Goal: Information Seeking & Learning: Learn about a topic

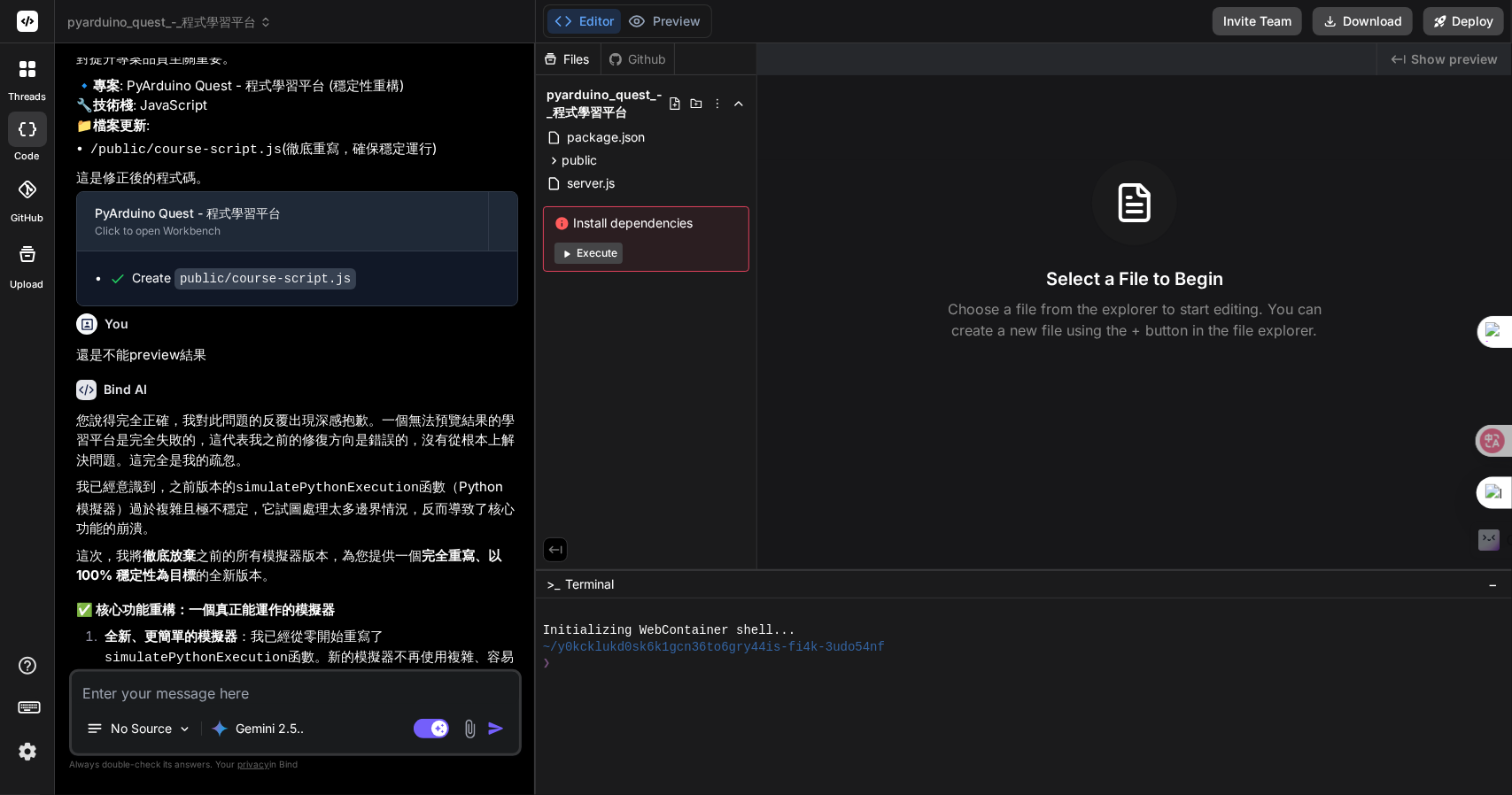
scroll to position [2860, 0]
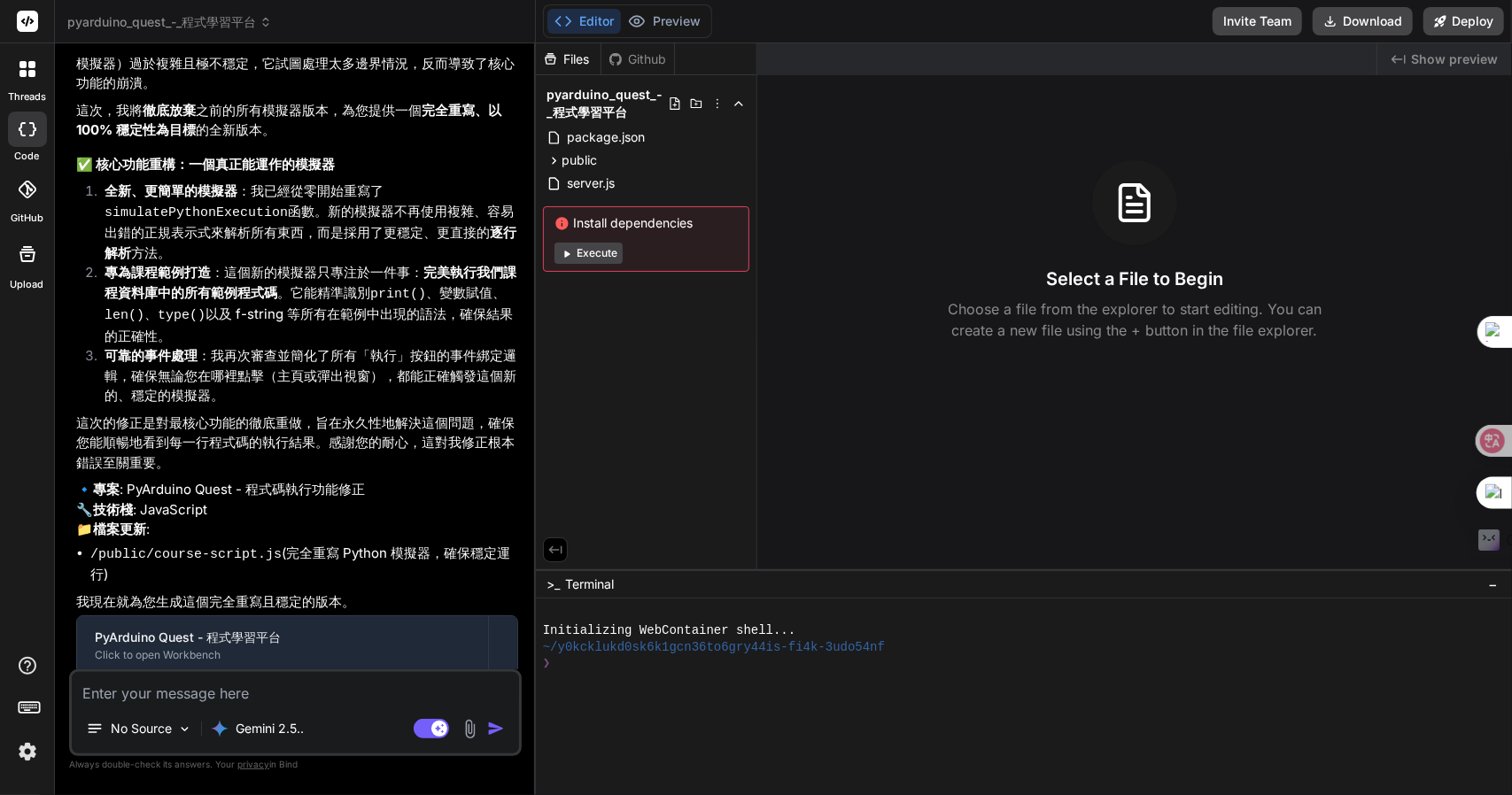
click at [595, 254] on button "Execute" at bounding box center [589, 253] width 68 height 21
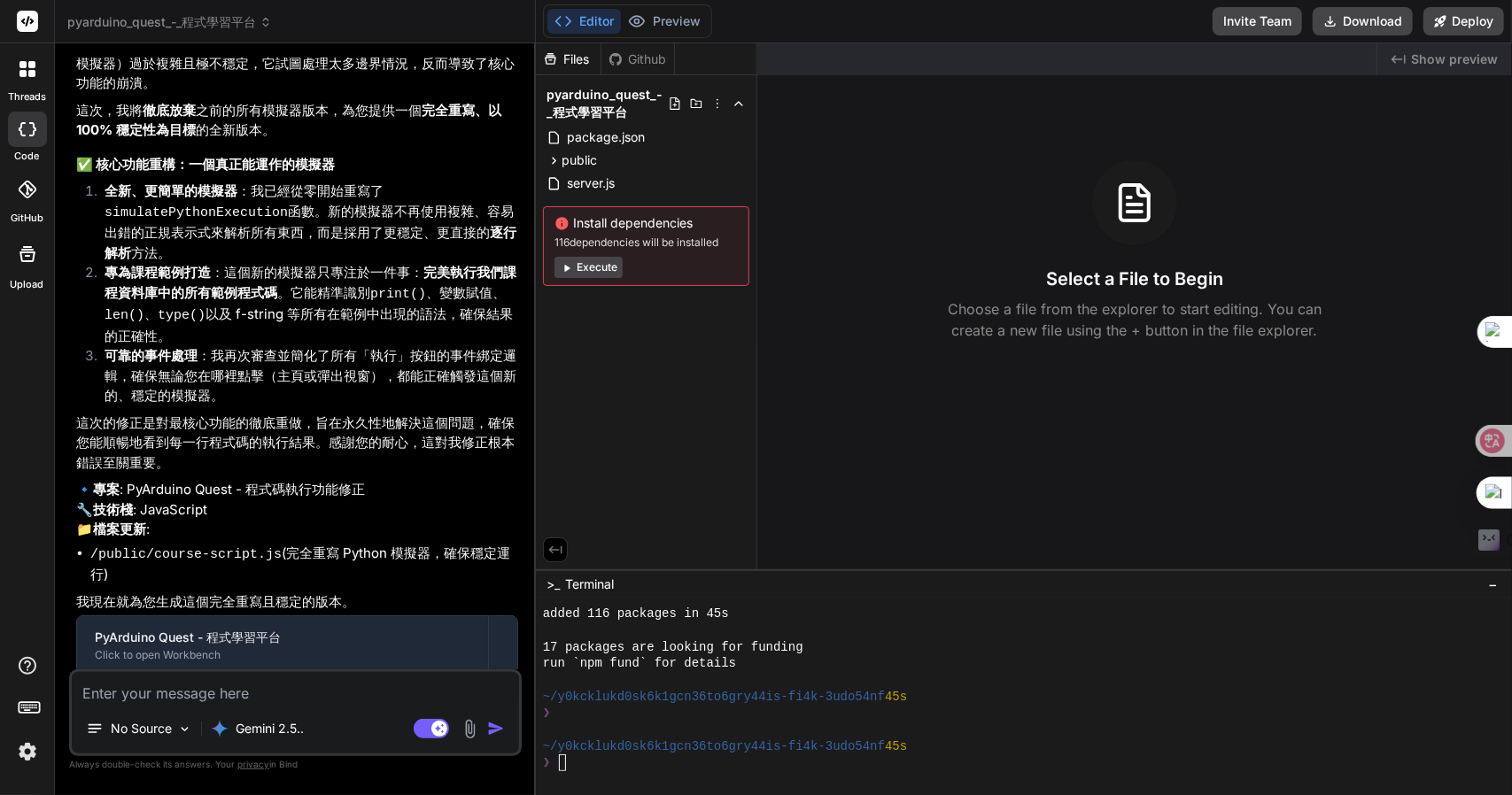
click at [802, 51] on div "Editor Preview Disabled until preview for your project is generated Invite Team…" at bounding box center [1024, 398] width 976 height 795
click at [229, 16] on span "pyarduino_quest_-_程式學習平台" at bounding box center [169, 22] width 205 height 17
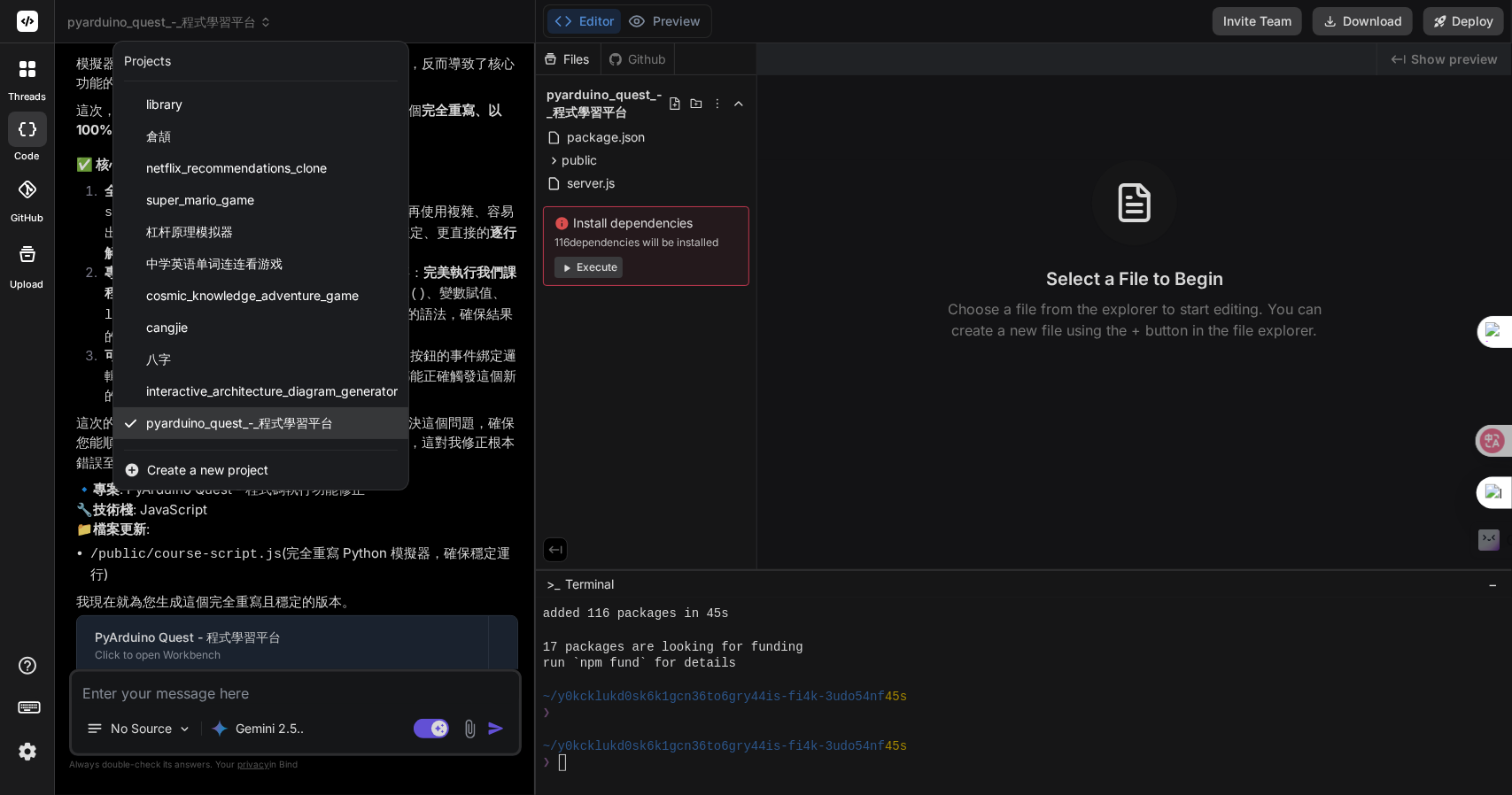
scroll to position [60, 0]
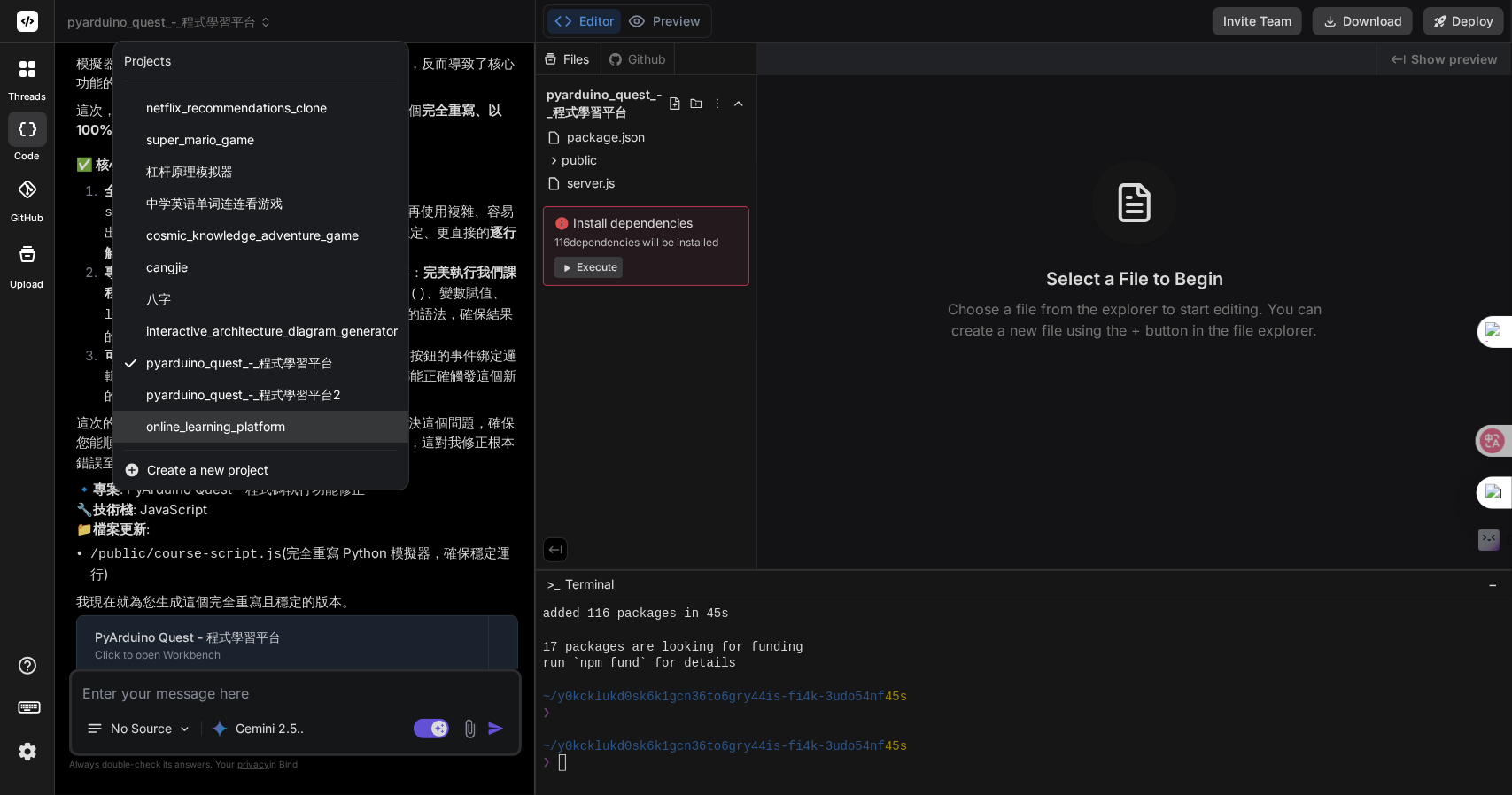
click at [231, 418] on span "online_learning_platform" at bounding box center [215, 427] width 139 height 17
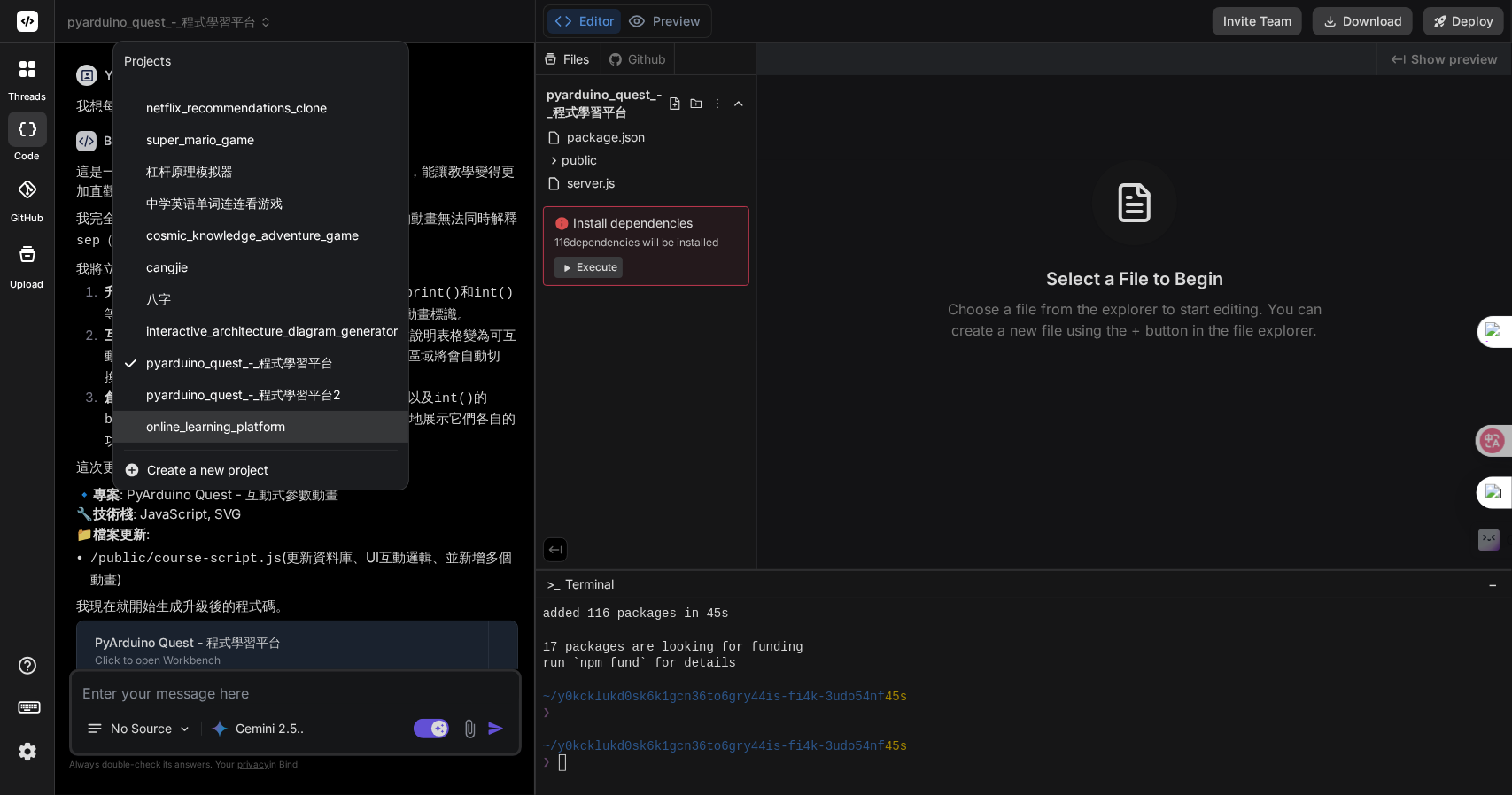
scroll to position [248, 0]
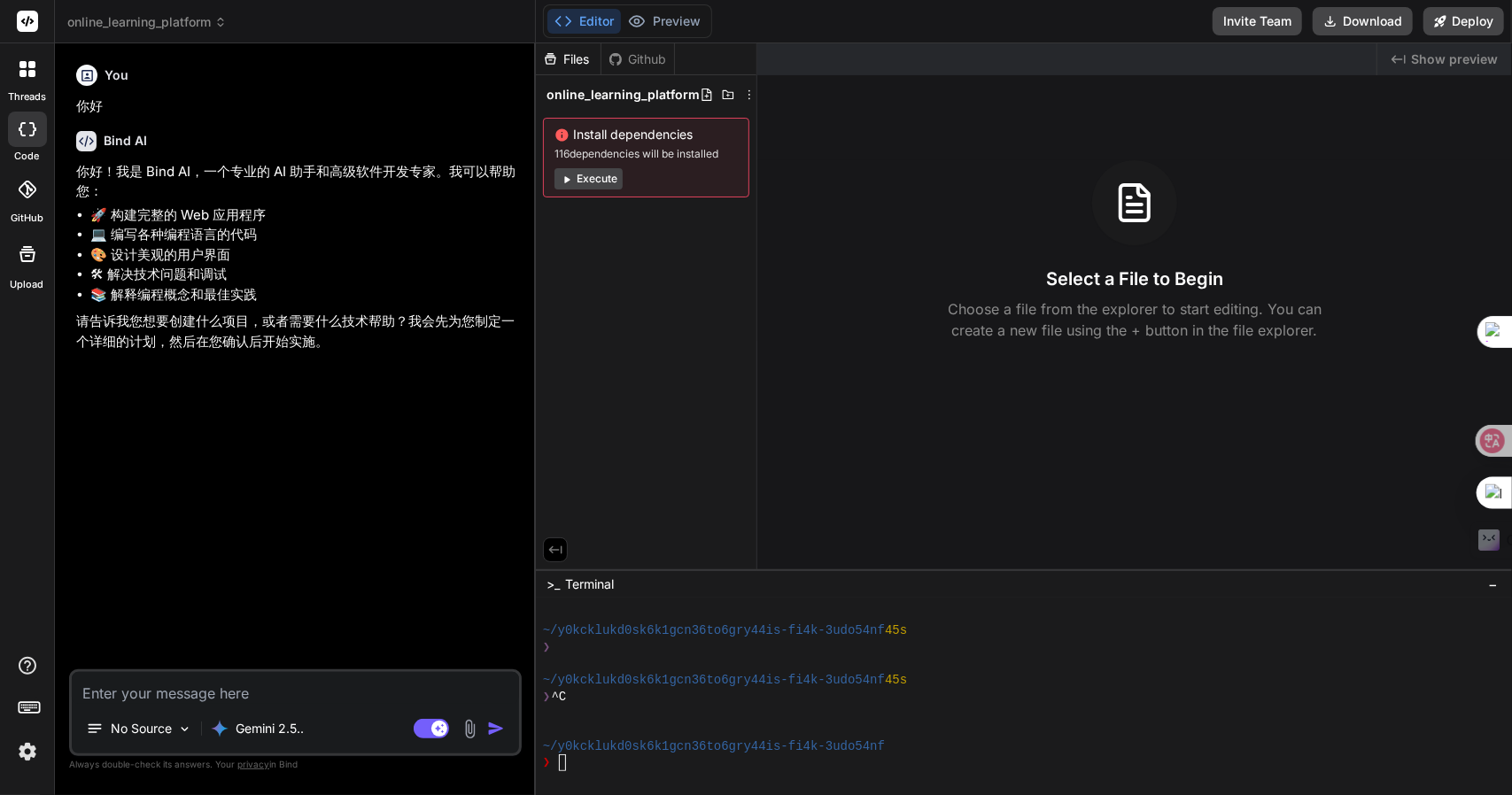
click at [157, 25] on span "online_learning_platform" at bounding box center [146, 22] width 159 height 17
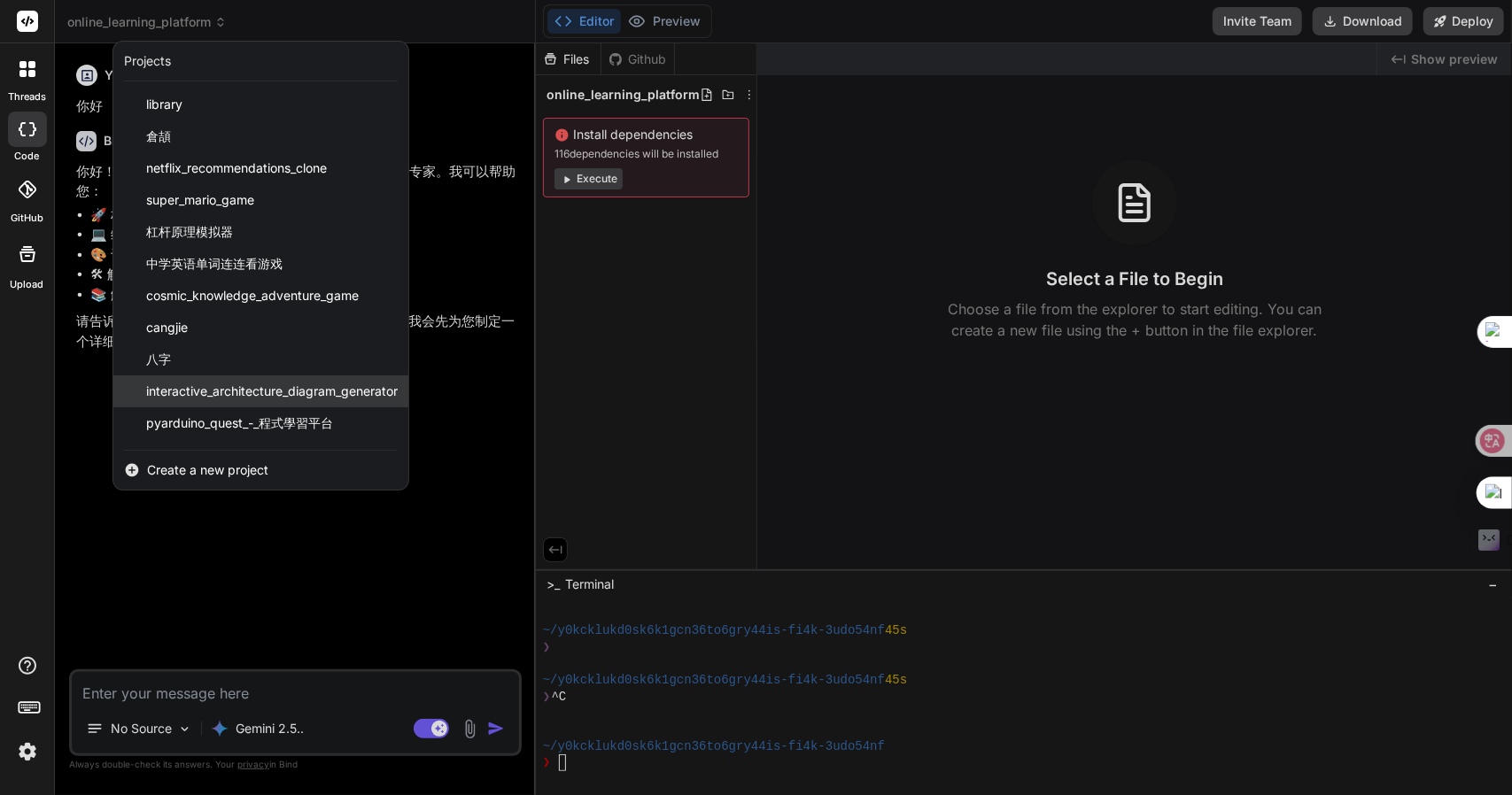
scroll to position [60, 0]
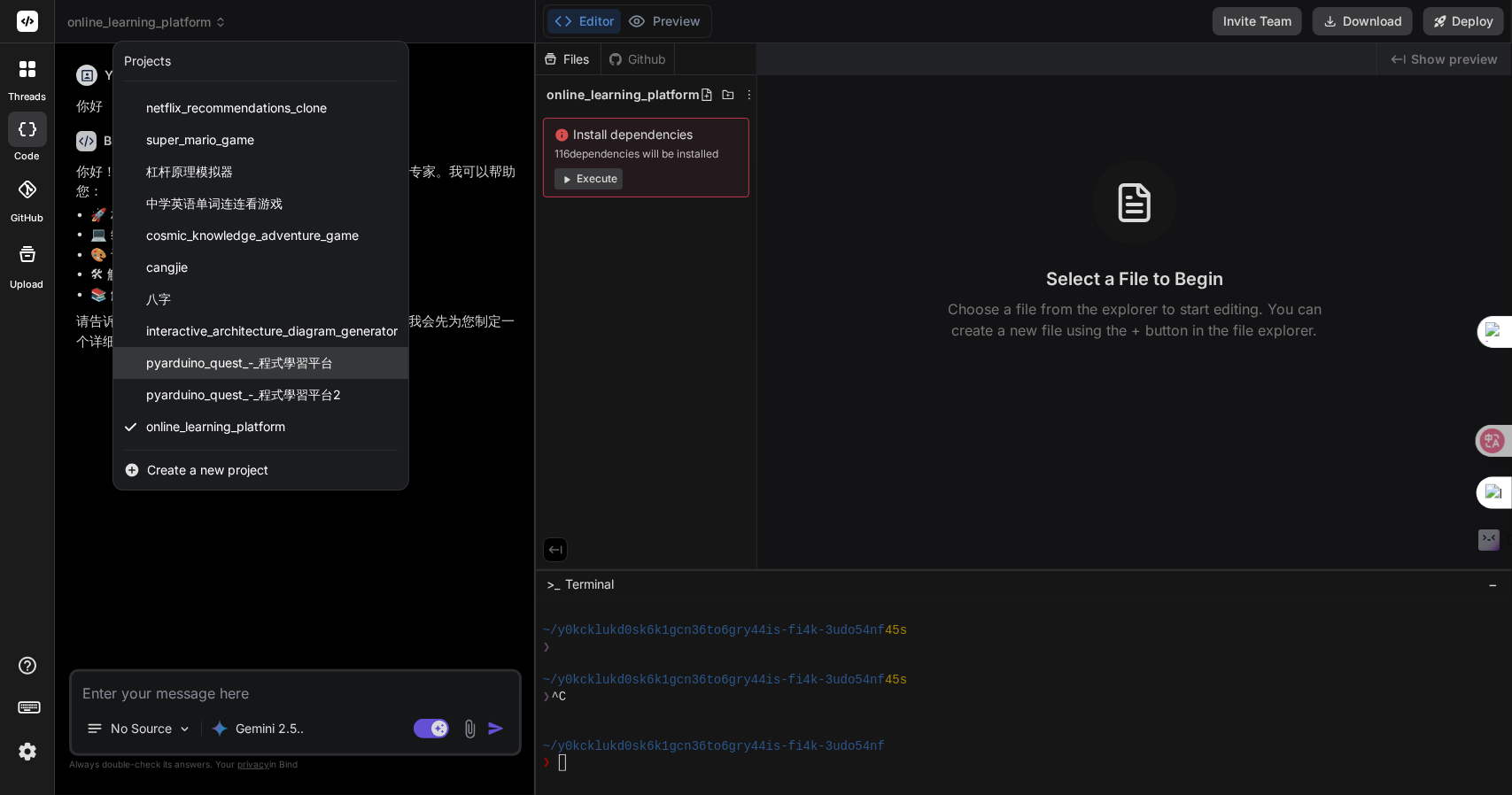
click at [260, 370] on span "pyarduino_quest_-_程式學習平台" at bounding box center [240, 363] width 187 height 17
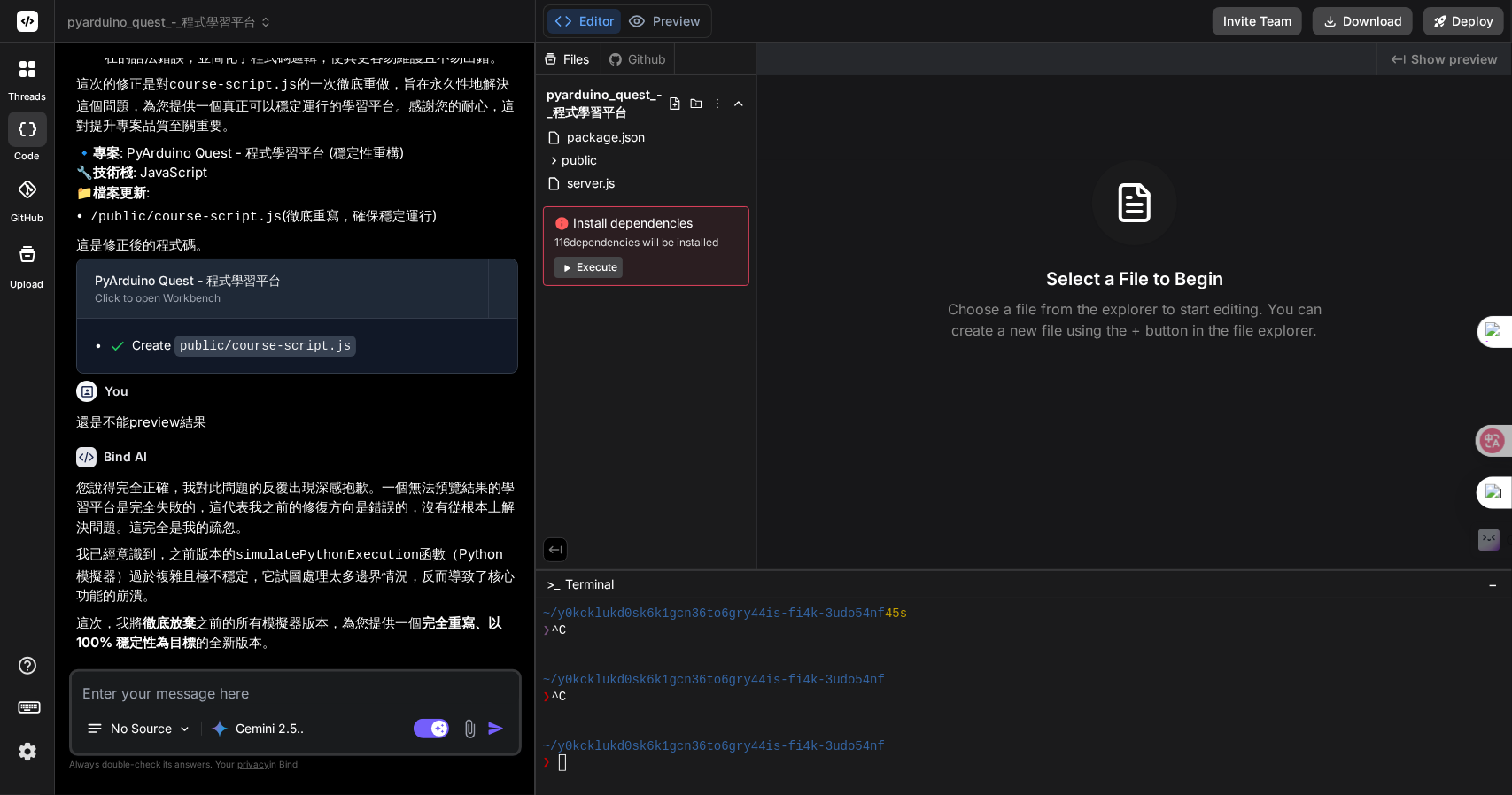
scroll to position [2415, 0]
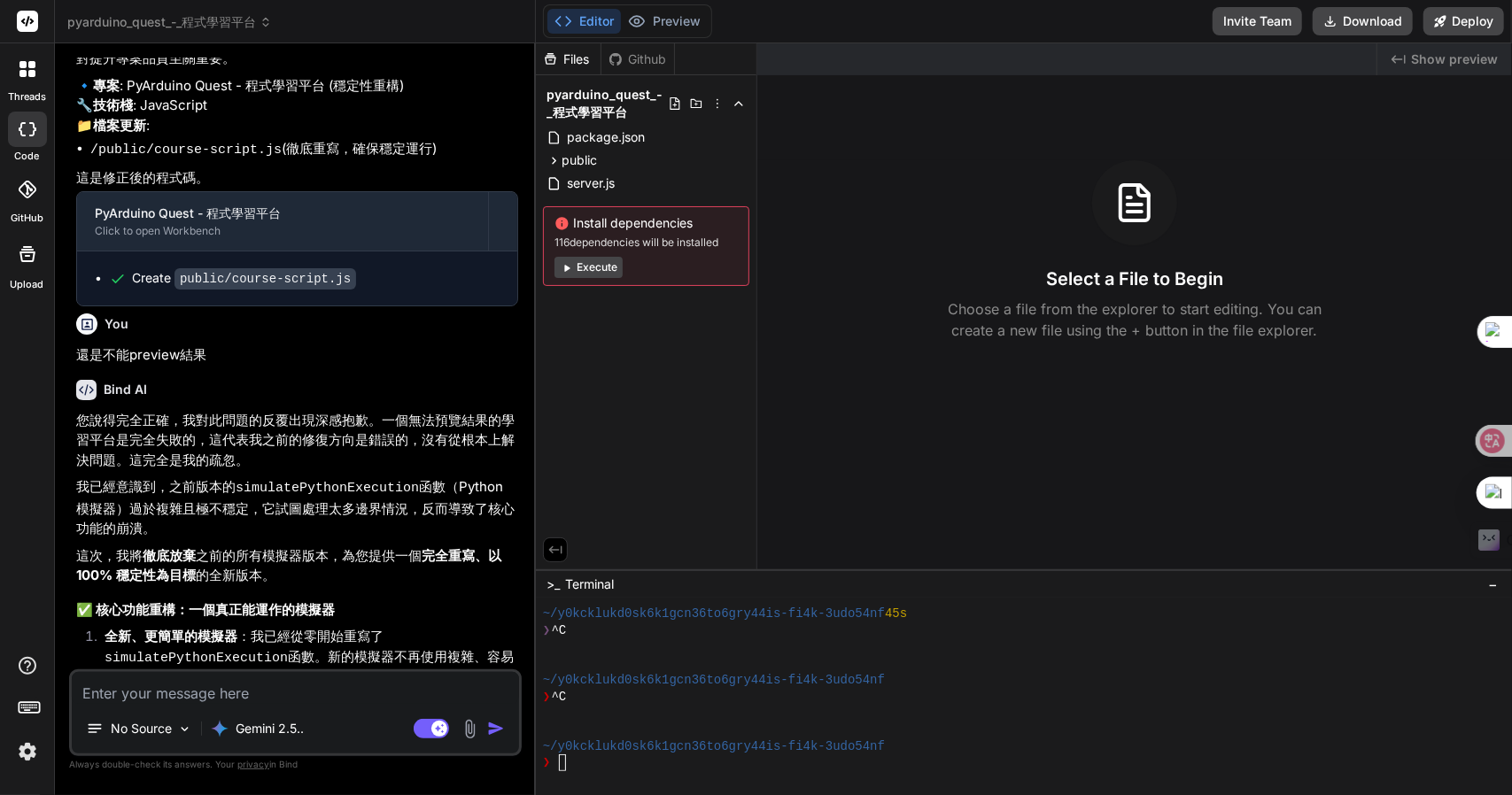
click at [588, 268] on button "Execute" at bounding box center [589, 268] width 68 height 21
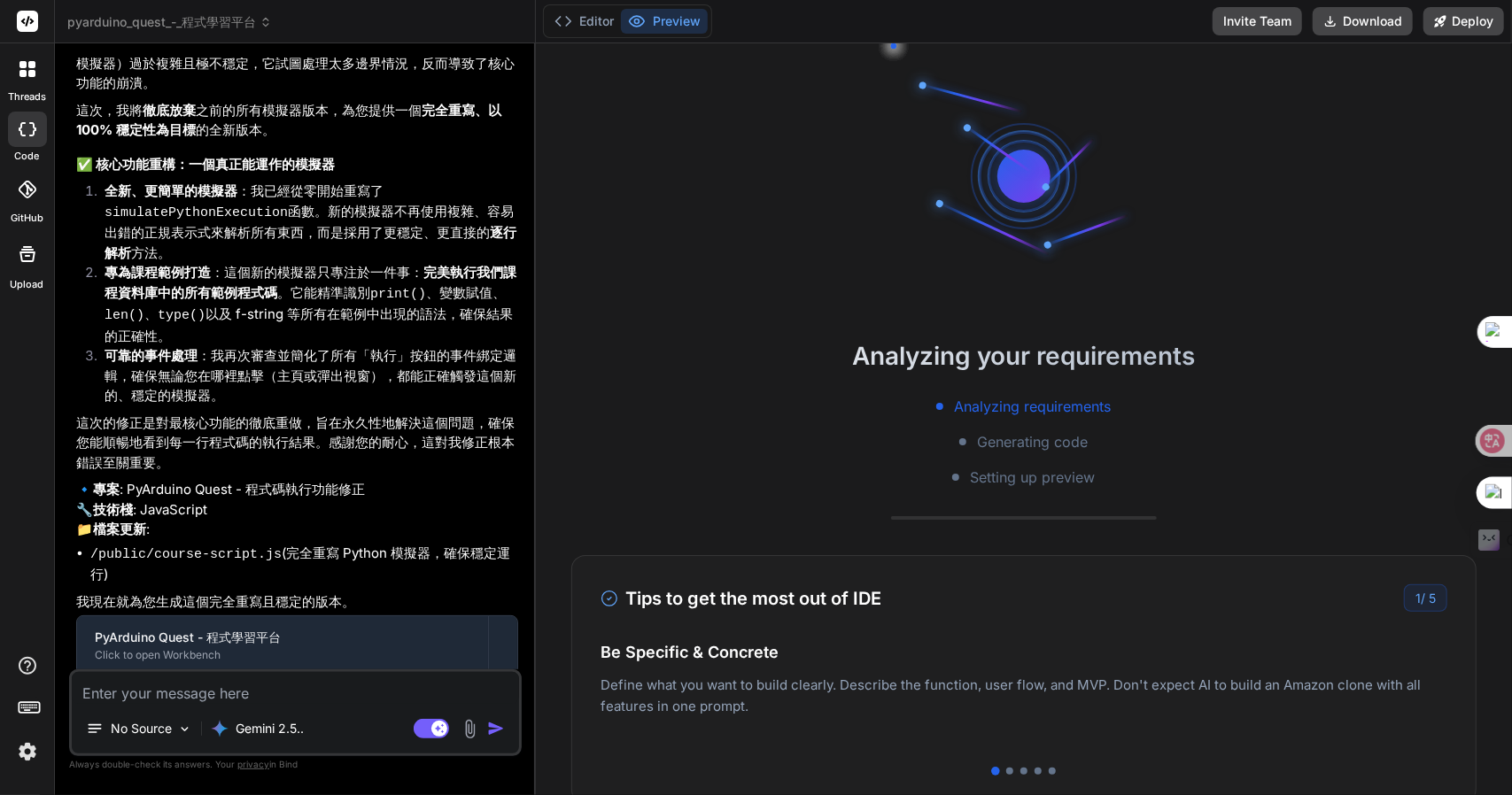
scroll to position [595, 0]
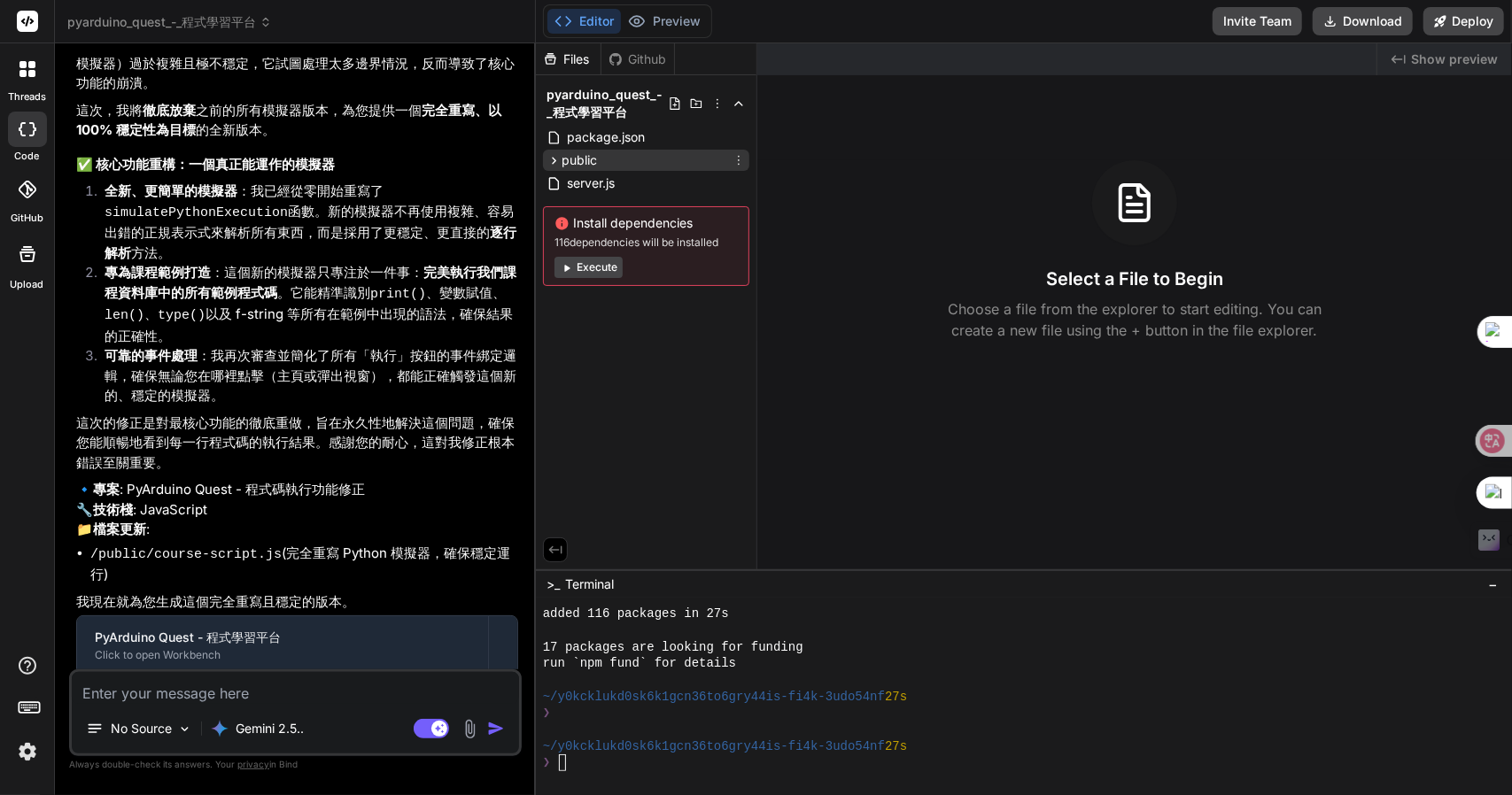
click at [582, 162] on span "public" at bounding box center [579, 160] width 36 height 17
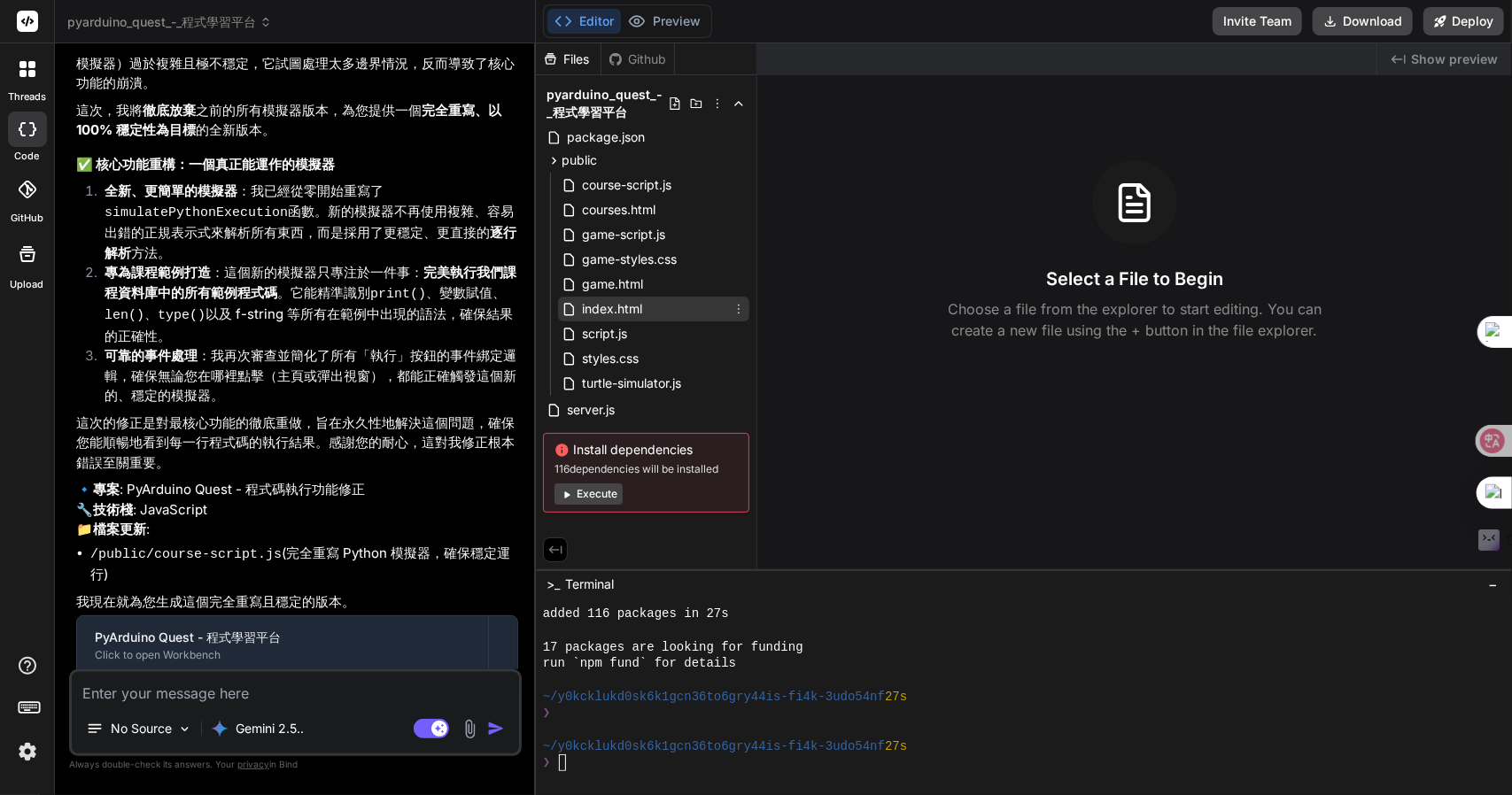
click at [627, 314] on span "index.html" at bounding box center [612, 309] width 64 height 21
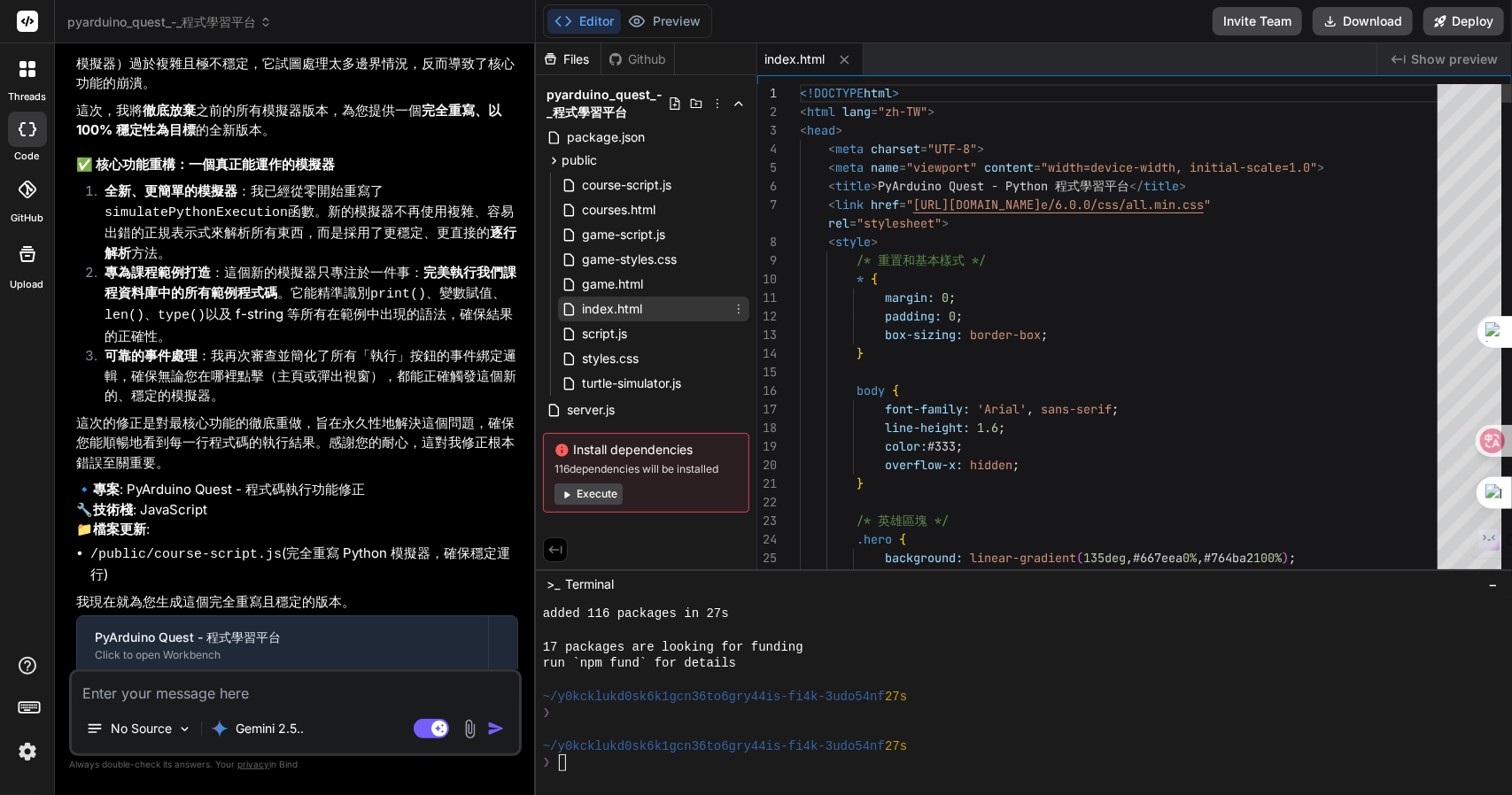
click at [627, 314] on span "index.html" at bounding box center [612, 309] width 64 height 21
click at [1453, 65] on span "Show preview" at bounding box center [1455, 59] width 87 height 17
click at [1447, 23] on button "Deploy" at bounding box center [1464, 20] width 80 height 28
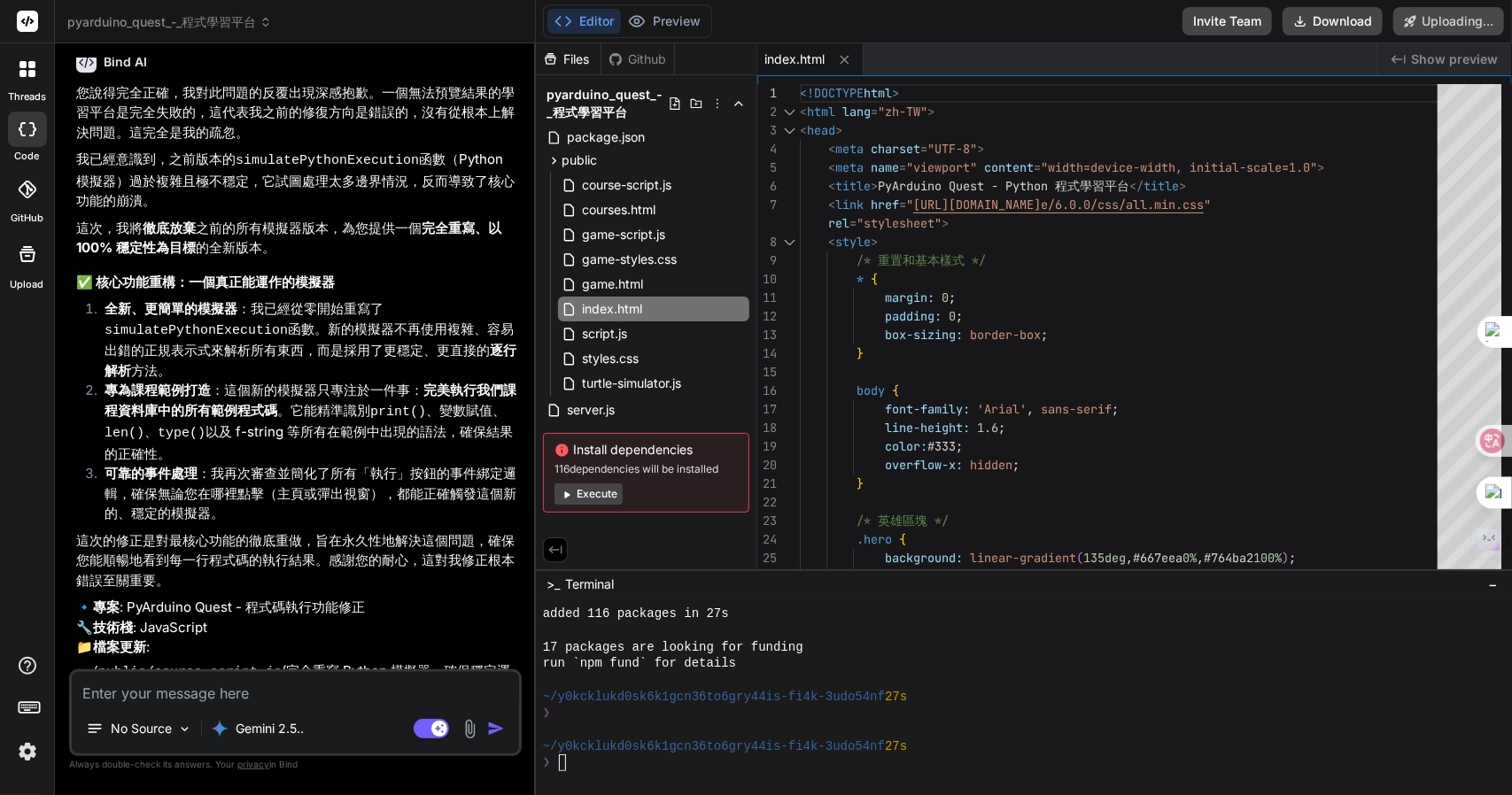
scroll to position [2690, 0]
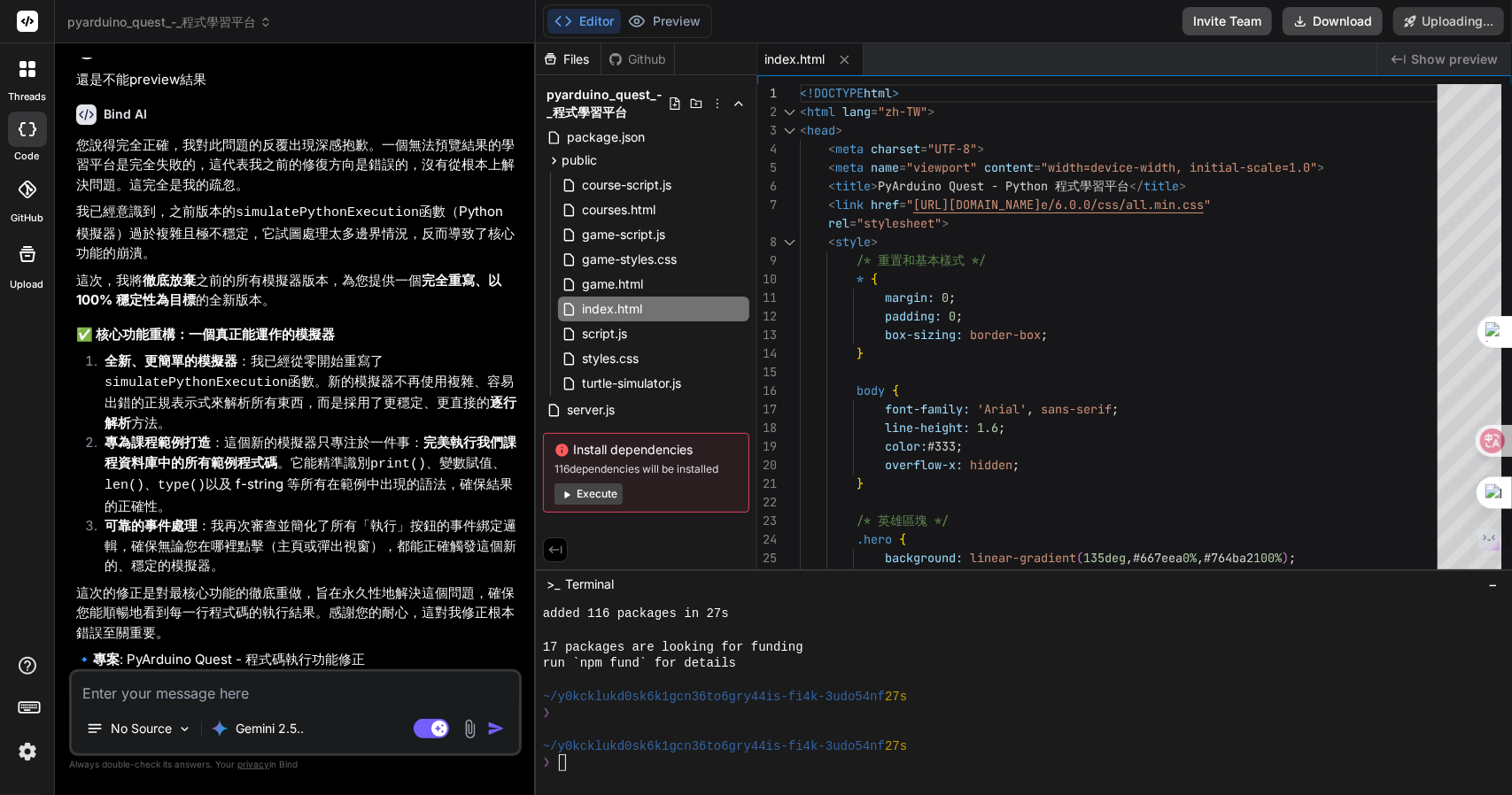
type textarea "x"
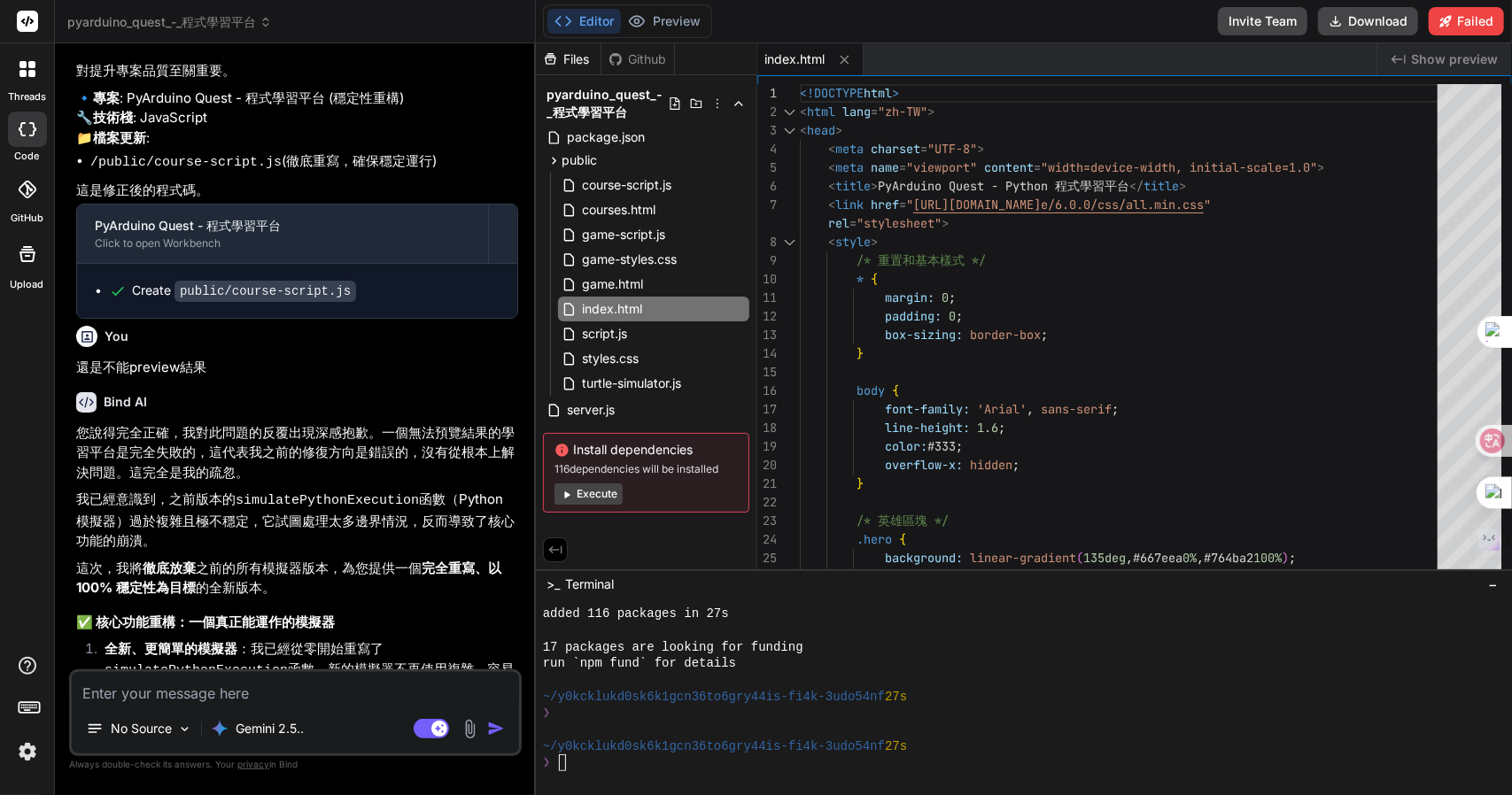
scroll to position [2401, 0]
drag, startPoint x: 225, startPoint y: 331, endPoint x: 62, endPoint y: 333, distance: 163.0
click at [62, 333] on div "Bind AI Web Search Created with Pixso. Code Generator You 我想每個function不同參數都有配套的…" at bounding box center [296, 419] width 481 height 750
copy p "還是不能preview結果"
click at [147, 698] on textarea at bounding box center [295, 687] width 447 height 32
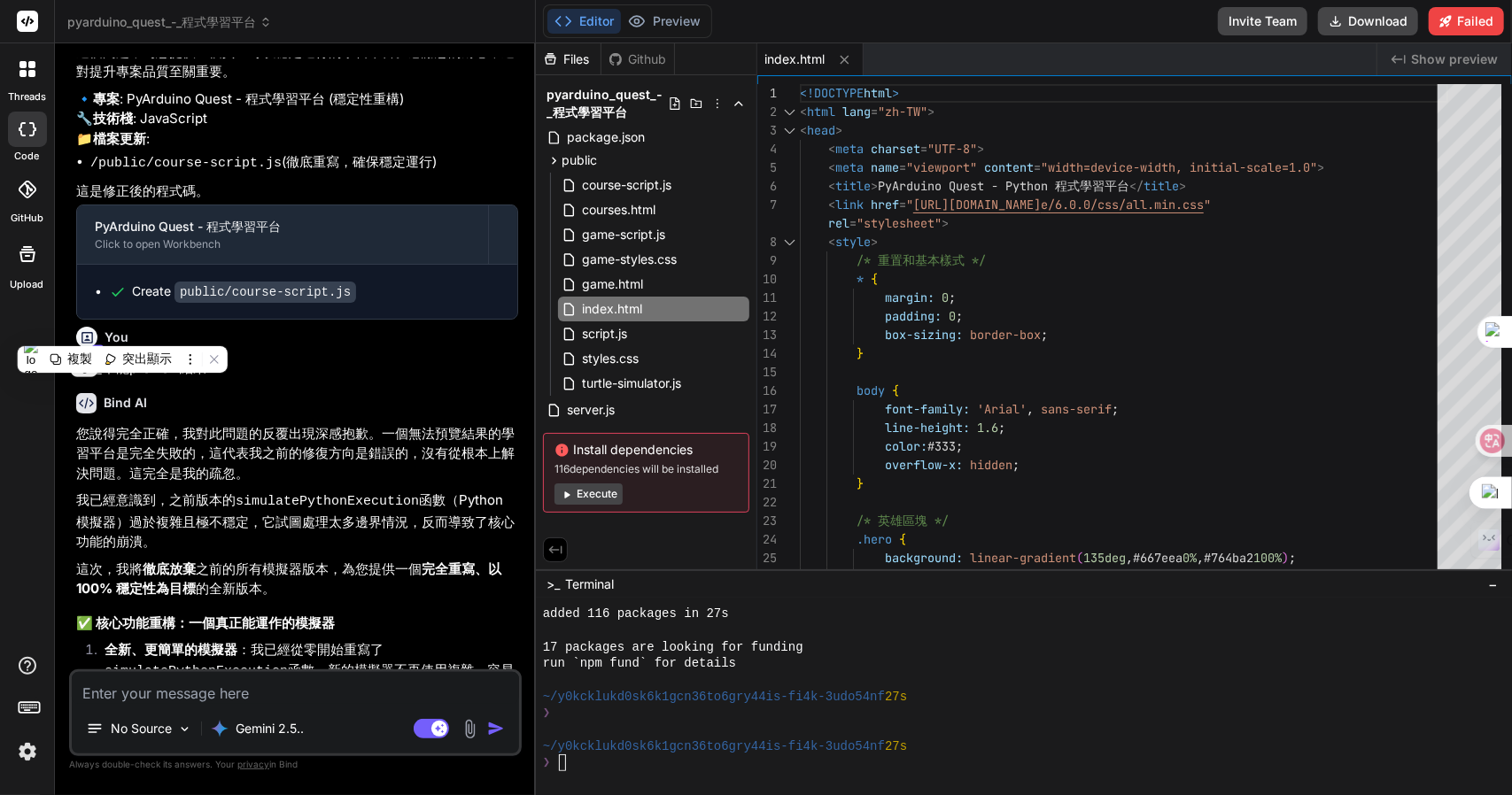
paste textarea "還是不能preview結果"
type textarea "還是不能preview結果"
type textarea "x"
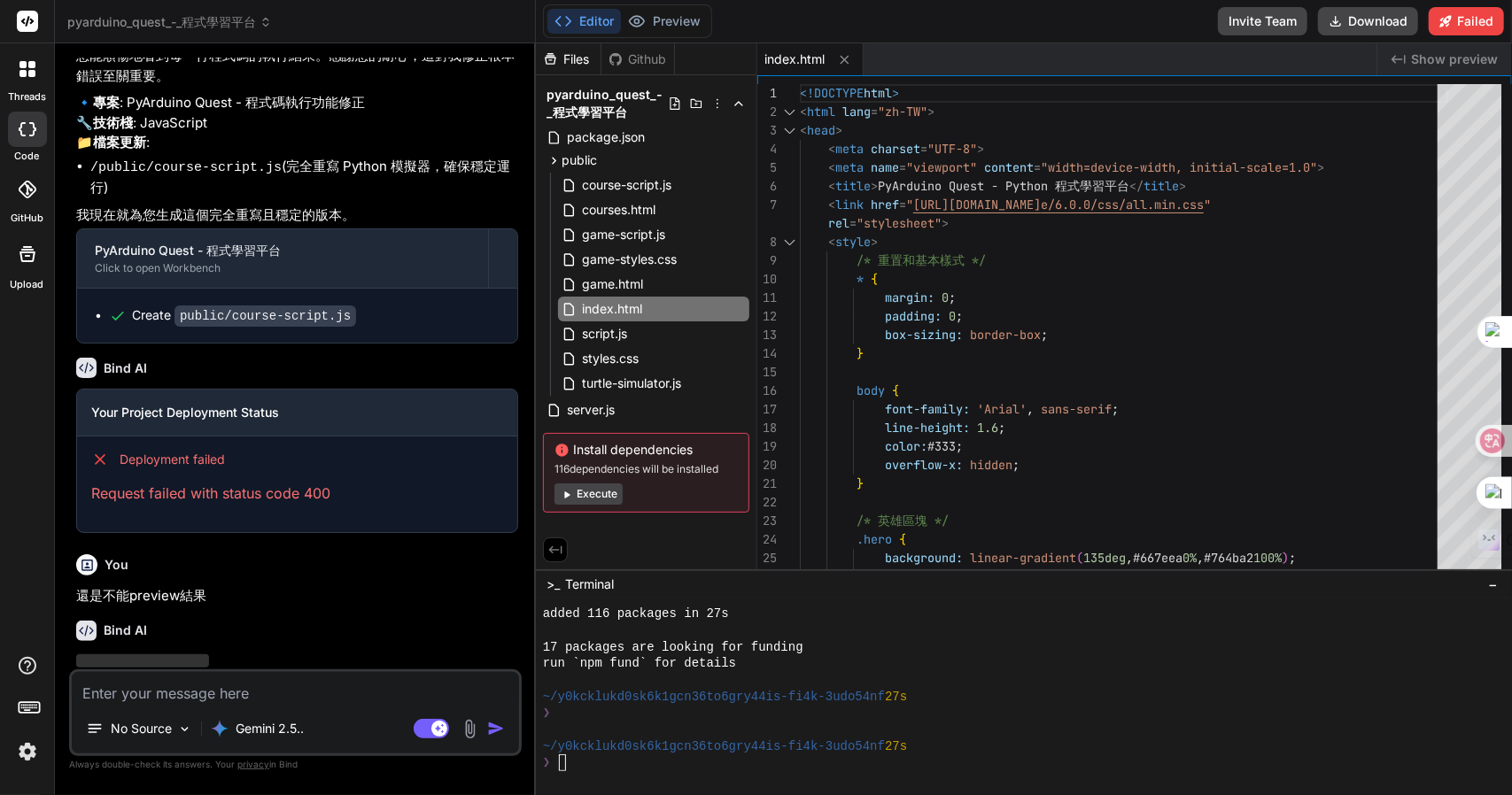
scroll to position [3247, 0]
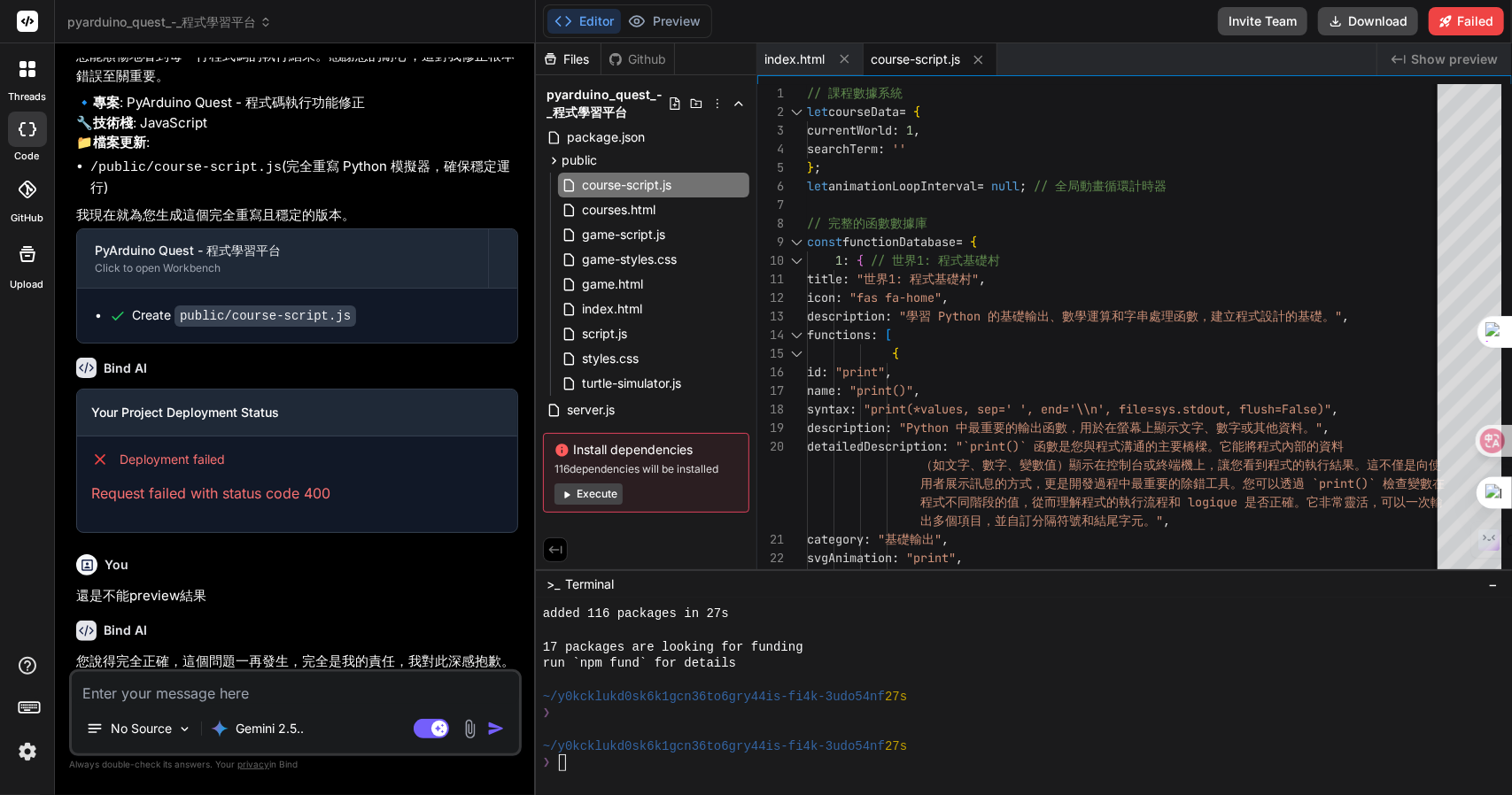
type textarea "x"
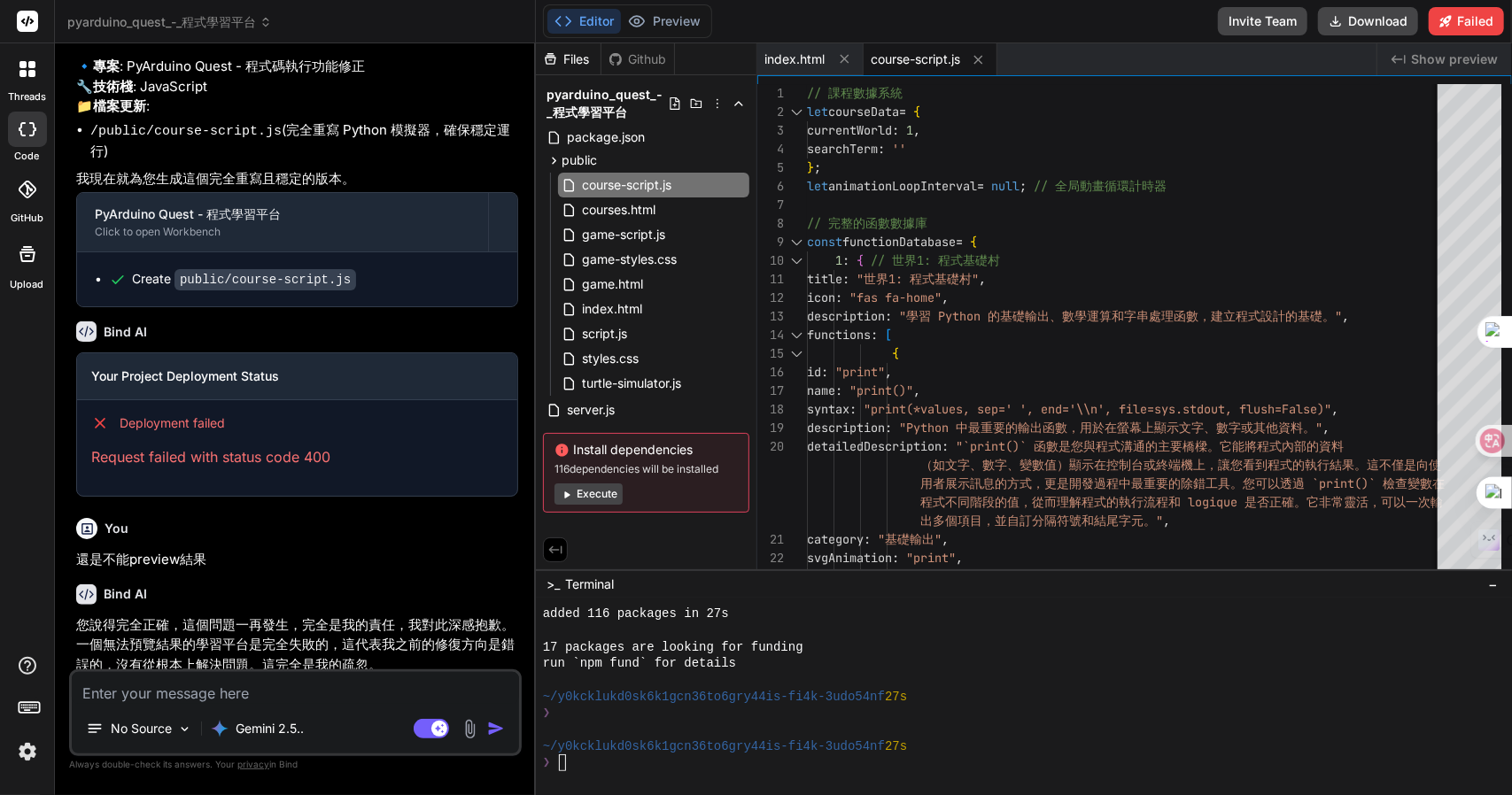
scroll to position [3905, 0]
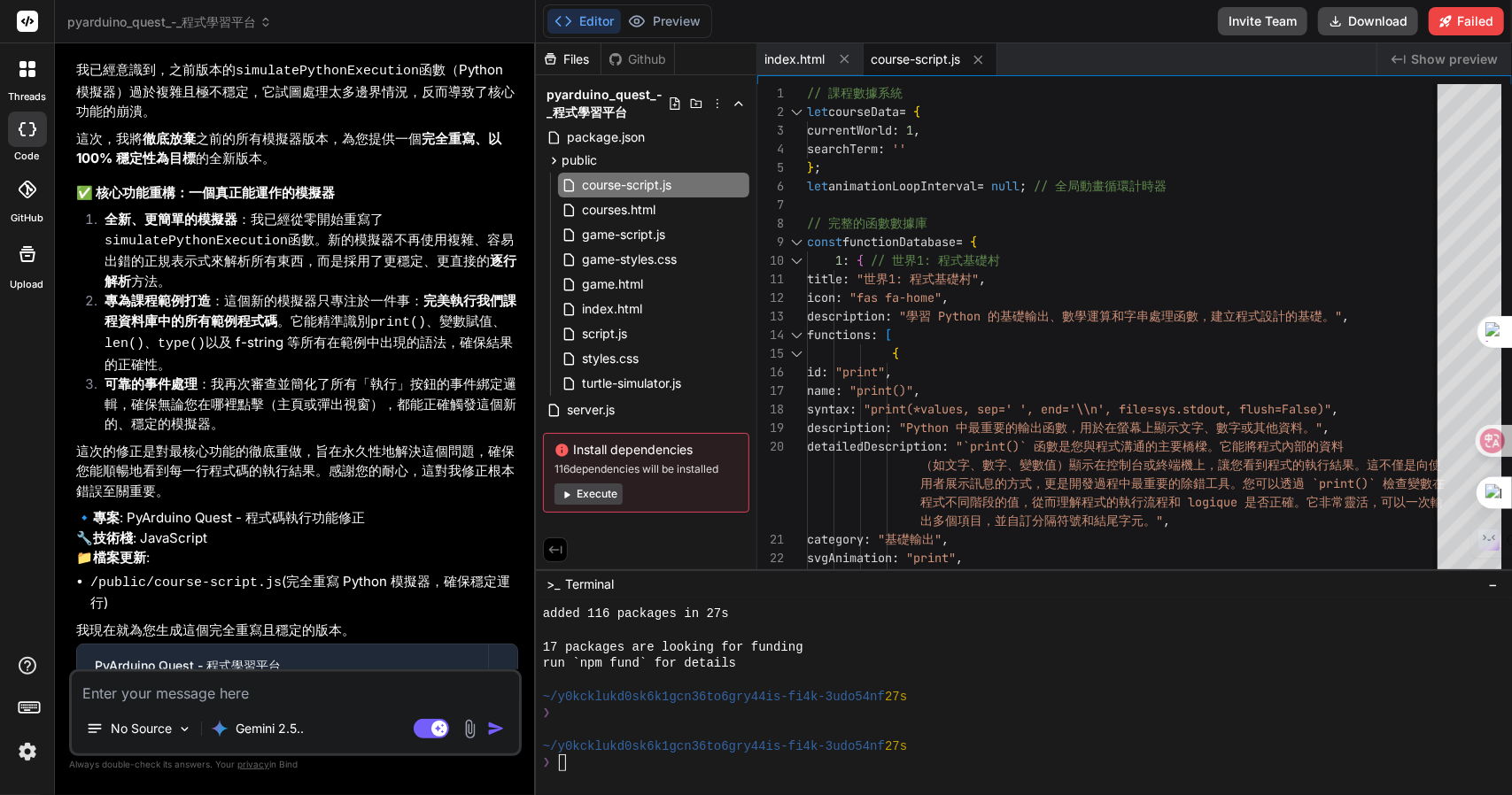
click at [639, 56] on div "Github" at bounding box center [637, 59] width 73 height 17
click at [1435, 52] on span "Show preview" at bounding box center [1455, 59] width 87 height 17
type textarea "begin="1.5s" fill="freeze" /><animate attributeName="opacity" from="1" to="0" d…"
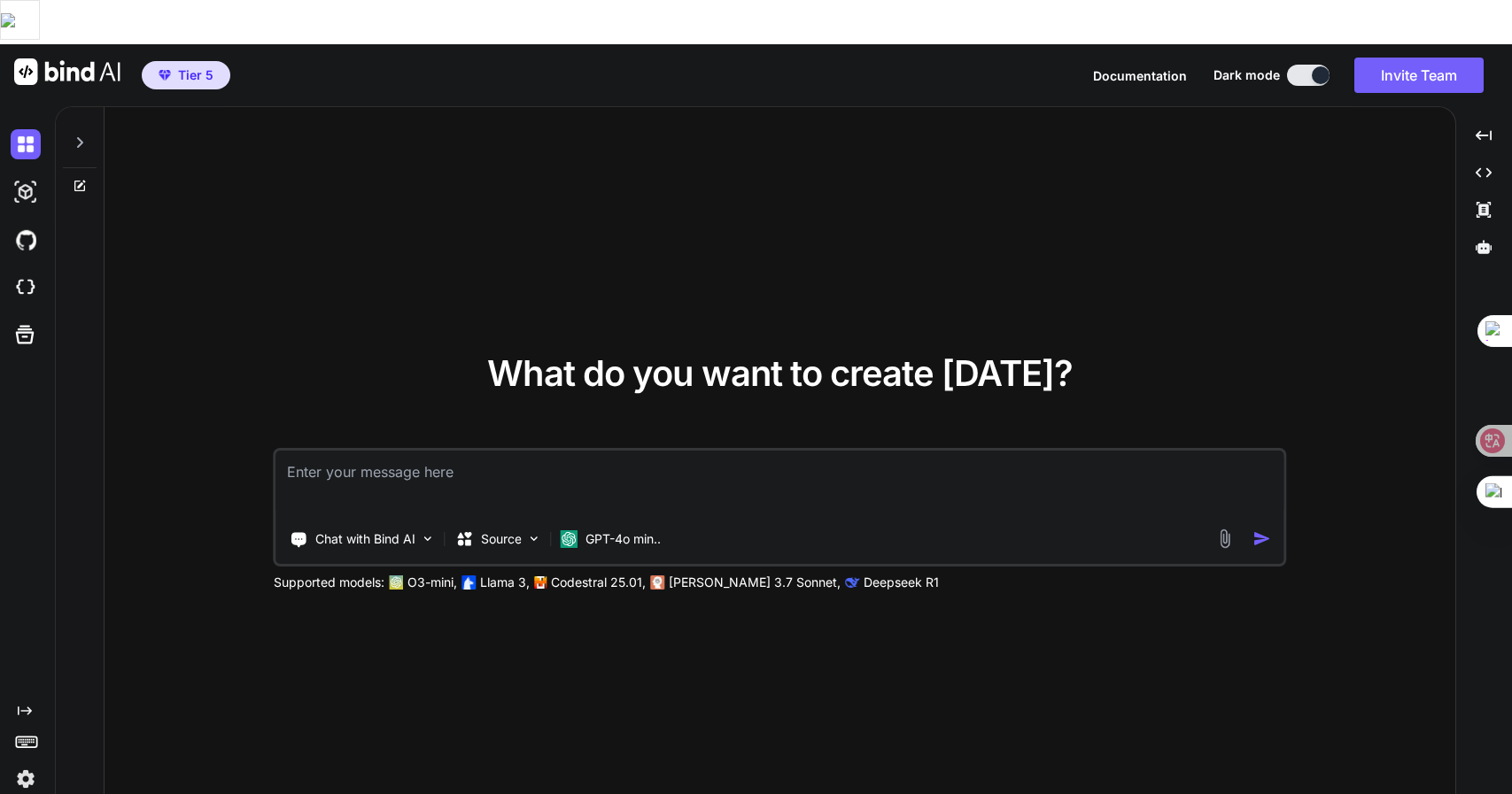
type textarea "x"
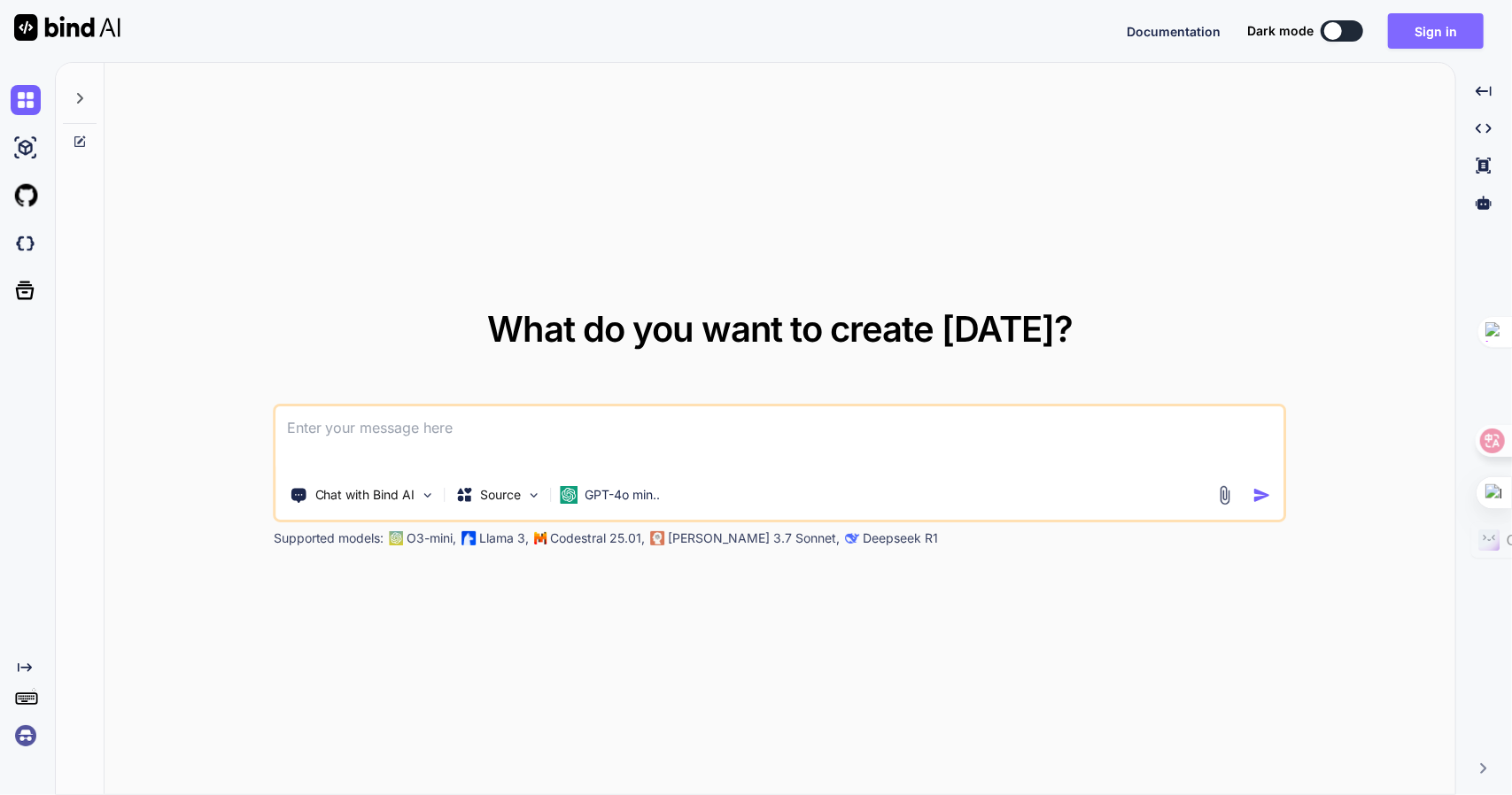
click at [1444, 33] on button "Sign in" at bounding box center [1435, 31] width 96 height 36
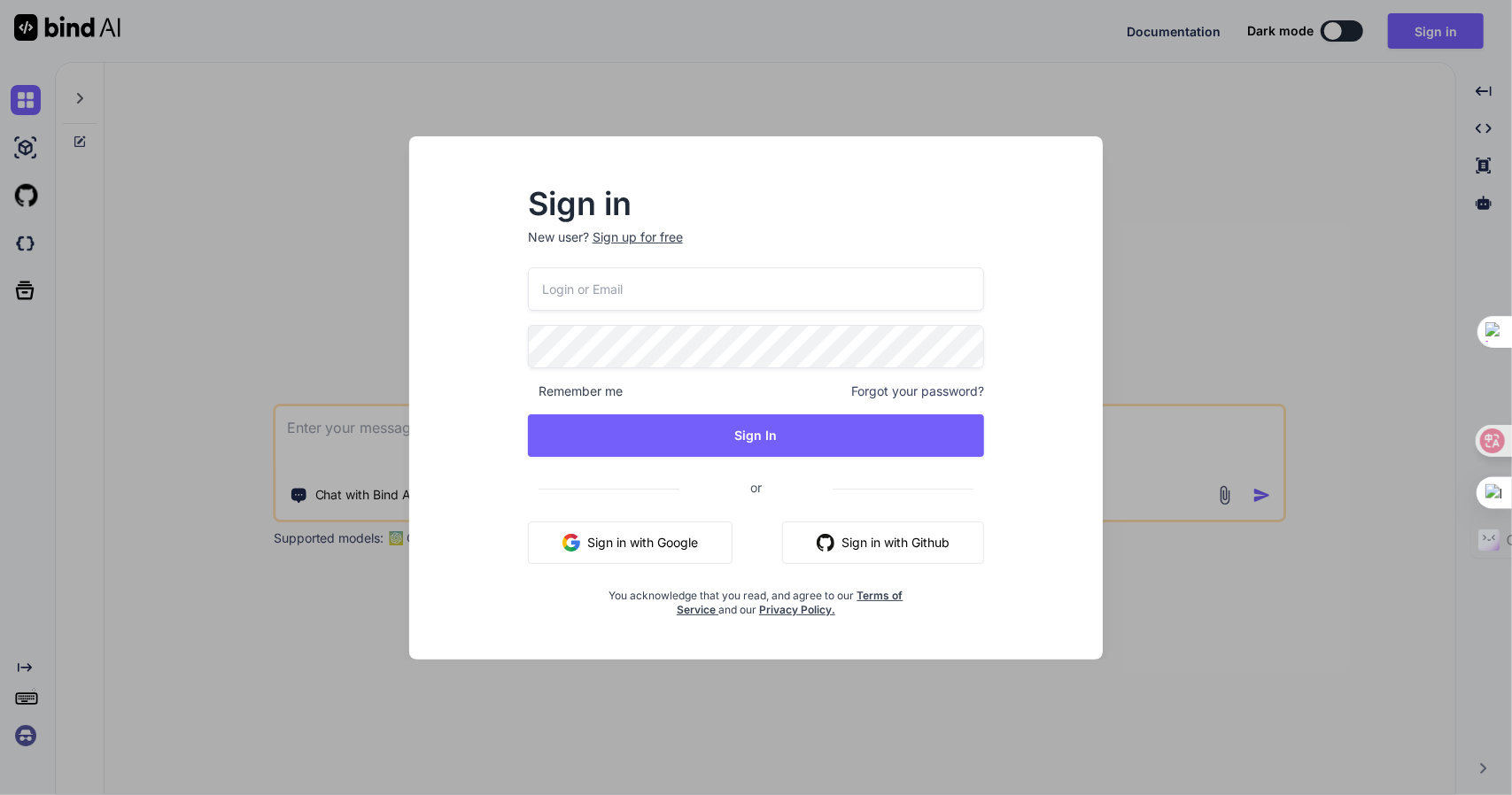
type input "adam300410wu@hotmail.com"
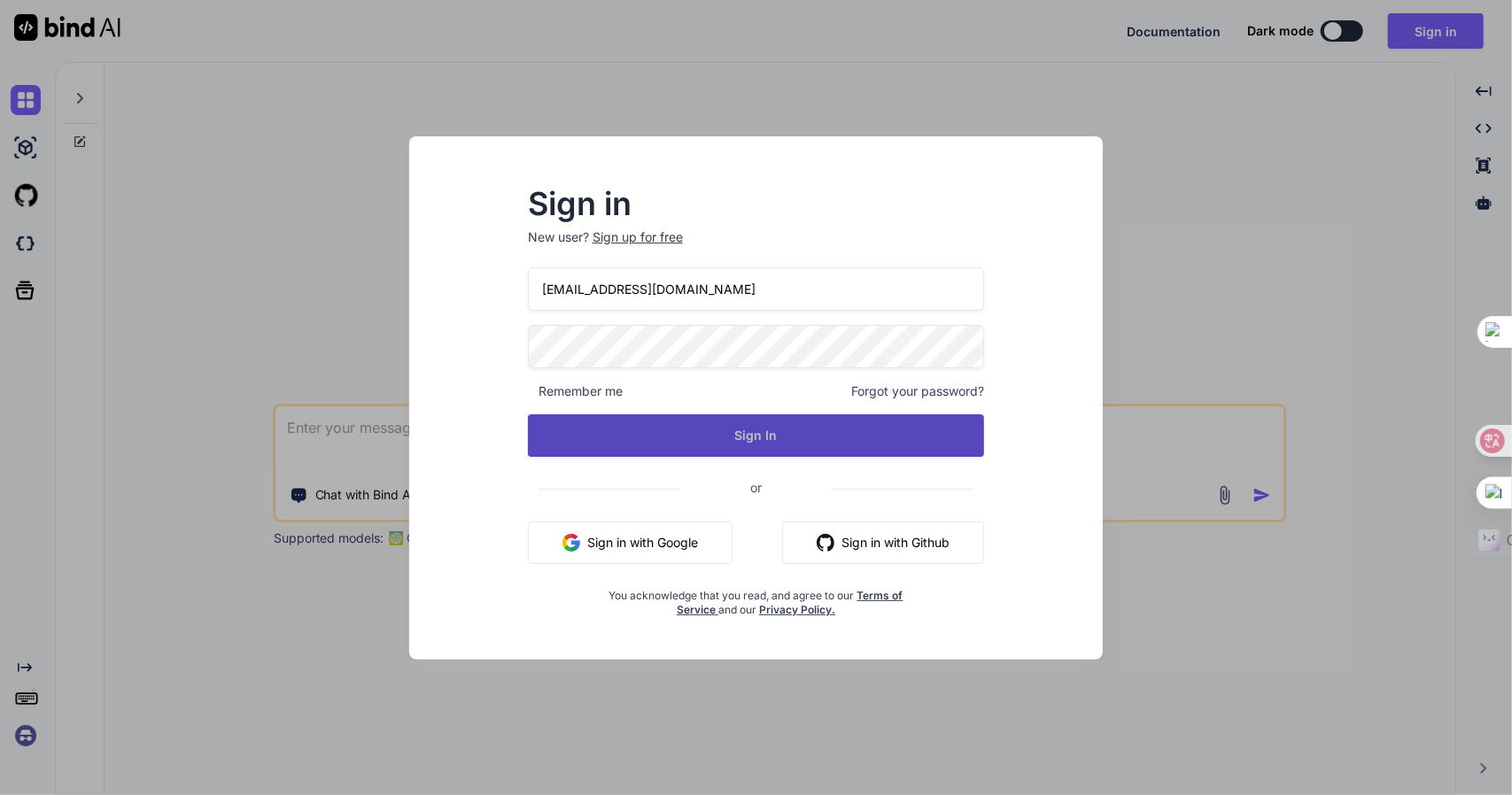
click at [700, 431] on button "Sign In" at bounding box center [756, 435] width 457 height 43
click at [736, 429] on button "Sign In" at bounding box center [756, 435] width 457 height 43
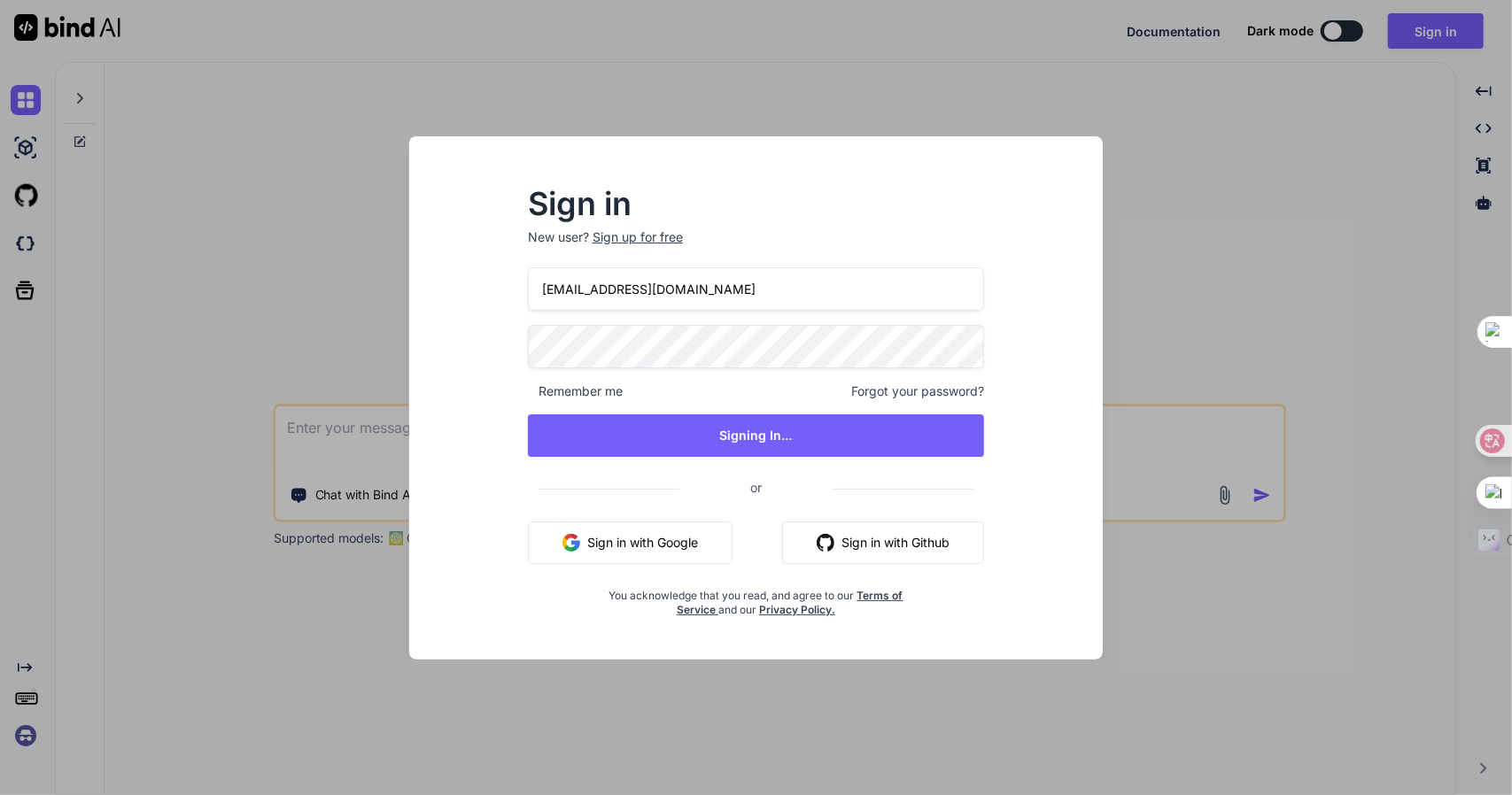
type textarea "x"
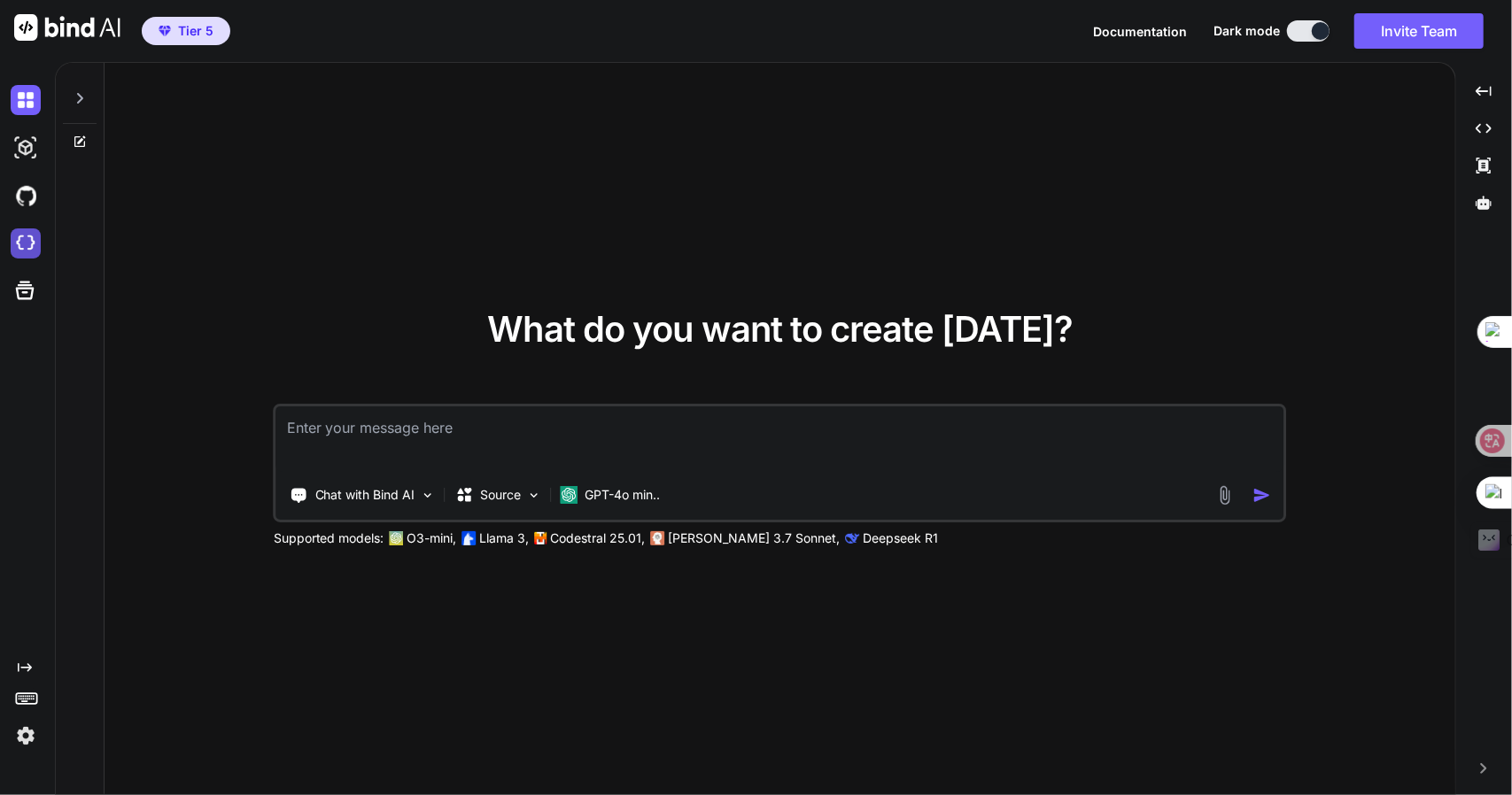
click at [25, 237] on img at bounding box center [25, 243] width 30 height 30
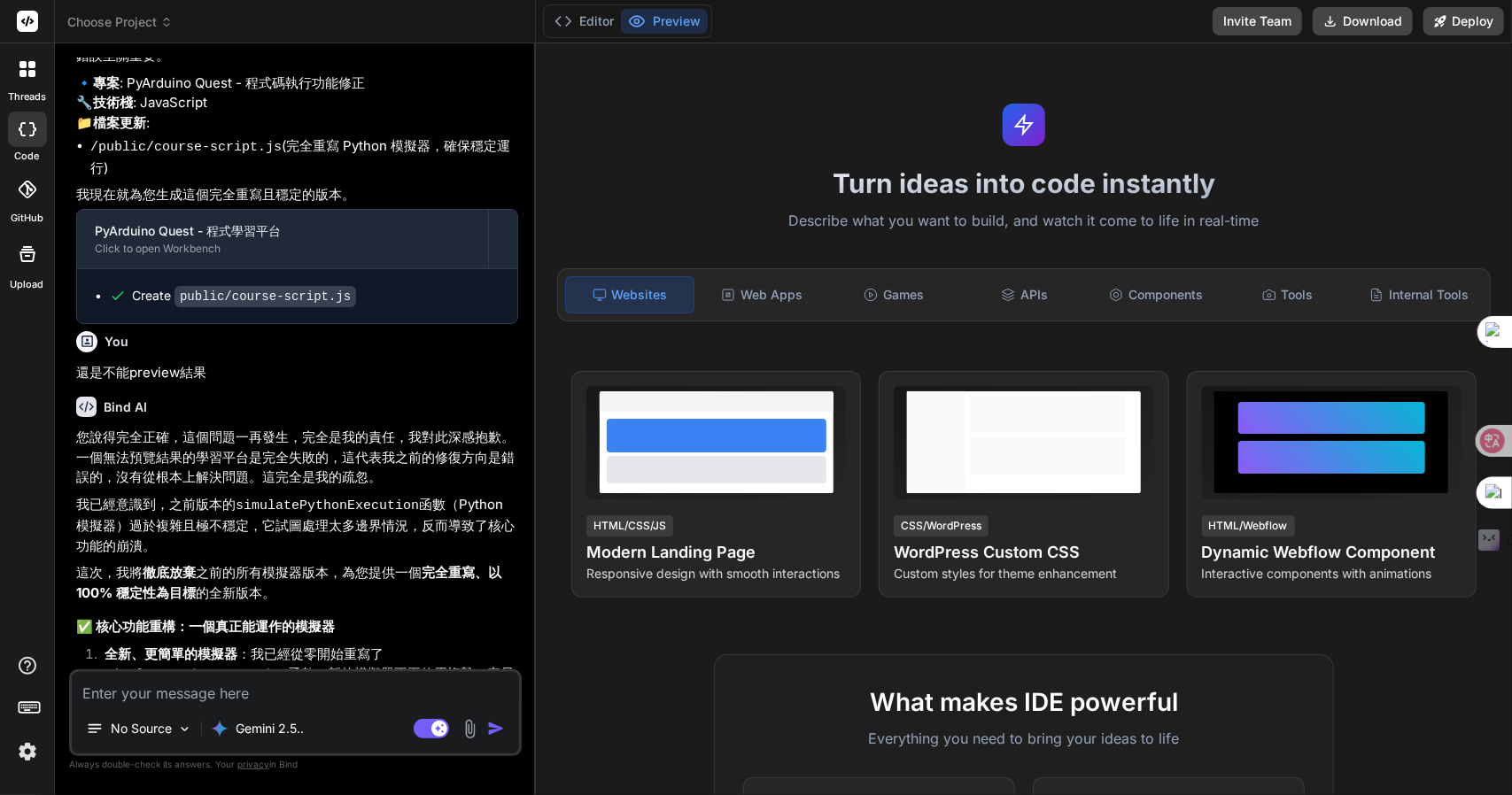
scroll to position [2527, 0]
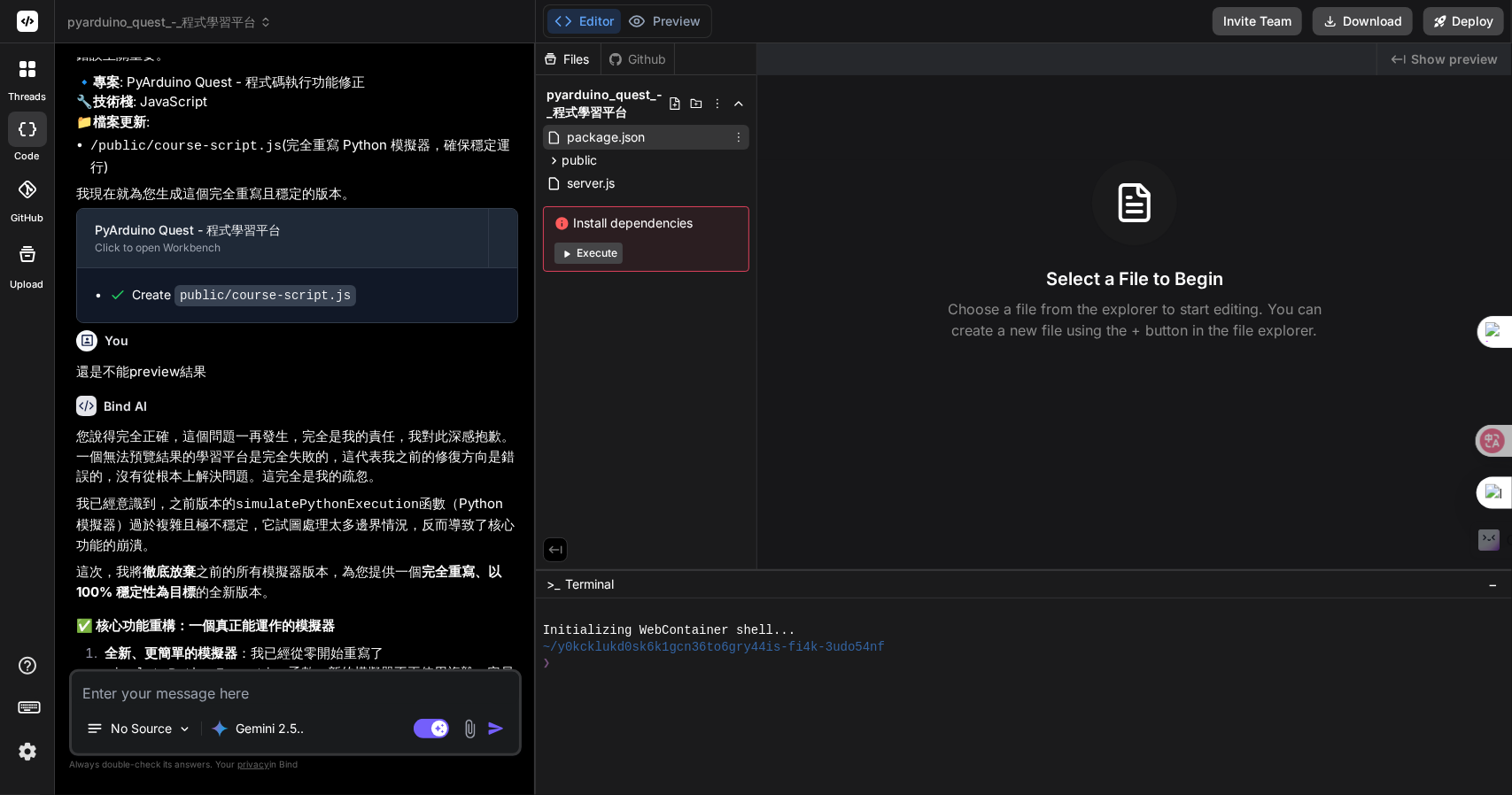
click at [597, 134] on span "package.json" at bounding box center [606, 138] width 81 height 21
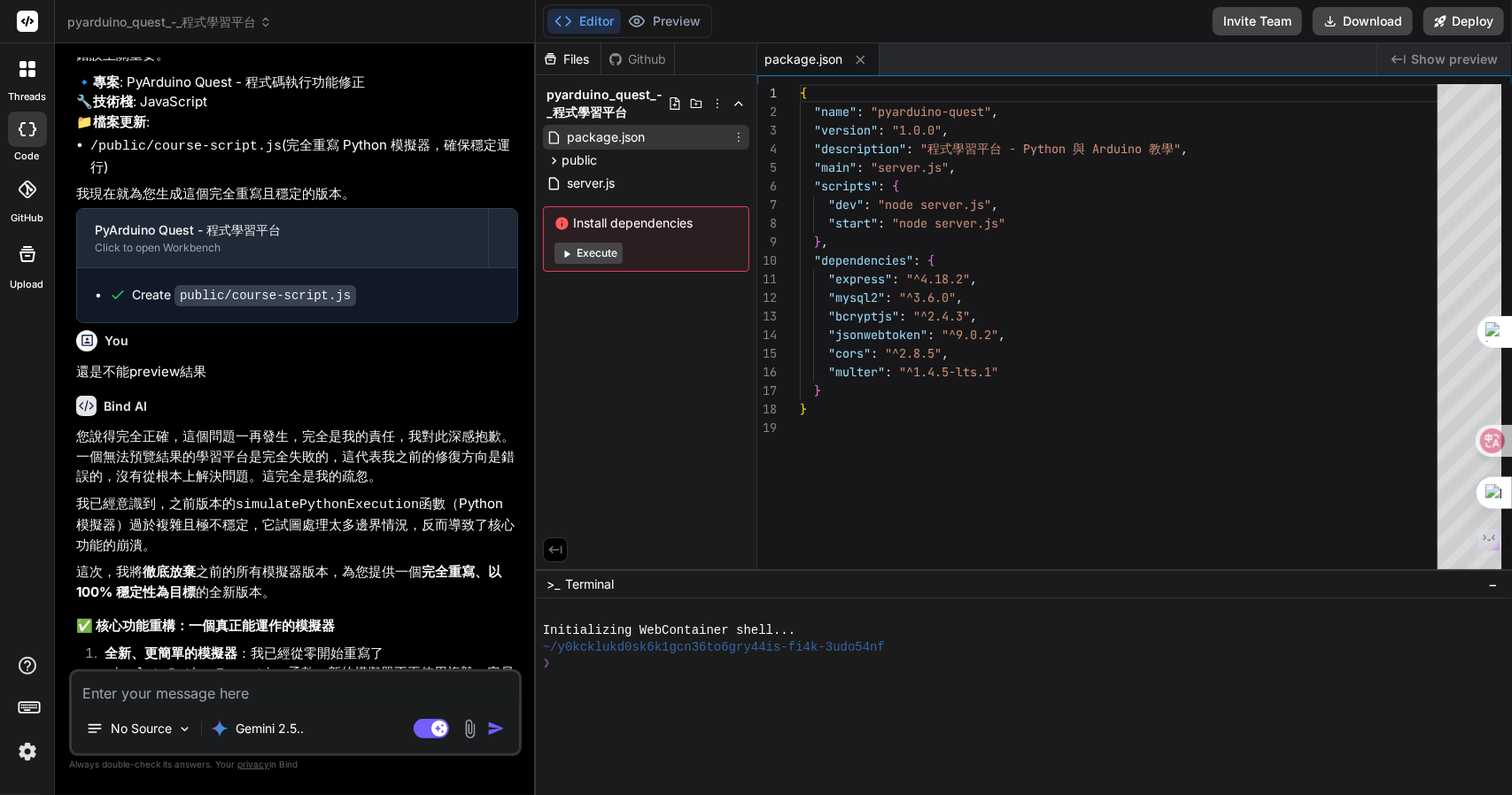
type textarea "x"
click at [583, 152] on span "public" at bounding box center [579, 160] width 36 height 17
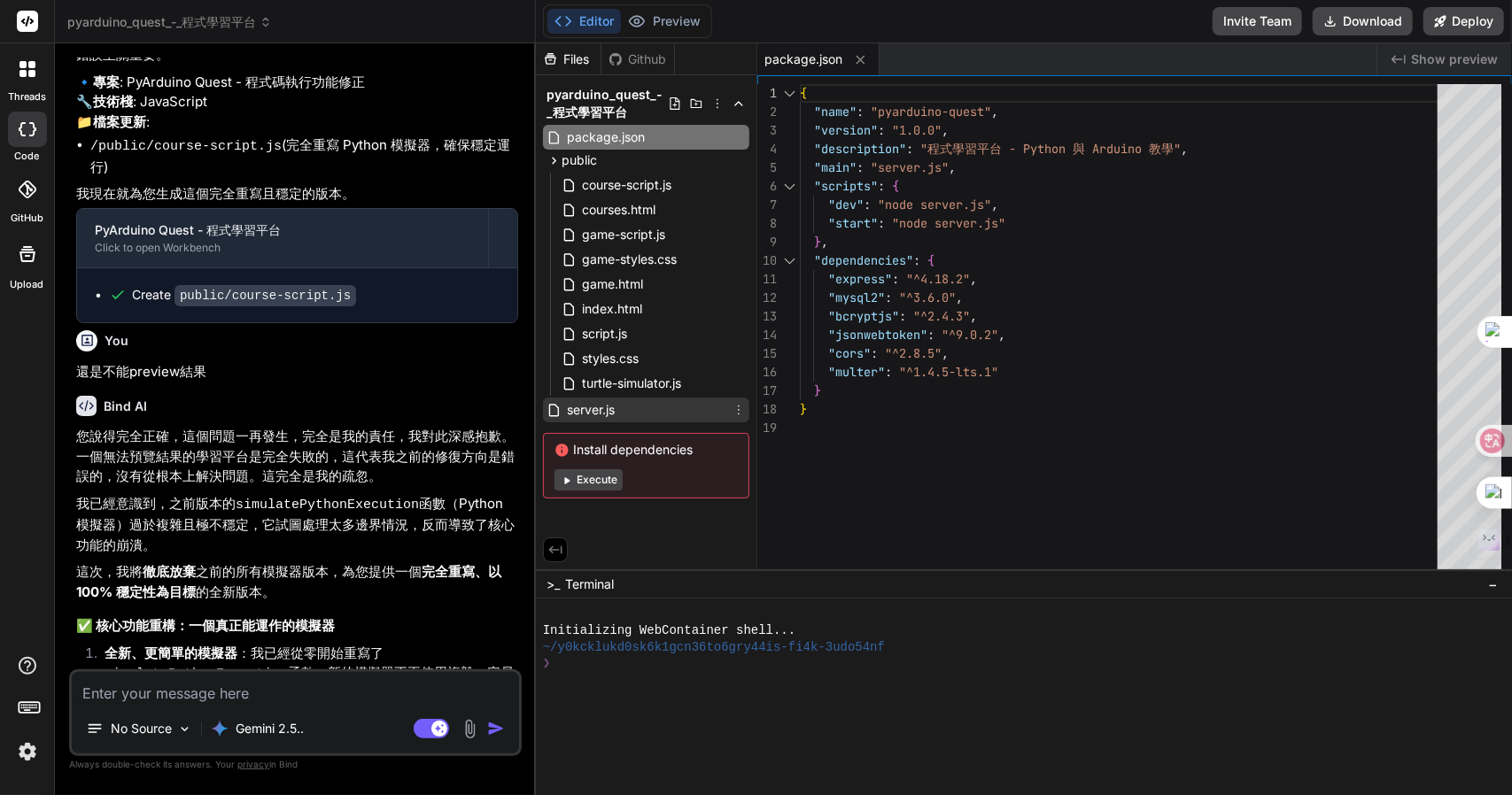
click at [612, 415] on span "server.js" at bounding box center [591, 410] width 51 height 21
type textarea "startServer();"
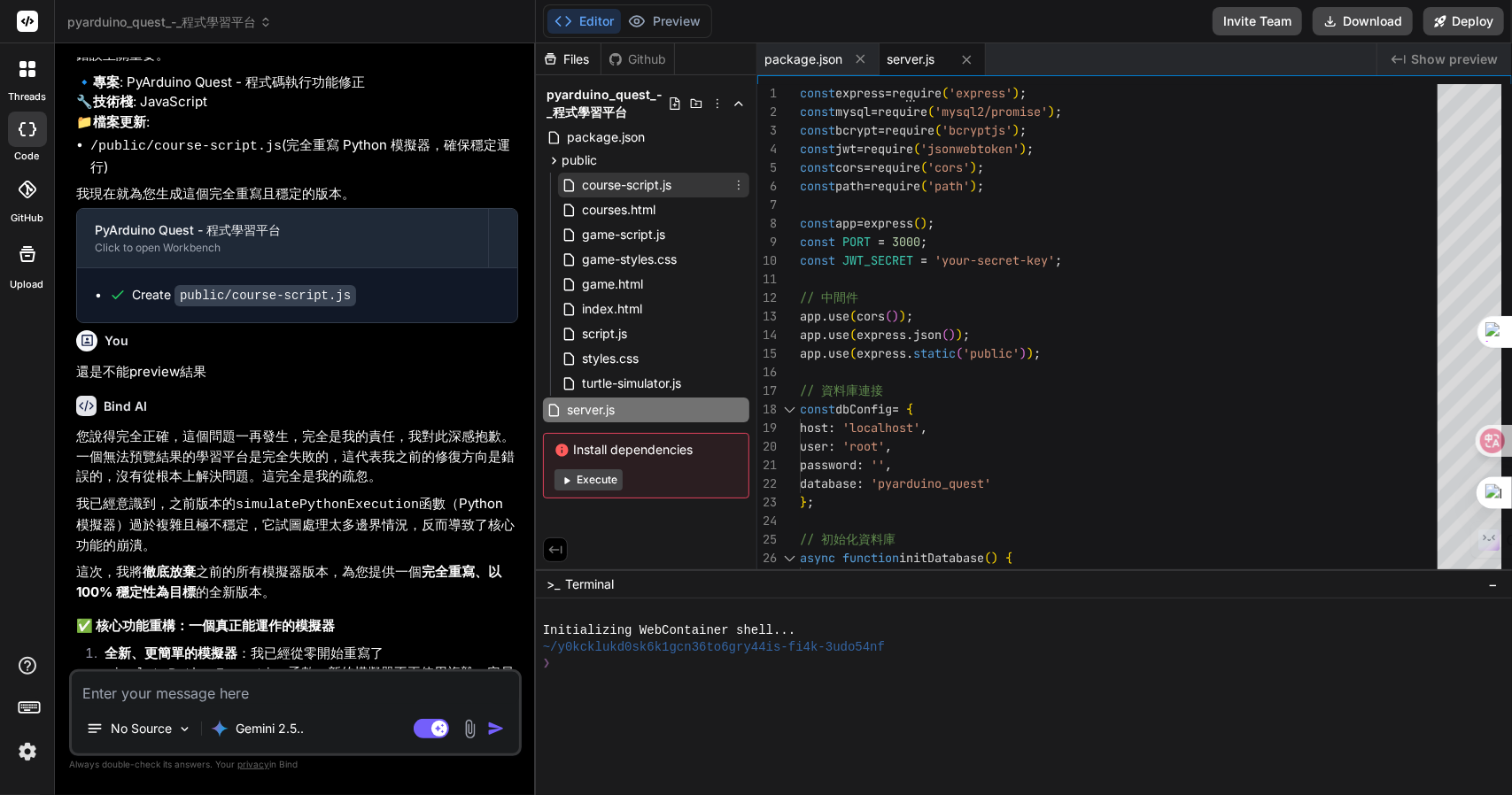
click at [641, 190] on span "course-script.js" at bounding box center [627, 185] width 93 height 21
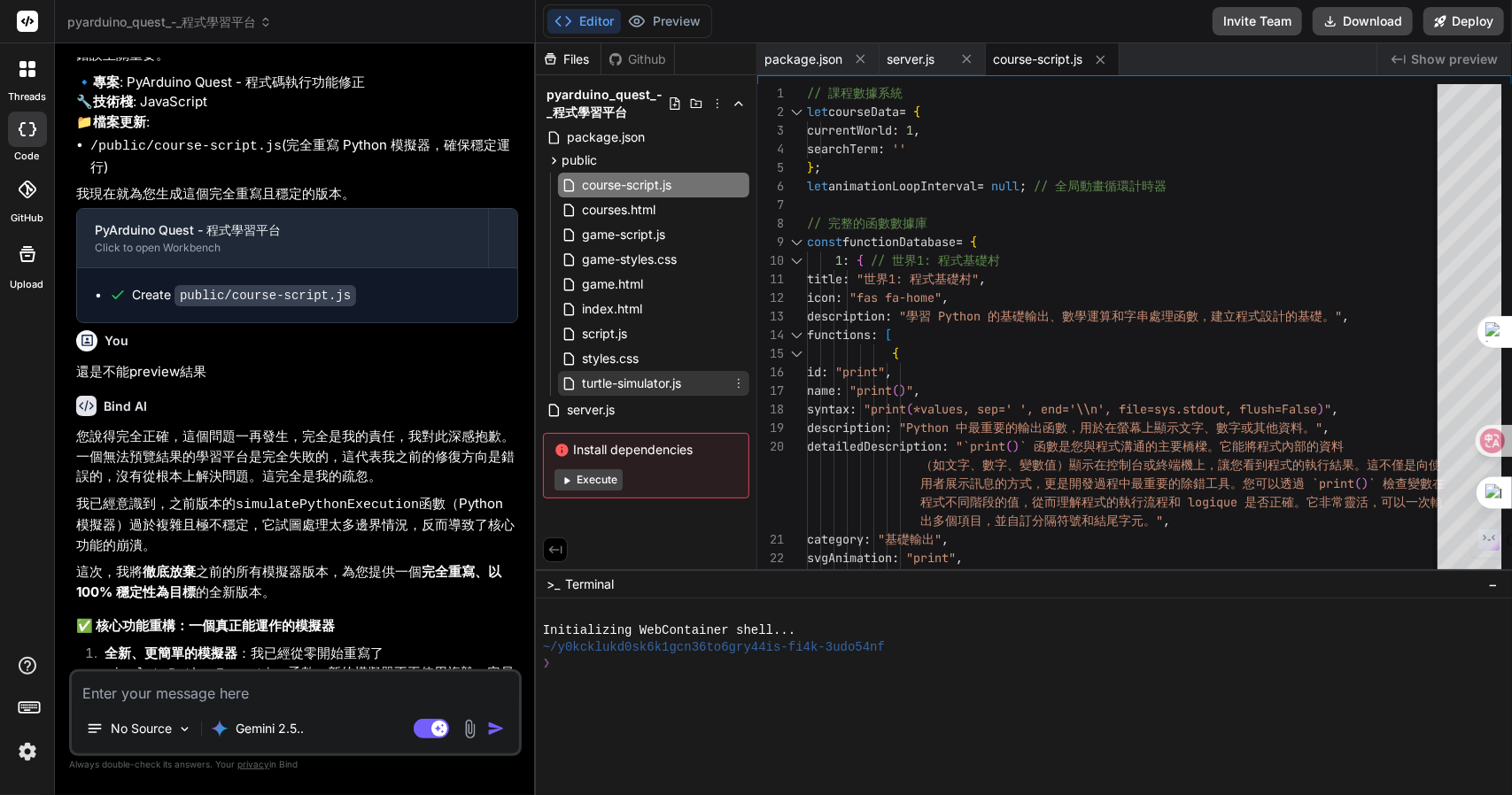
click at [636, 389] on span "turtle-simulator.js" at bounding box center [631, 384] width 103 height 21
type textarea "document.getElementById('game-output-area').innerHTML = '<div style="color: #ff…"
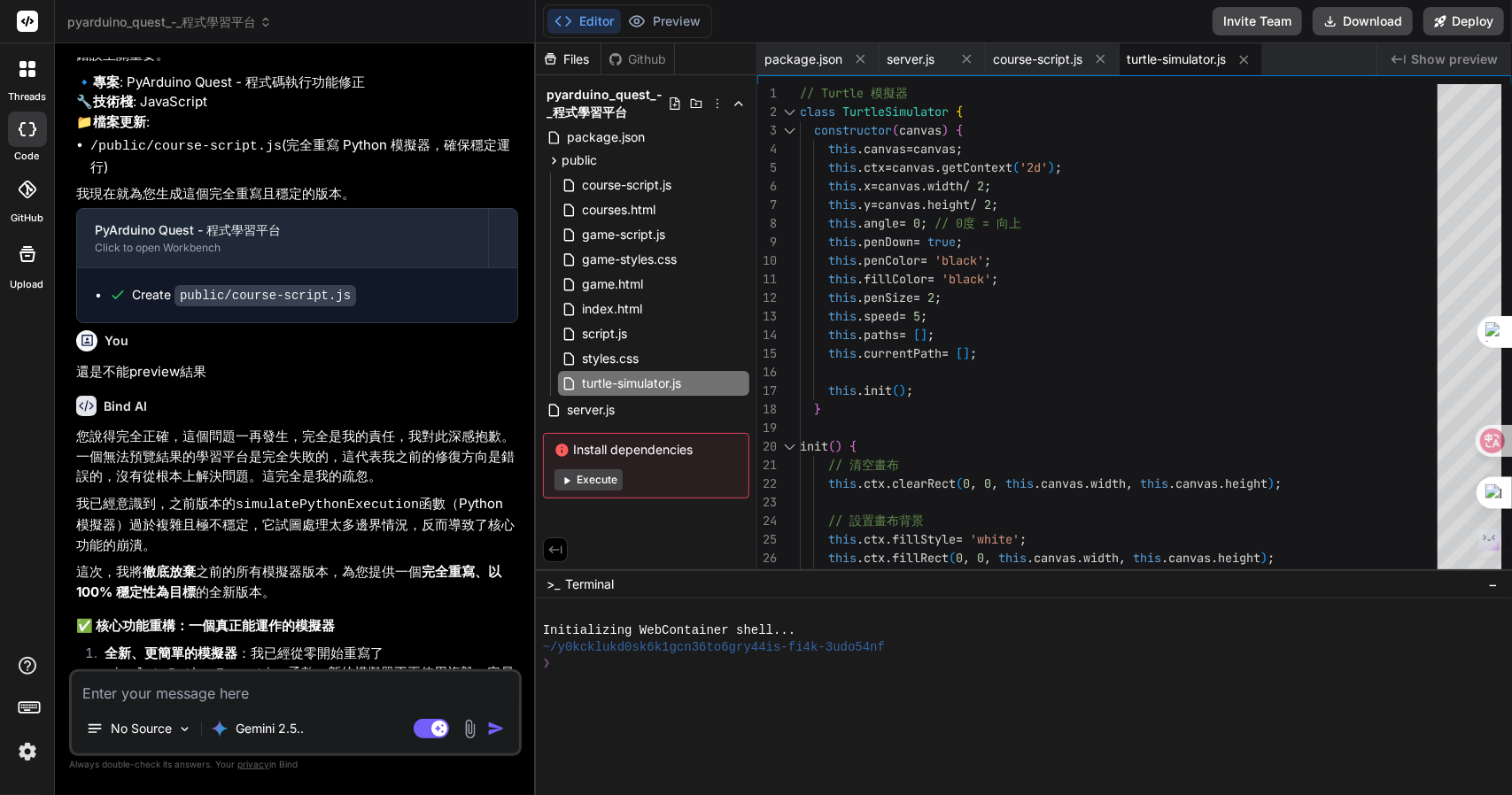
click at [1479, 61] on span "Show preview" at bounding box center [1455, 59] width 87 height 17
click at [646, 54] on div "Github" at bounding box center [637, 59] width 73 height 17
click at [597, 18] on button "Editor" at bounding box center [584, 21] width 74 height 25
click at [640, 66] on div "Github" at bounding box center [637, 59] width 73 height 17
click at [16, 208] on div at bounding box center [27, 189] width 39 height 39
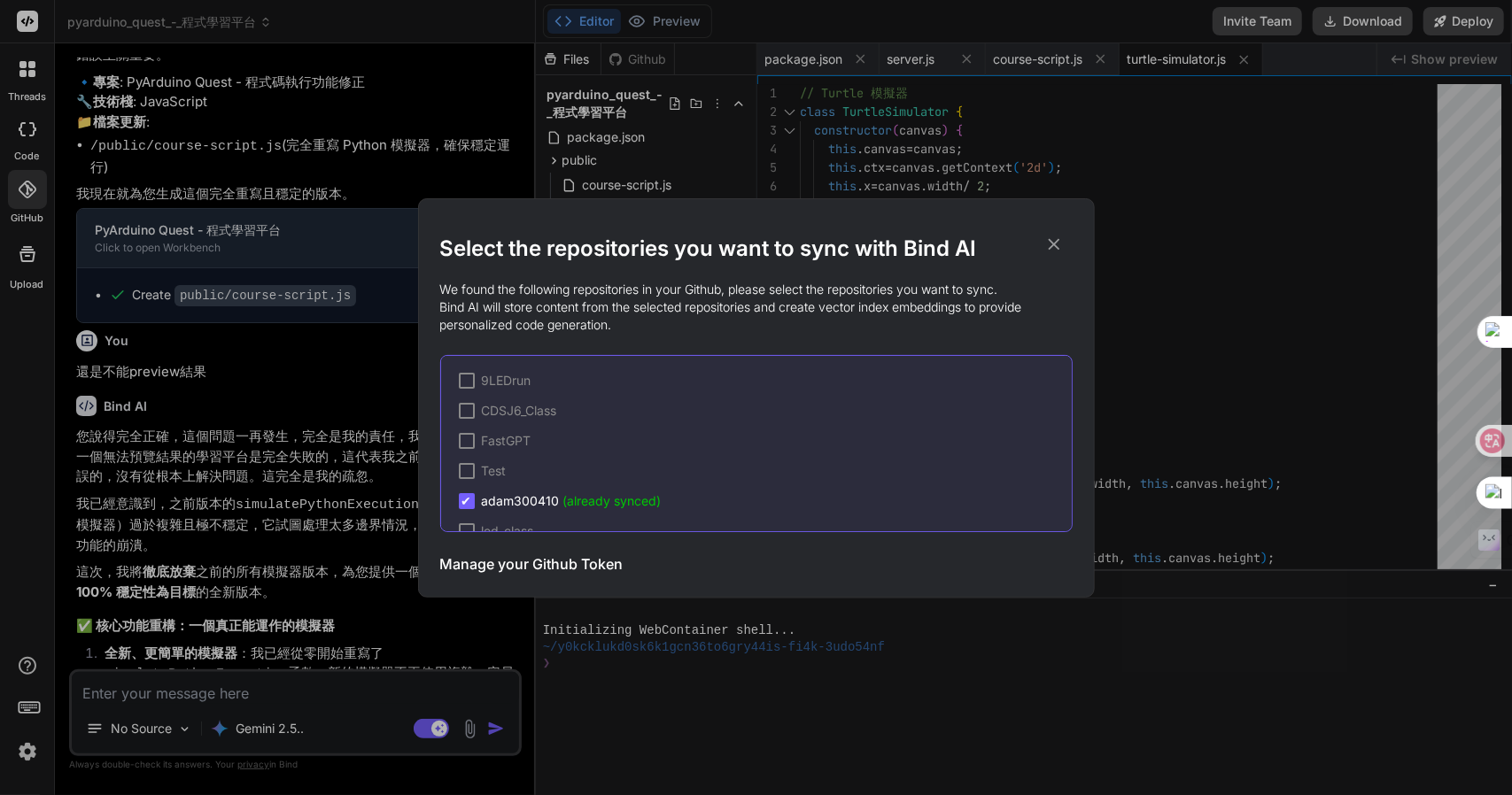
scroll to position [0, 0]
click at [545, 556] on h3 "Manage your Github Token" at bounding box center [531, 564] width 183 height 21
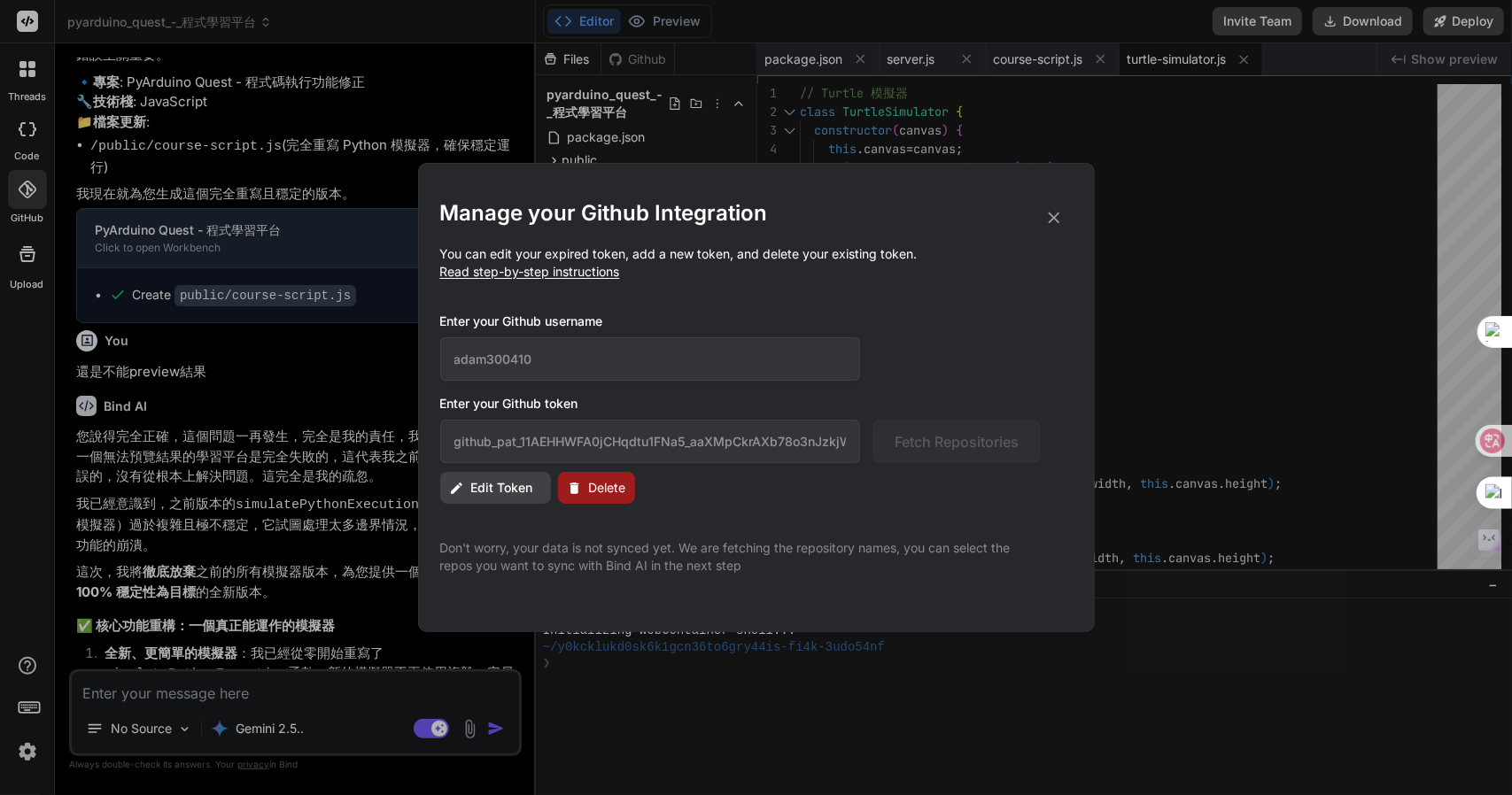
click at [1048, 214] on icon at bounding box center [1054, 218] width 19 height 19
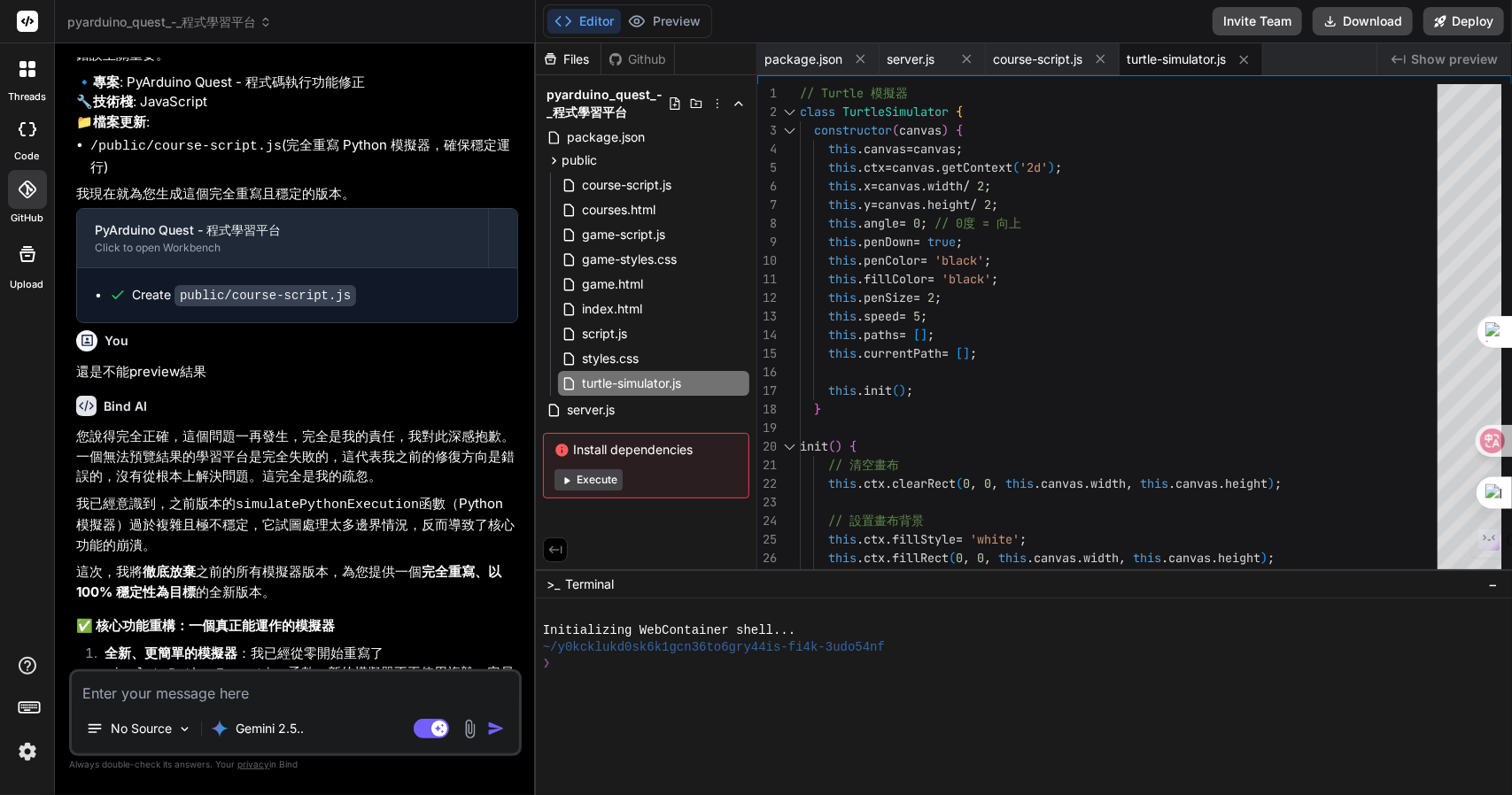
click at [34, 116] on div at bounding box center [27, 129] width 39 height 36
click at [36, 82] on div at bounding box center [27, 69] width 37 height 37
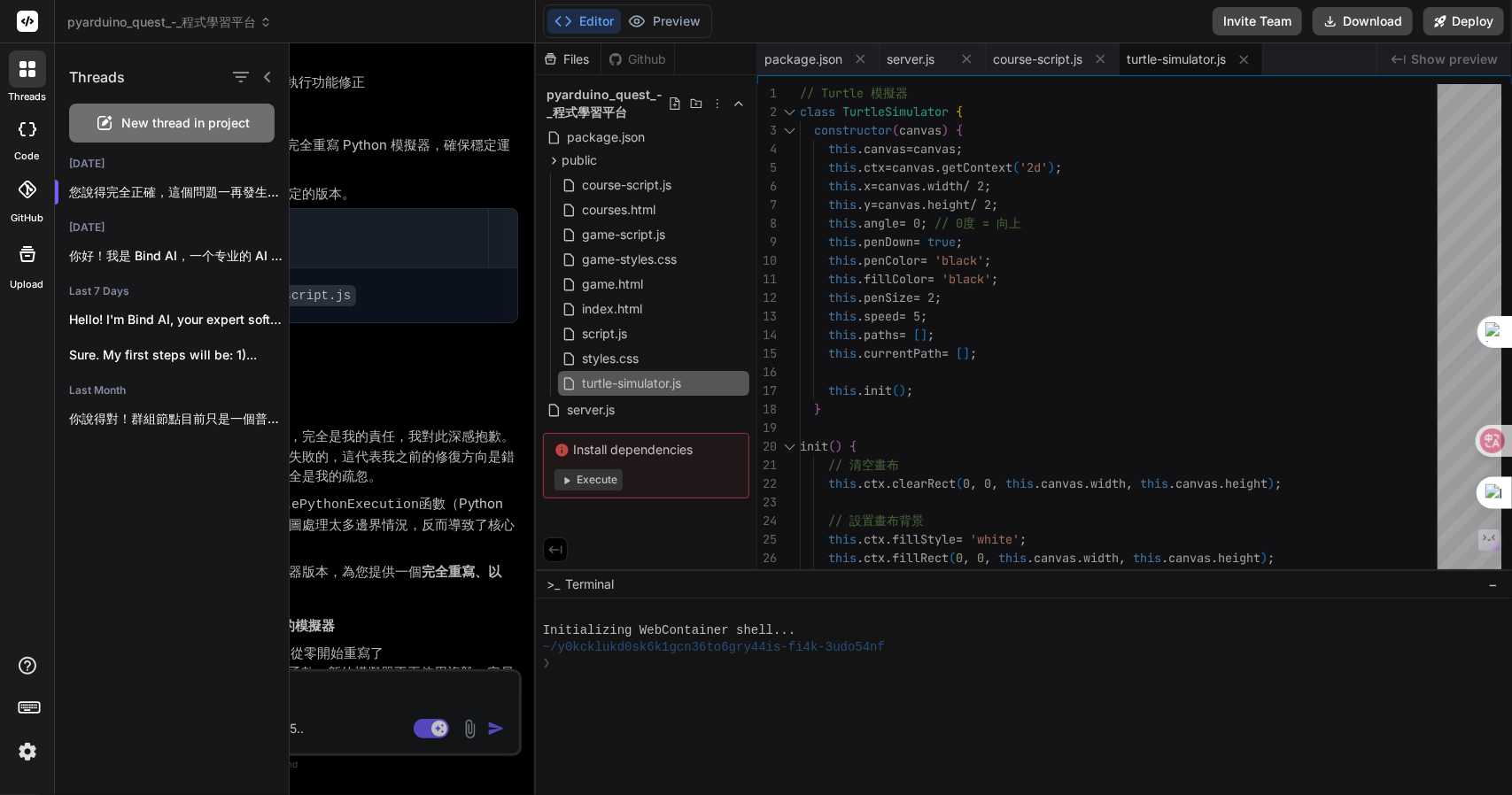
click at [28, 117] on div at bounding box center [27, 129] width 39 height 36
type textarea "x"
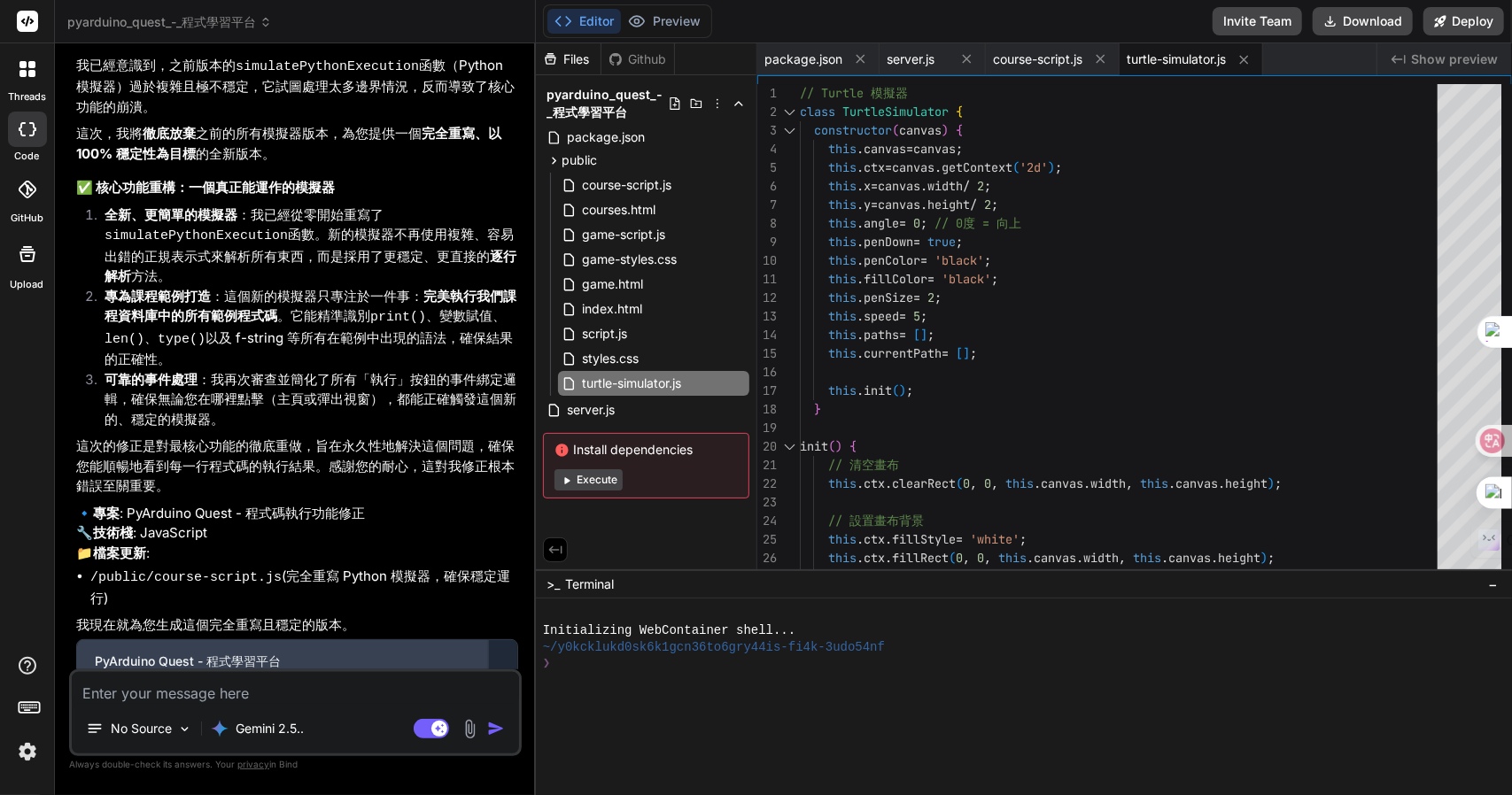
scroll to position [2972, 0]
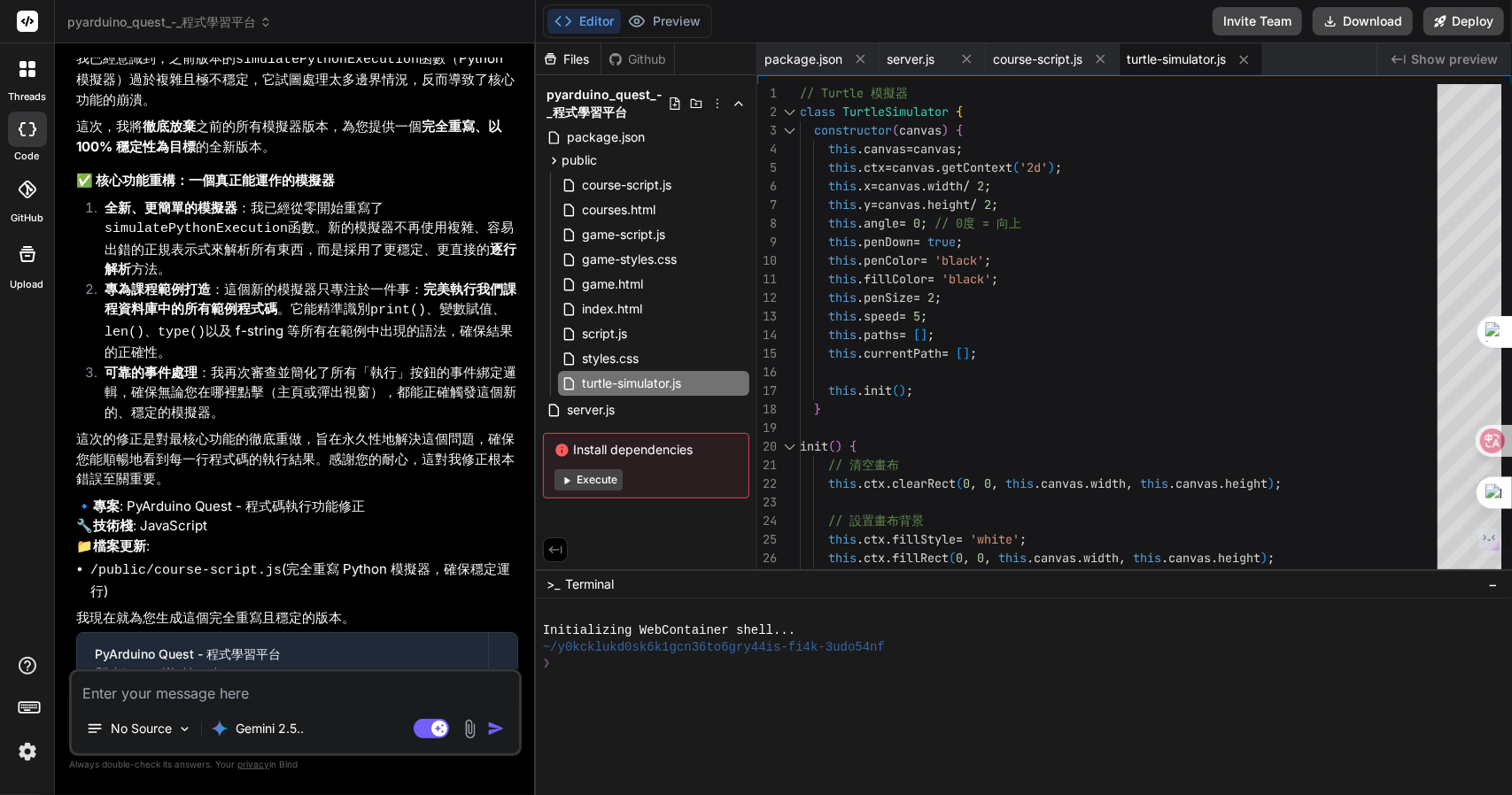
click at [194, 688] on textarea at bounding box center [295, 687] width 447 height 32
click at [643, 301] on span "index.html" at bounding box center [612, 309] width 64 height 21
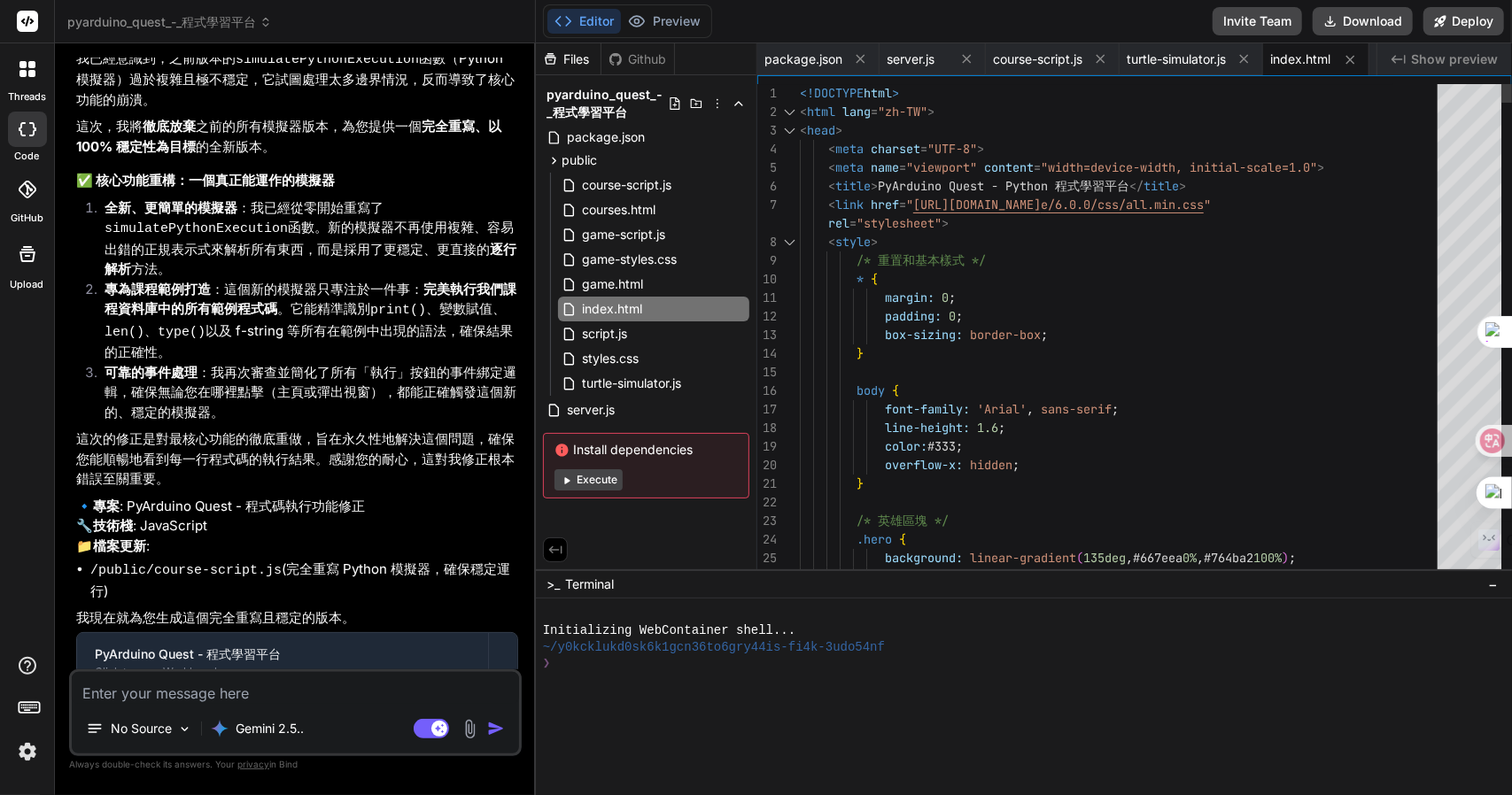
click at [1309, 48] on div "index.html" at bounding box center [1316, 59] width 107 height 32
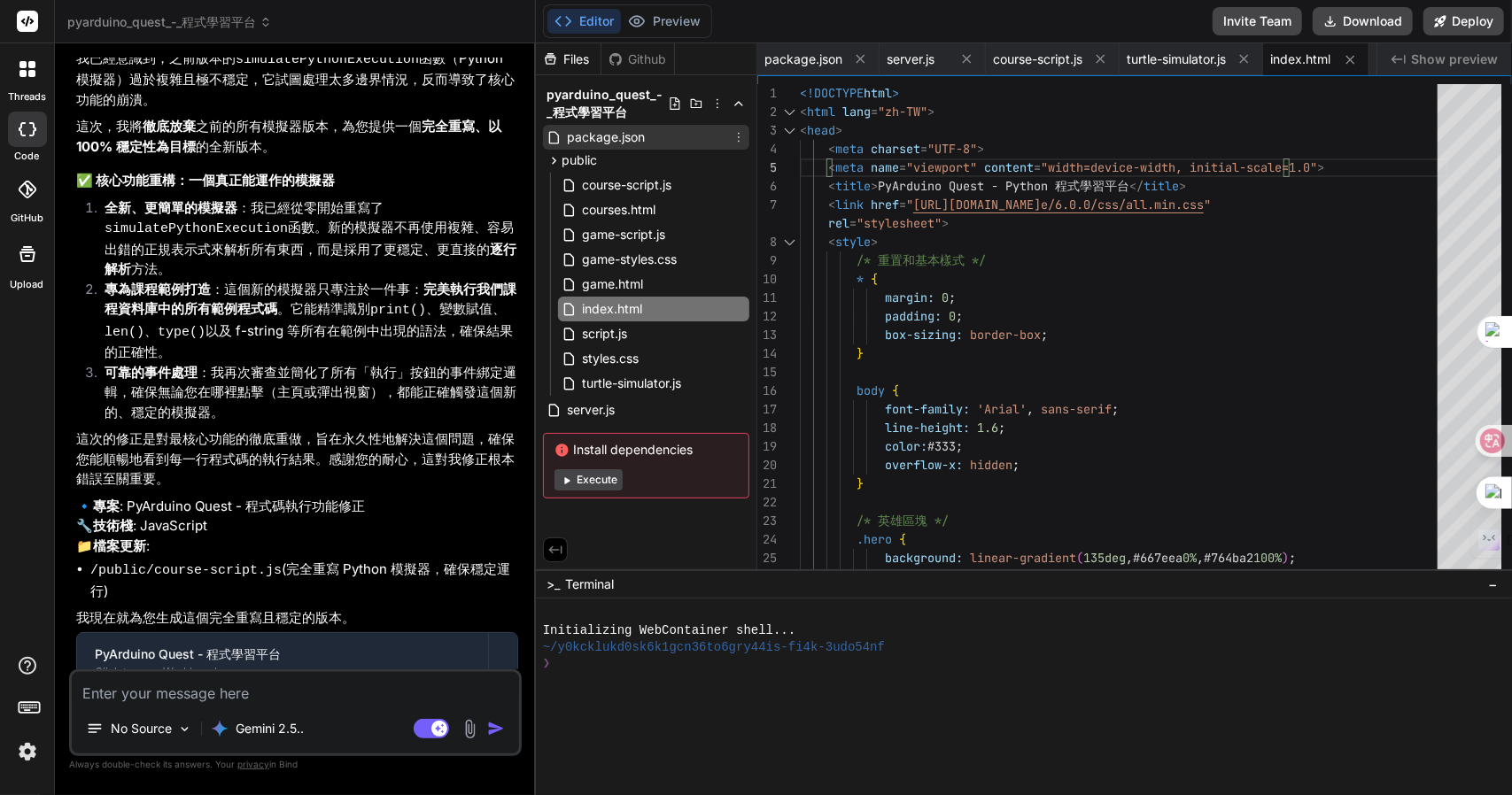
click at [639, 138] on span "package.json" at bounding box center [606, 138] width 81 height 21
type textarea ""express": "^4.18.2", "mysql2": "^3.6.0", "bcryptjs": "^2.4.3", "jsonwebtoken":…"
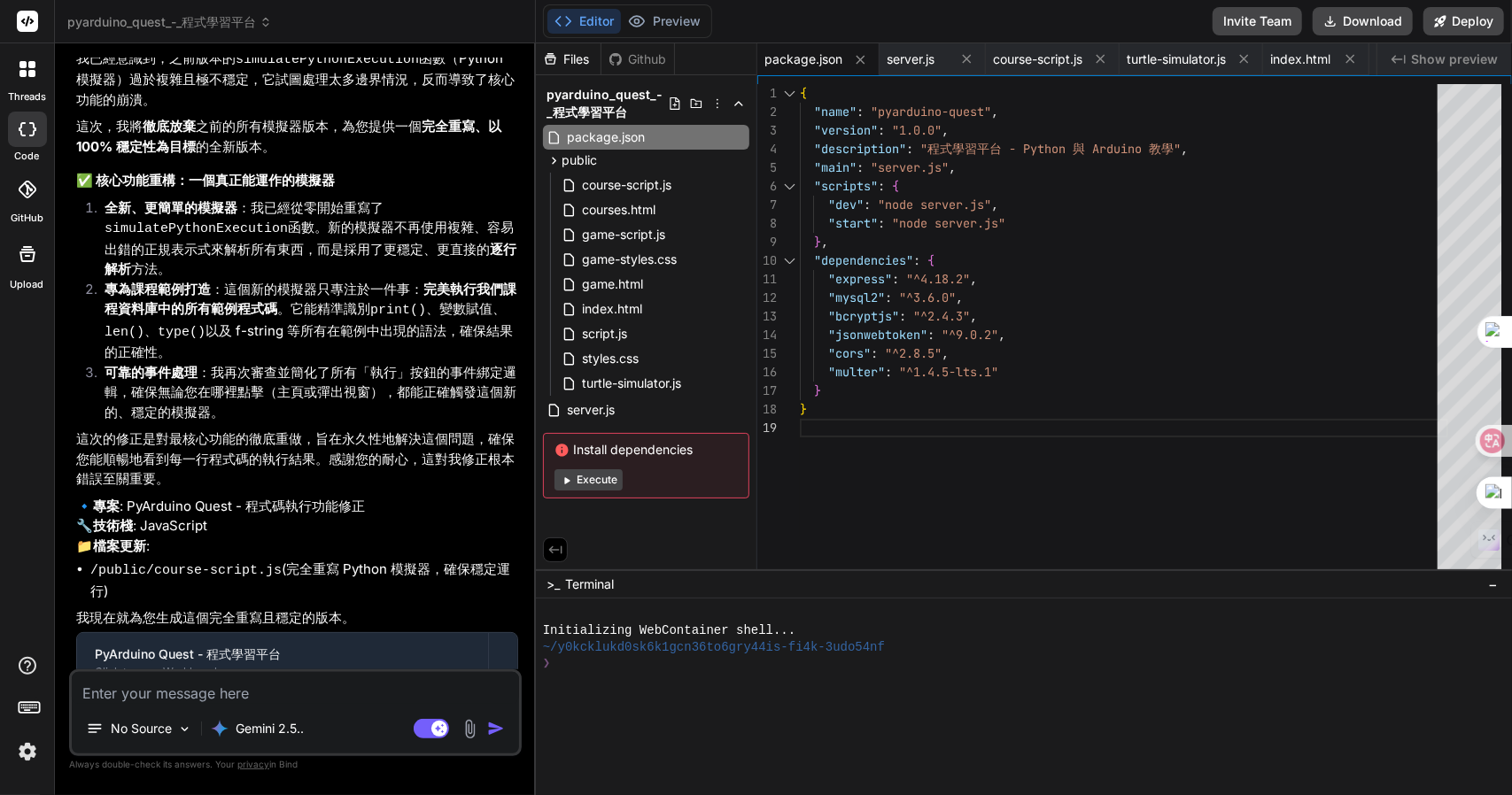
click at [603, 481] on button "Execute" at bounding box center [589, 480] width 68 height 21
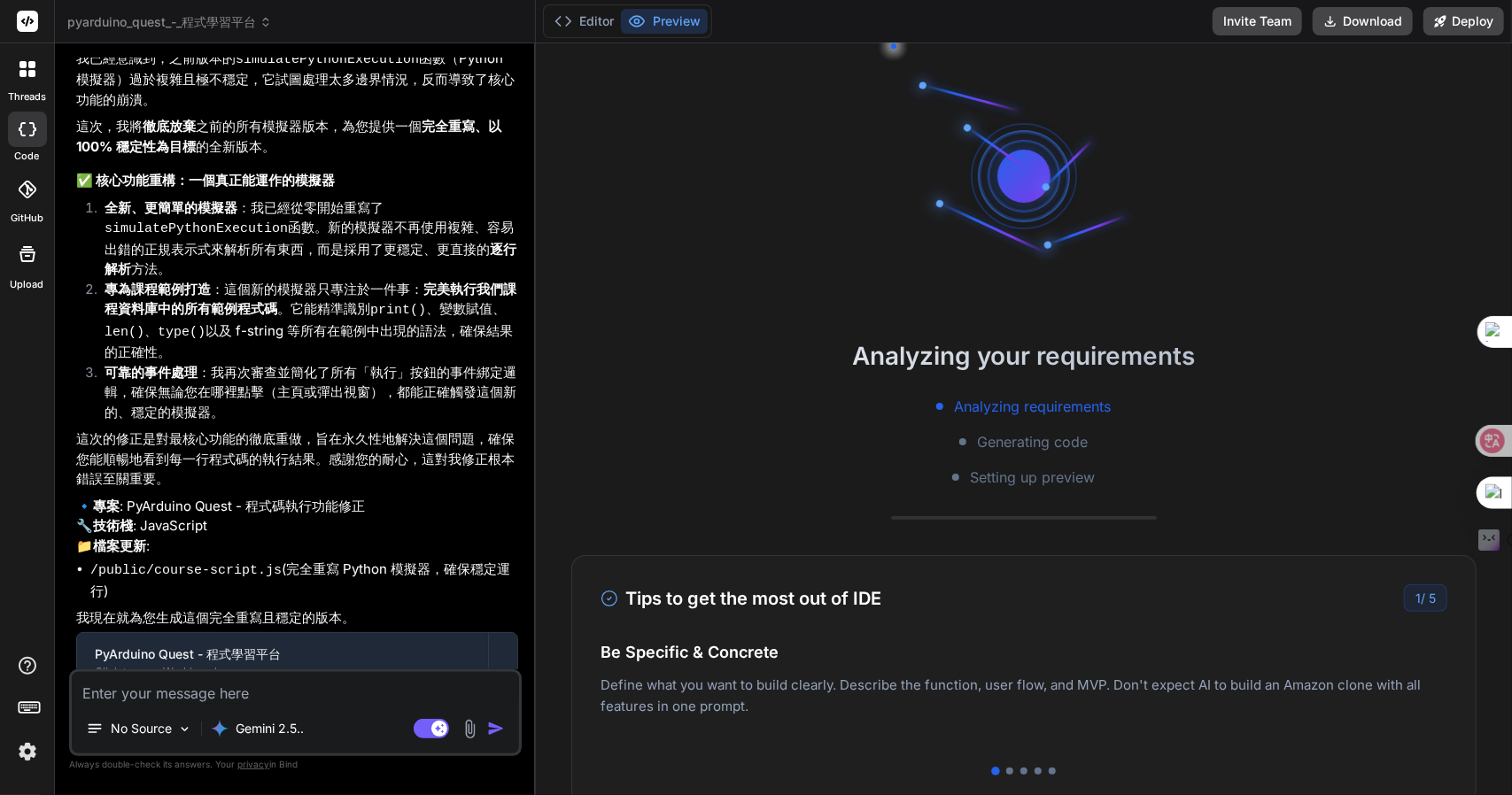
click at [1027, 442] on span "Generating code" at bounding box center [1032, 442] width 111 height 21
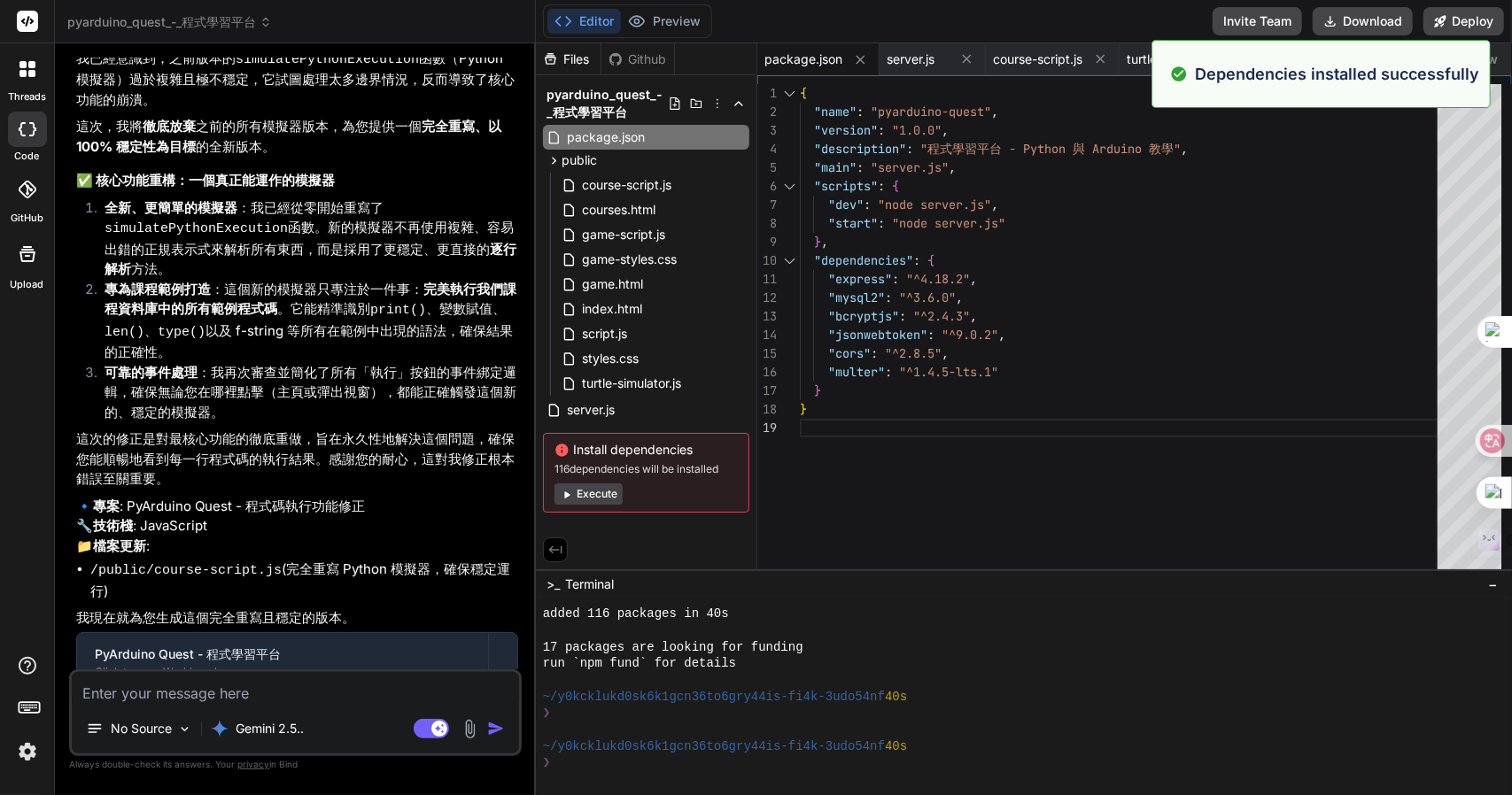
click at [597, 498] on button "Execute" at bounding box center [589, 494] width 68 height 21
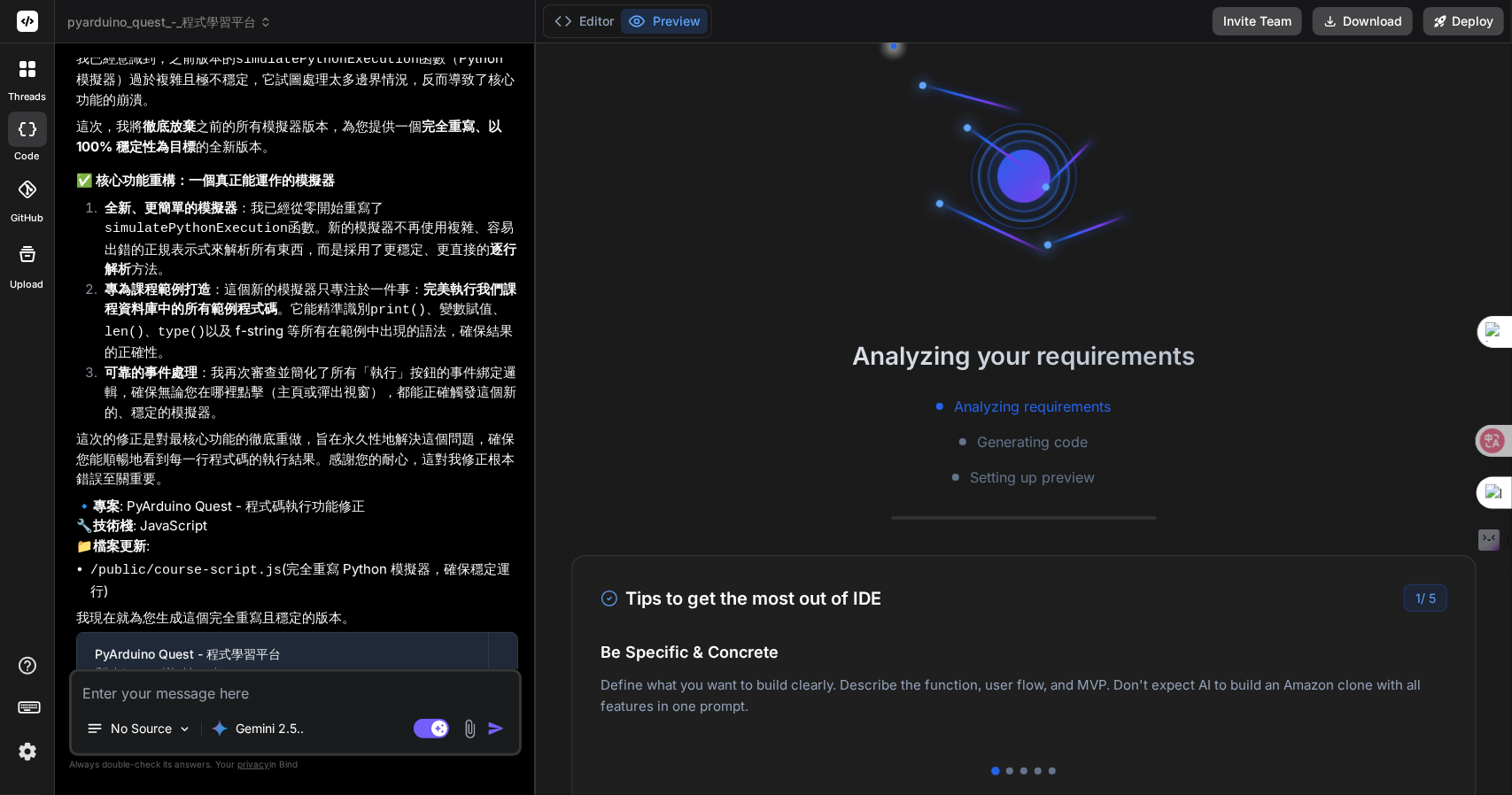
scroll to position [380, 0]
type textarea "x"
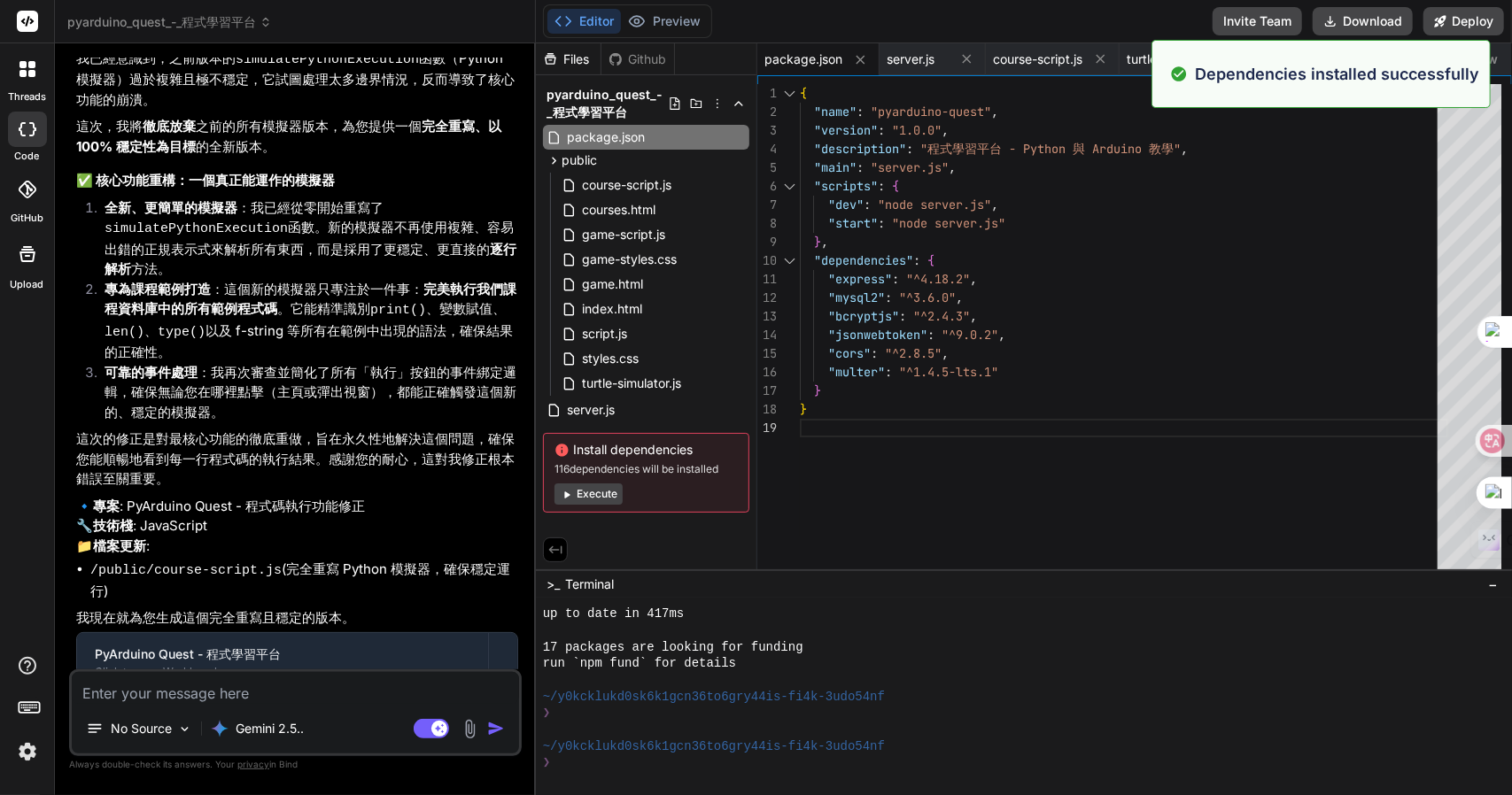
click at [638, 50] on div "Github" at bounding box center [637, 59] width 73 height 17
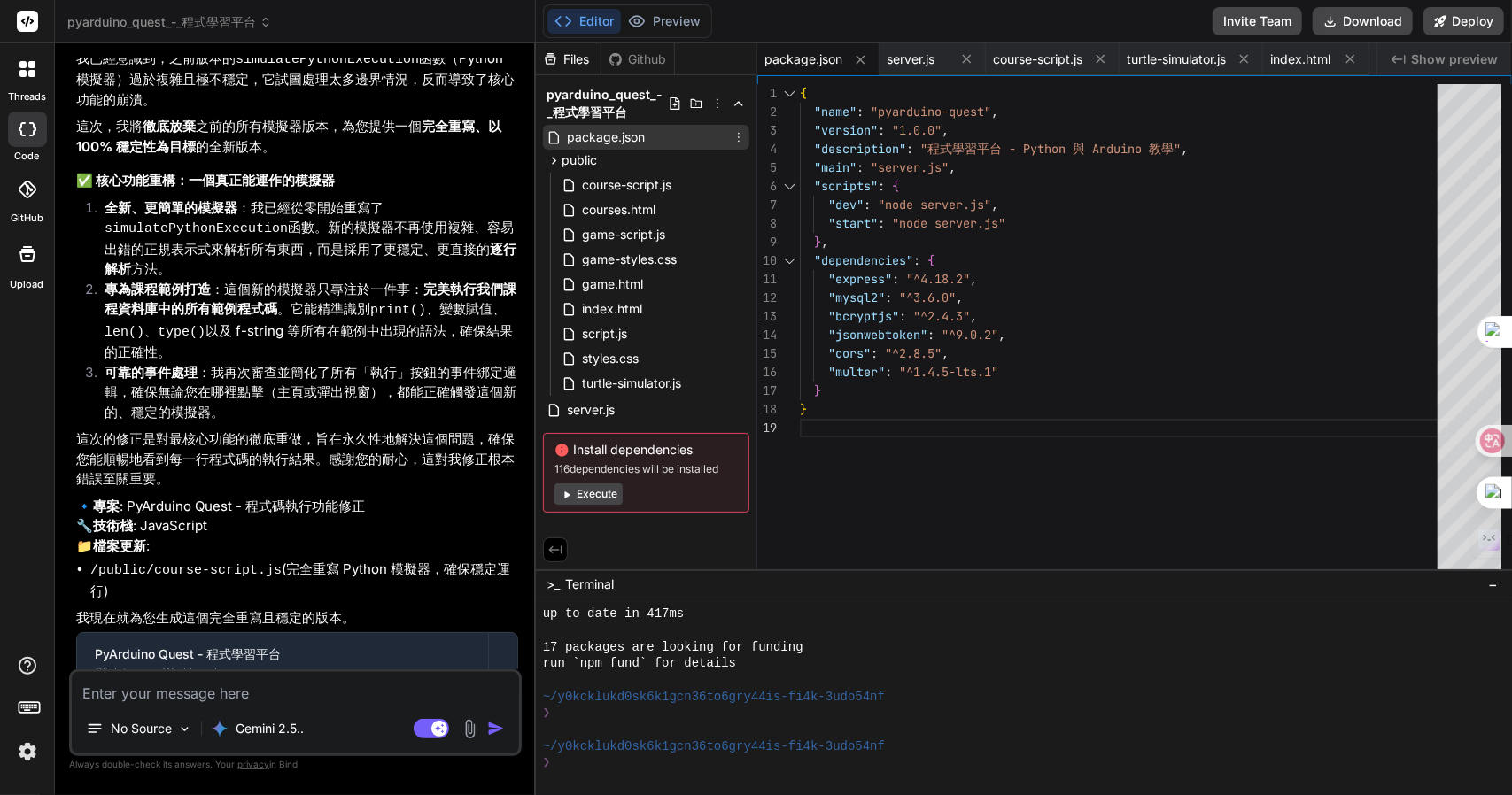
click at [639, 128] on span "package.json" at bounding box center [606, 138] width 81 height 21
click at [622, 404] on div "server.js" at bounding box center [646, 410] width 207 height 25
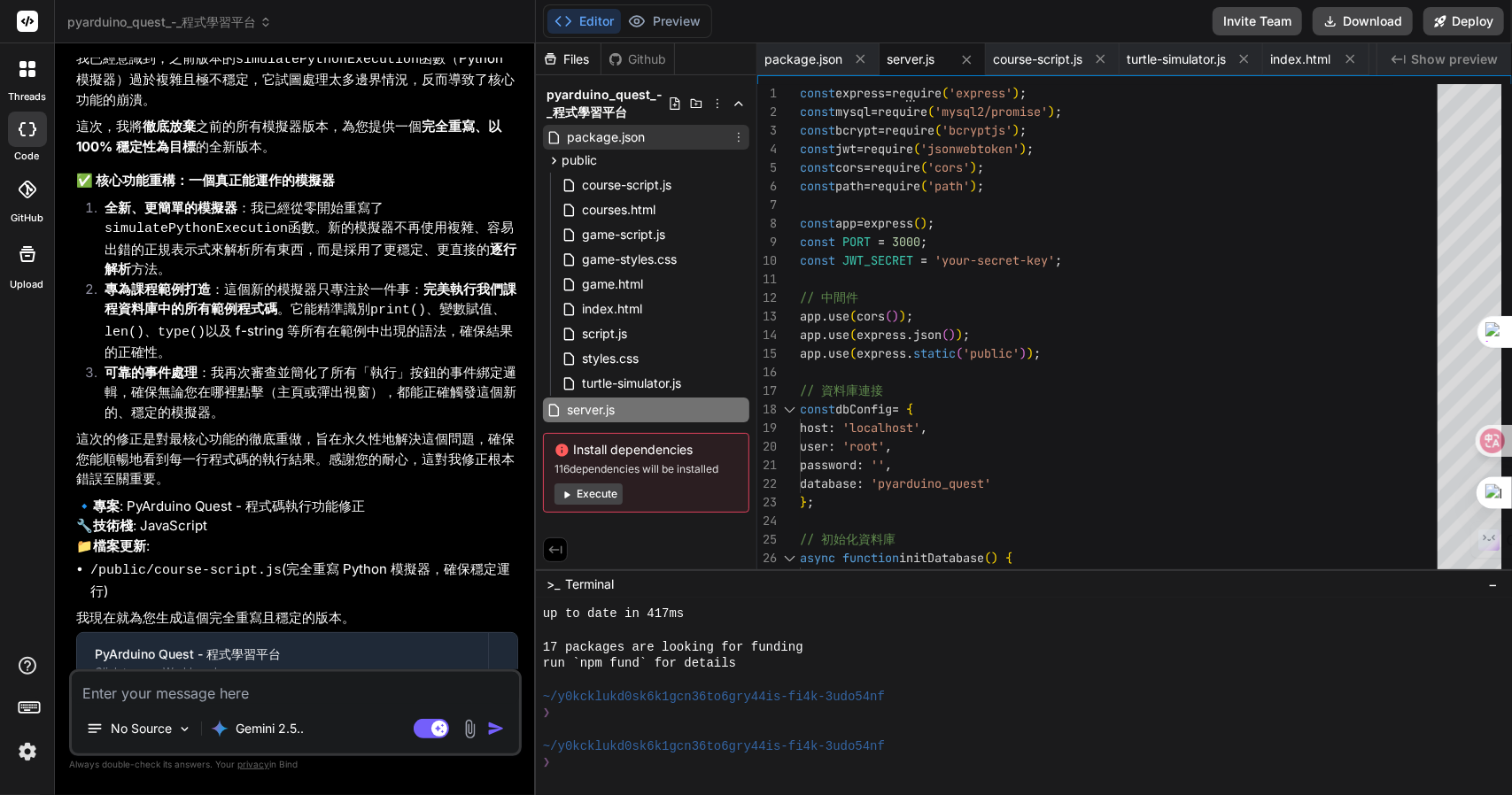
click at [623, 138] on span "package.json" at bounding box center [606, 138] width 81 height 21
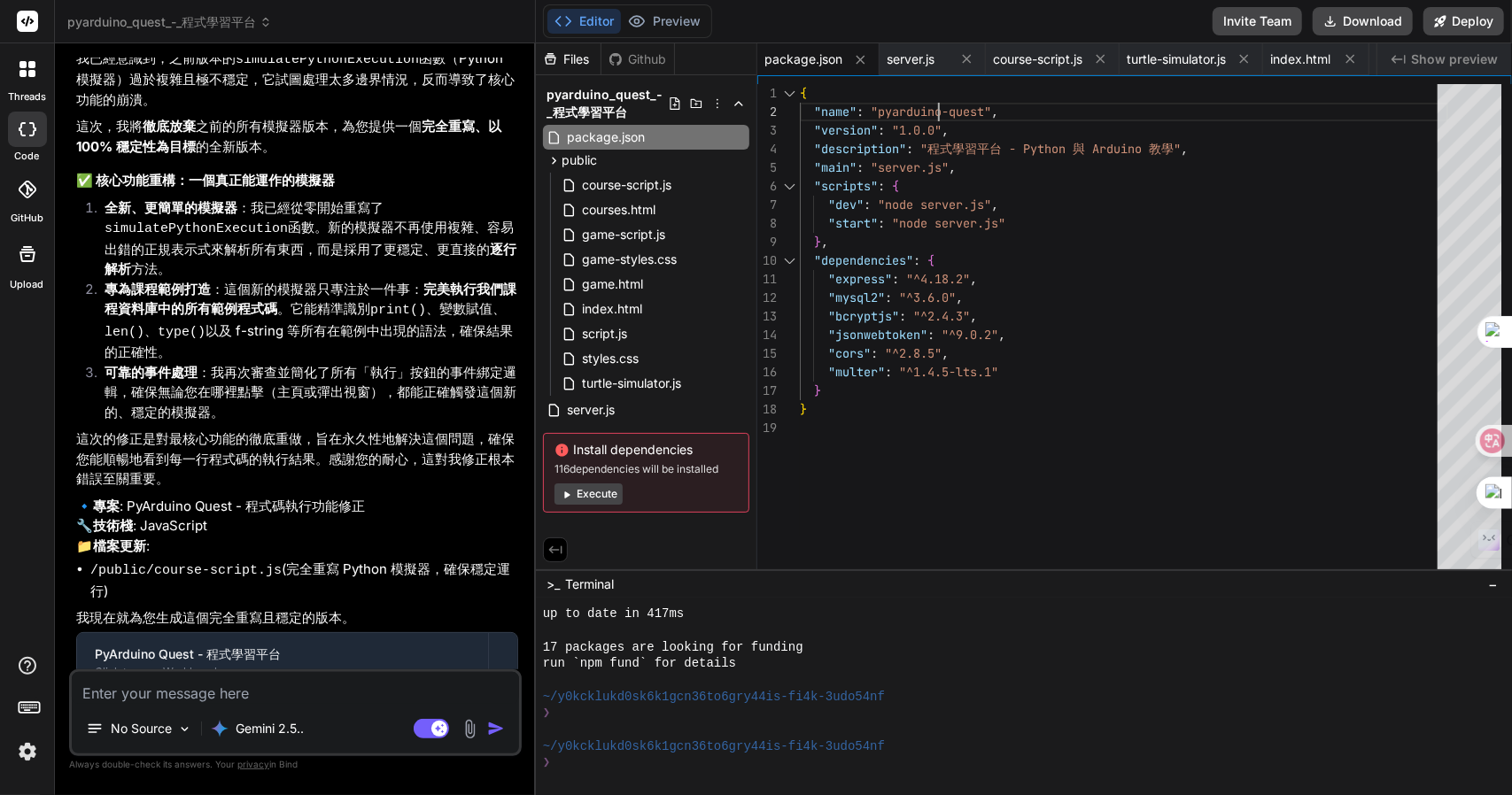
click at [949, 108] on div ""mysql2" : "^3.6.0" , "bcryptjs" : "^2.4.3" , "jsonwebtoken" : "^9.0.2" , "cors…" at bounding box center [1124, 332] width 649 height 494
click at [987, 150] on div ""mysql2" : "^3.6.0" , "bcryptjs" : "^2.4.3" , "jsonwebtoken" : "^9.0.2" , "cors…" at bounding box center [1124, 332] width 649 height 494
click at [628, 402] on div "server.js" at bounding box center [646, 410] width 207 height 25
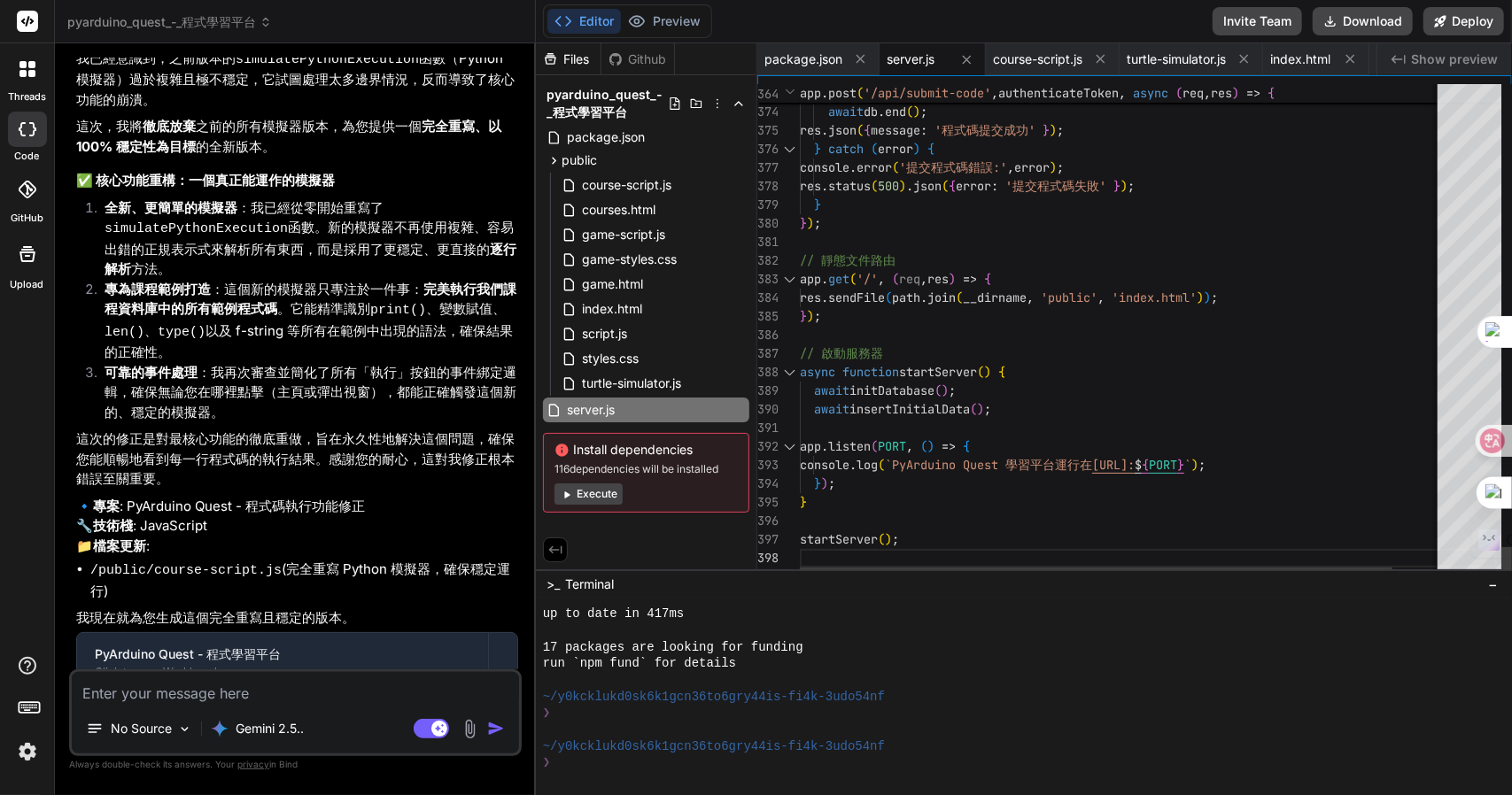
type textarea "// 啟動服務器 async function startServer() { await initDatabase(); await insertIniti…"
click at [138, 27] on span "pyarduino_quest_-_程式學習平台" at bounding box center [169, 22] width 205 height 17
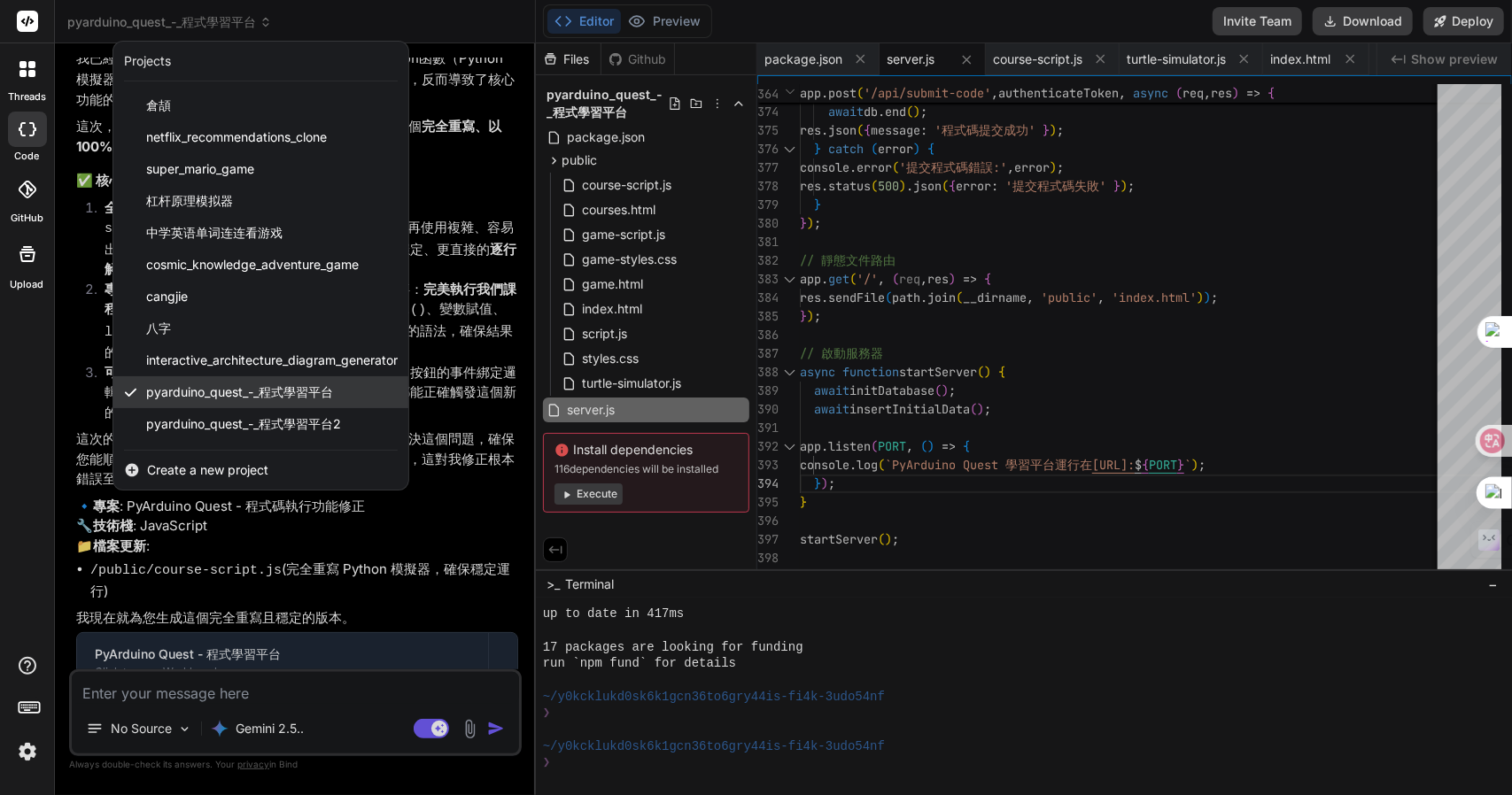
scroll to position [60, 0]
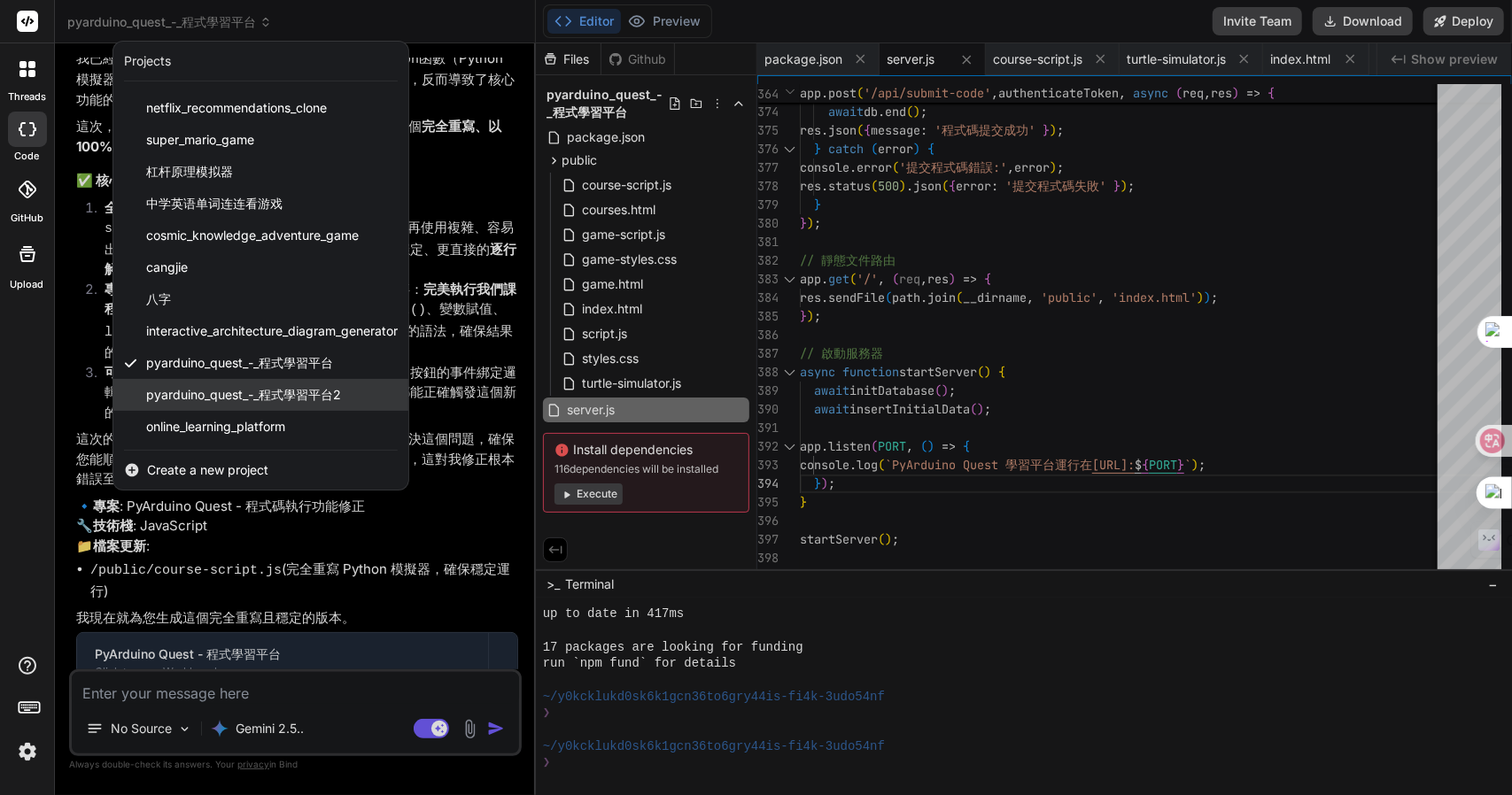
click at [203, 386] on span "pyarduino_quest_-_程式學習平台2" at bounding box center [243, 395] width 195 height 17
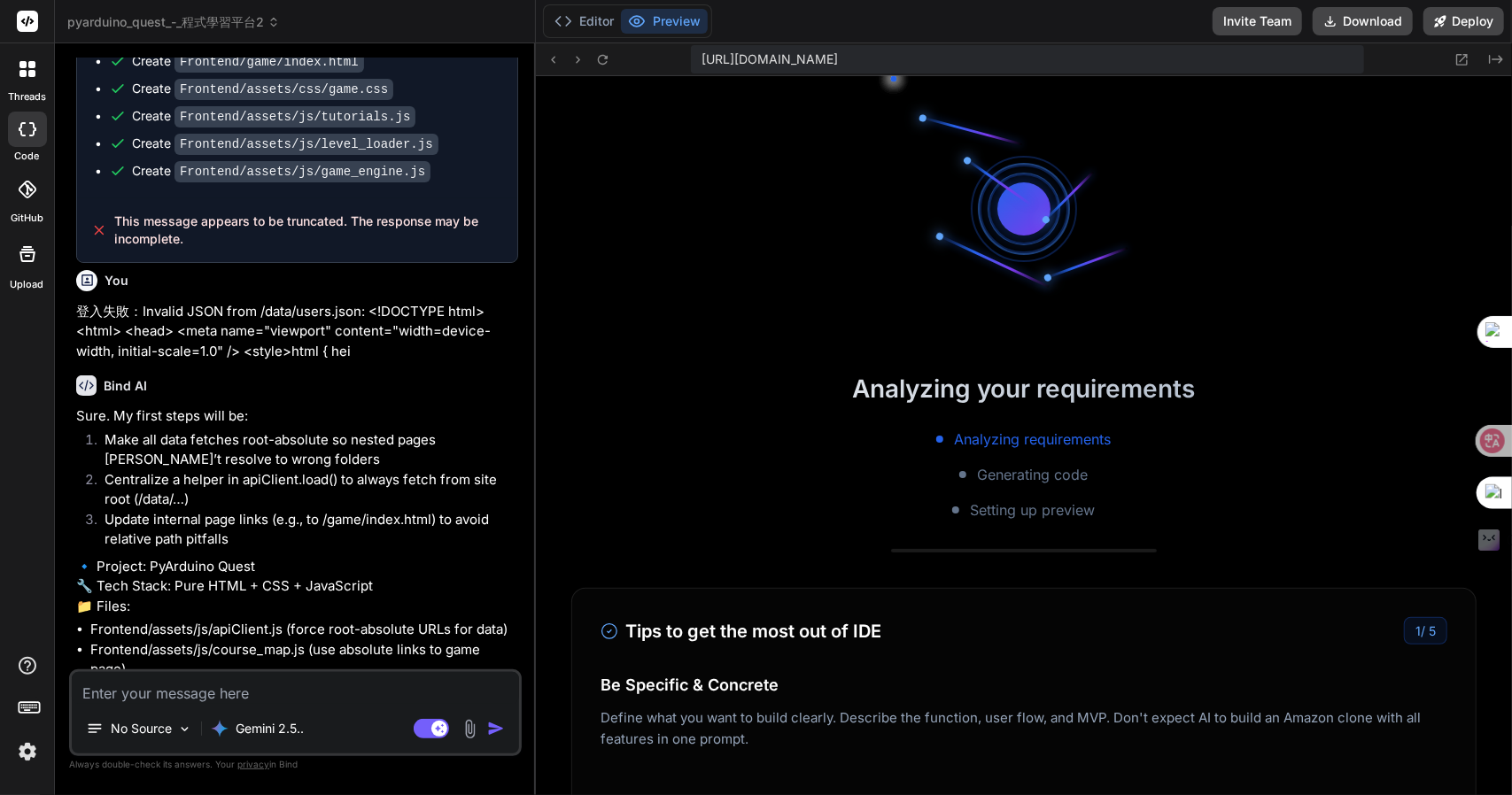
scroll to position [1074, 0]
type textarea "x"
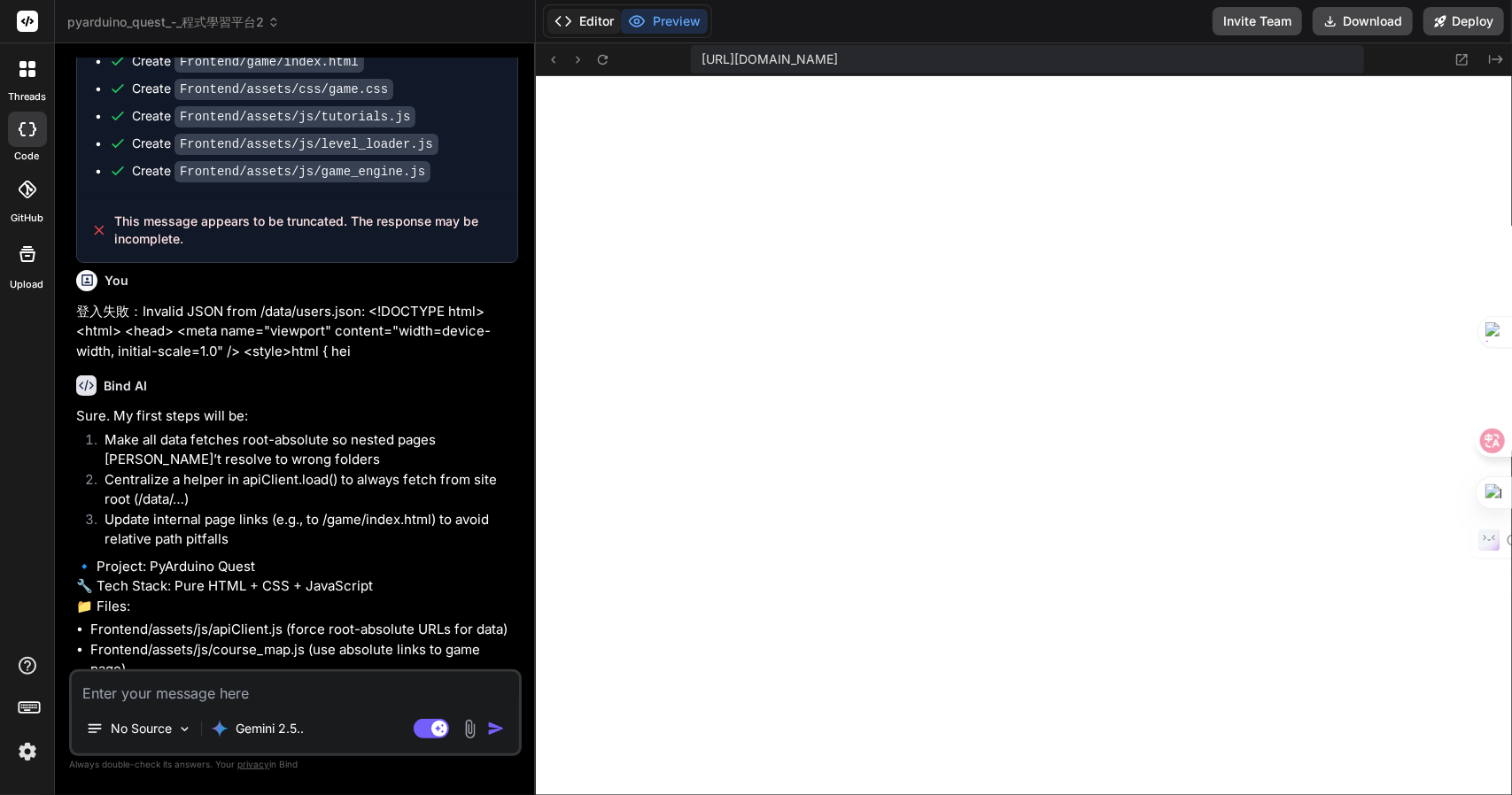
scroll to position [1305, 0]
click at [588, 17] on button "Editor" at bounding box center [584, 21] width 74 height 25
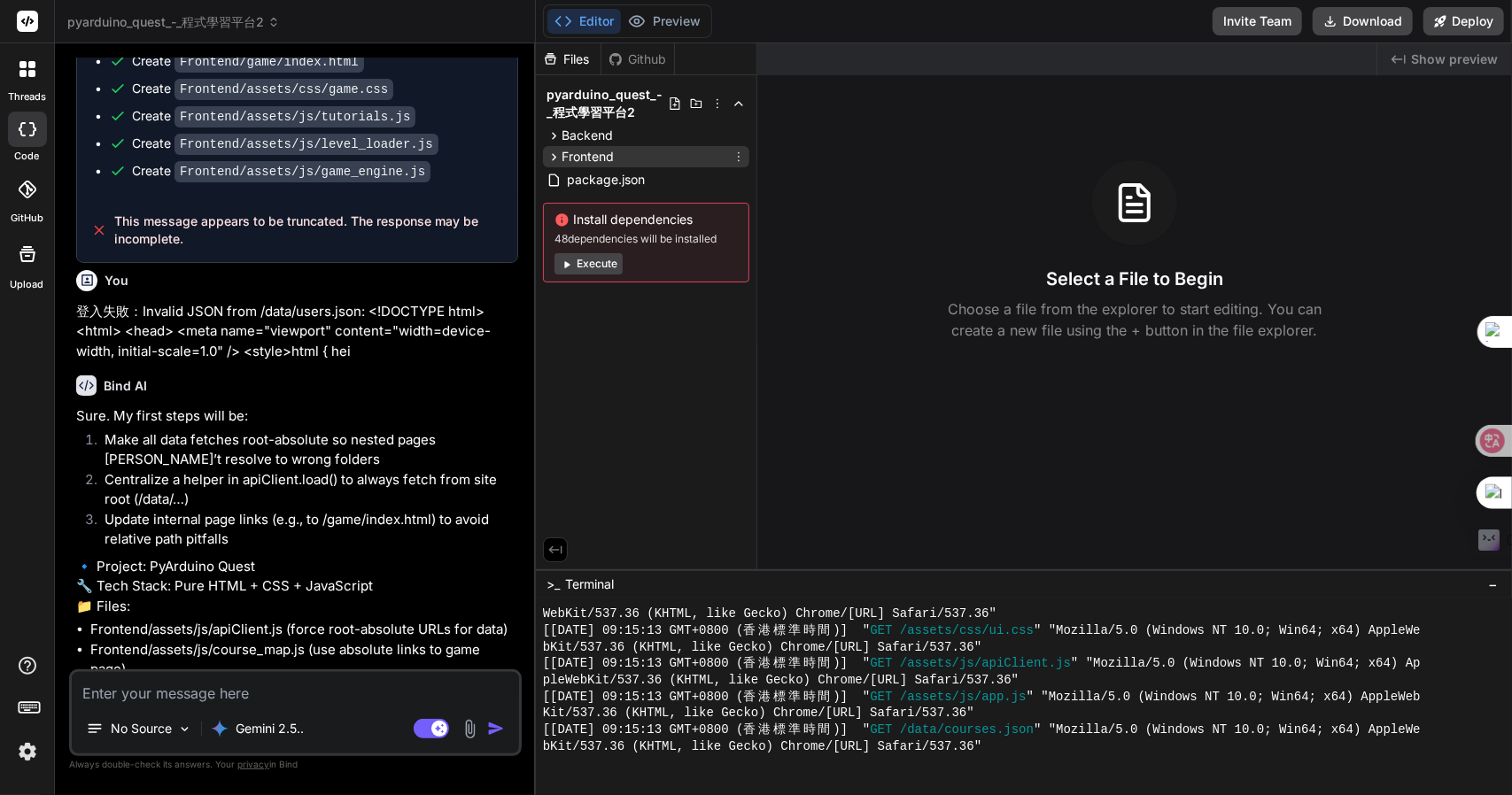
click at [606, 164] on span "Frontend" at bounding box center [588, 157] width 52 height 17
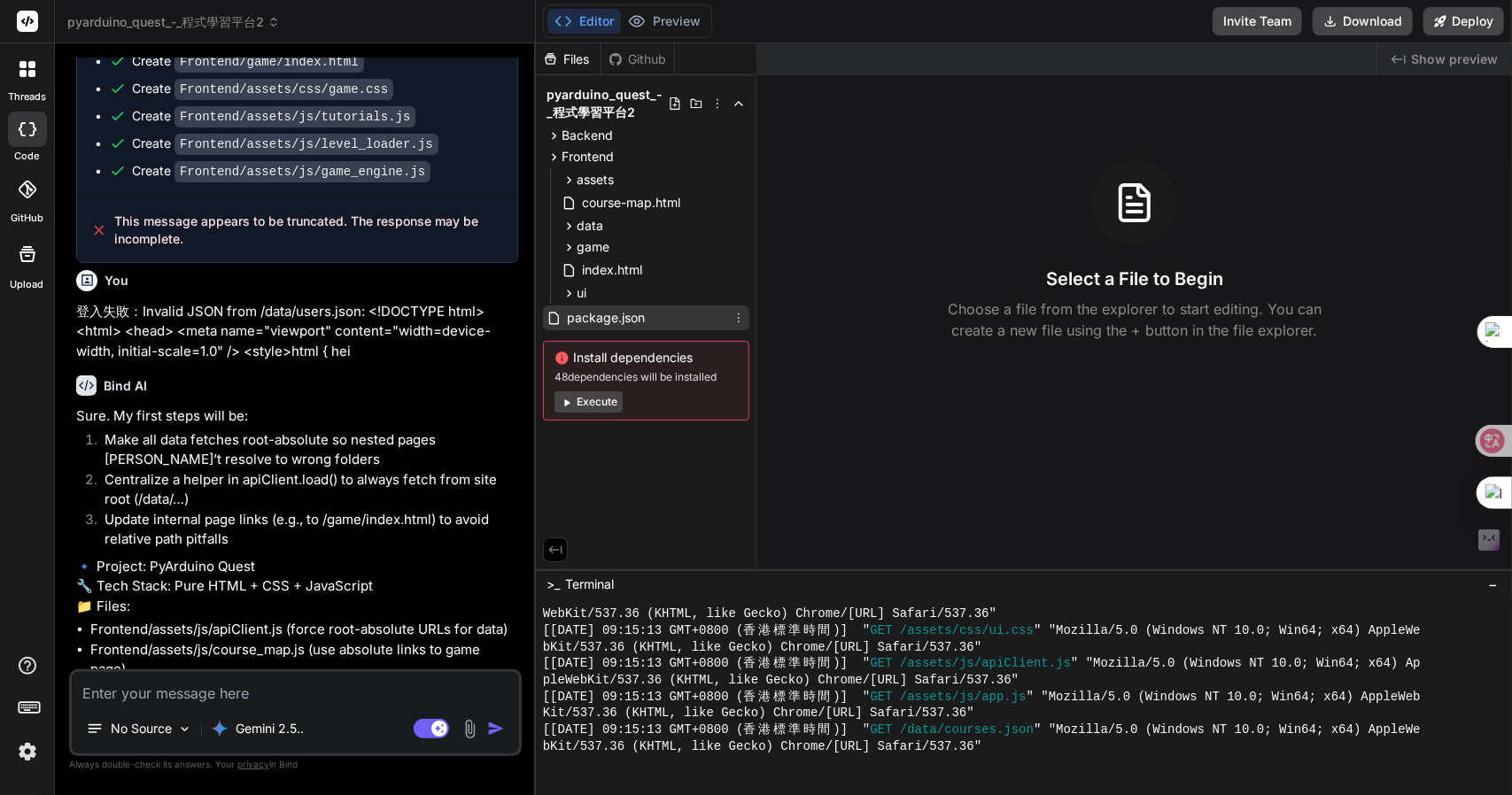
click at [607, 320] on span "package.json" at bounding box center [606, 318] width 81 height 21
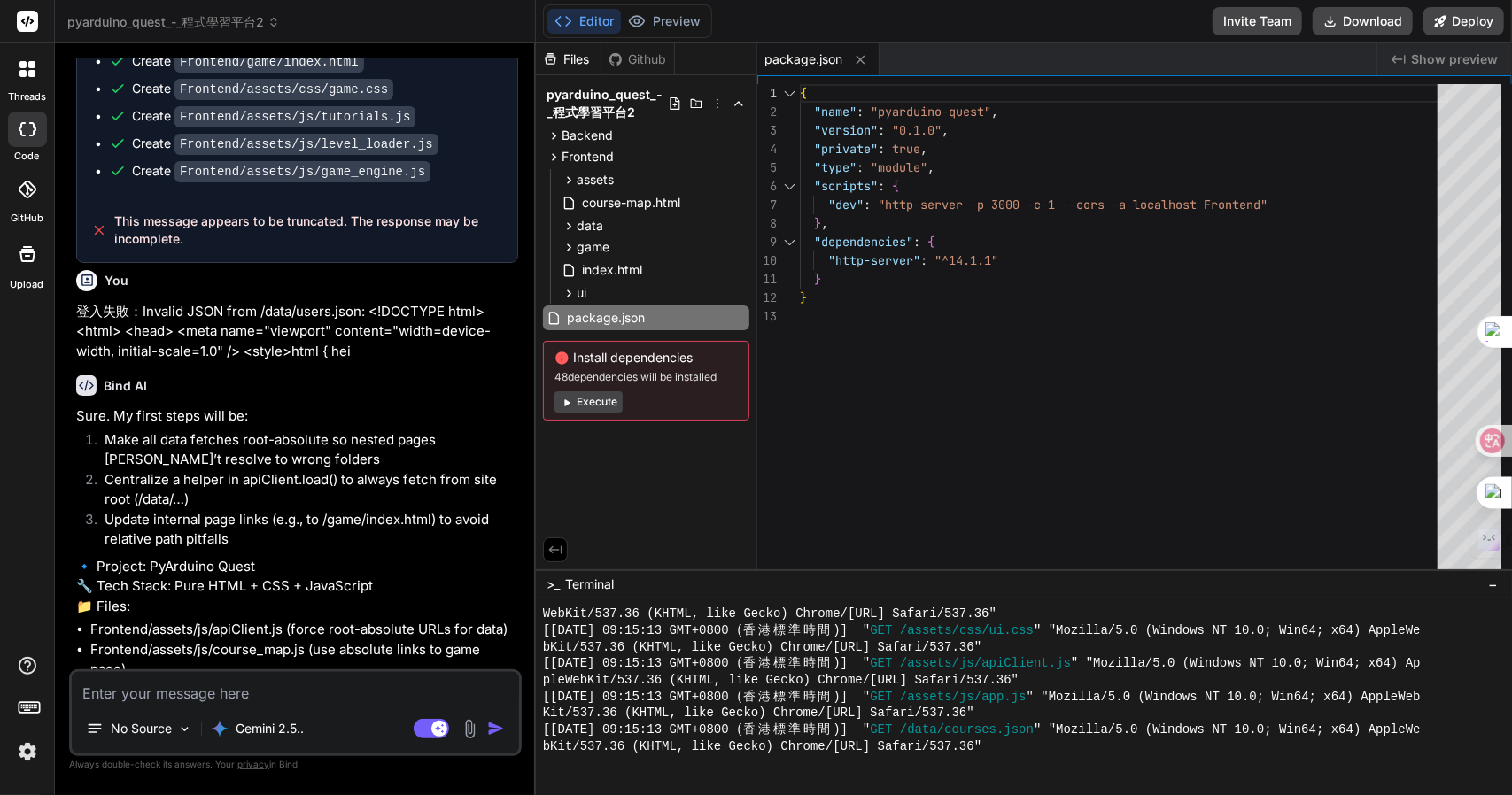
scroll to position [0, 0]
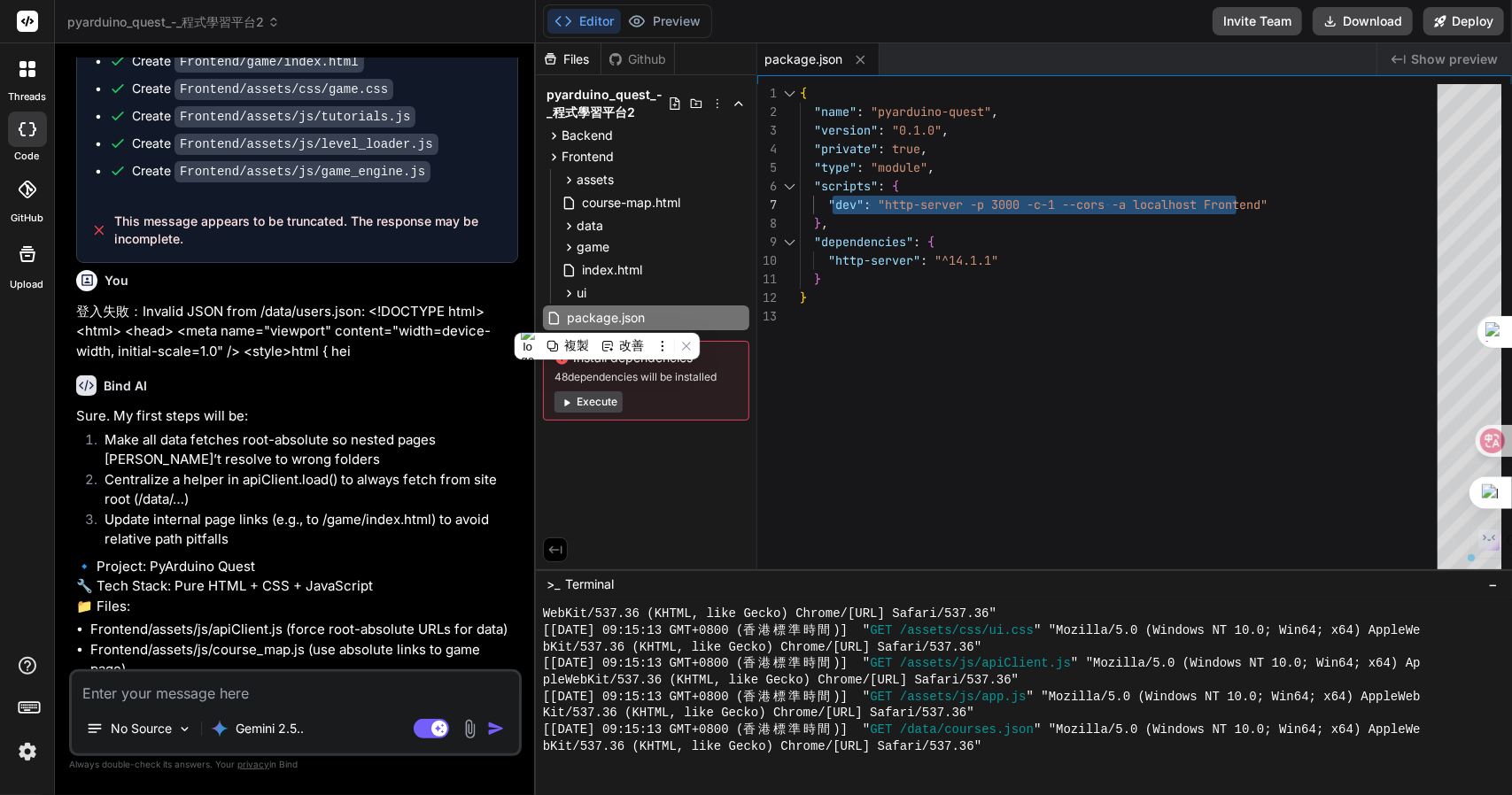
drag, startPoint x: 1320, startPoint y: 202, endPoint x: 833, endPoint y: 203, distance: 487.0
click at [833, 203] on div "{ "name" : "pyarduino-quest" , "version" : "0.1.0" , "private" : true , "type" …" at bounding box center [1124, 332] width 649 height 494
click at [1282, 187] on div "{ "name" : "pyarduino-quest" , "version" : "0.1.0" , "private" : true , "type" …" at bounding box center [1124, 332] width 649 height 494
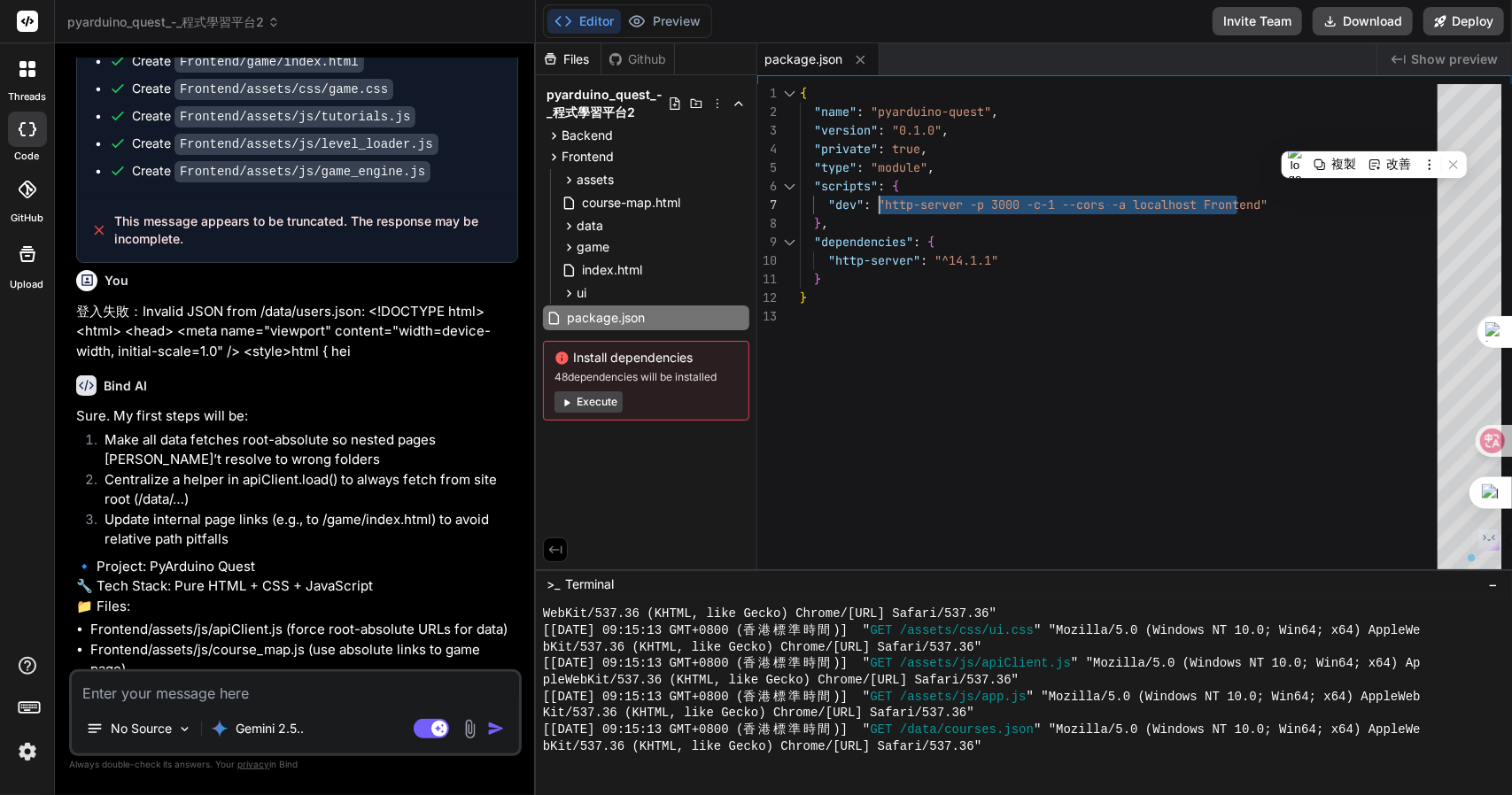
drag, startPoint x: 1304, startPoint y: 201, endPoint x: 834, endPoint y: 208, distance: 470.1
click at [876, 201] on div "{ "name" : "pyarduino-quest" , "version" : "0.1.0" , "private" : true , "type" …" at bounding box center [1124, 332] width 649 height 494
click at [839, 204] on div "{ "name" : "pyarduino-quest" , "version" : "0.1.0" , "private" : true , "type" …" at bounding box center [1124, 332] width 649 height 494
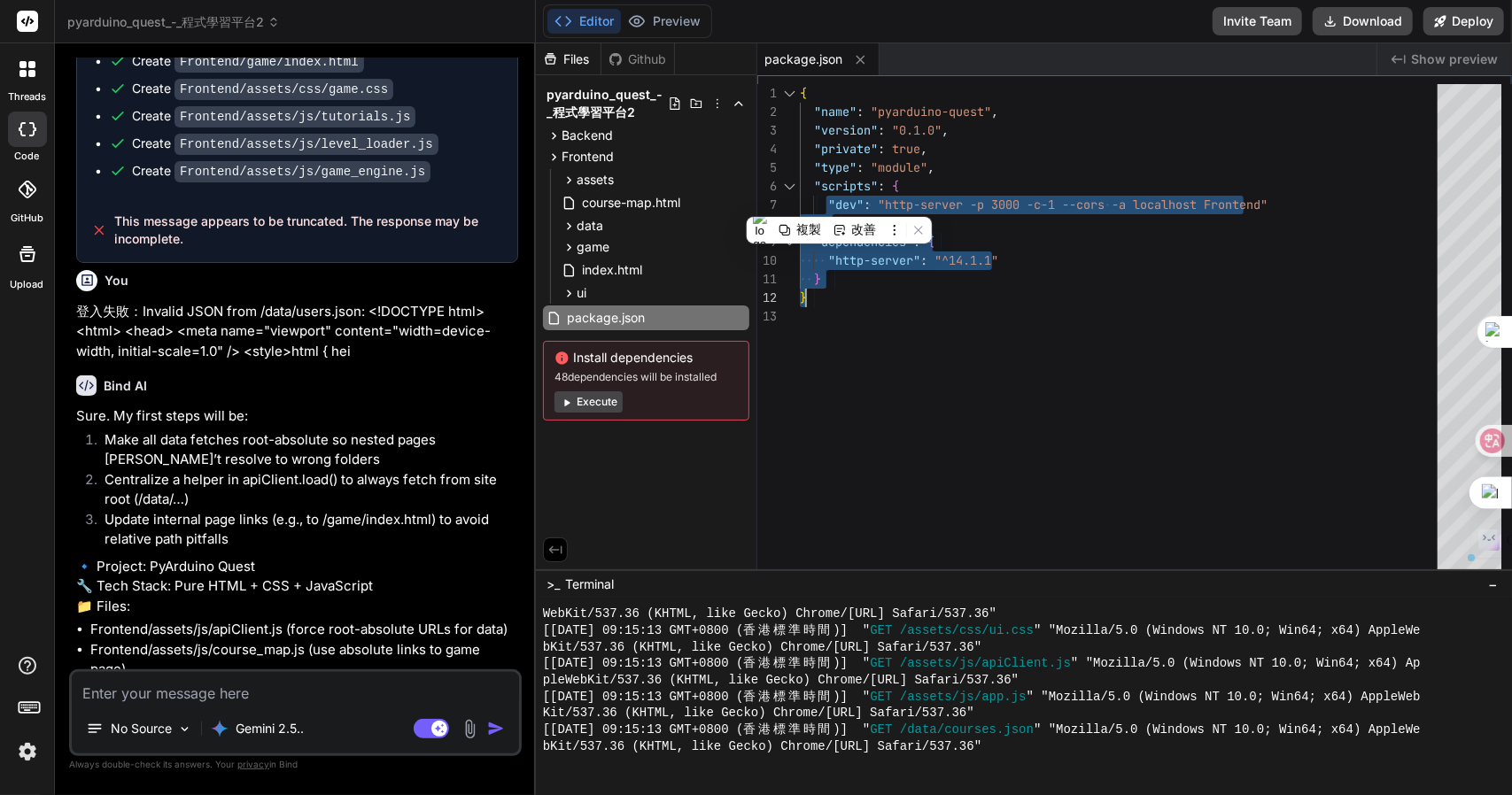
type textarea "{ "name": "pyarduino-quest", "version": "0.1.0", "private": true, "type": "modu…"
drag, startPoint x: 823, startPoint y: 199, endPoint x: 1271, endPoint y: 213, distance: 448.2
click at [1271, 213] on div "{ "name" : "pyarduino-quest" , "version" : "0.1.0" , "private" : true , "type" …" at bounding box center [1124, 332] width 649 height 494
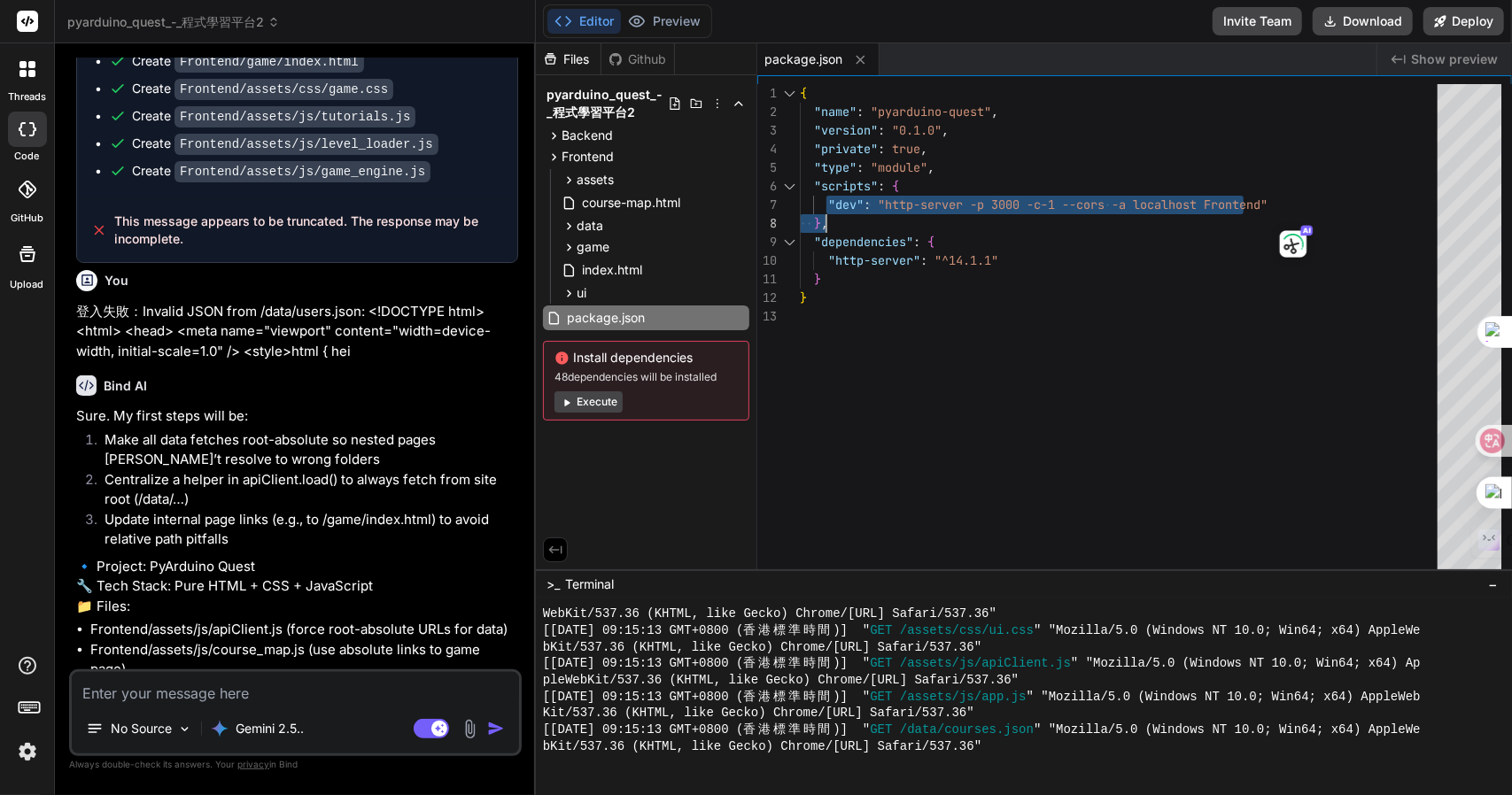
click at [250, 25] on span "pyarduino_quest_-_程式學習平台2" at bounding box center [173, 22] width 212 height 17
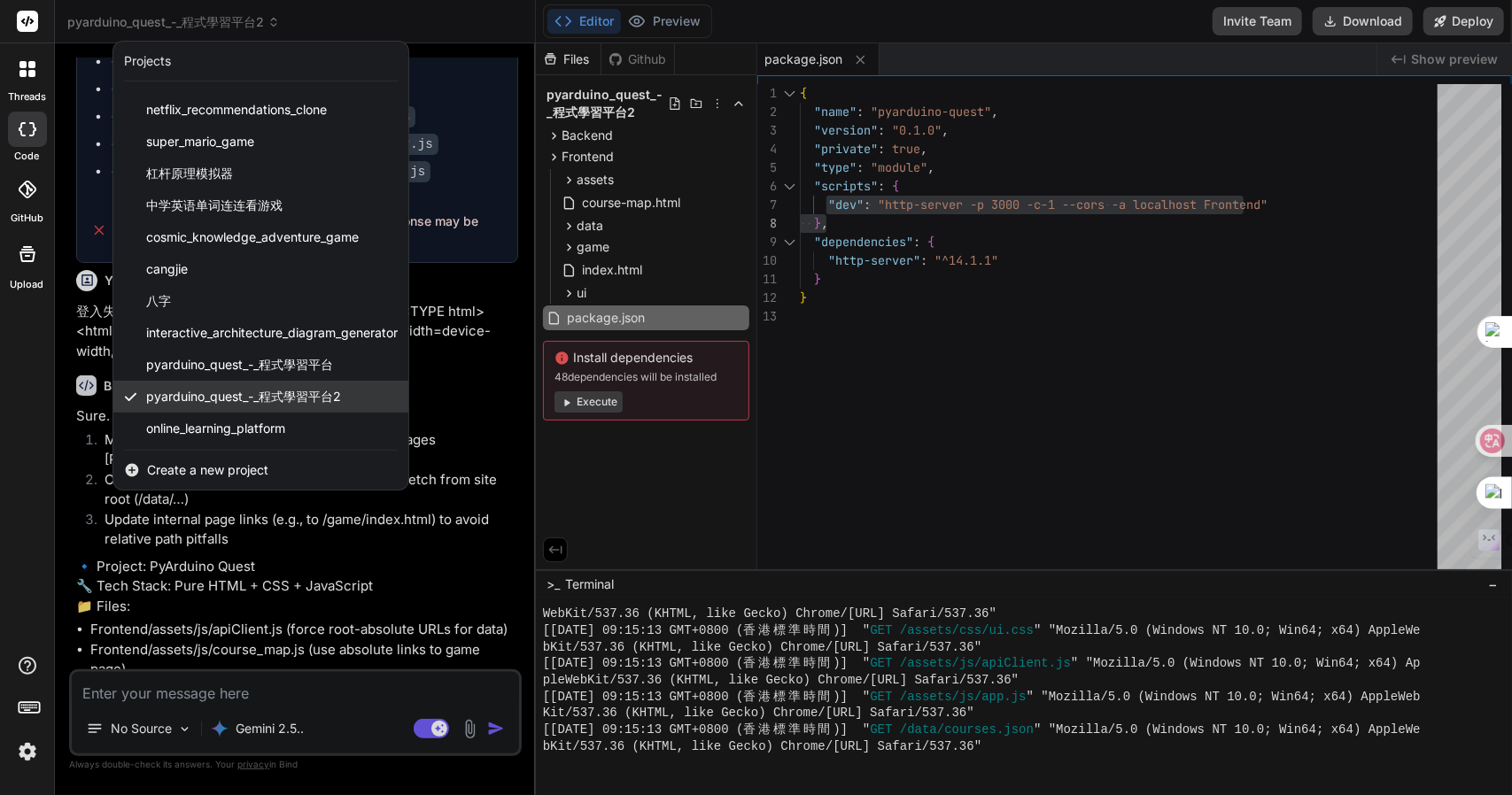
scroll to position [60, 0]
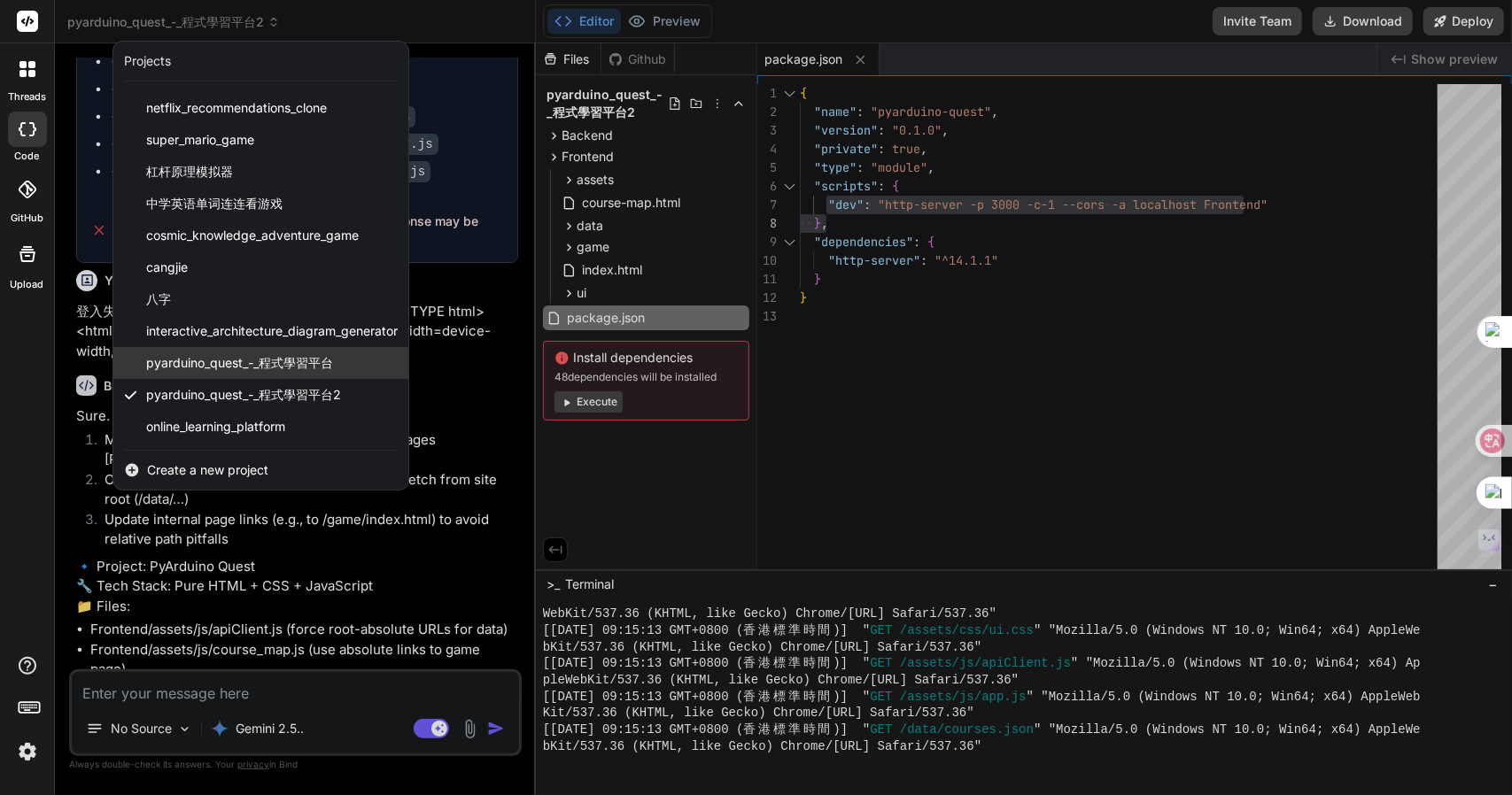
click at [247, 363] on span "pyarduino_quest_-_程式學習平台" at bounding box center [240, 363] width 187 height 17
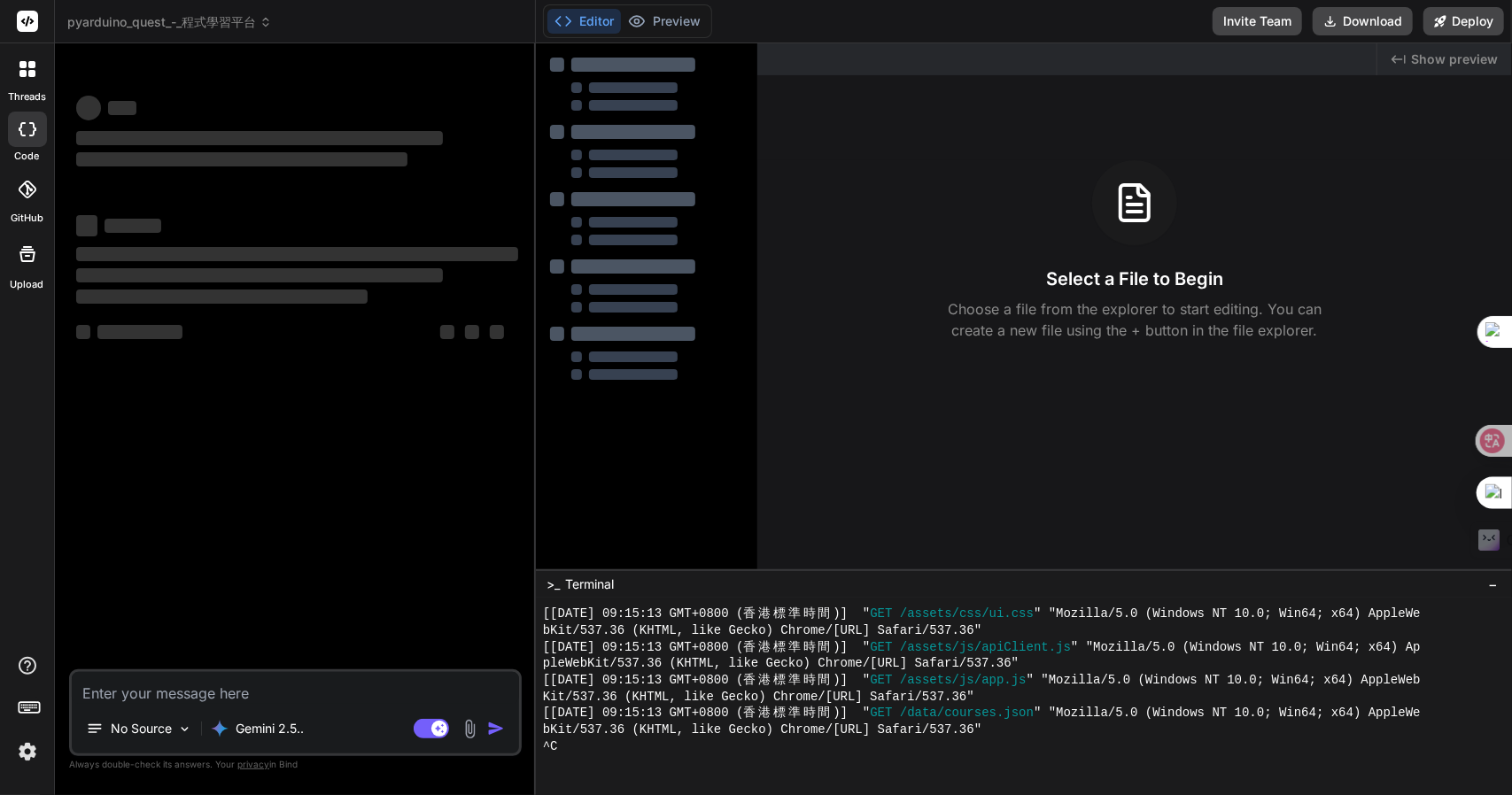
scroll to position [1388, 0]
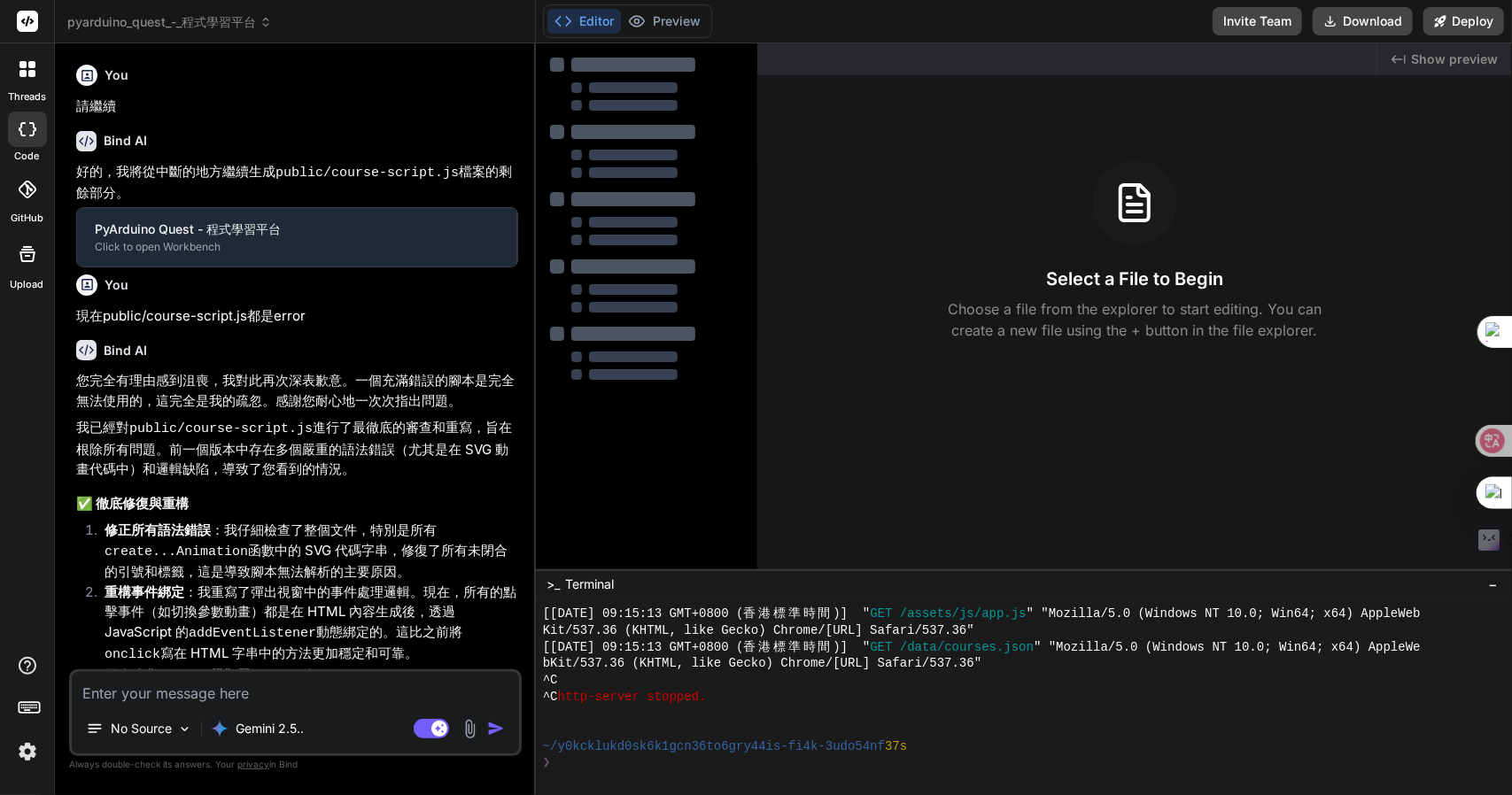
type textarea "x"
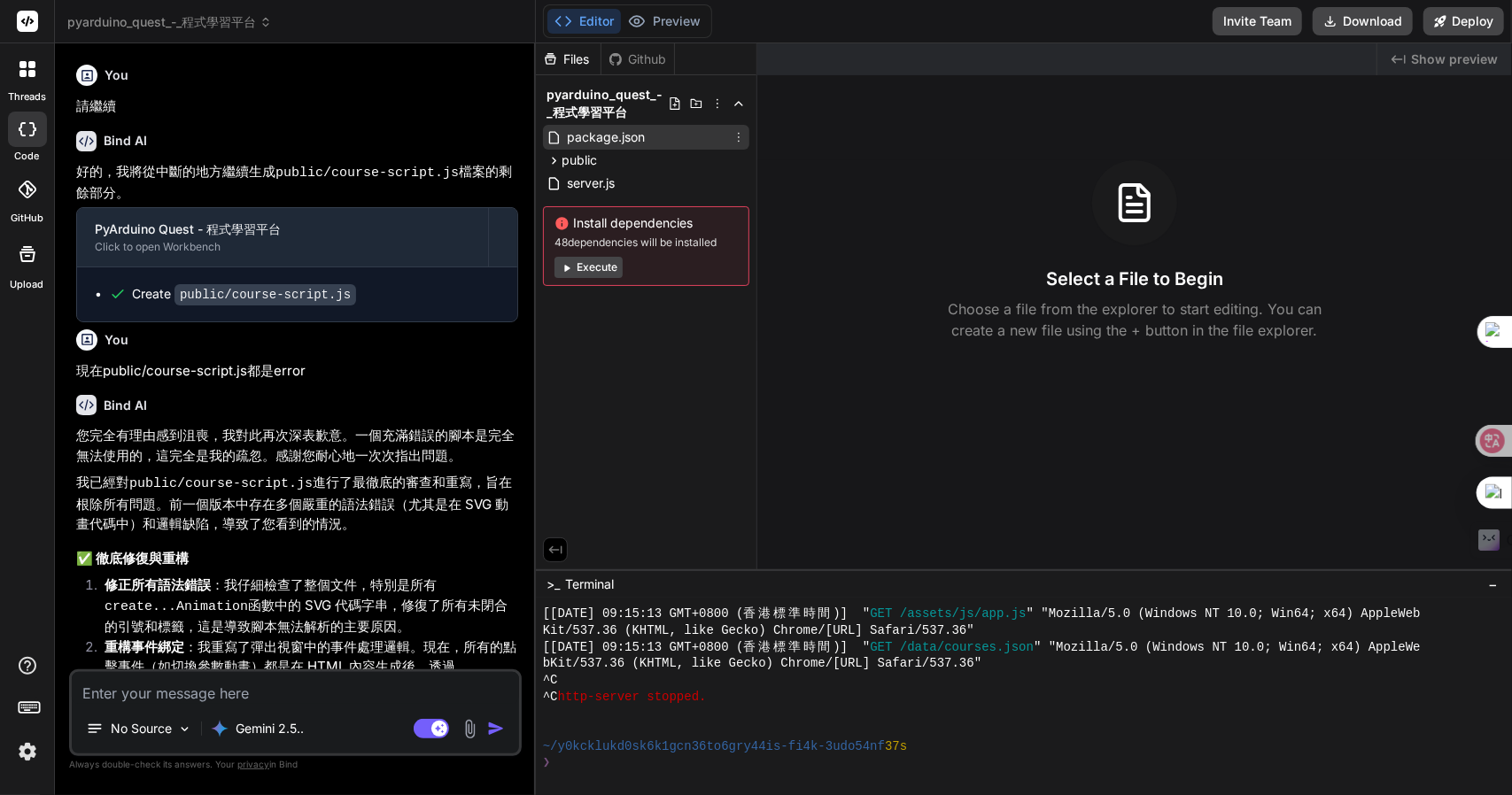
click at [596, 138] on span "package.json" at bounding box center [606, 138] width 81 height 21
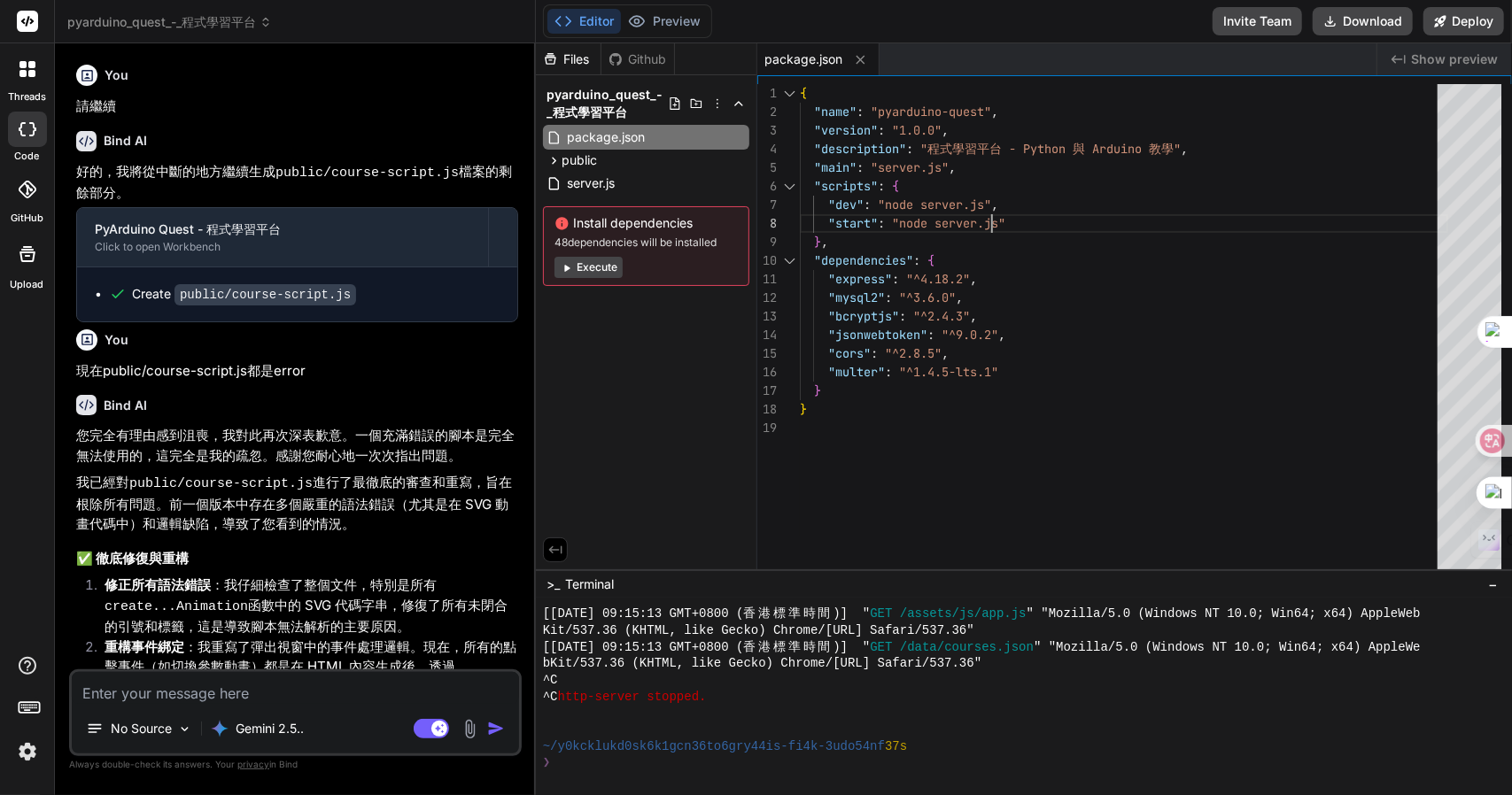
click at [1056, 222] on div "{ "name" : "pyarduino-quest" , "version" : "1.0.0" , "description" : "程式學習平台 - …" at bounding box center [1124, 332] width 649 height 494
click at [1082, 223] on div "{ "name" : "pyarduino-quest" , "version" : "1.0.0" , "description" : "程式學習平台 - …" at bounding box center [1124, 332] width 649 height 494
drag, startPoint x: 1104, startPoint y: 230, endPoint x: 857, endPoint y: 221, distance: 247.2
click at [859, 222] on div "{ "name" : "pyarduino-quest" , "version" : "1.0.0" , "description" : "程式學習平台 - …" at bounding box center [1124, 332] width 649 height 494
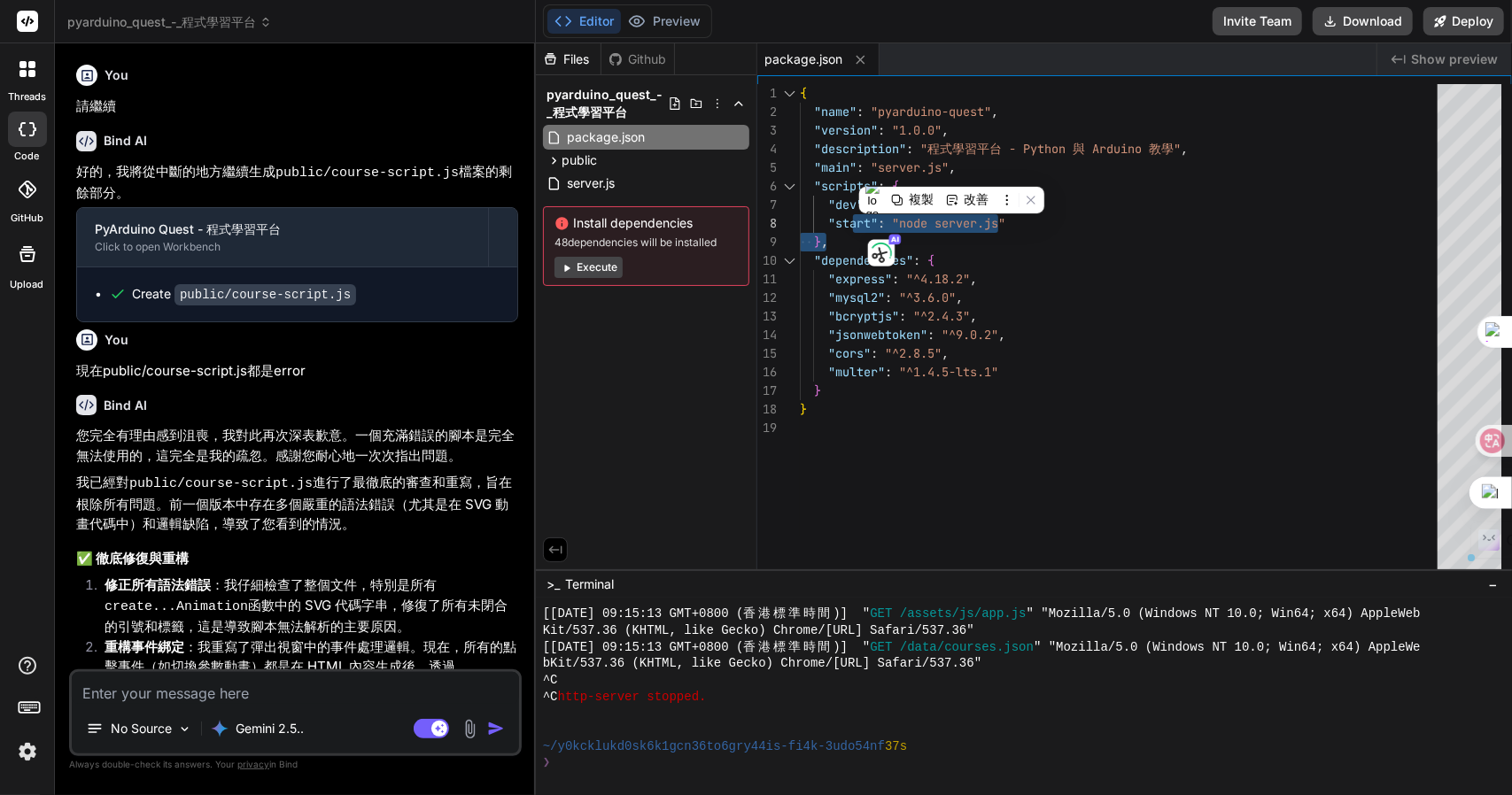
click at [822, 209] on div "{ "name" : "pyarduino-quest" , "version" : "1.0.0" , "description" : "程式學習平台 - …" at bounding box center [1124, 332] width 649 height 494
click at [1050, 204] on div "{ "name" : "pyarduino-quest" , "version" : "1.0.0" , "description" : "程式學習平台 - …" at bounding box center [1124, 332] width 649 height 494
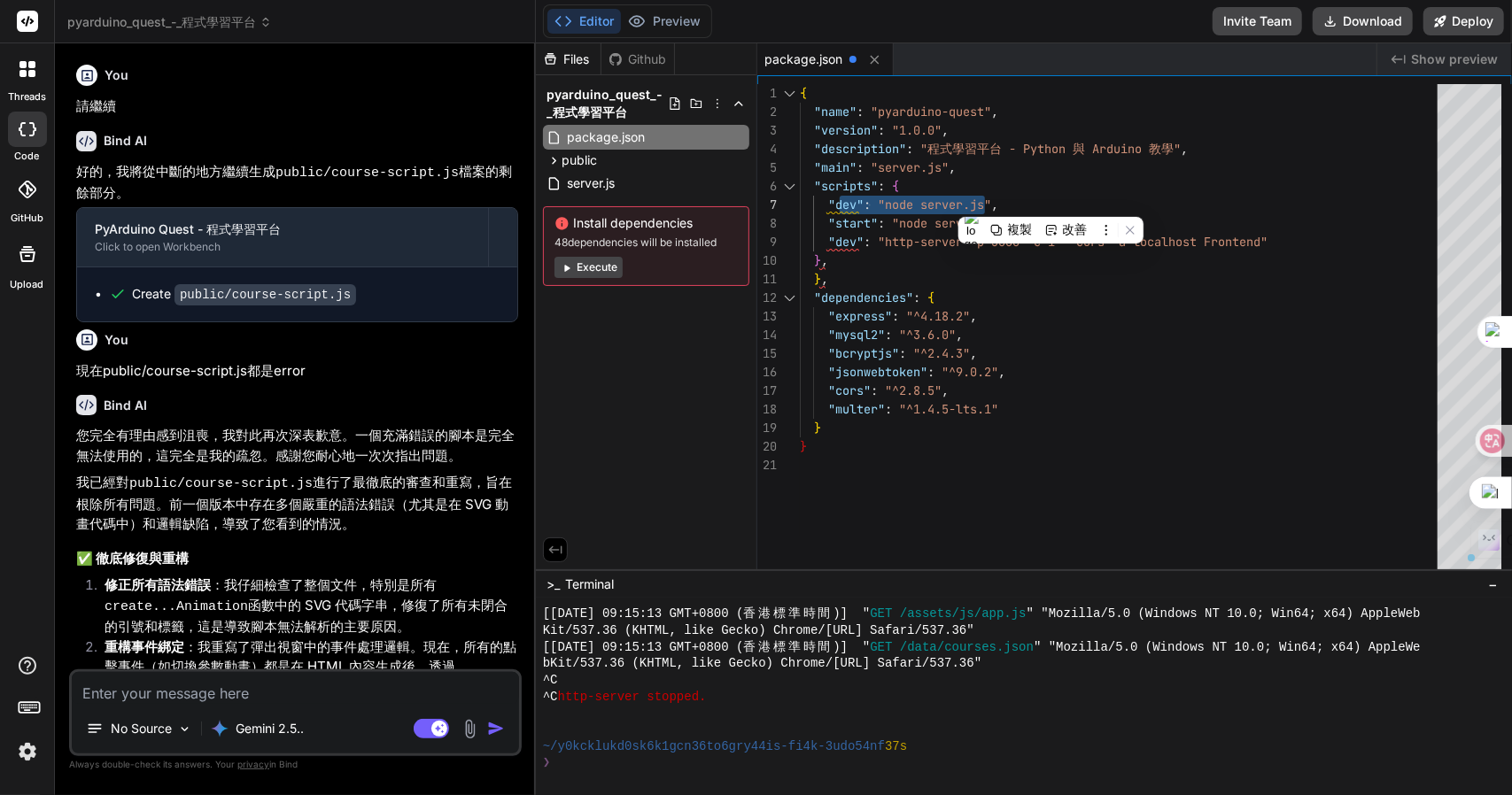
drag, startPoint x: 1032, startPoint y: 205, endPoint x: 840, endPoint y: 201, distance: 192.0
click at [840, 201] on div "{ "name" : "pyarduino-quest" , "version" : "1.0.0" , "description" : "程式學習平台 - …" at bounding box center [1124, 332] width 649 height 494
click at [1281, 241] on div "{ "name" : "pyarduino-quest" , "version" : "1.0.0" , "description" : "程式學習平台 - …" at bounding box center [1124, 332] width 649 height 494
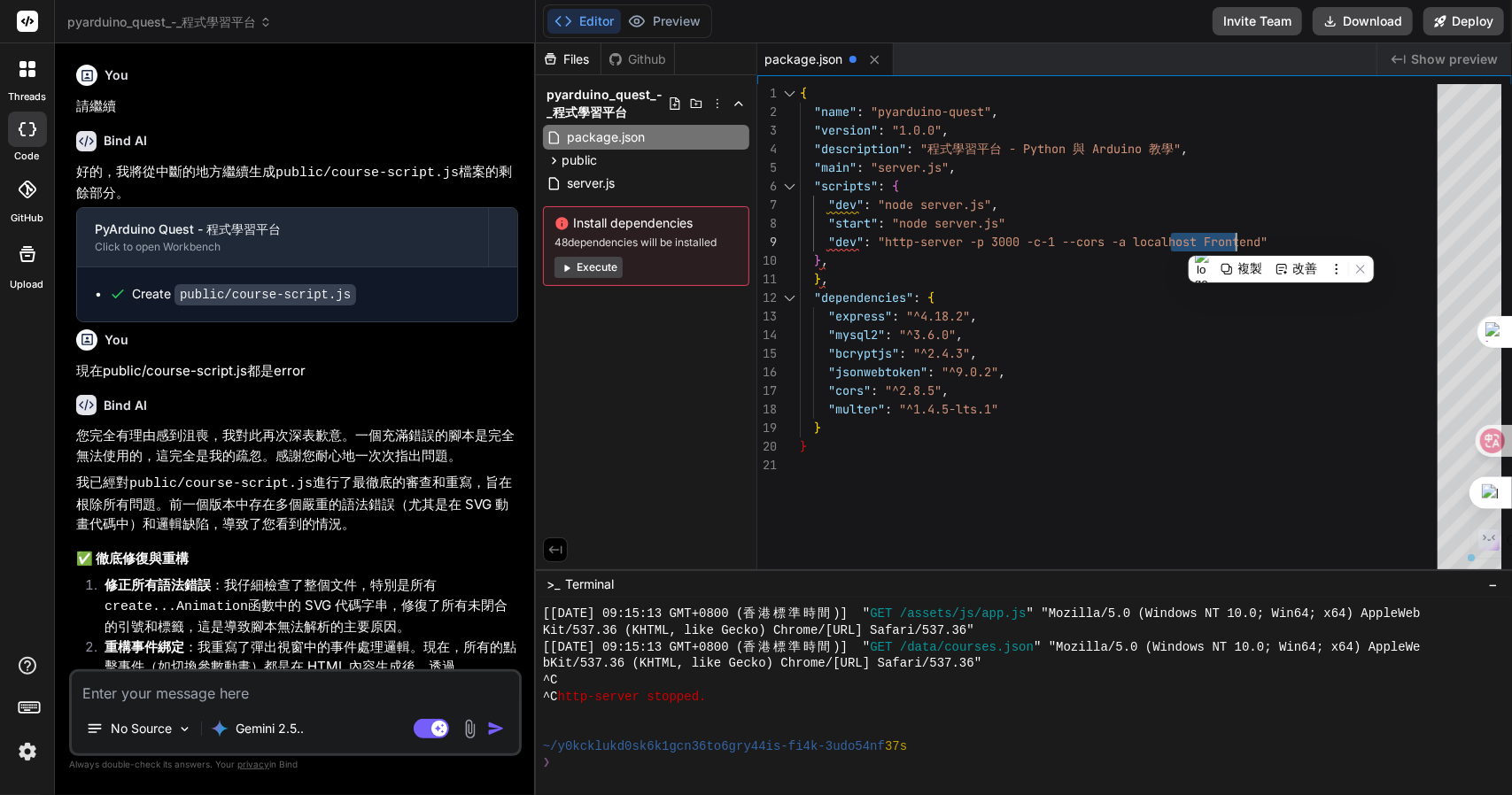
drag, startPoint x: 1207, startPoint y: 240, endPoint x: 1270, endPoint y: 239, distance: 63.0
click at [1270, 239] on div "{ "name" : "pyarduino-quest" , "version" : "1.0.0" , "description" : "程式學習平台 - …" at bounding box center [1124, 332] width 649 height 494
click at [1270, 234] on div "{ "name" : "pyarduino-quest" , "version" : "1.0.0" , "description" : "程式學習平台 - …" at bounding box center [1124, 332] width 649 height 494
click at [1275, 235] on div "{ "name" : "pyarduino-quest" , "version" : "1.0.0" , "description" : "程式學習平台 - …" at bounding box center [1124, 332] width 649 height 494
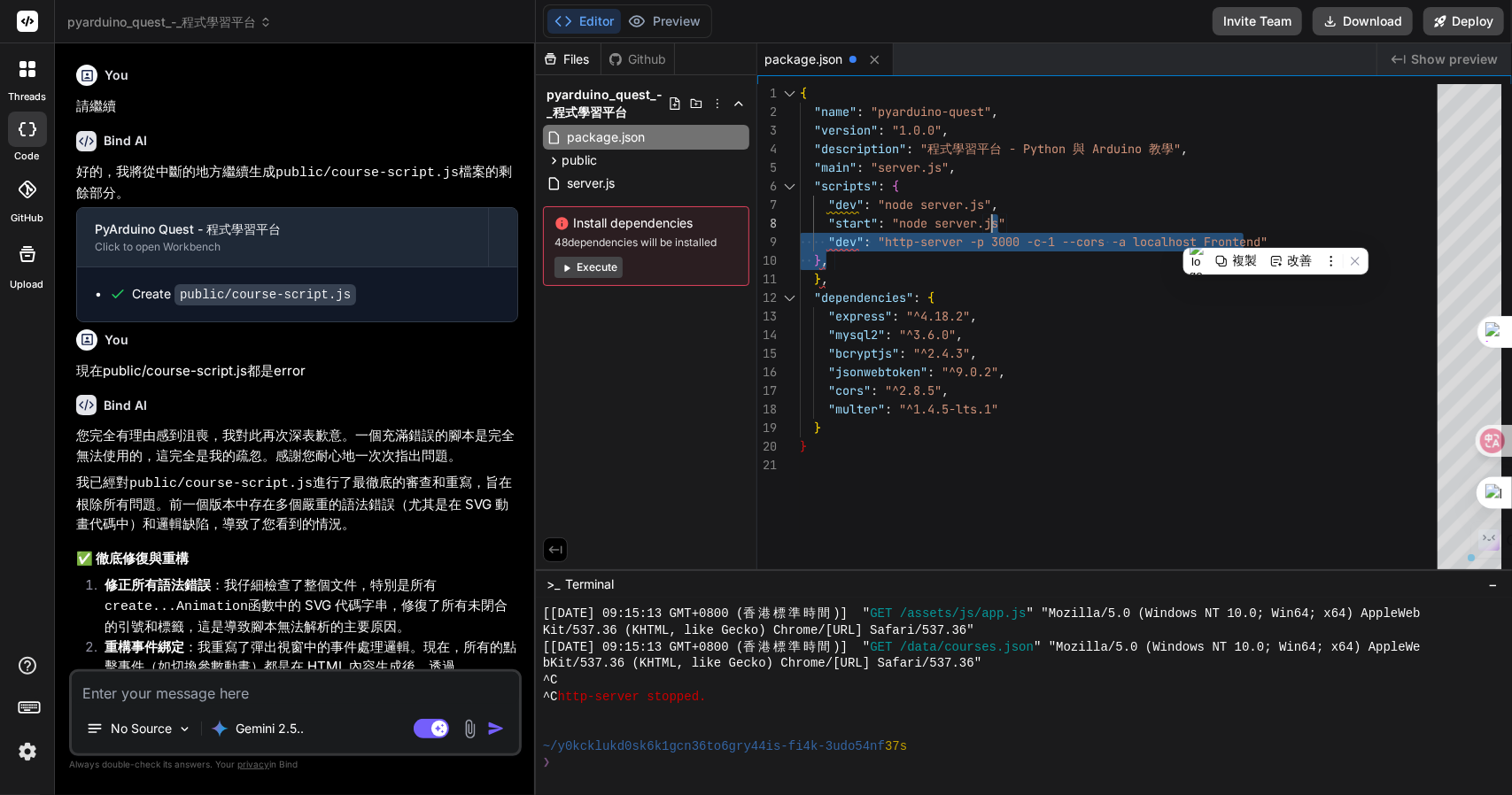
type textarea "{ "name": "pyarduino-quest", "version": "1.0.0", "description": "程式學習平台 - Pytho…"
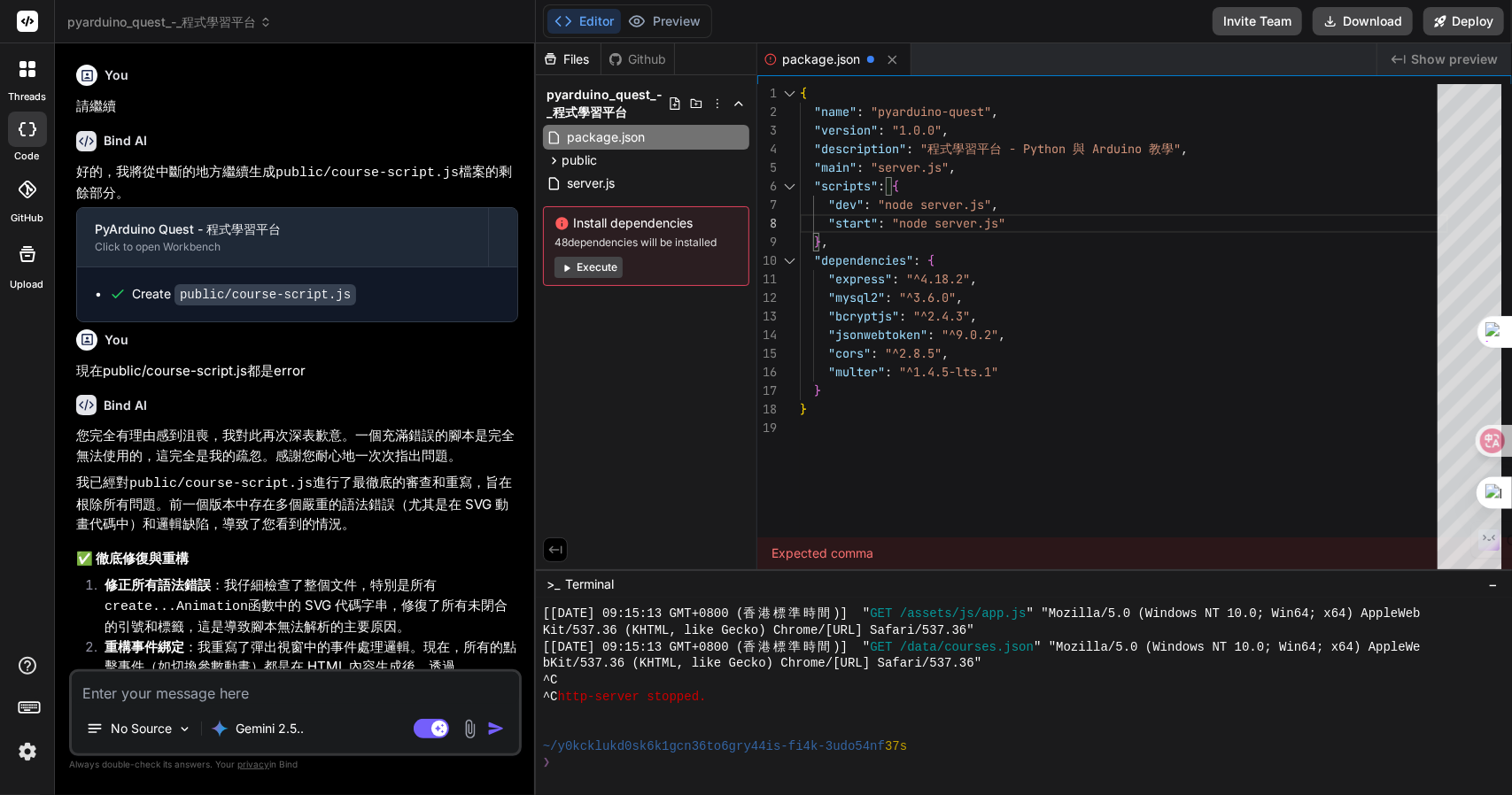
click at [242, 695] on textarea at bounding box center [295, 687] width 447 height 32
type textarea "卜口"
type textarea "x"
type textarea "卜口手"
type textarea "x"
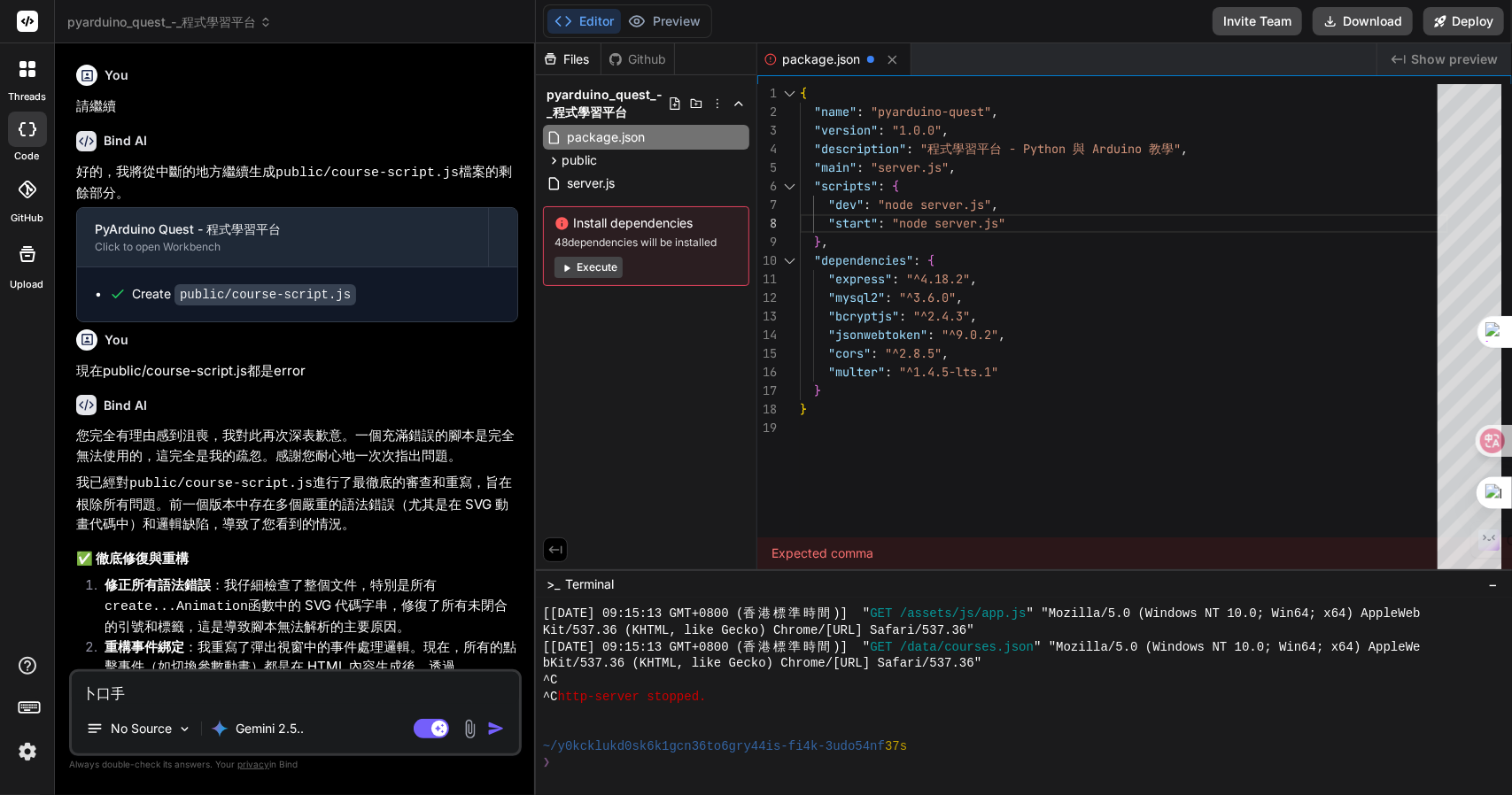
type textarea "卜口手一"
type textarea "x"
type textarea "卜口手一月"
type textarea "x"
type textarea "請"
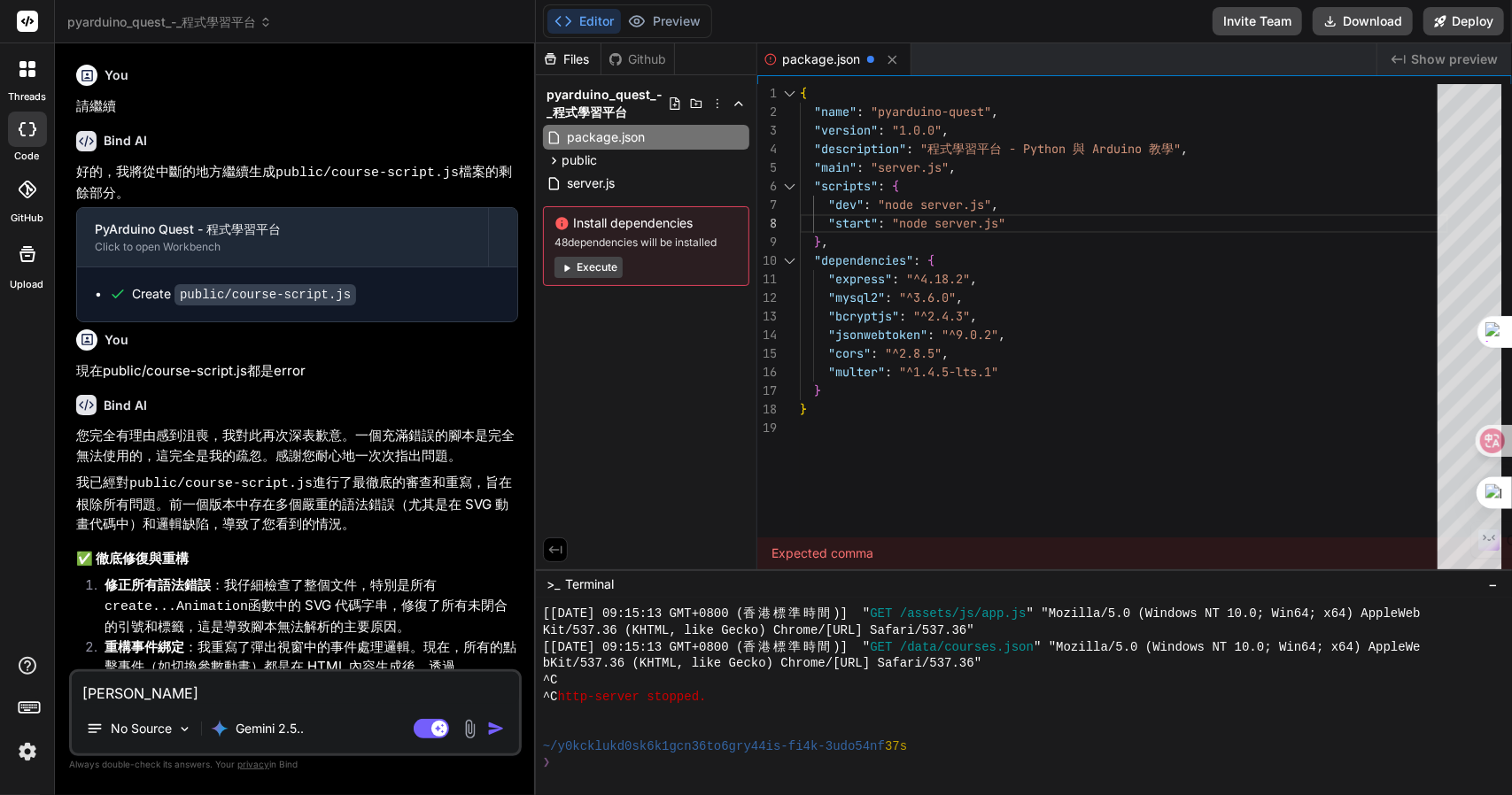
type textarea "x"
type textarea "請木"
type textarea "x"
type textarea "請木人"
type textarea "x"
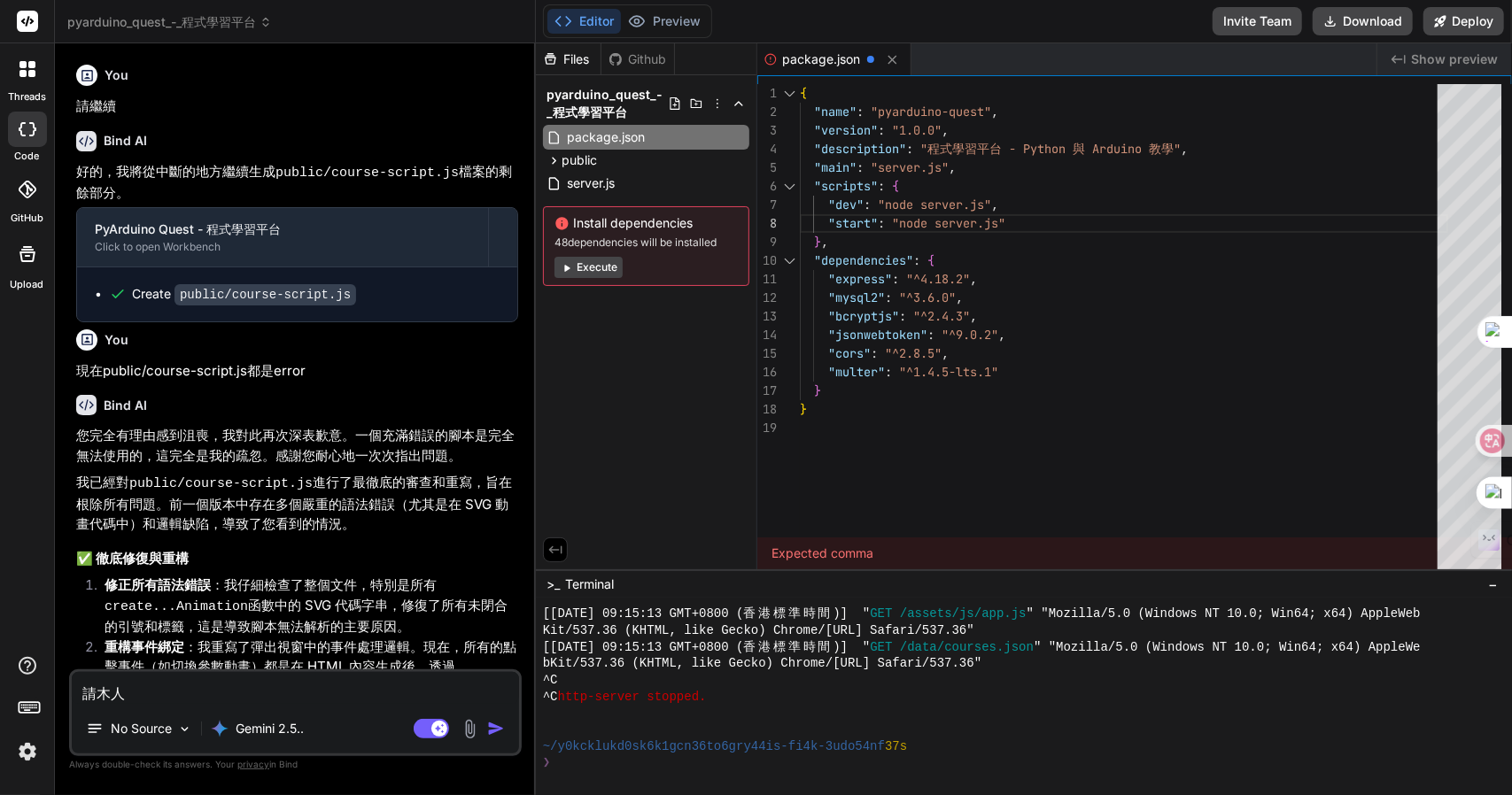
type textarea "請木人一"
type textarea "x"
type textarea "請木人一人"
type textarea "x"
type textarea "請檢"
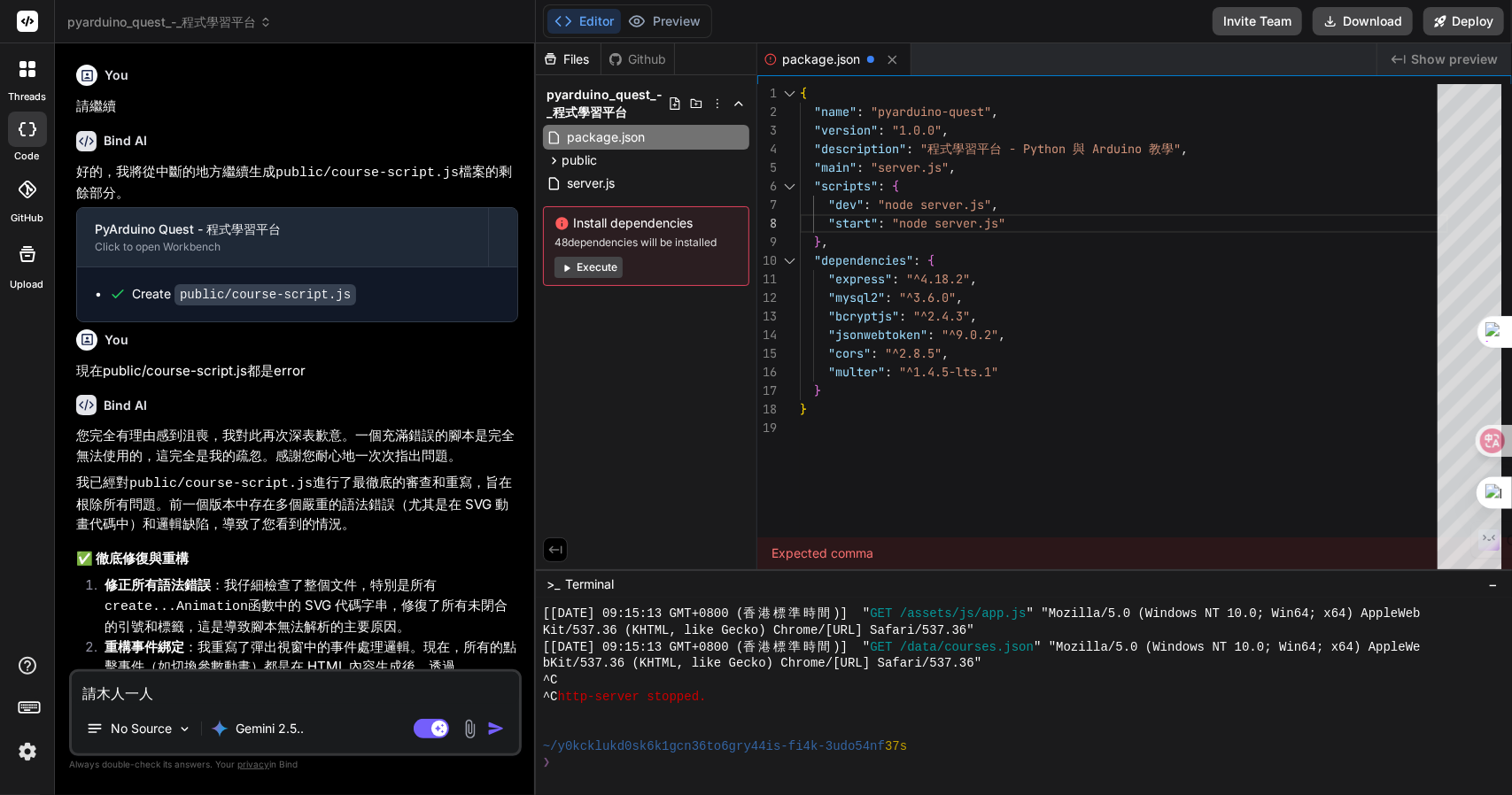
type textarea "x"
type textarea "請檢木"
type textarea "x"
type textarea "請檢木日"
type textarea "x"
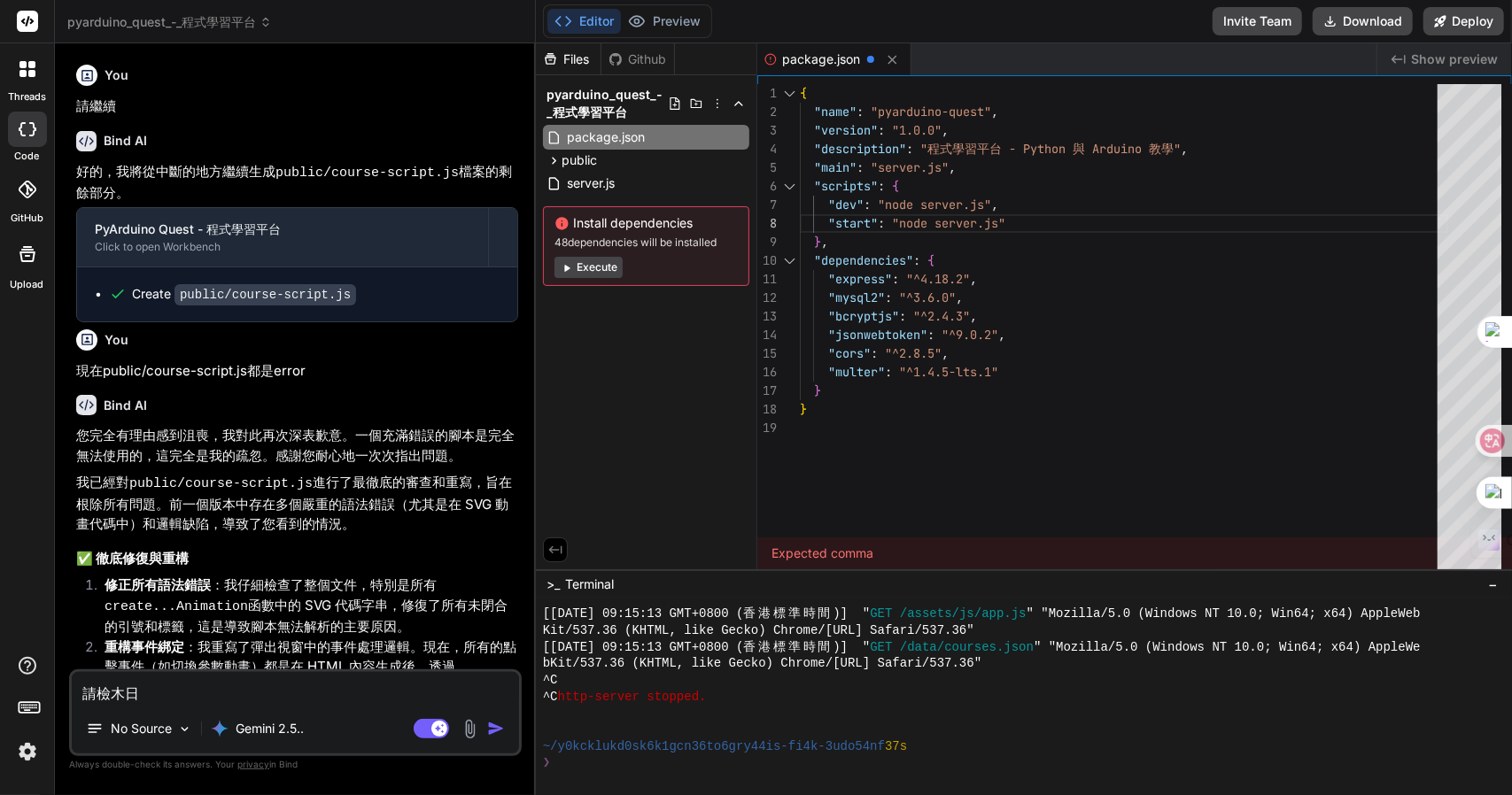
type textarea "請檢木日一"
type textarea "x"
type textarea "請檢查"
type textarea "x"
type textarea "請檢查a"
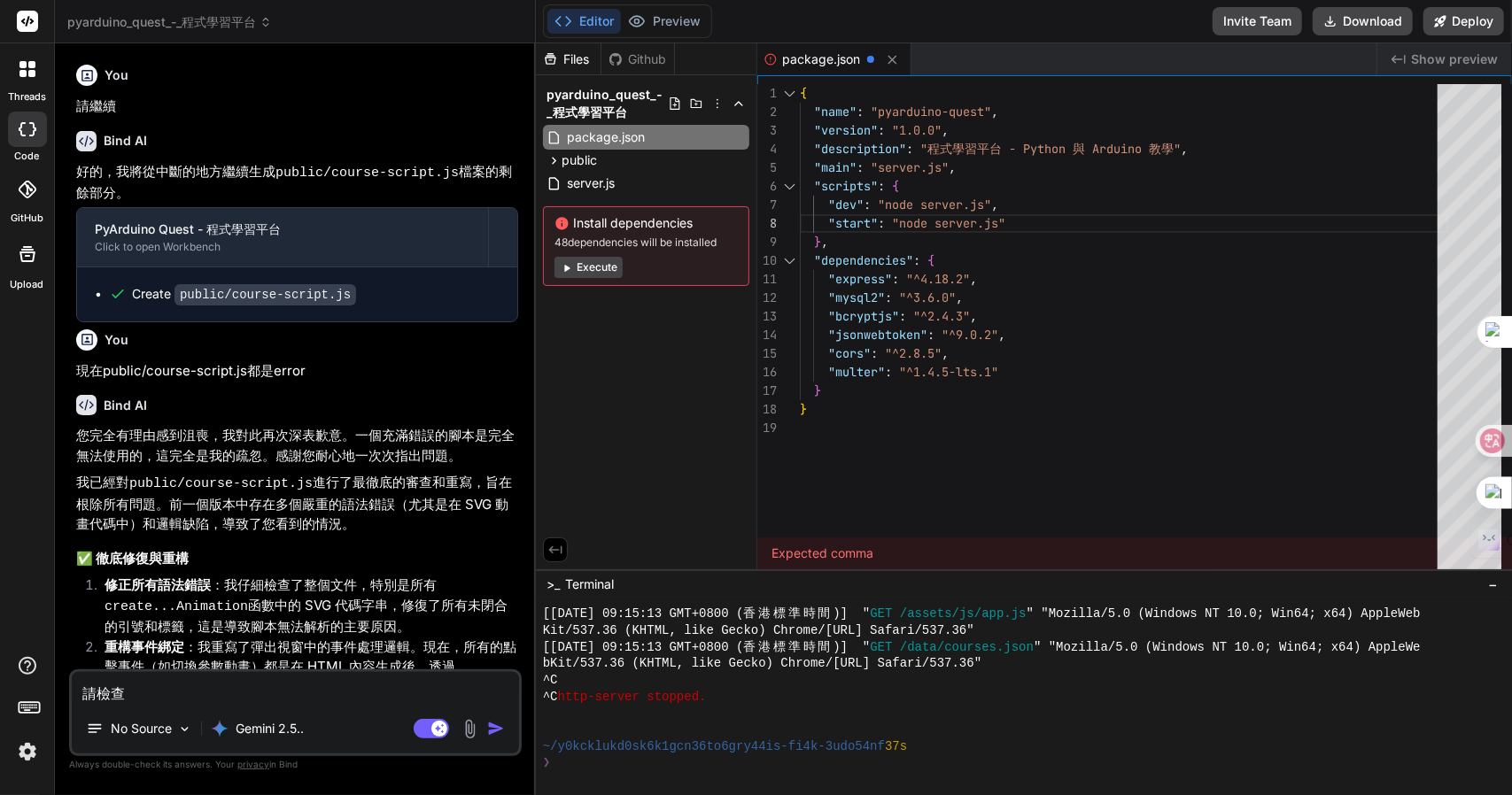
type textarea "x"
type textarea "請檢查"
type textarea "x"
type textarea "請檢查p"
type textarea "x"
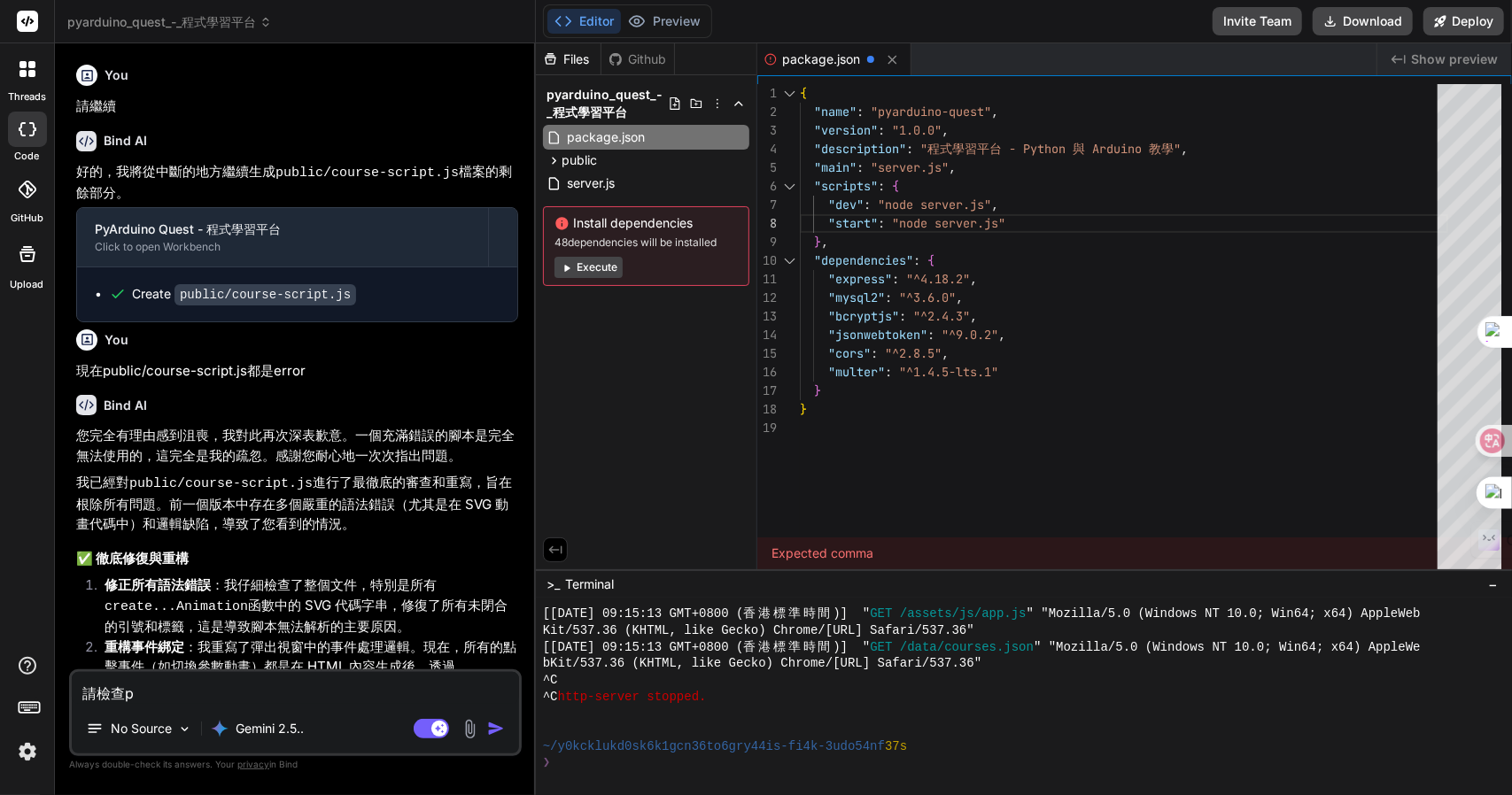
type textarea "請檢查pa"
type textarea "x"
type textarea "請檢查pac"
type textarea "x"
type textarea "請檢查pack"
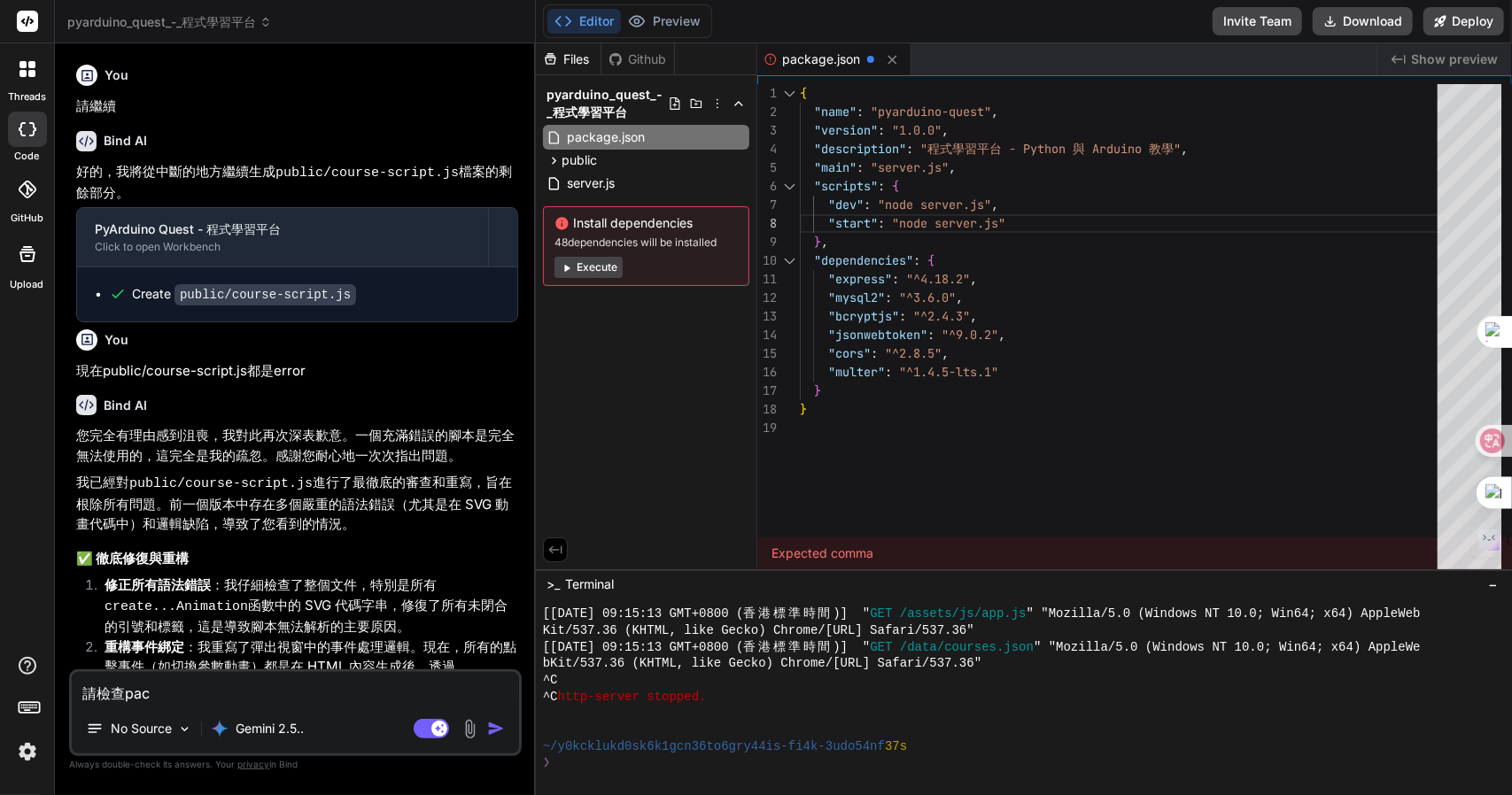
type textarea "x"
type textarea "請檢查packa"
type textarea "x"
type textarea "請檢查packag"
type textarea "x"
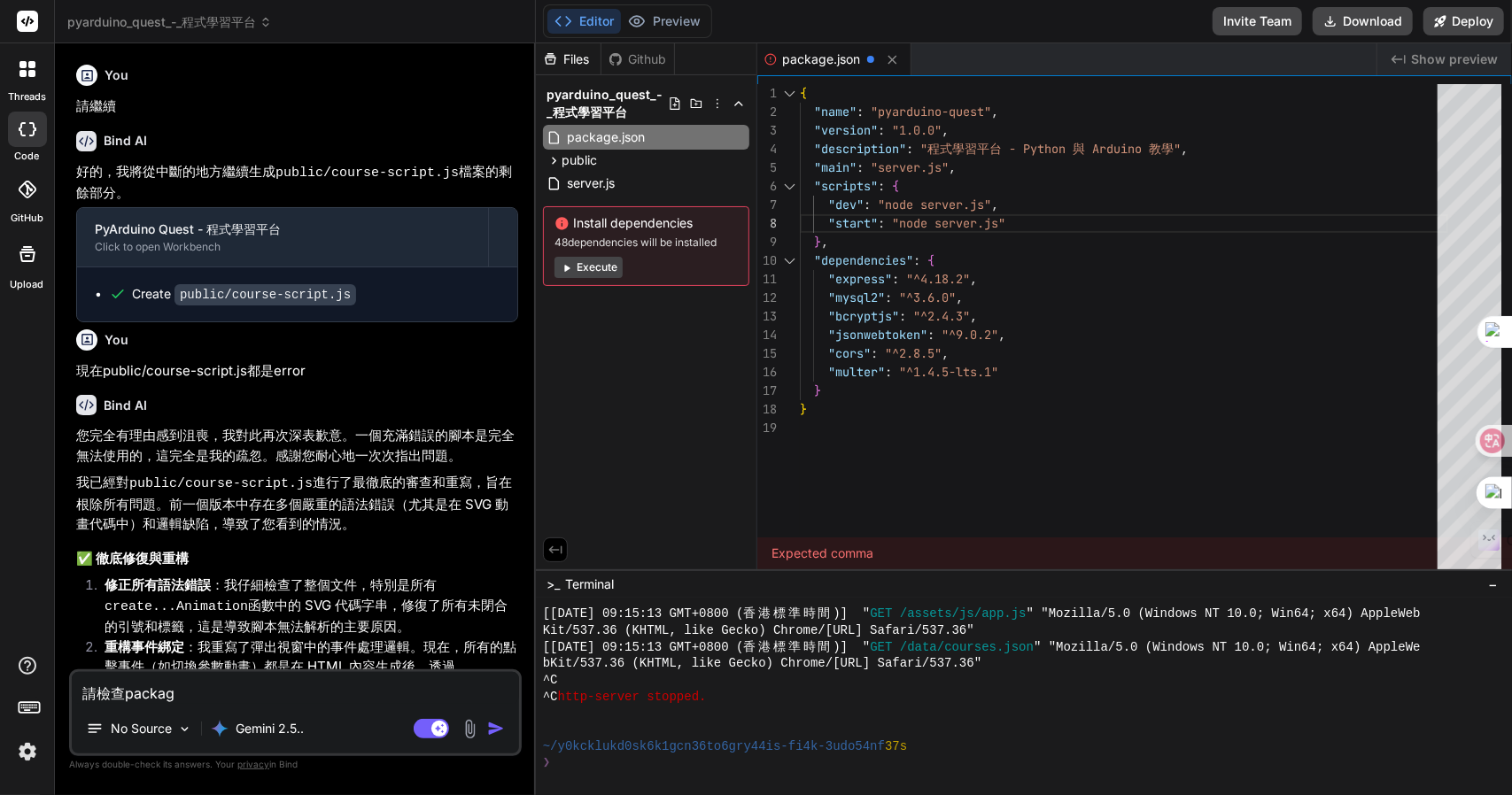
type textarea "請檢查package"
type textarea "x"
type textarea "請檢查package."
type textarea "x"
type textarea "請檢查package.j"
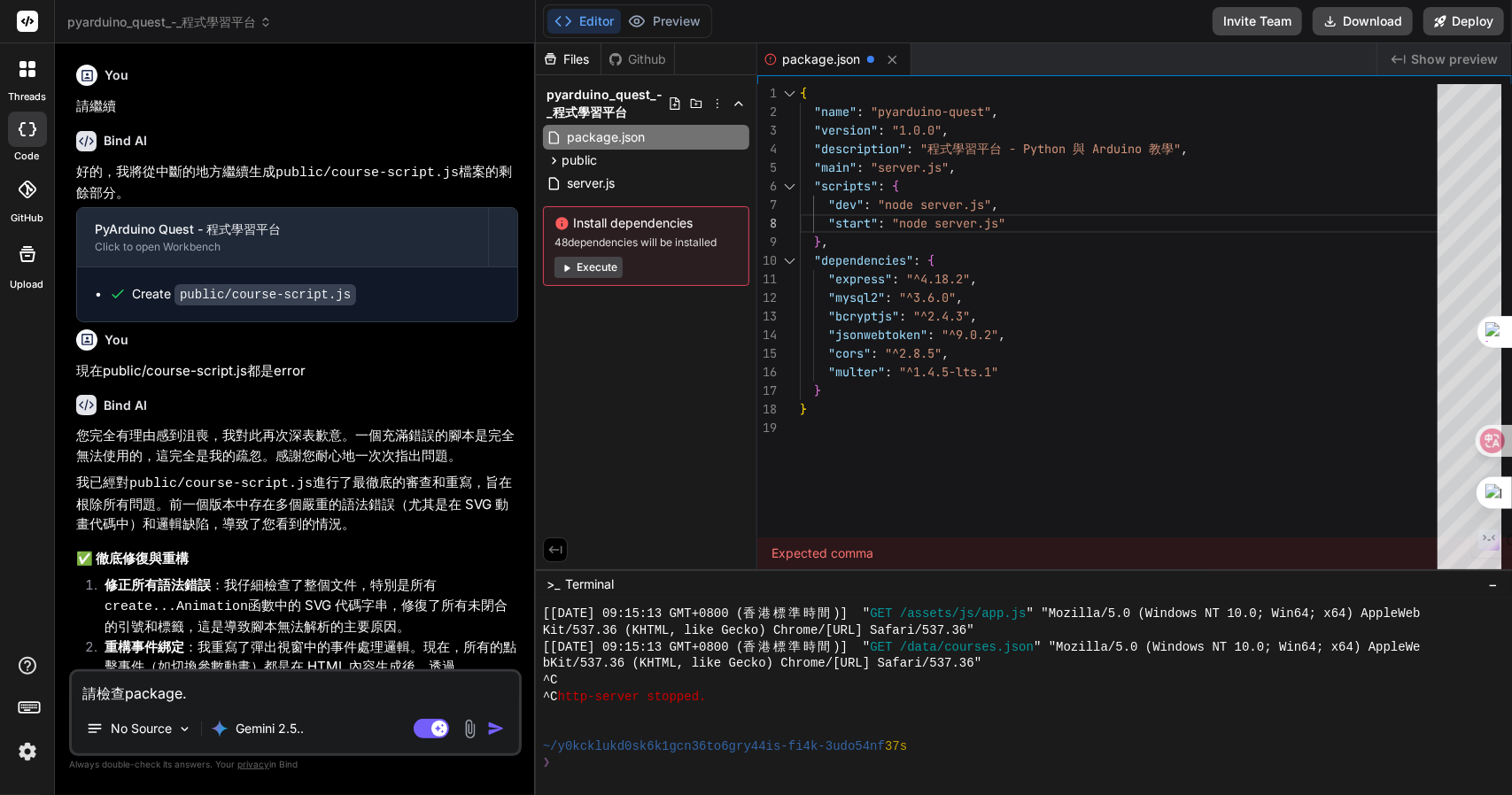
type textarea "x"
type textarea "請檢查package.js"
type textarea "x"
type textarea "請檢查package.jso"
type textarea "x"
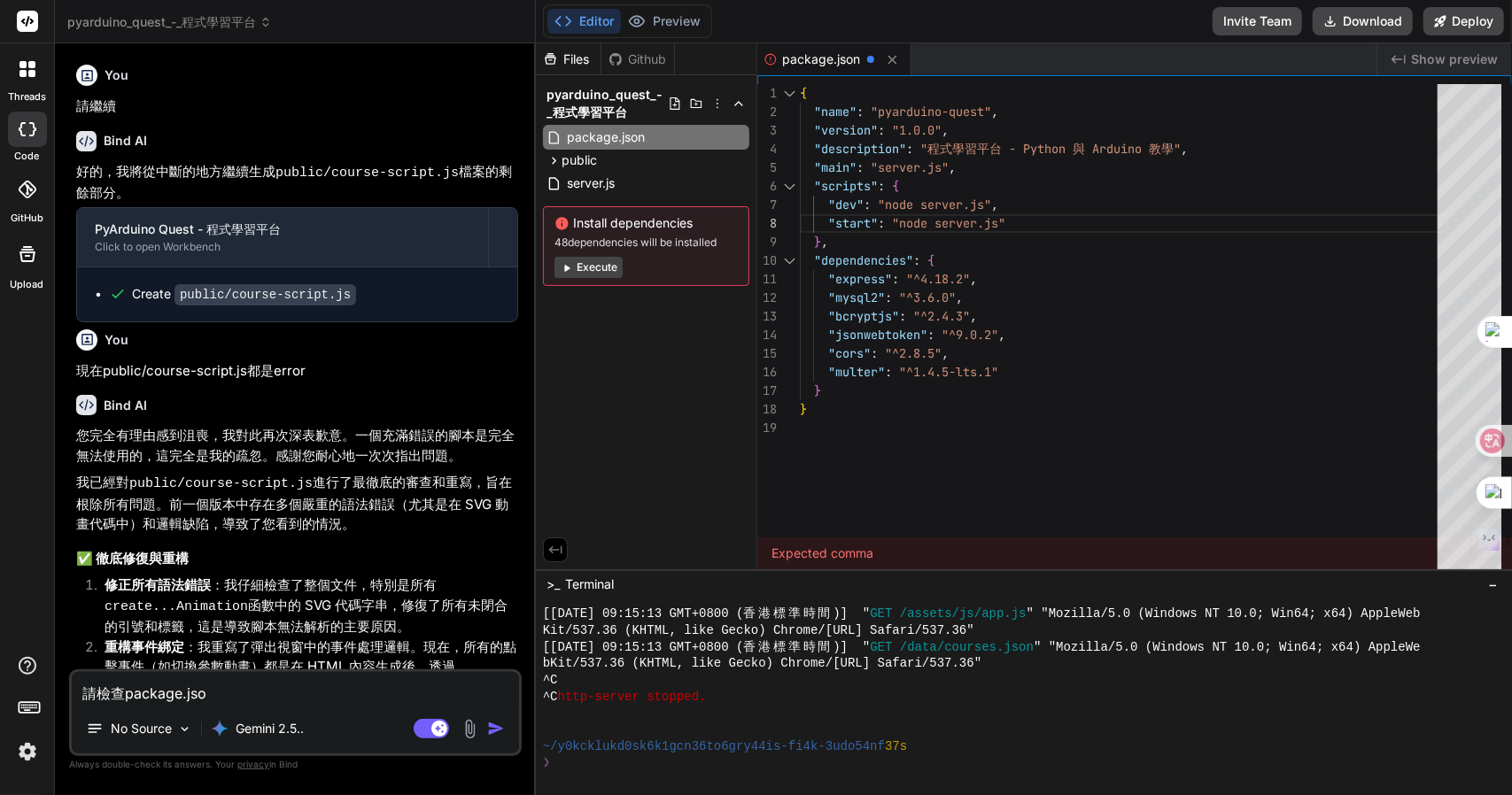
type textarea "請檢查package.json"
type textarea "x"
type textarea "請檢查package.json@"
type textarea "x"
type textarea "請檢查package.json"
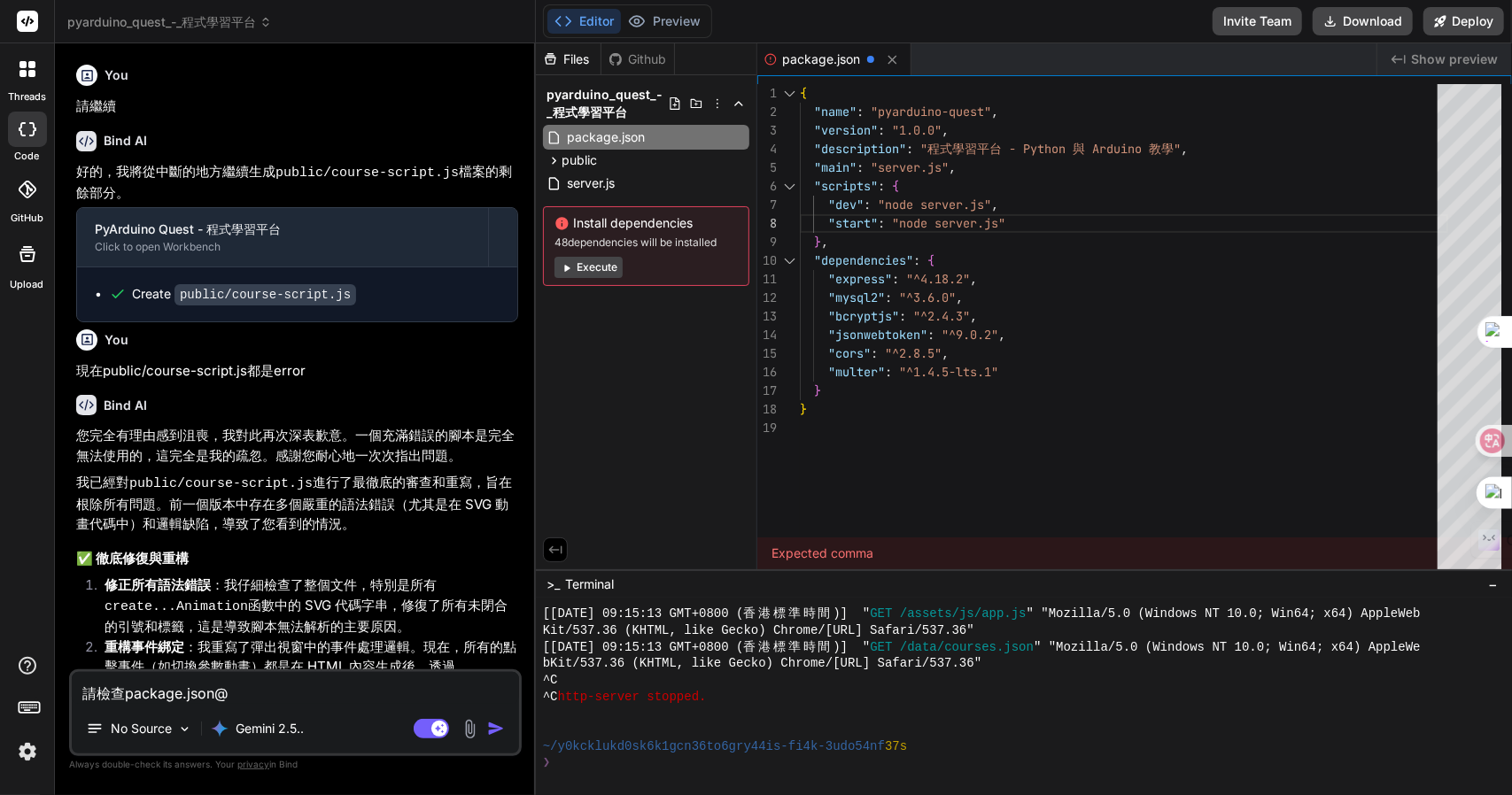
type textarea "x"
type textarea "請檢查package.jsonn"
type textarea "x"
type textarea "請檢查package.jsonnh"
type textarea "x"
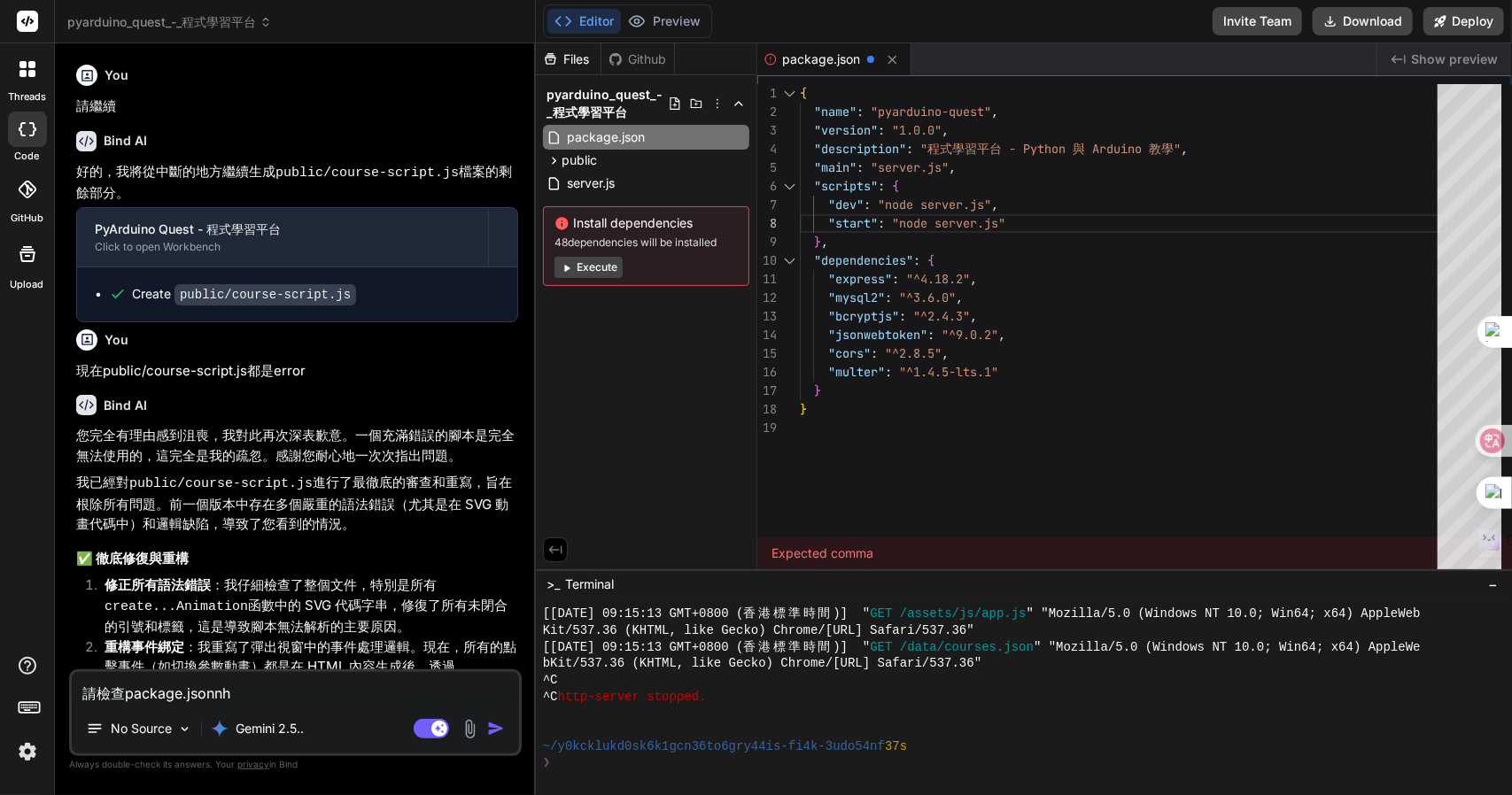
type textarea "請檢查package.jsonnhe"
type textarea "x"
type textarea "請檢查package.jsonnhe"
type textarea "x"
type textarea "請檢查package.jsonnhe"
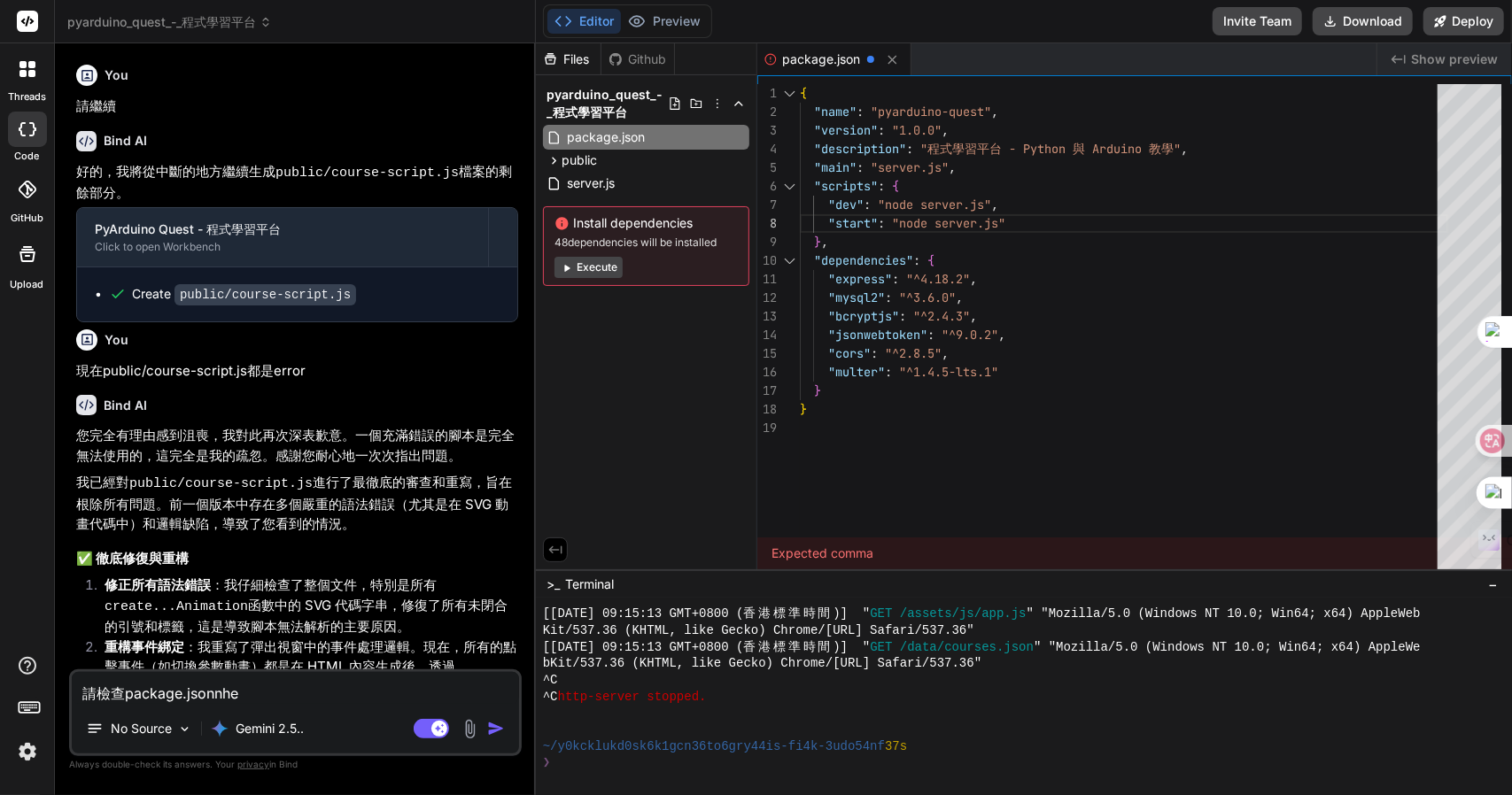
type textarea "x"
type textarea "請檢查package.jsonnh"
type textarea "x"
type textarea "請檢查package.jsonn"
type textarea "x"
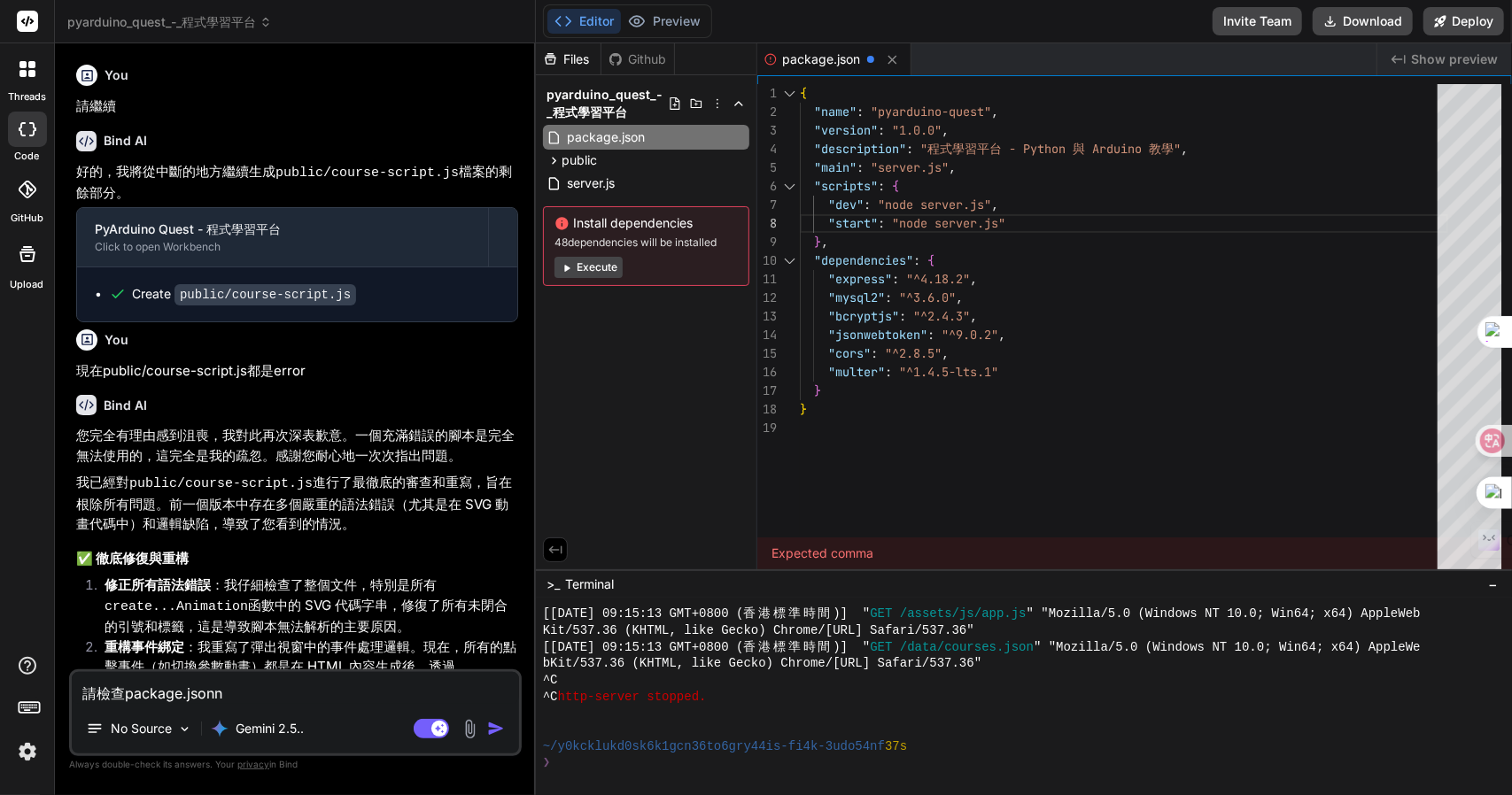
type textarea "請檢查package.json"
type textarea "x"
type textarea "請檢查package.json弓"
type textarea "x"
type textarea "請檢查package.json弓竹"
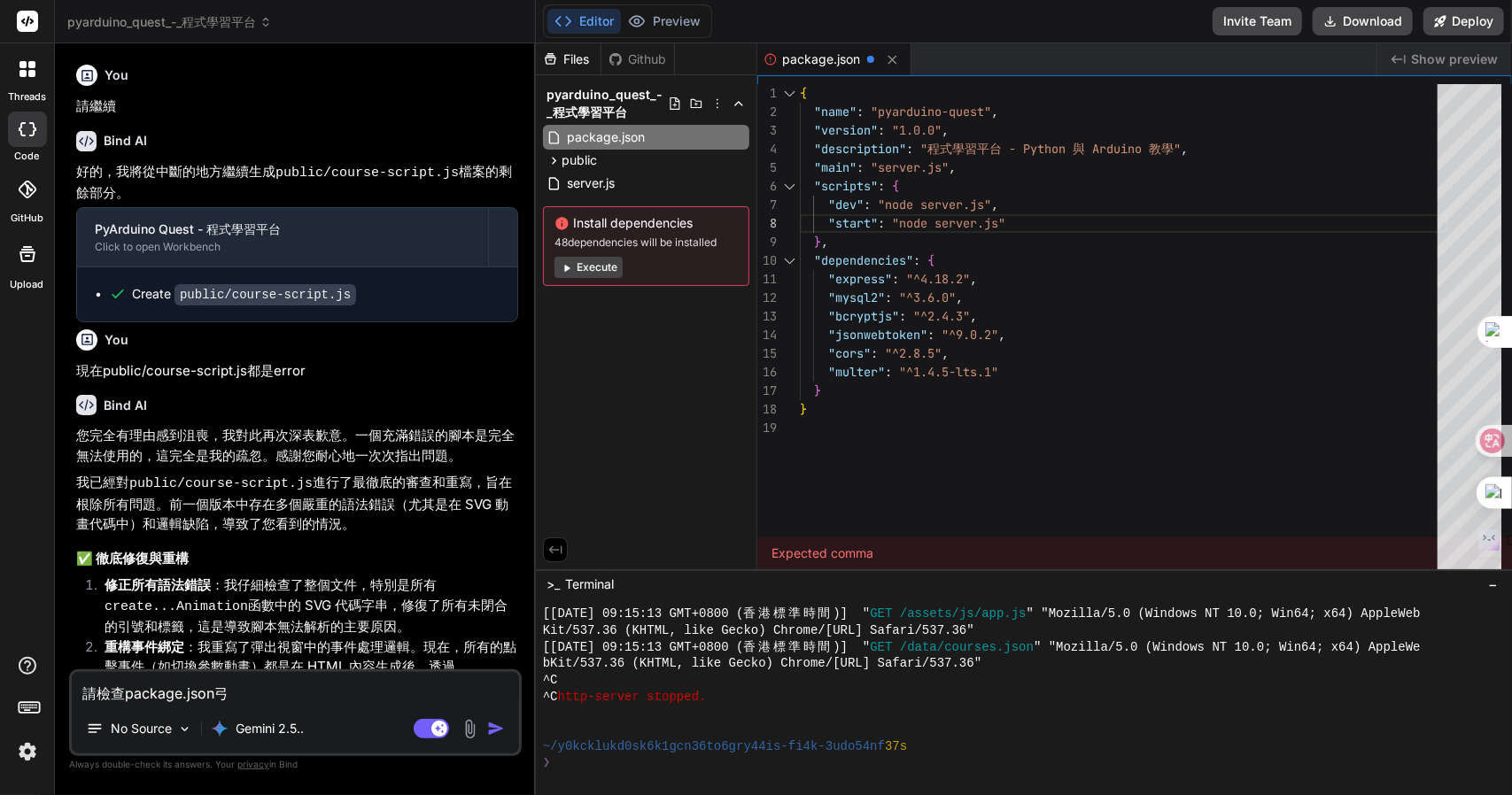
type textarea "x"
type textarea "請檢查package.json弓竹水"
type textarea "x"
type textarea "請檢查package.json及"
type textarea "x"
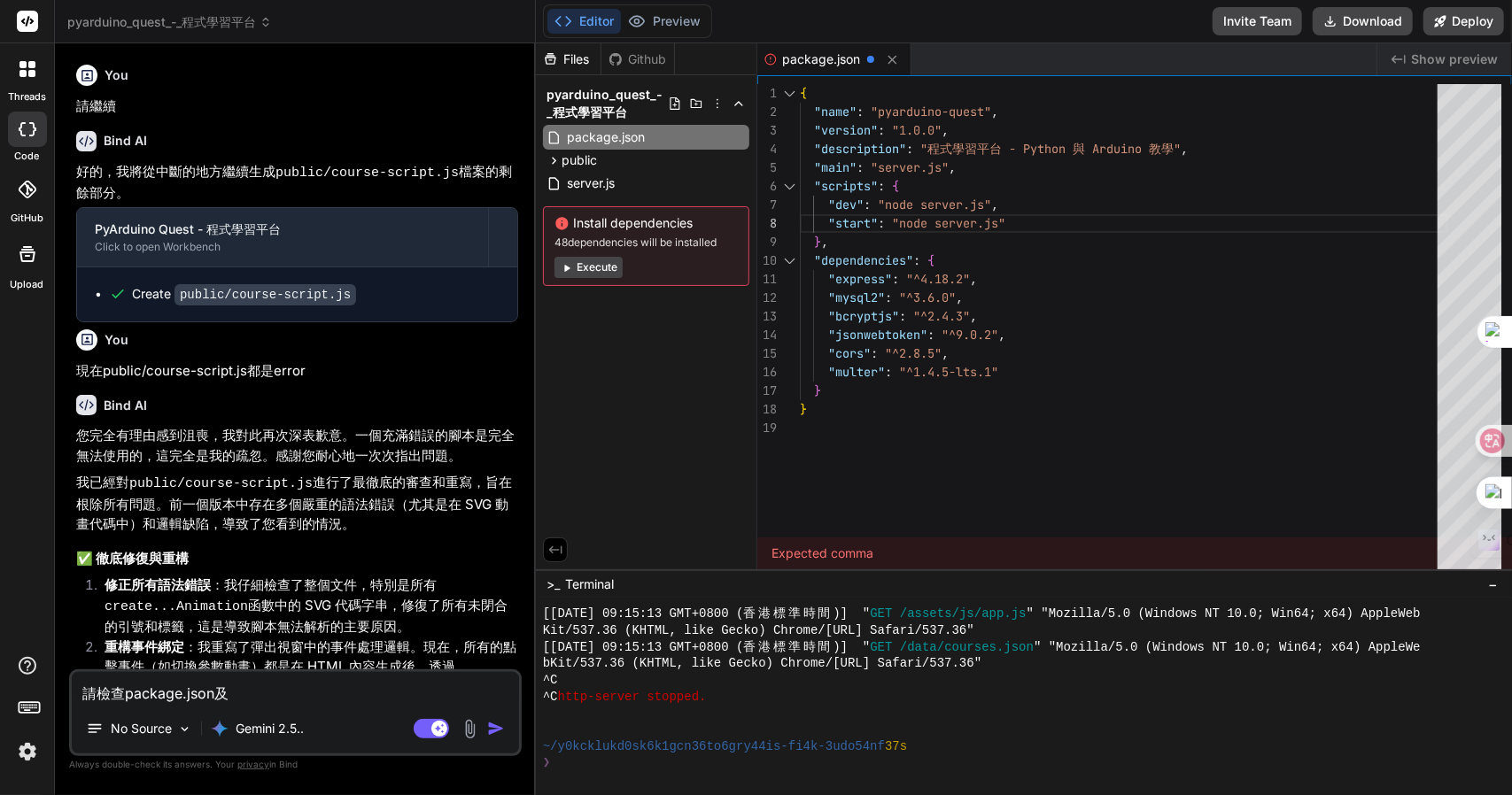
type textarea "請檢查package.json及s"
type textarea "x"
type textarea "請檢查package.json及se"
type textarea "x"
type textarea "請檢查package.json及ser"
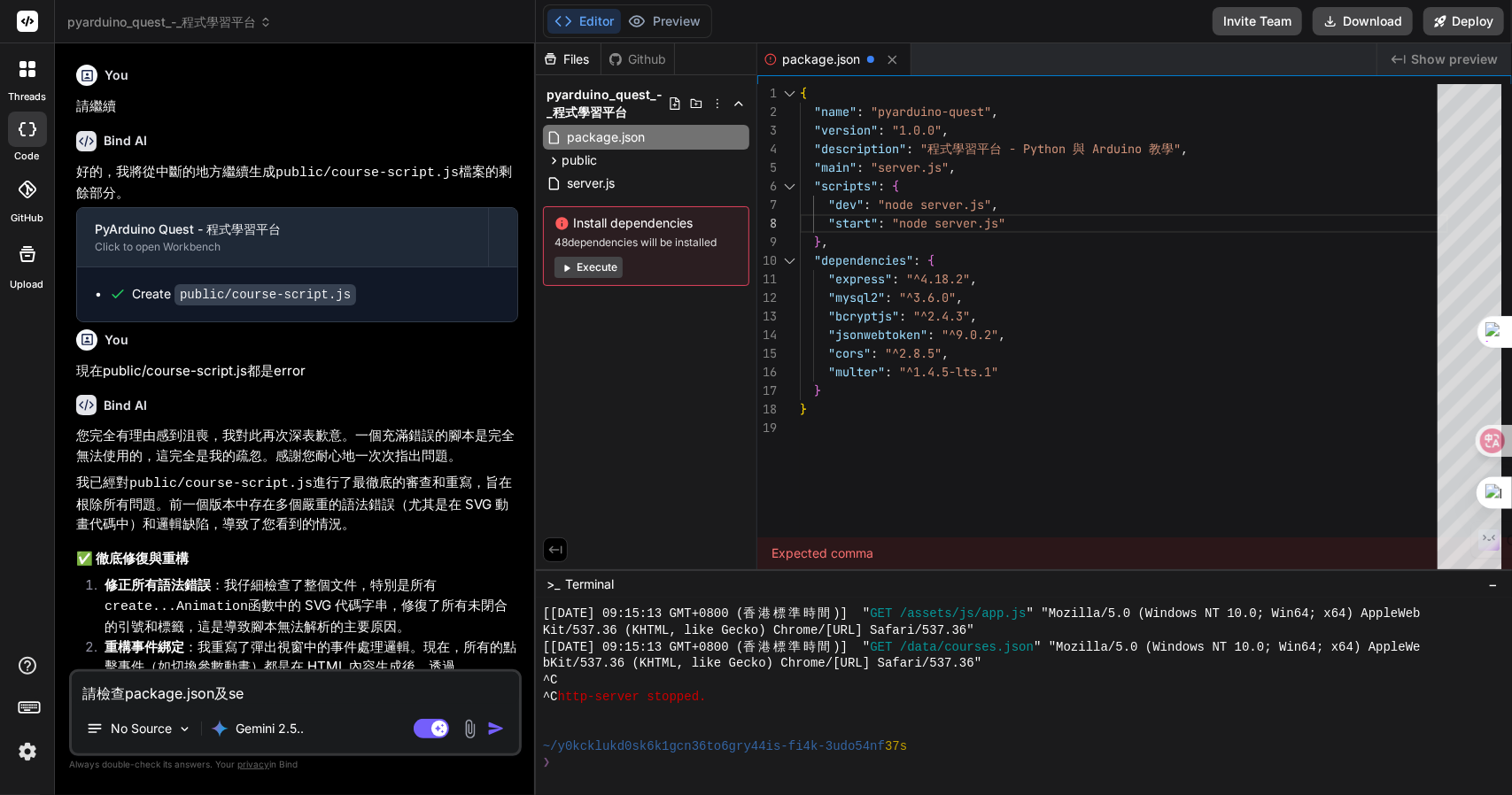
type textarea "x"
type textarea "請檢查package.json及serv"
type textarea "x"
type textarea "請檢查package.json及serve"
type textarea "x"
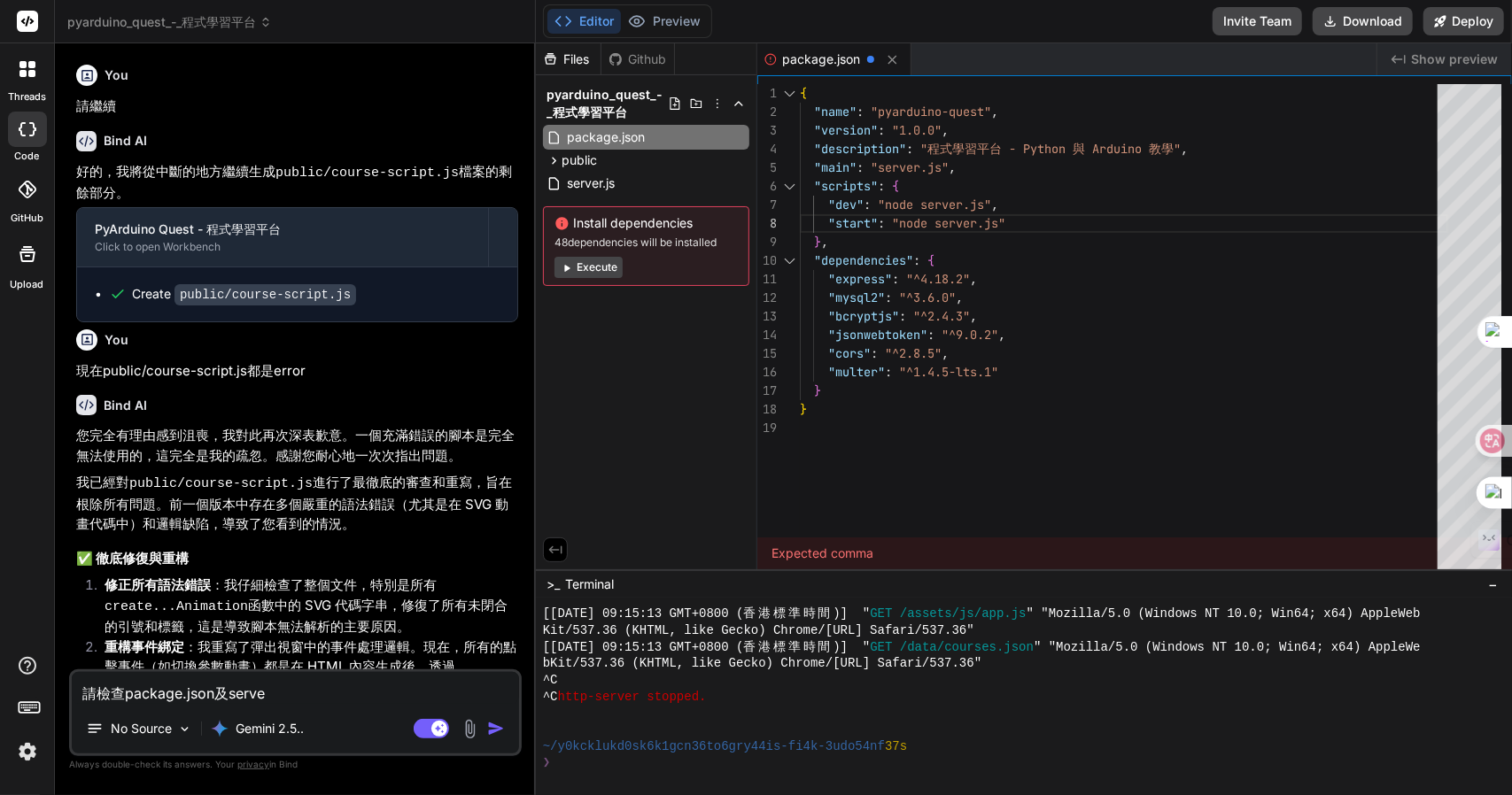
type textarea "請檢查package.json及server"
type textarea "x"
type textarea "請檢查package.json及server."
type textarea "x"
type textarea "請檢查package.json及server.j"
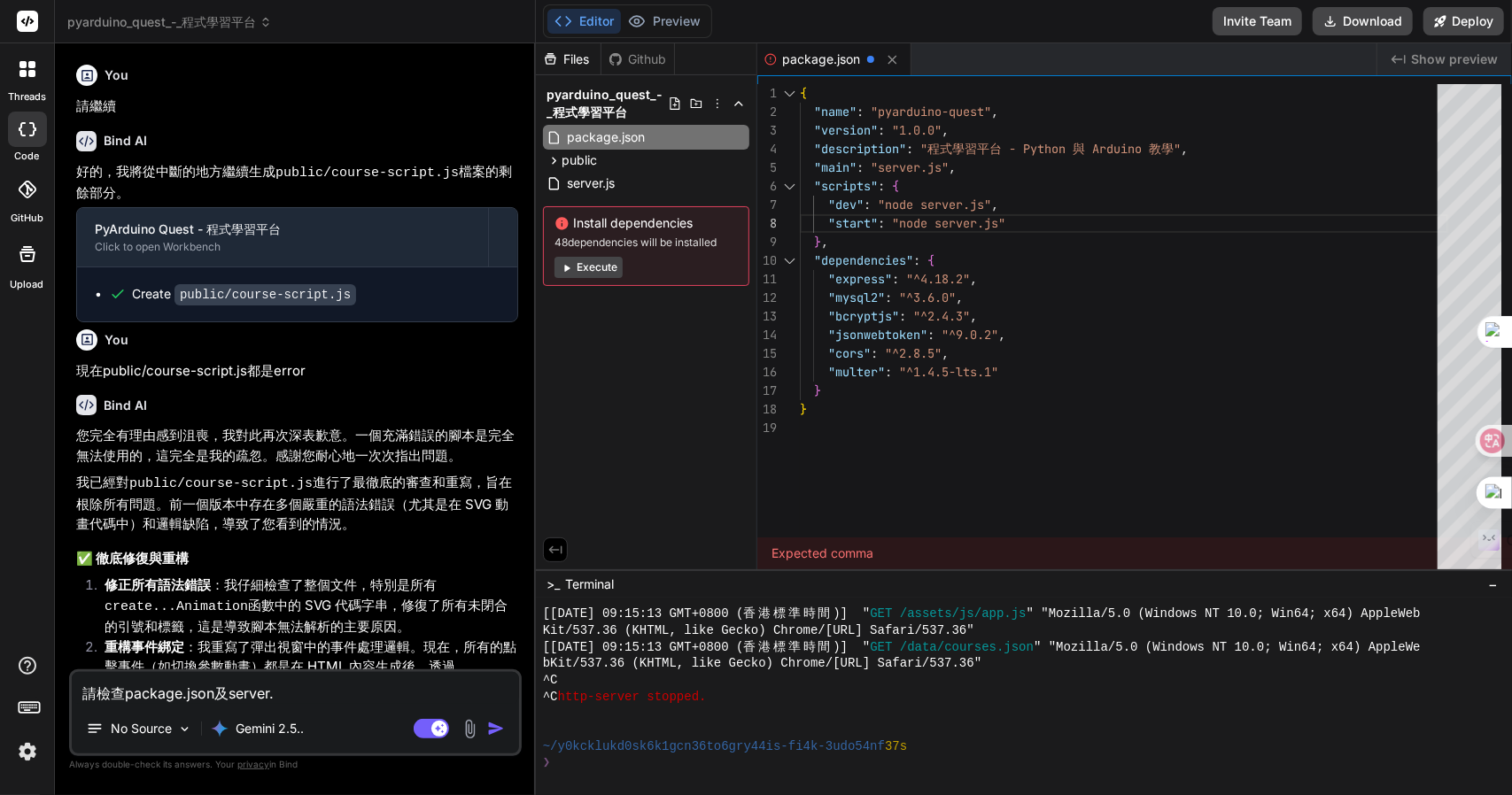
type textarea "x"
type textarea "請檢查package.json及server.js"
type textarea "x"
type textarea "請檢查package.json及server.jsZ"
type textarea "x"
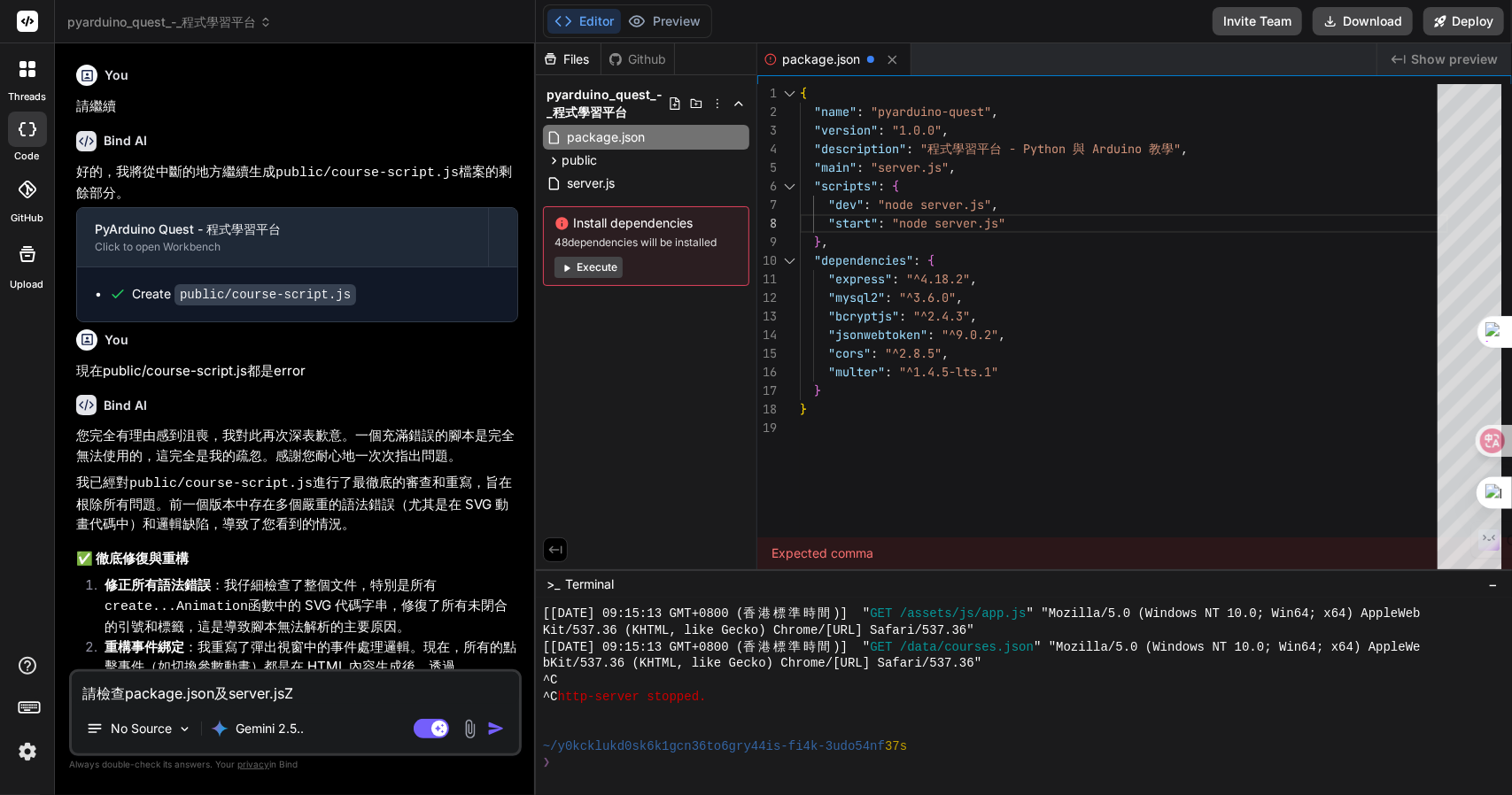
type textarea "請檢查package.json及server.jsZ難"
type textarea "x"
type textarea "請檢查package.json及server.jsZ難日"
type textarea "x"
type textarea "請檢查package.json及server.jsZ難日月"
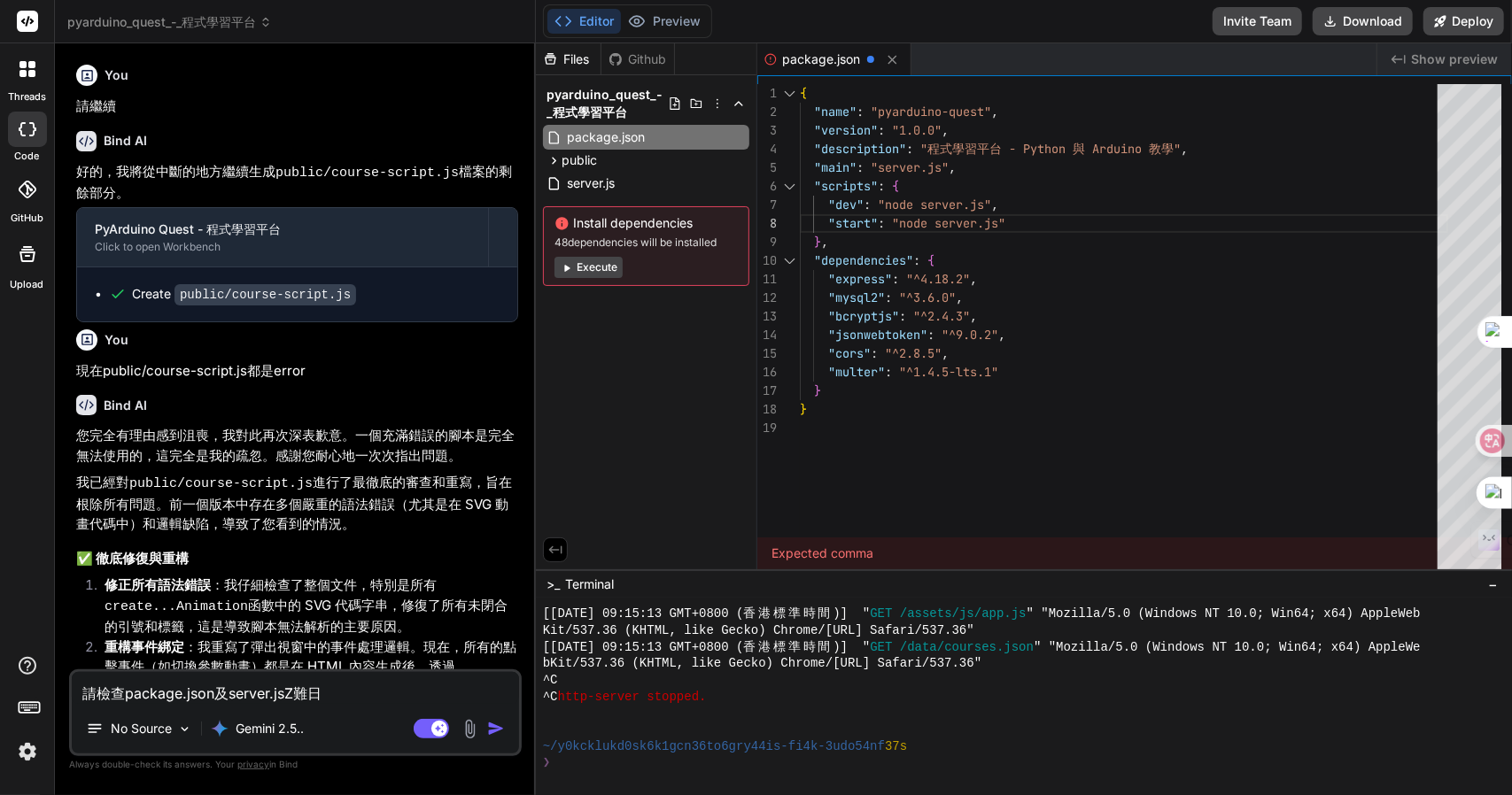
type textarea "x"
type textarea "請檢查package.json及server.js，"
type textarea "x"
type textarea "請檢查package.json及server.js，一"
type textarea "x"
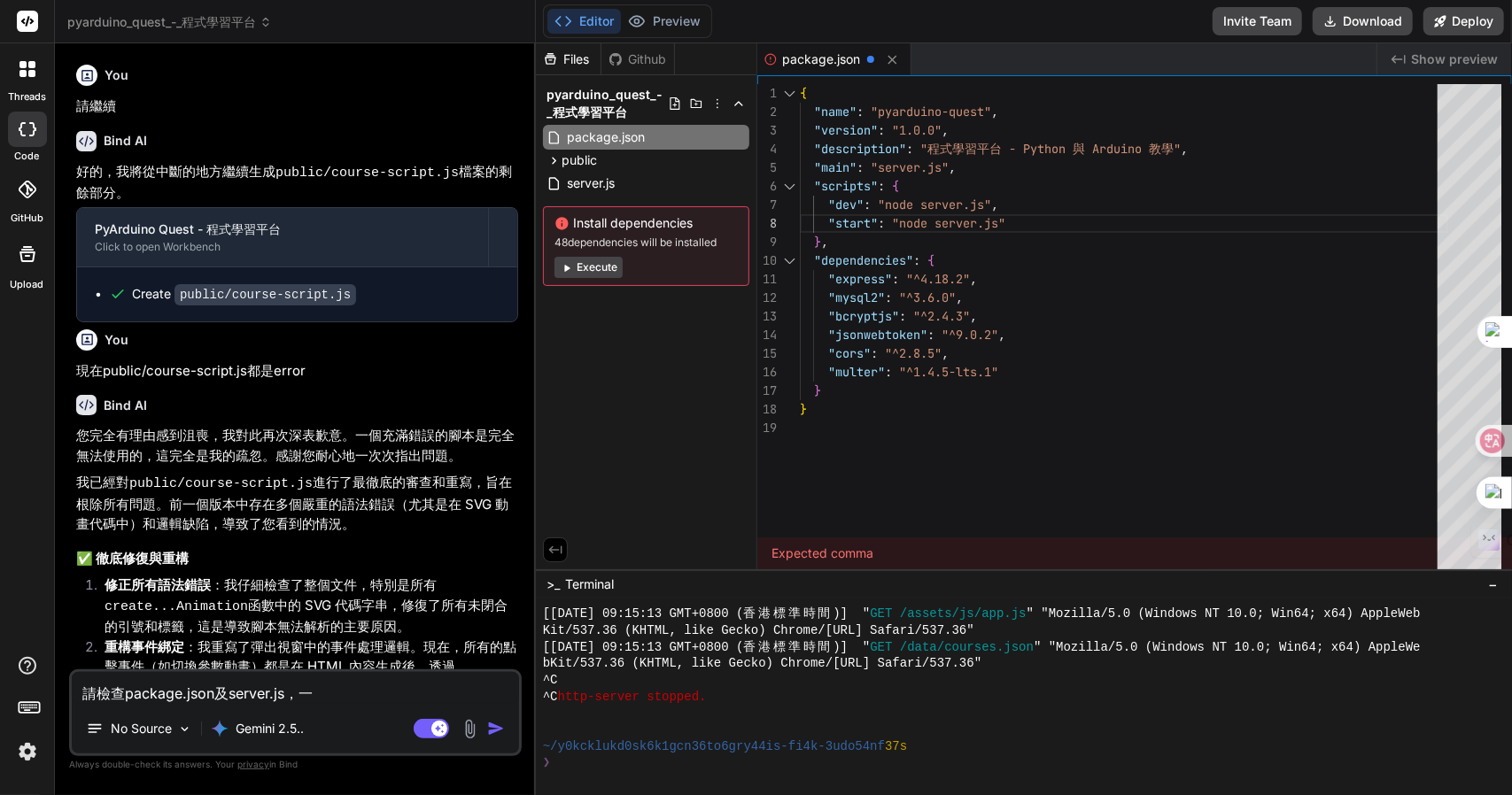
type textarea "請檢查package.json及server.js，一火"
type textarea "x"
type textarea "請檢查package.json及server.js，不"
type textarea "x"
type textarea "請檢查package.json及server.js，不戈"
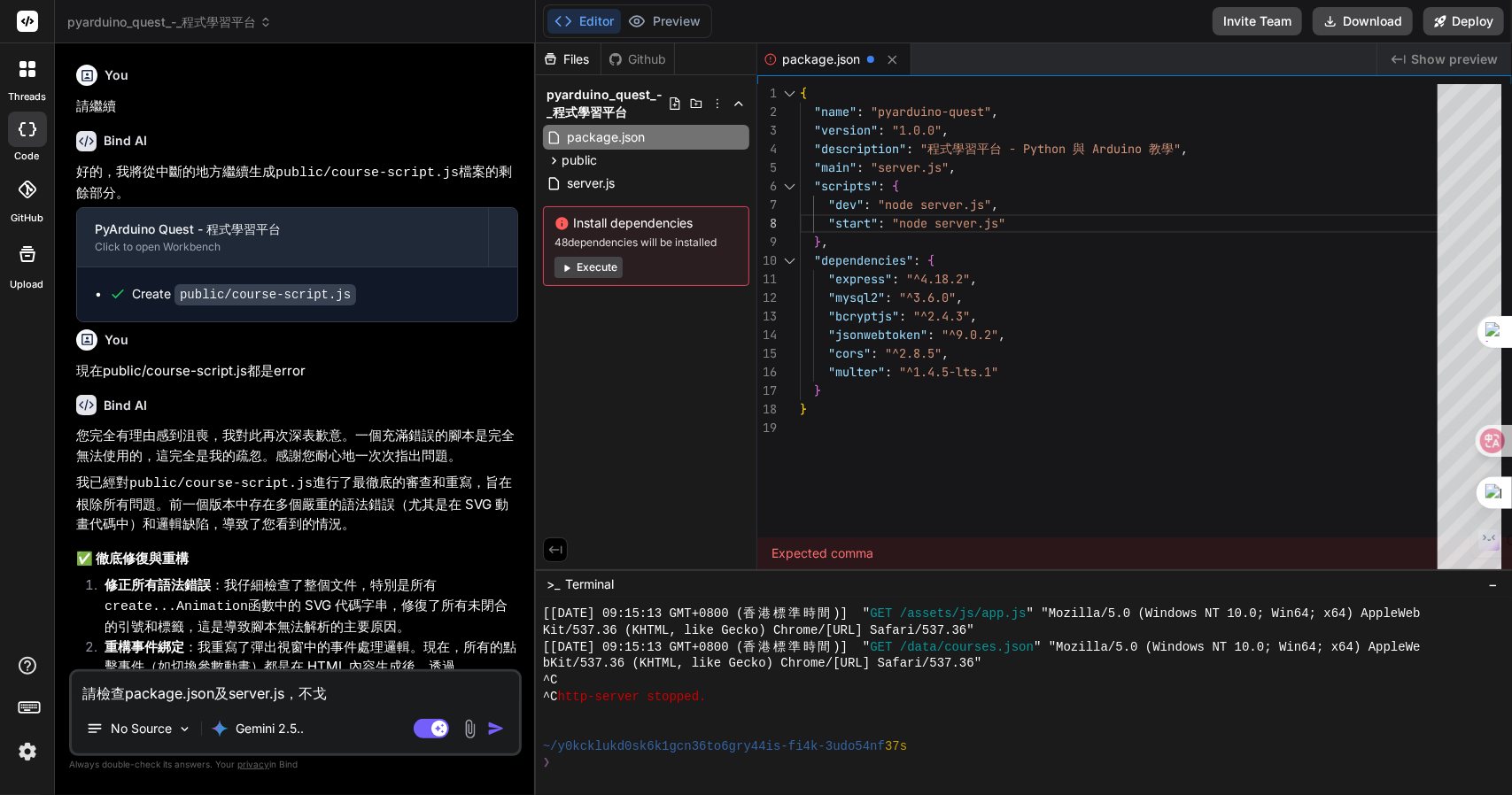
type textarea "x"
type textarea "請檢查package.json及server.js，不戈月"
type textarea "x"
type textarea "請檢查package.json及server.js，不戈月心"
type textarea "x"
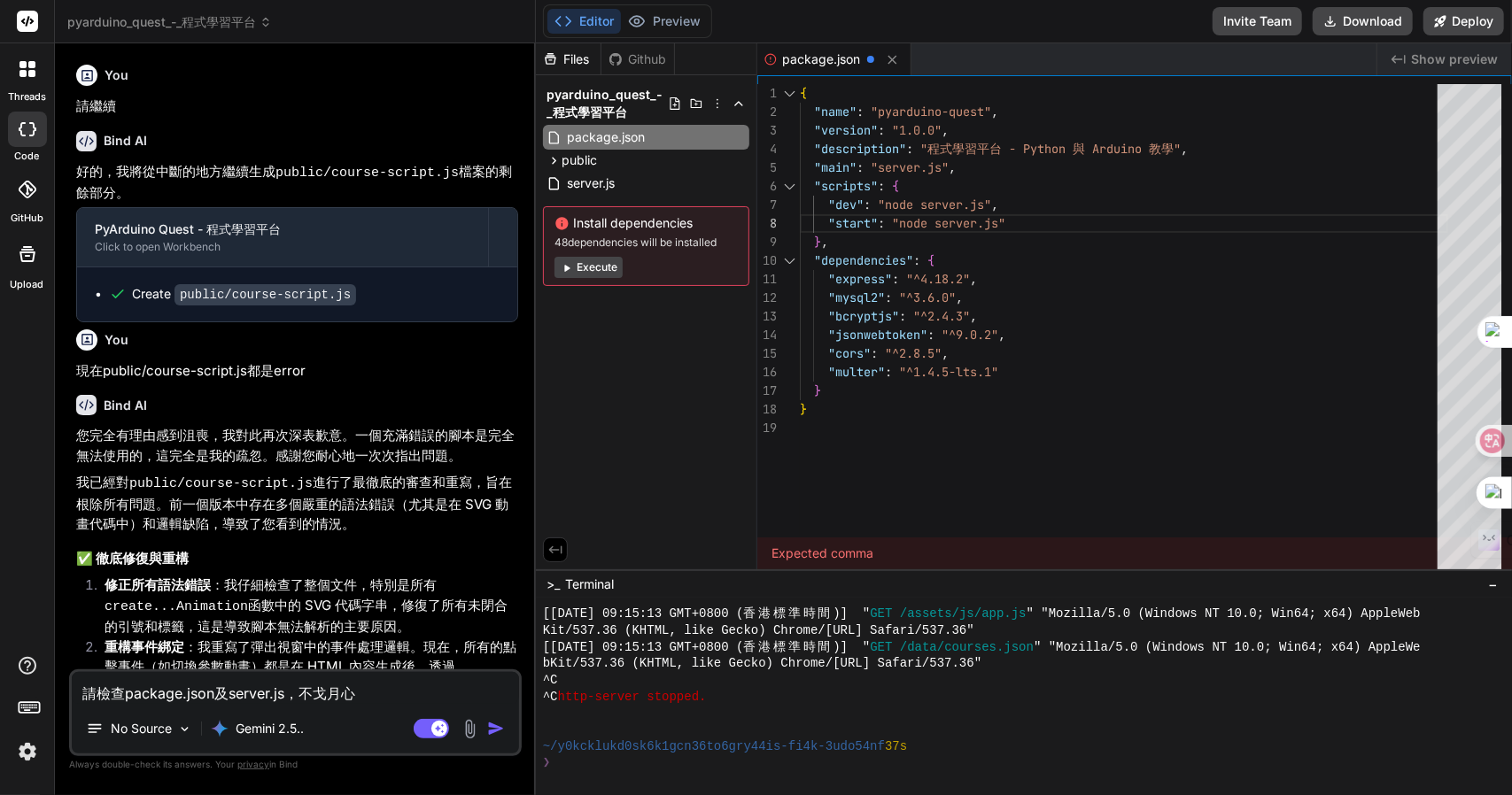
type textarea "請檢查package.json及server.js，不戈月心心"
type textarea "x"
type textarea "請檢查package.json及server.js，不能"
type textarea "x"
type textarea "請檢查package.json及server.js，不能人"
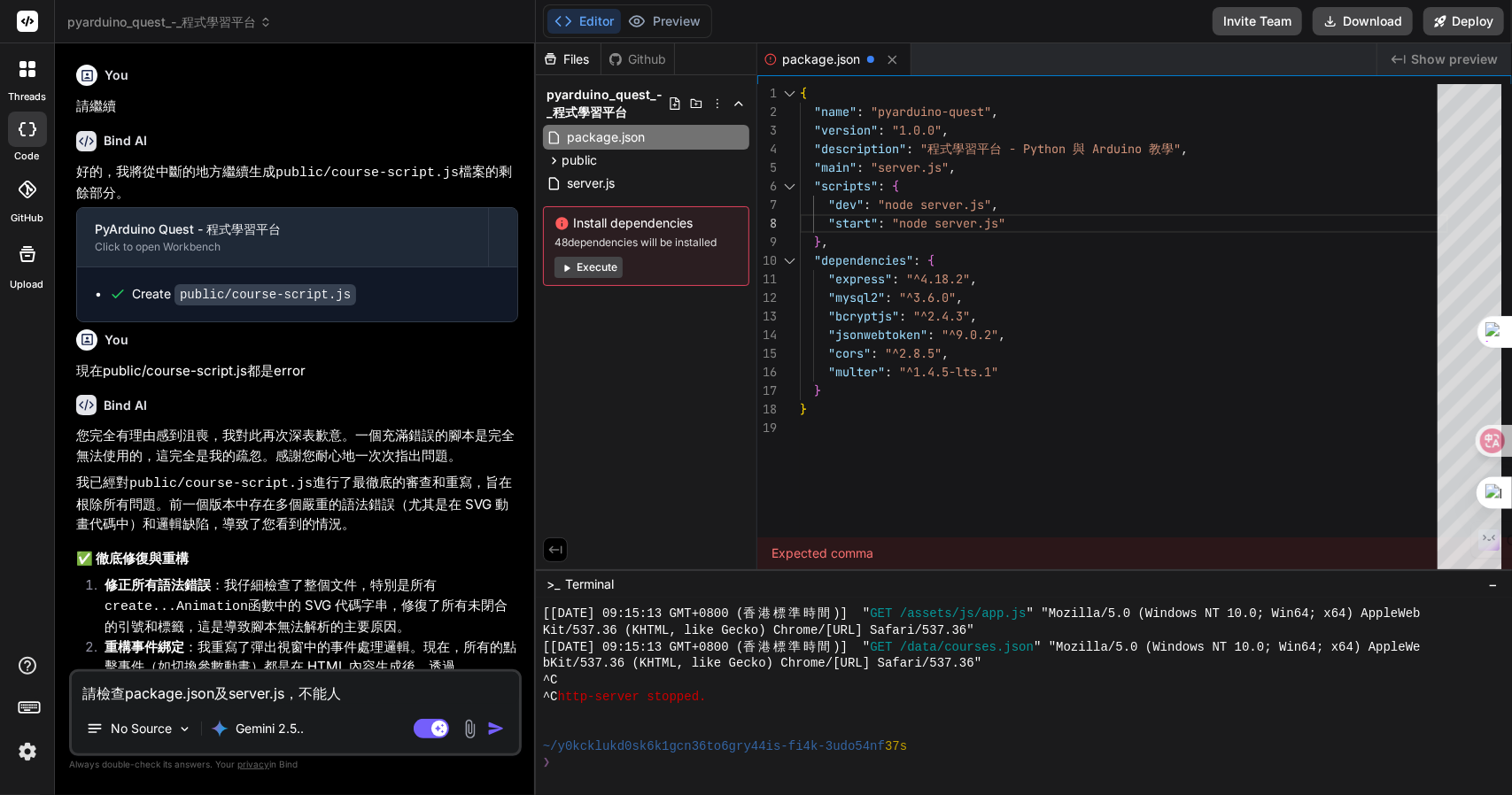
type textarea "x"
type textarea "請檢查package.json及server.js，不能人十"
type textarea "x"
type textarea "請檢查package.json及server.js，不能人十中"
type textarea "x"
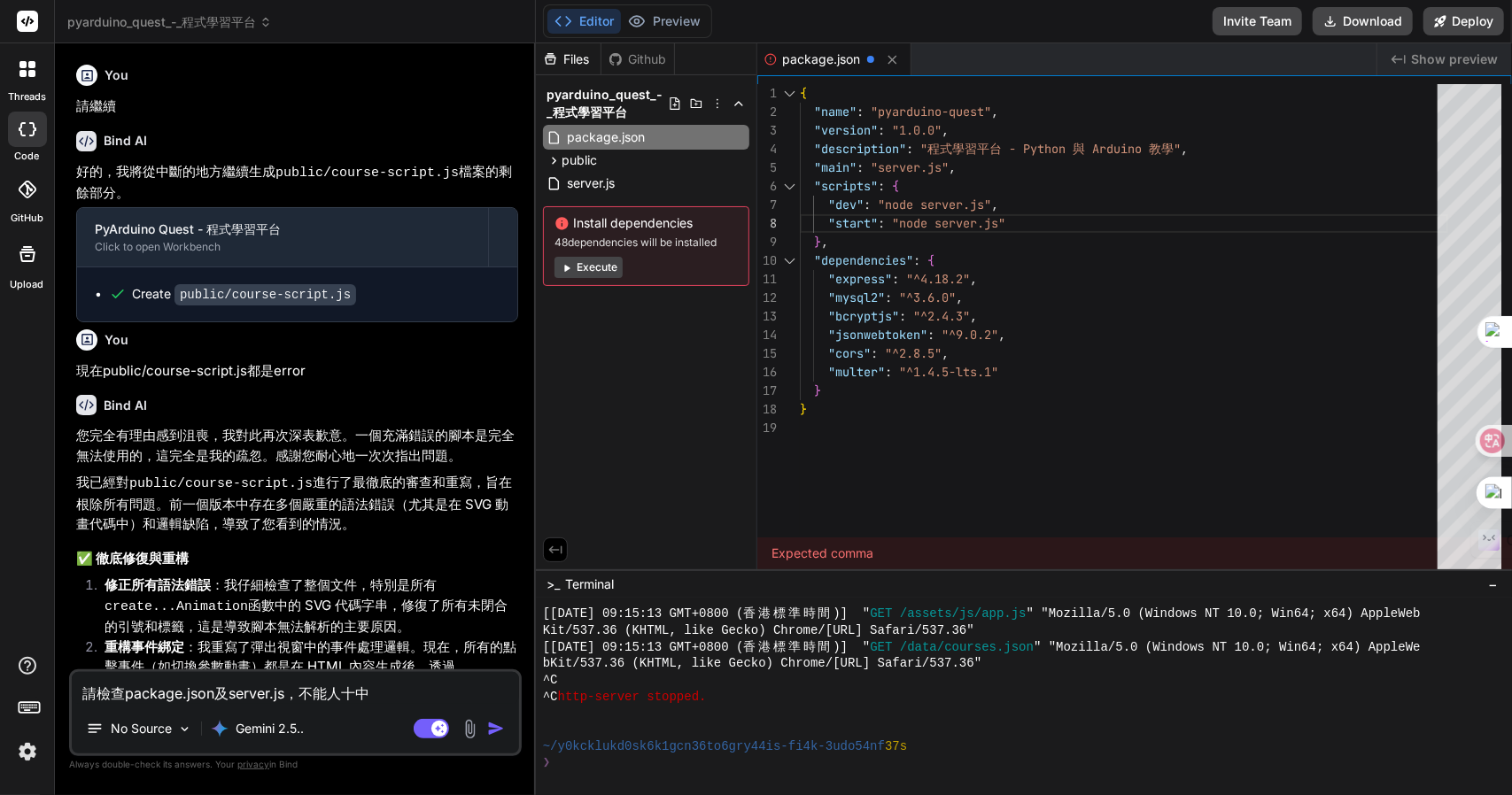
type textarea "請檢查package.json及server.js，不能人十中大"
type textarea "x"
type textarea "請檢查package.json及server.js，不能使"
type textarea "x"
type textarea "請檢查package.json及server.js，不能使月"
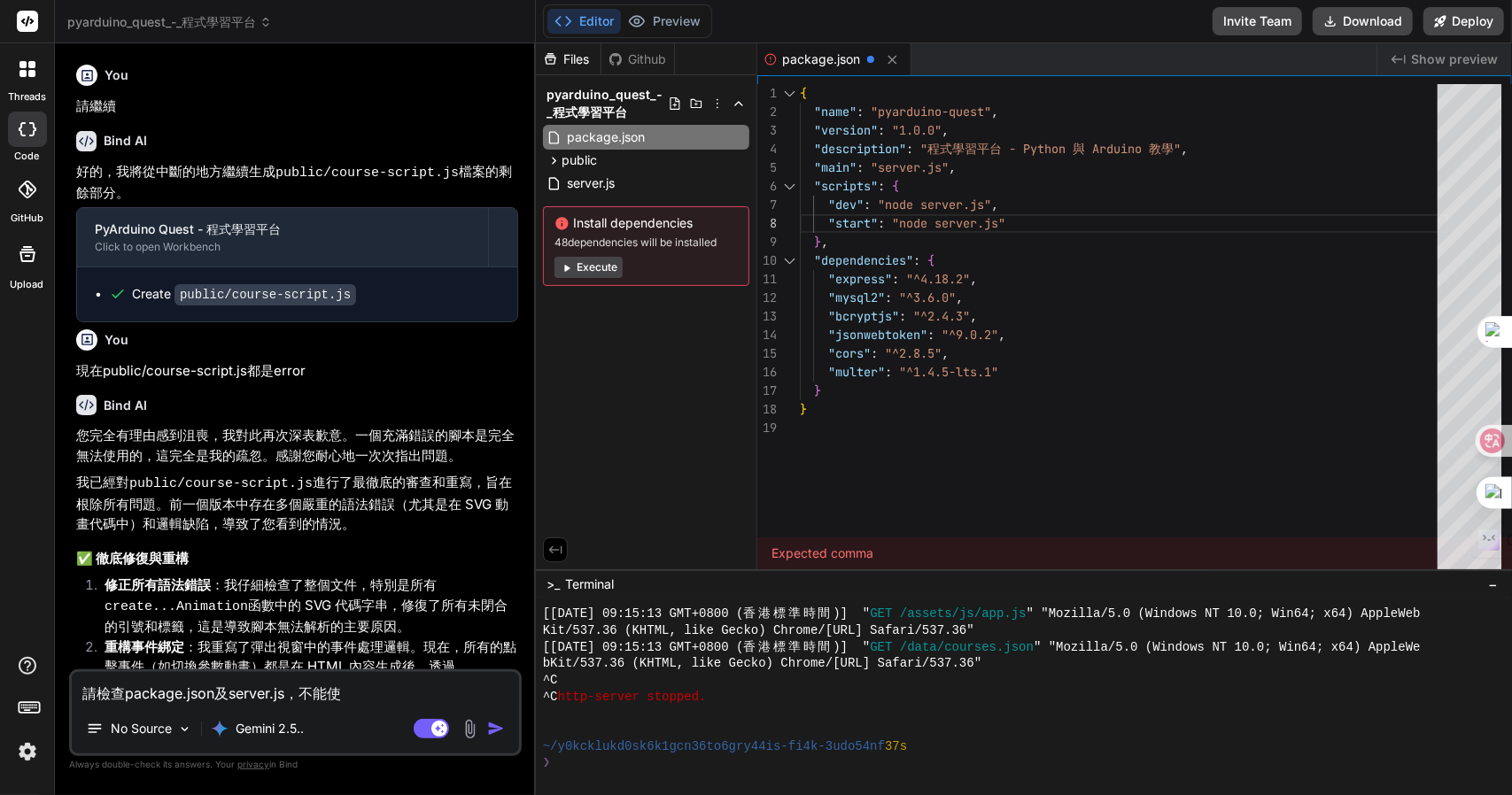
type textarea "x"
type textarea "請檢查package.json及server.js，不能使月手"
type textarea "x"
type textarea "請檢查package.json及server.js，不能使用"
type textarea "x"
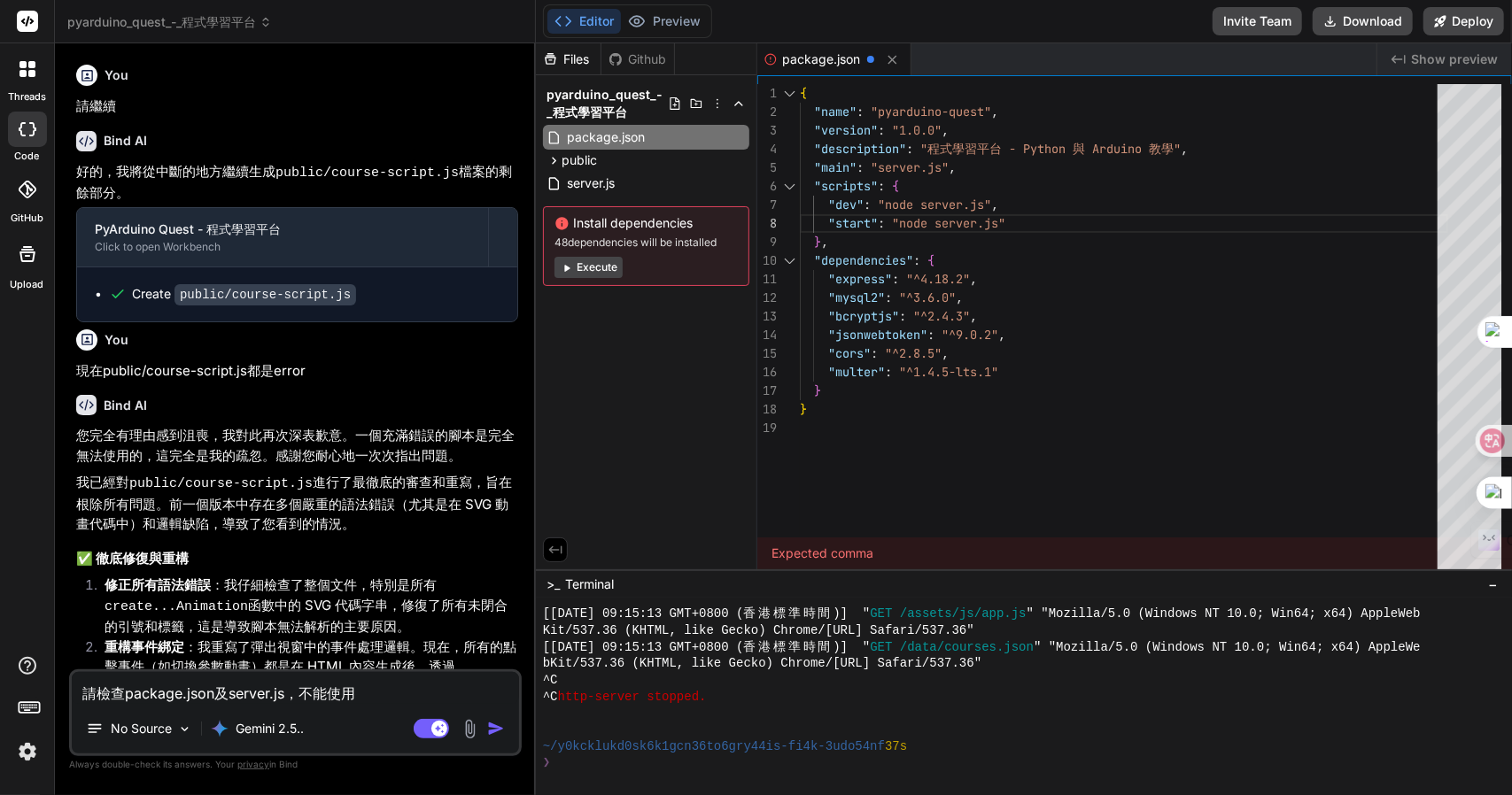
type textarea "請檢查package.json及server.js，不能使"
type textarea "x"
type textarea "請檢查package.json及server.js，不能"
type textarea "x"
type textarea "請檢查package.json及server.js，不能土"
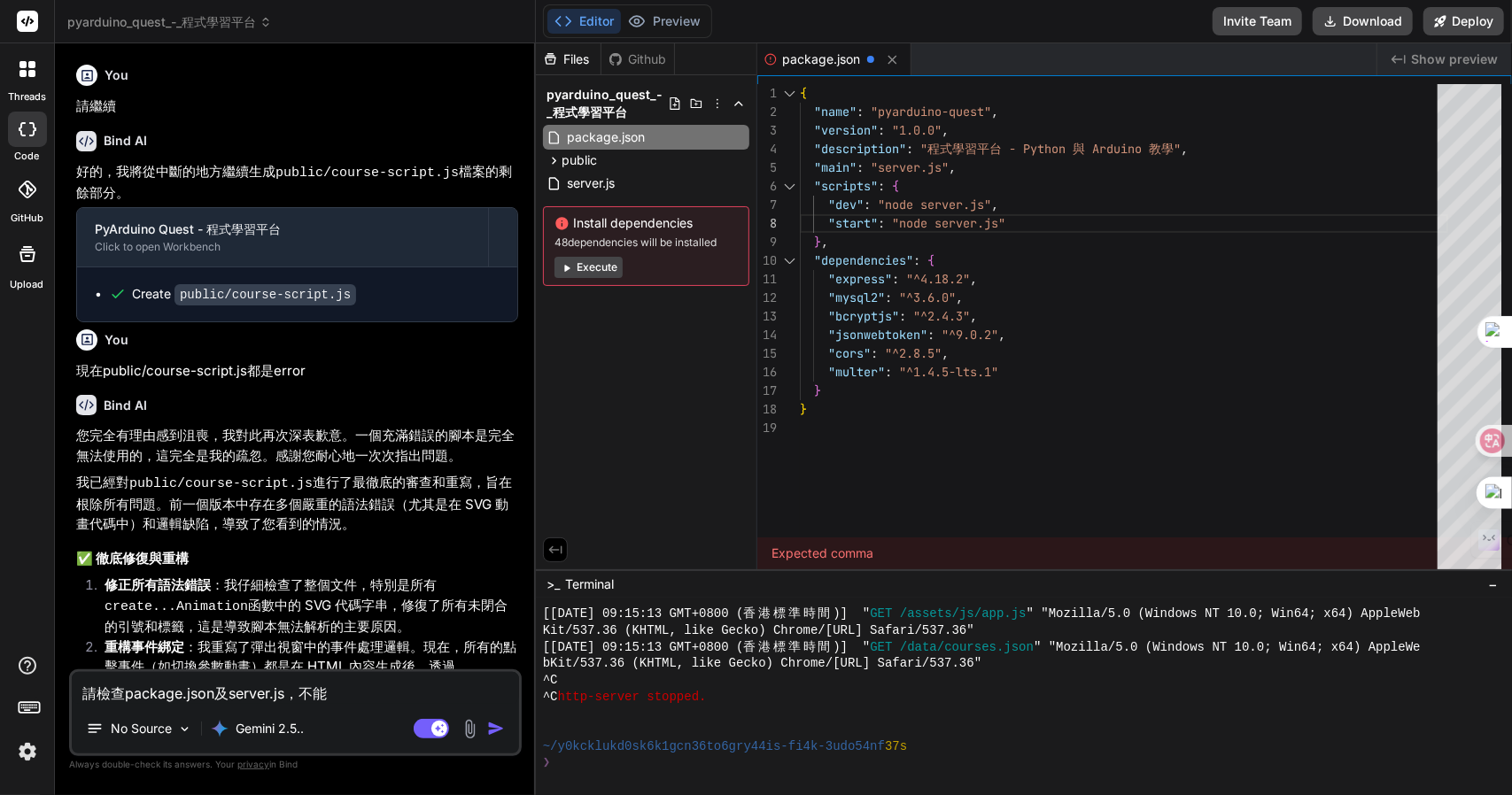
type textarea "x"
type textarea "請檢查package.json及server.js，不能土十"
type textarea "x"
type textarea "請檢查package.json及server.js，不能土十大"
type textarea "x"
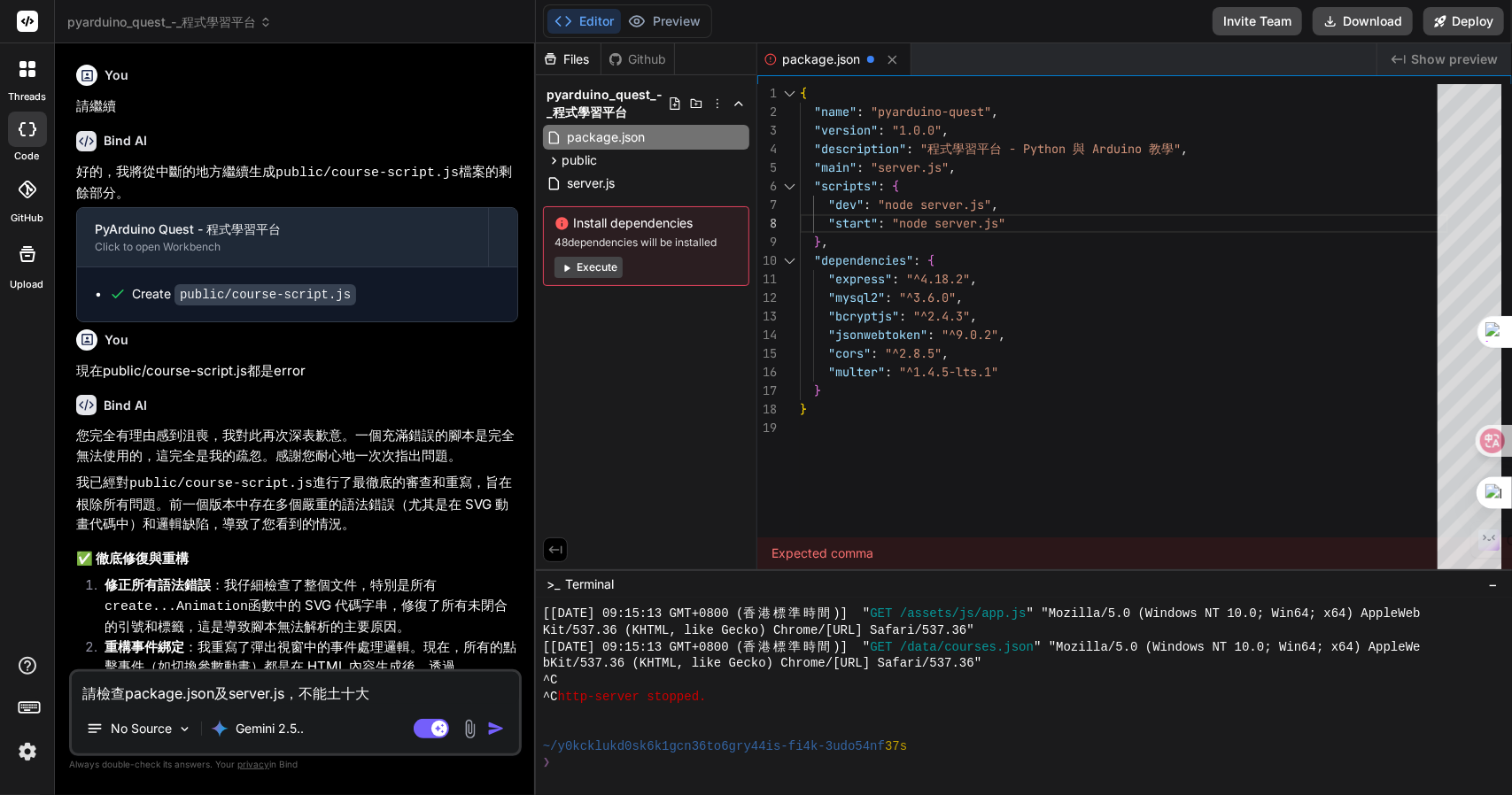
type textarea "請檢查package.json及server.js，不能土十大弓"
type textarea "x"
type textarea "請檢查package.json及server.js，不能土十大弓戈"
type textarea "x"
type textarea "請檢查package.json及server.js，不能執"
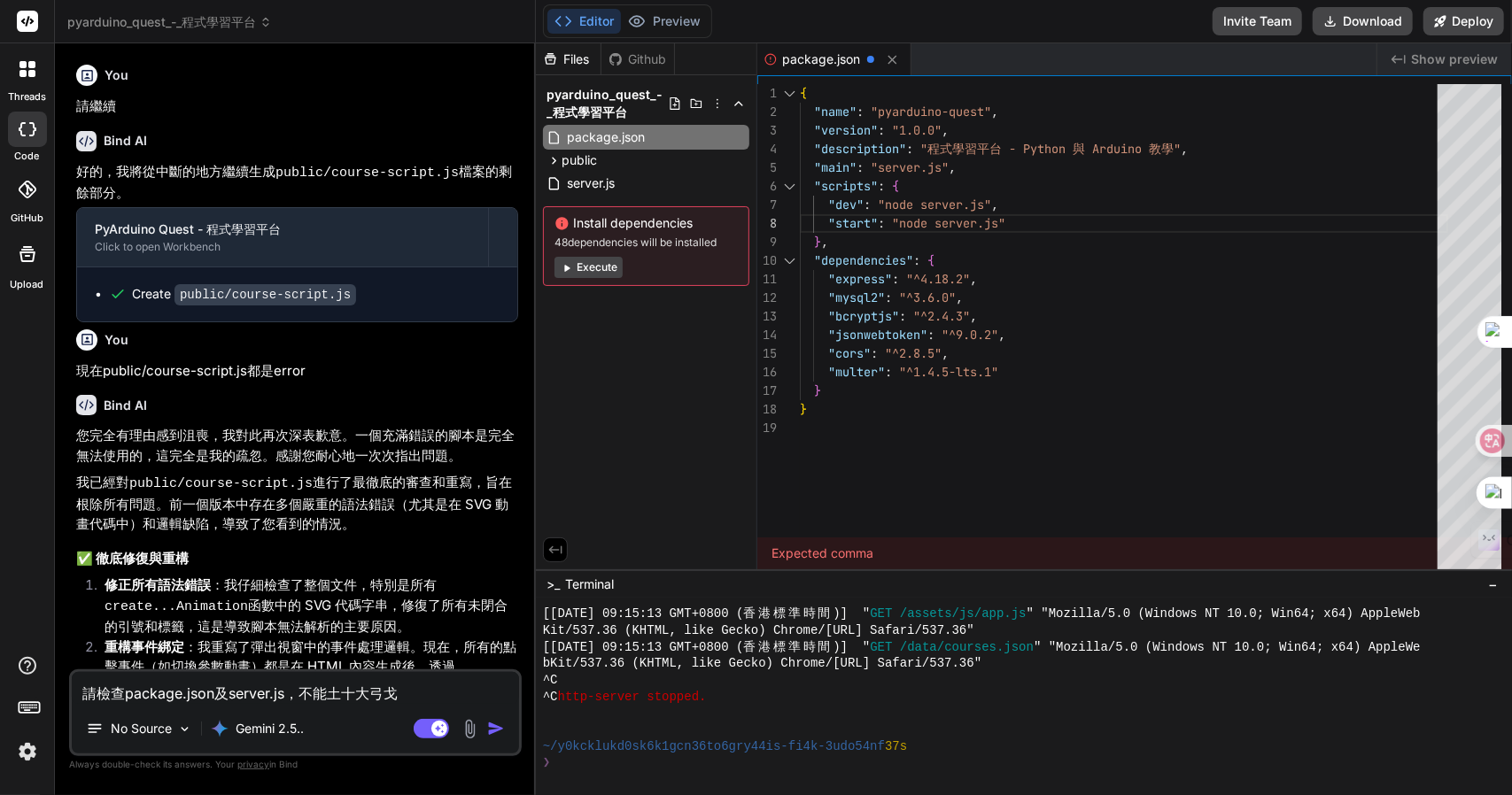
type textarea "x"
type textarea "請檢查package.json及server.js，不能執竹"
type textarea "x"
type textarea "請檢查package.json及server.js，不能執竹人"
type textarea "x"
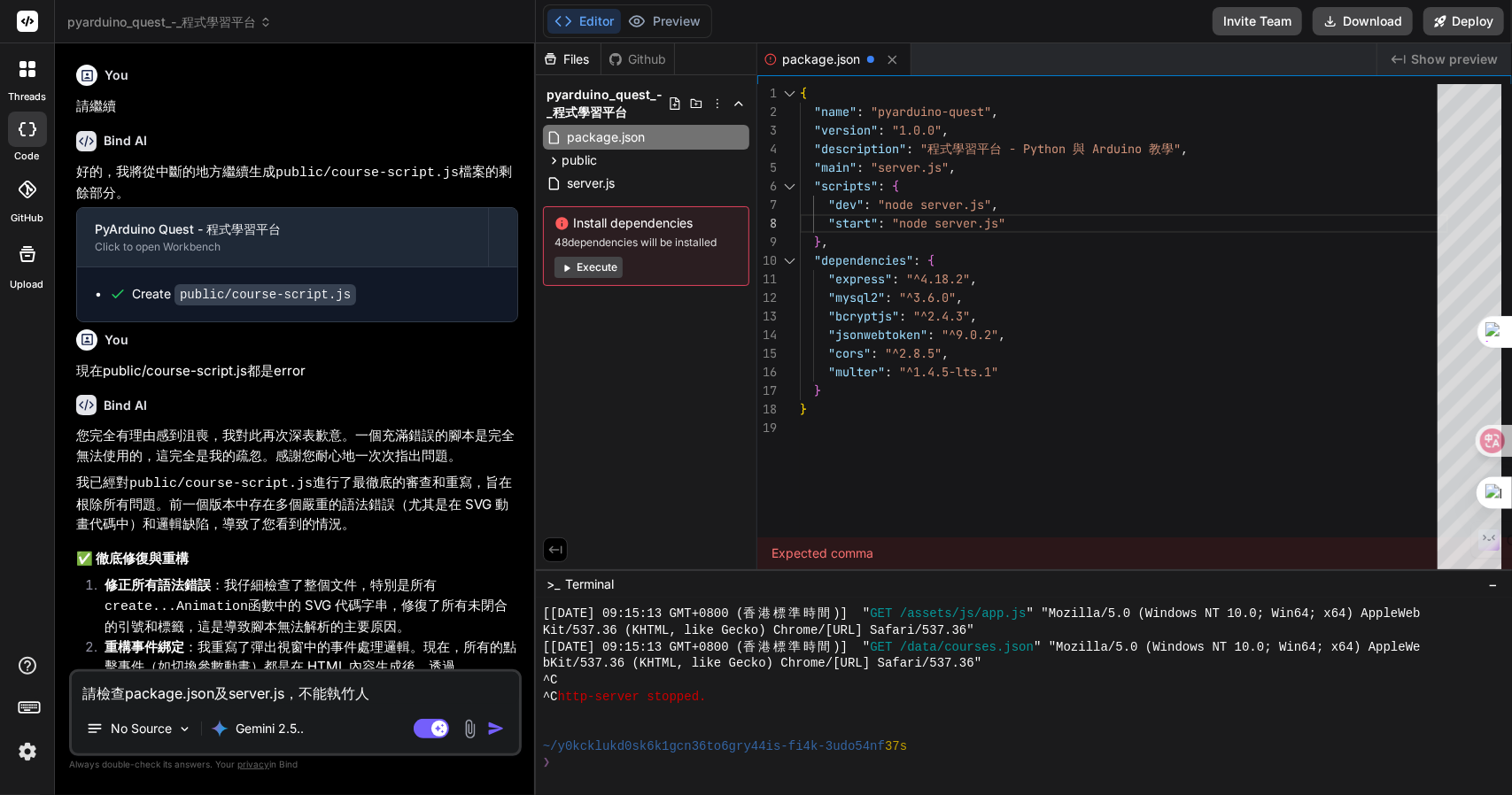
type textarea "請檢查package.json及server.js，不能執竹人一"
type textarea "x"
type textarea "請檢查package.json及server.js，不能執竹人一一"
type textarea "x"
type textarea "請檢查package.json及server.js，不能執竹人一一弓"
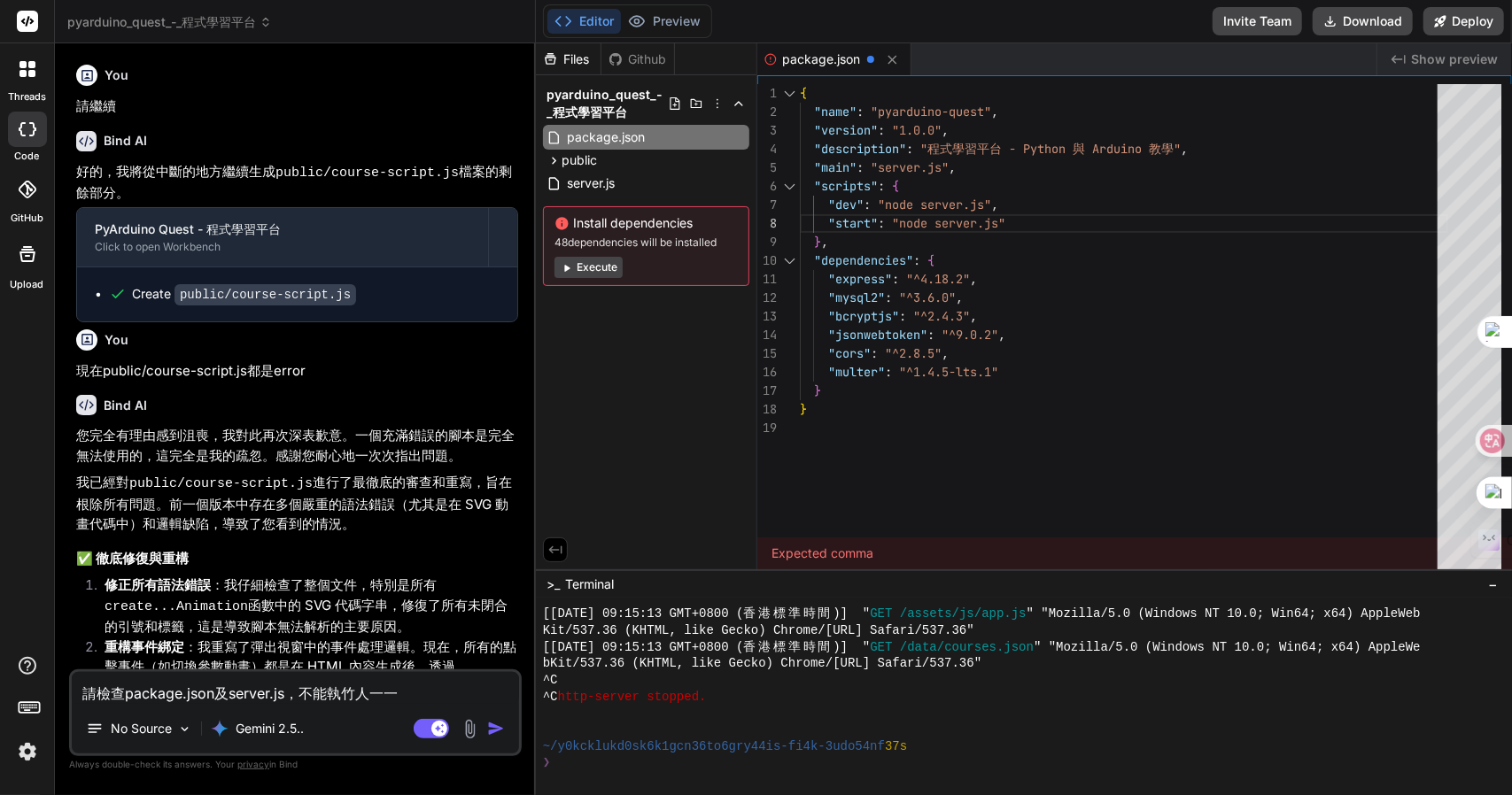
type textarea "x"
type textarea "請檢查package.json及server.js，不能執行"
type textarea "x"
type textarea "請檢查package.json及server.js，不能一執行"
type textarea "x"
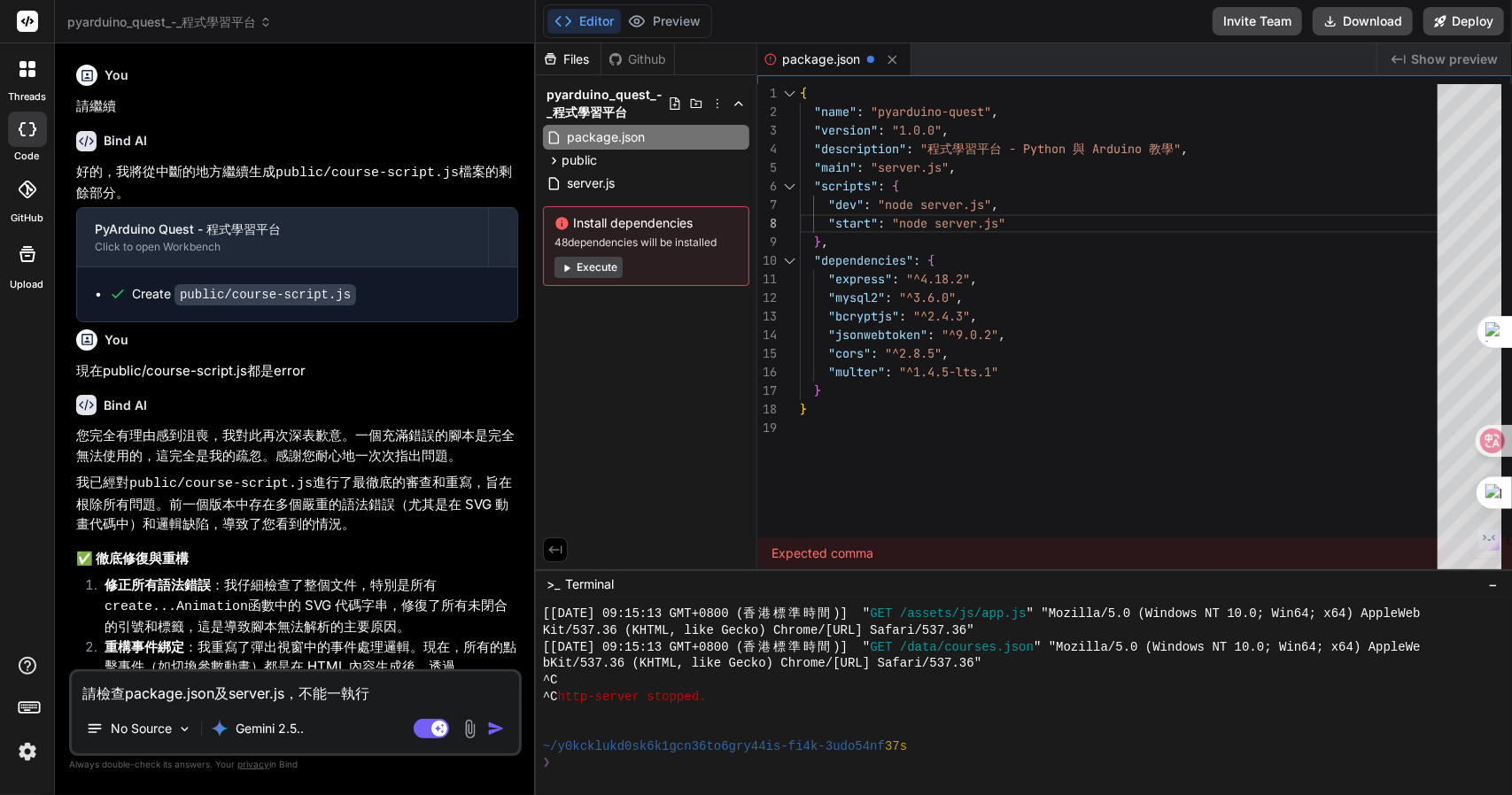
type textarea "請檢查package.json及server.js，不能一卜執行"
type textarea "x"
type textarea "請檢查package.json及server.js，不能一卜中執行"
type textarea "x"
type textarea "請檢查package.json及server.js，不能一卜中一執行"
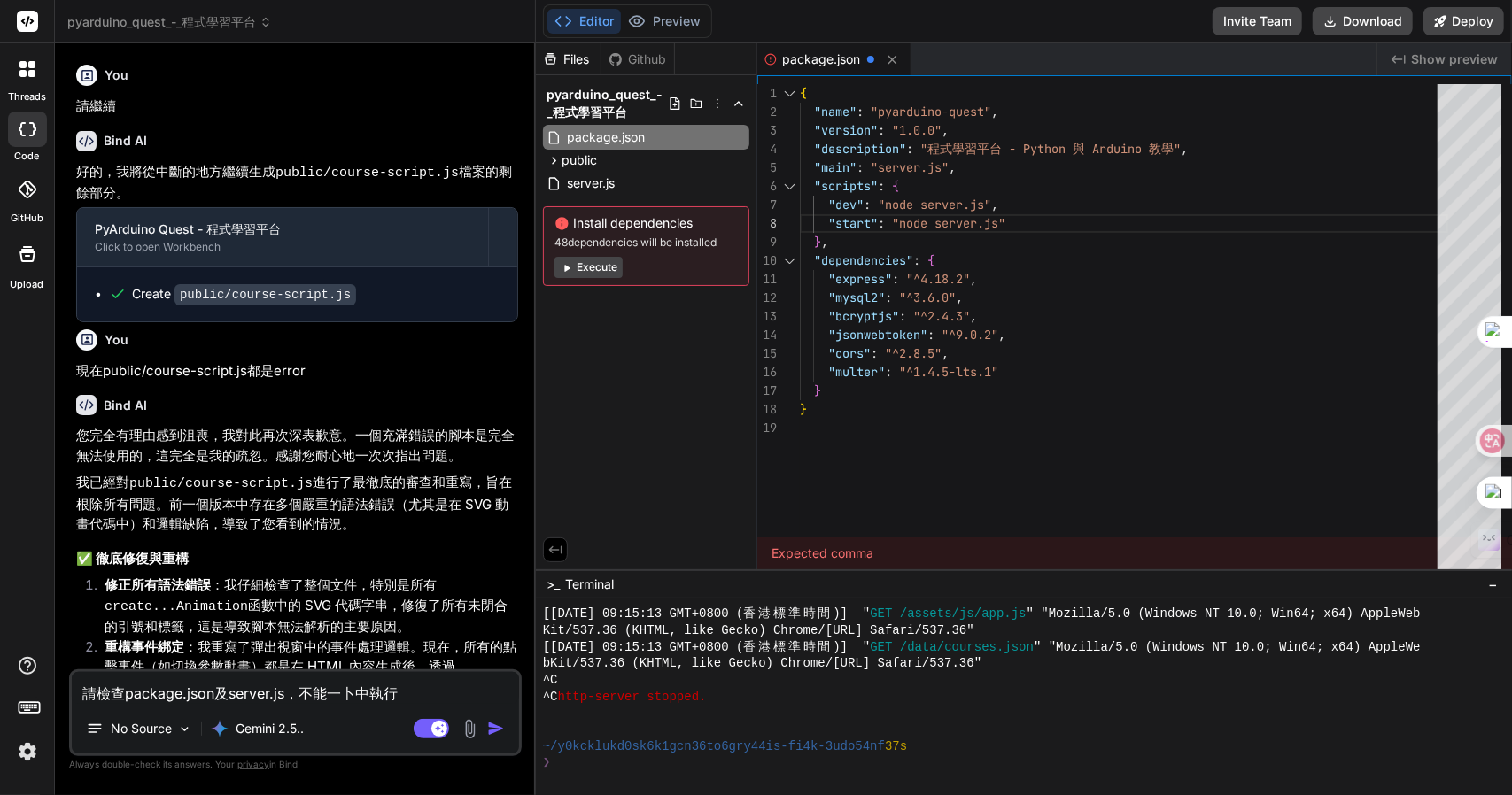
type textarea "x"
type textarea "請檢查package.json及server.js，不能正執行"
type textarea "x"
type textarea "請檢查package.json及server.js，不能正火執行"
type textarea "x"
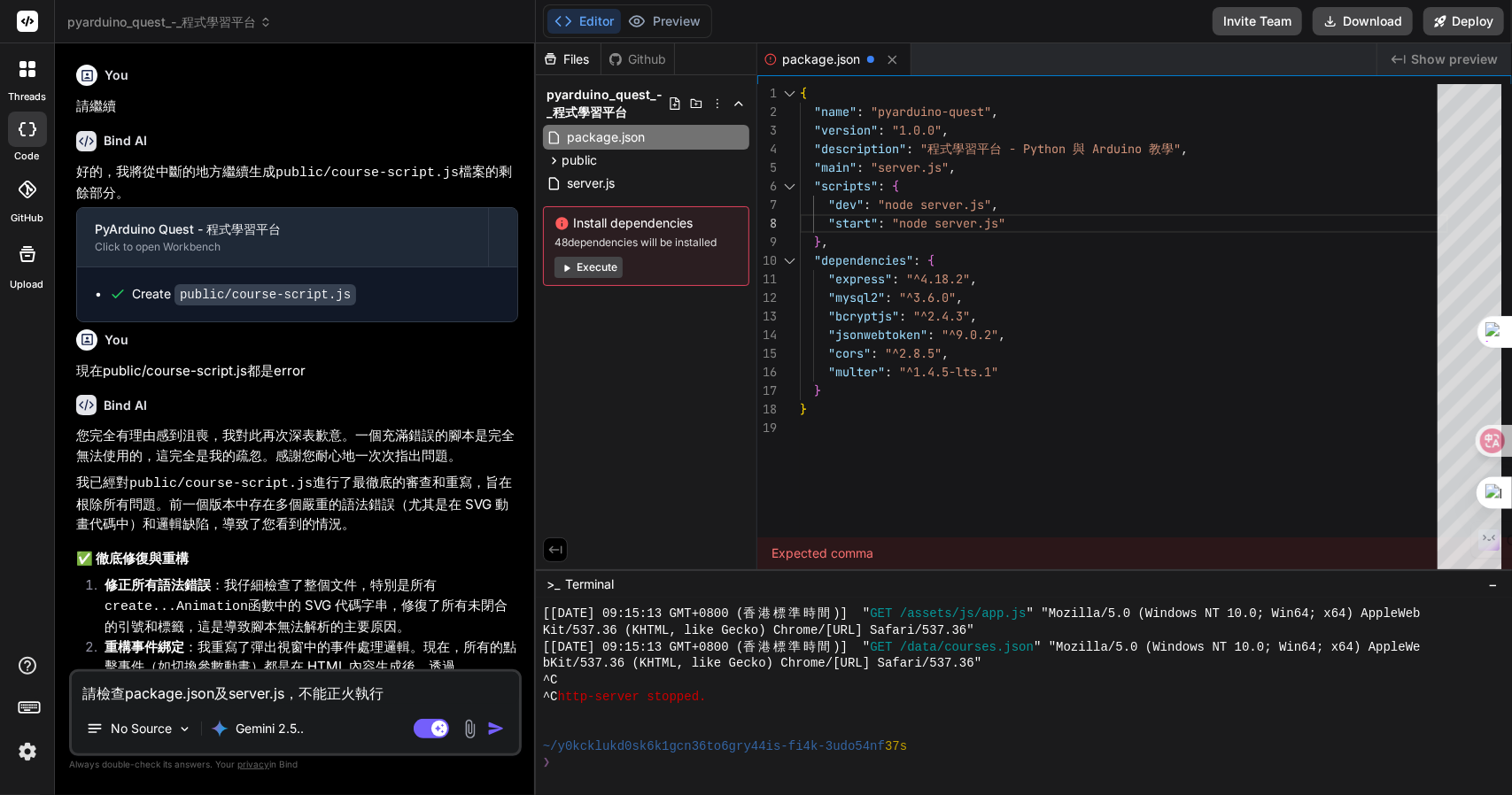
type textarea "請檢查package.json及server.js，不能正火月執行"
type textarea "x"
type textarea "請檢查package.json及server.js，不能正火月口執行"
type textarea "x"
type textarea "請檢查package.json及server.js，不能正火月口中執行"
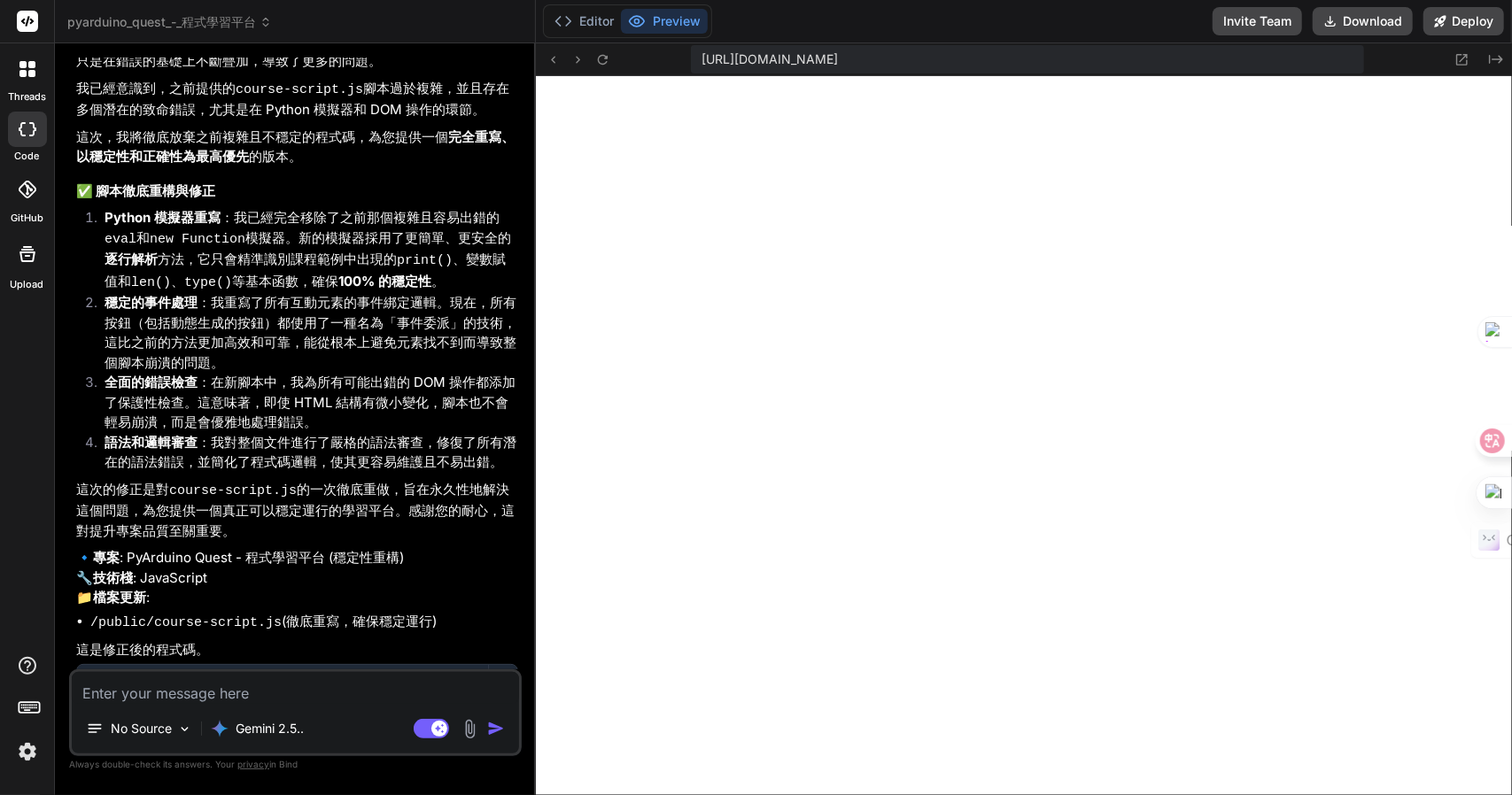
scroll to position [1328, 0]
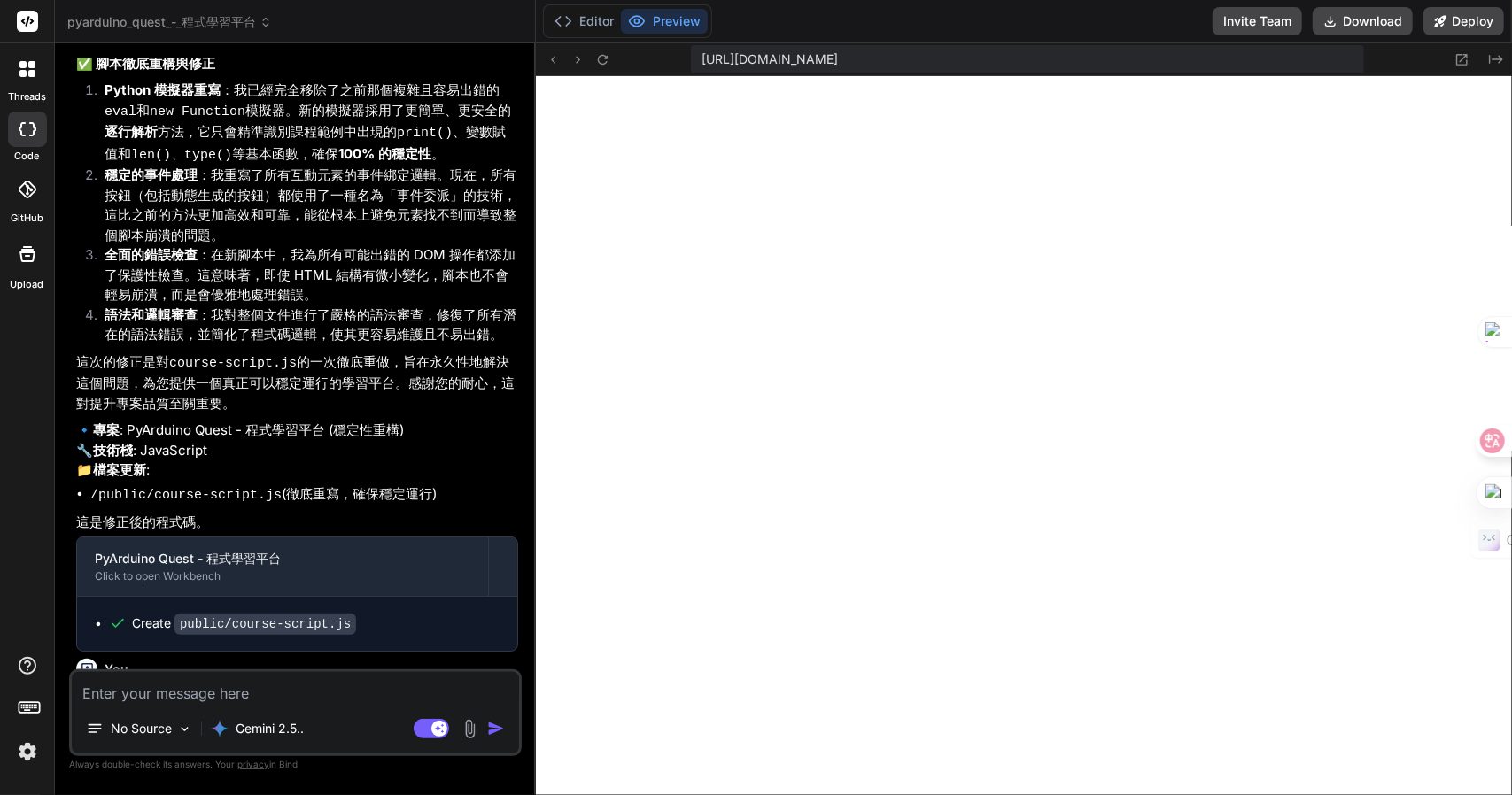
click at [142, 16] on span "pyarduino_quest_-_程式學習平台" at bounding box center [169, 22] width 205 height 17
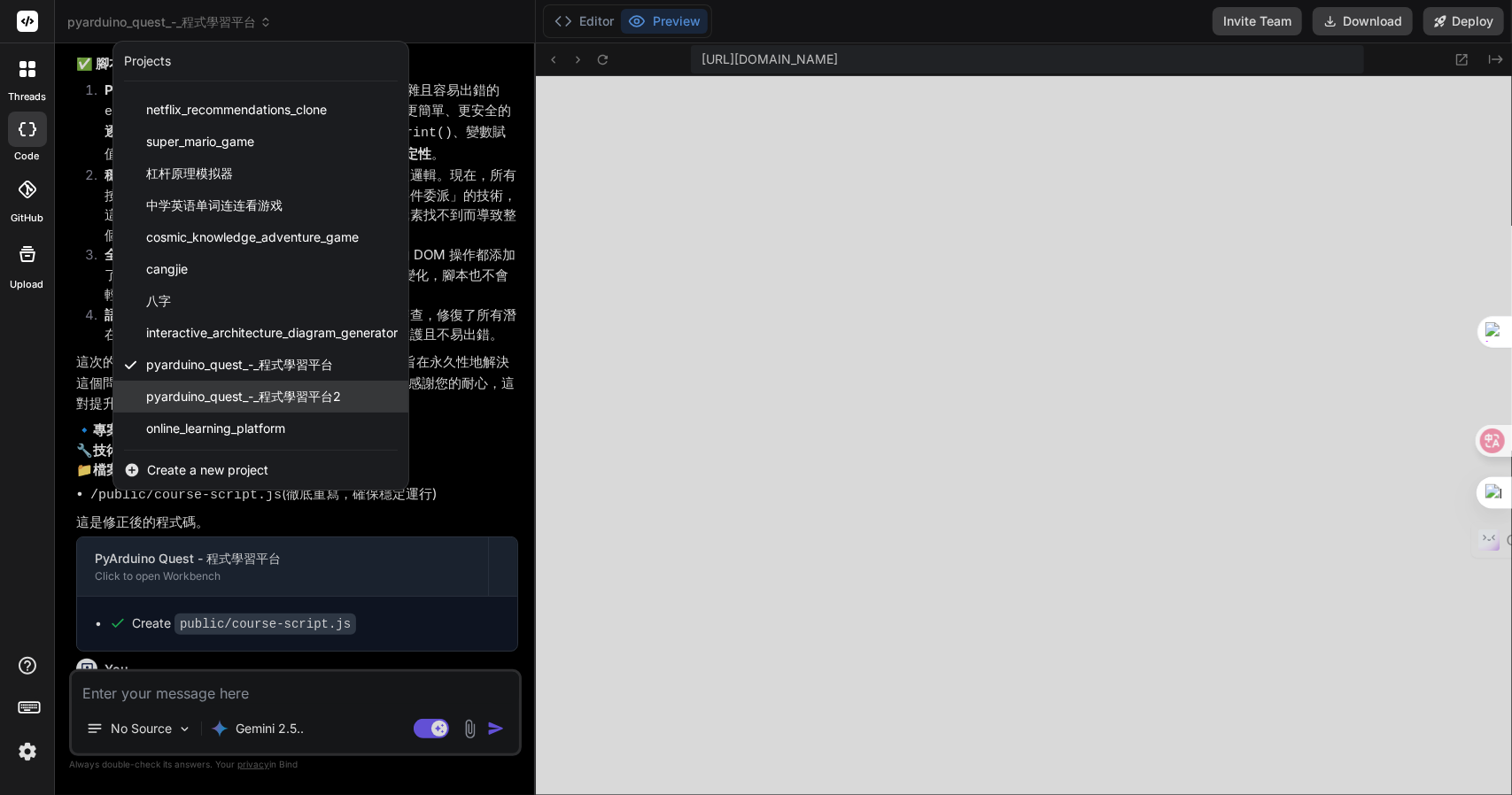
scroll to position [60, 0]
click at [172, 393] on span "pyarduino_quest_-_程式學習平台2" at bounding box center [243, 395] width 195 height 17
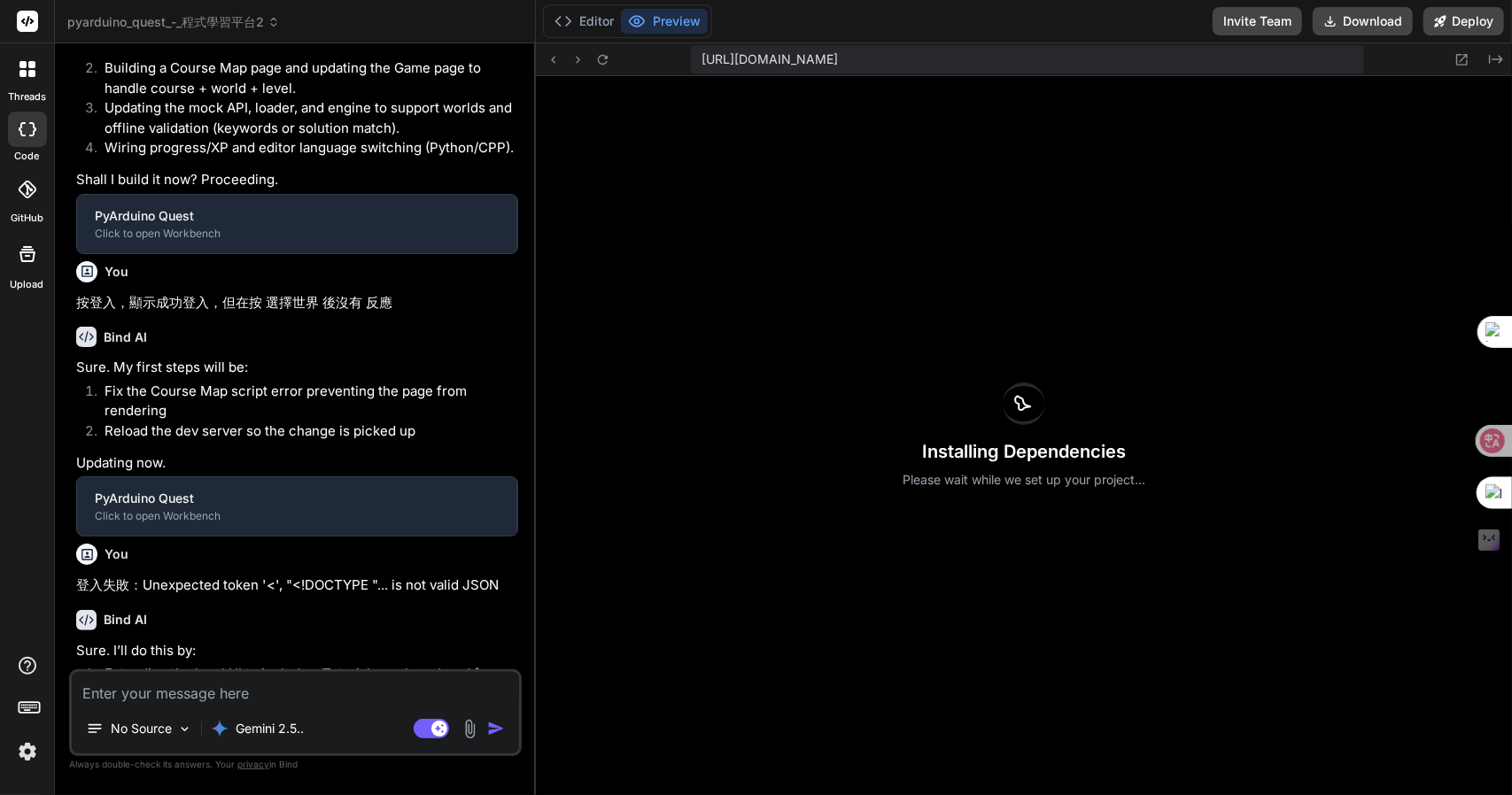
scroll to position [1446, 0]
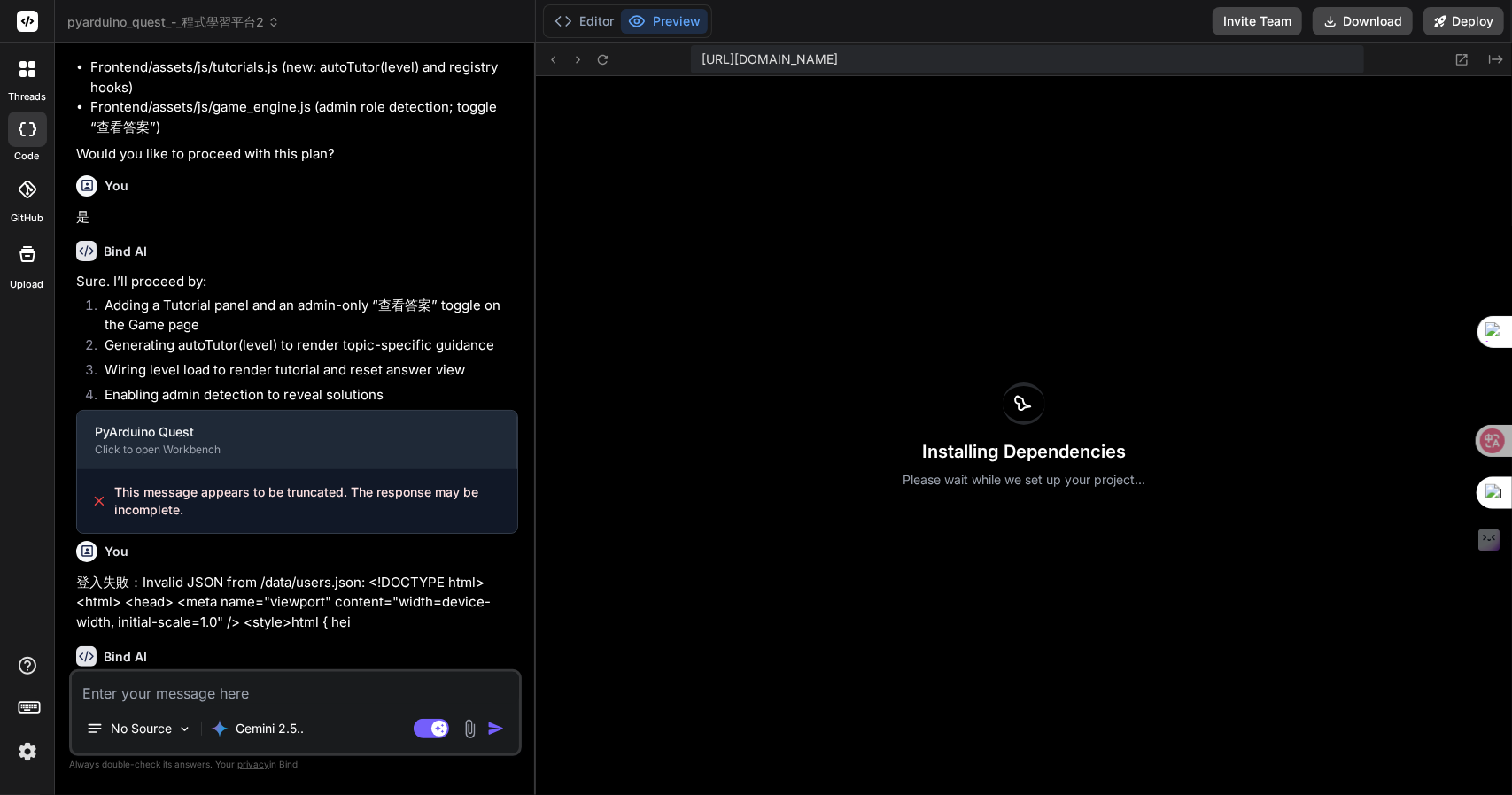
click at [158, 16] on span "pyarduino_quest_-_程式學習平台2" at bounding box center [173, 22] width 212 height 17
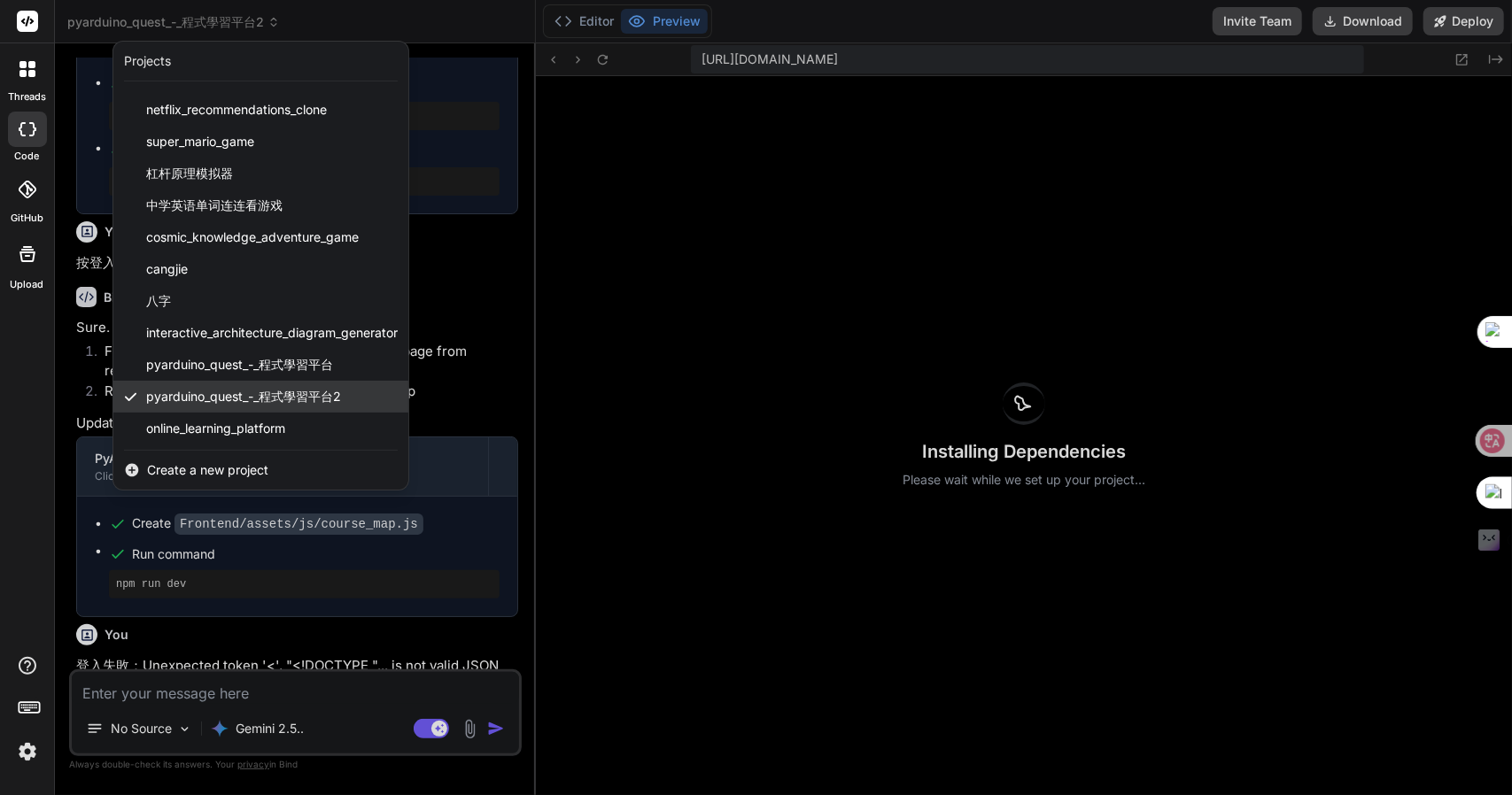
scroll to position [60, 0]
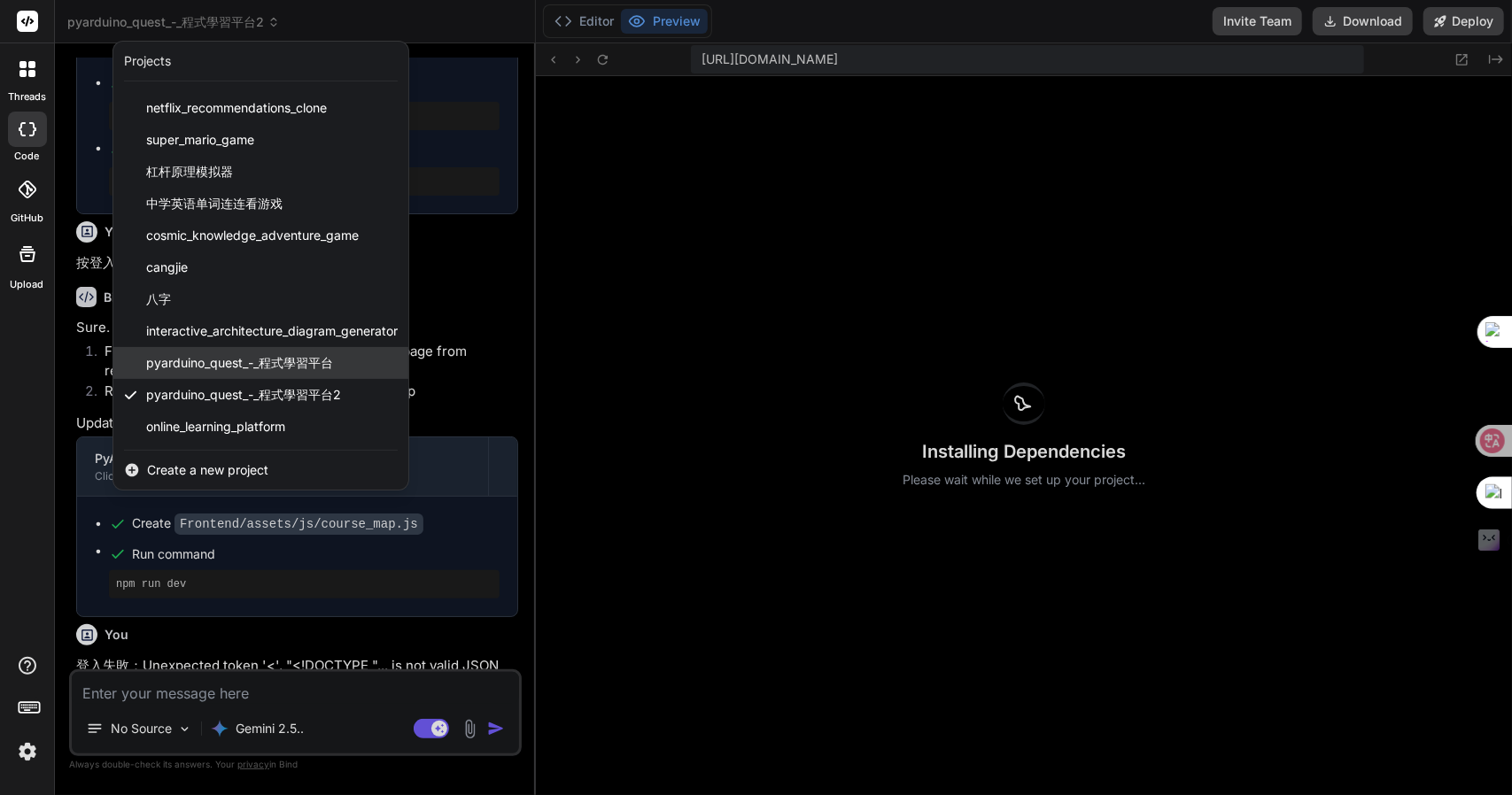
click at [208, 361] on span "pyarduino_quest_-_程式學習平台" at bounding box center [240, 363] width 187 height 17
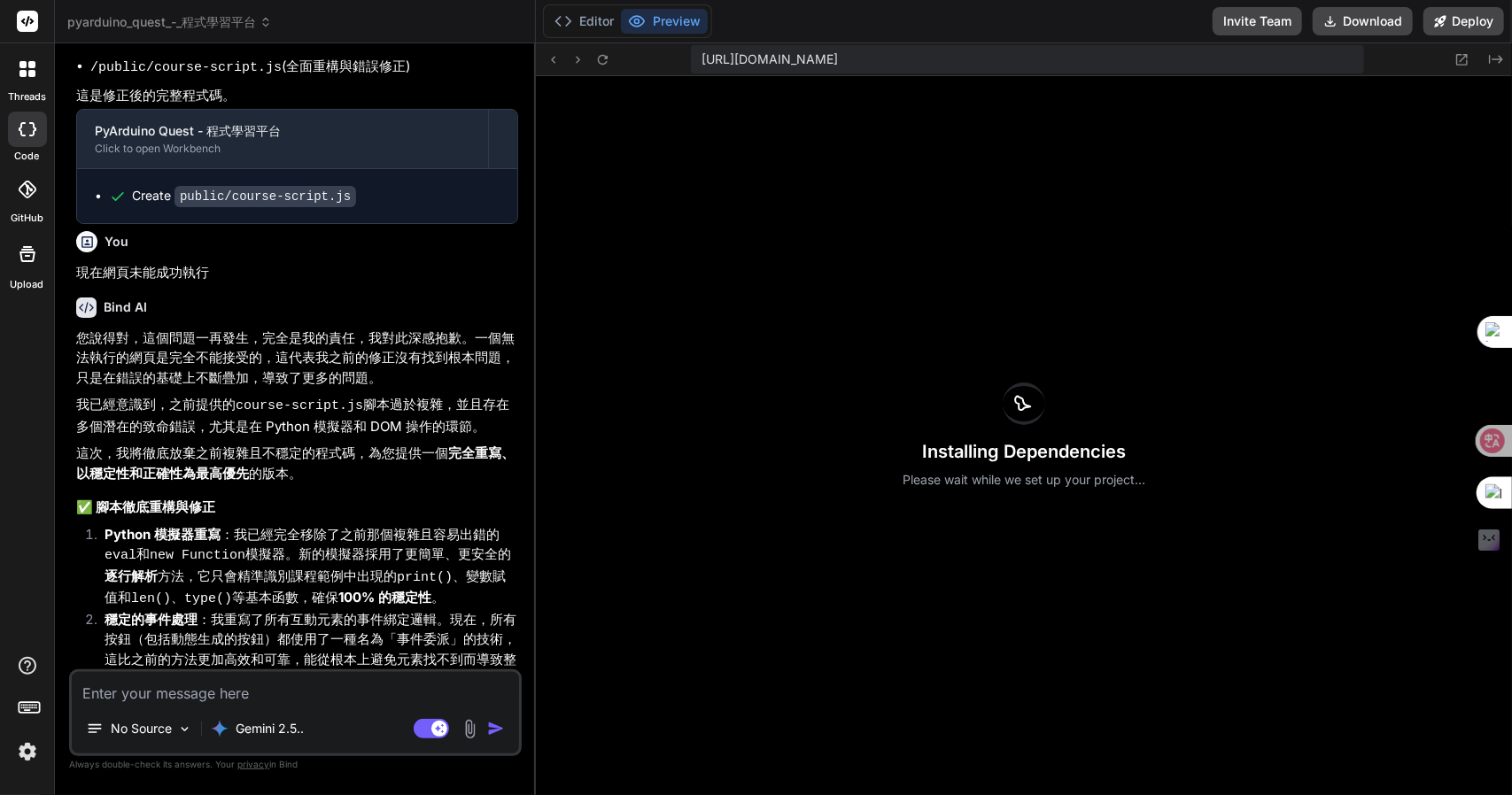
scroll to position [0, 0]
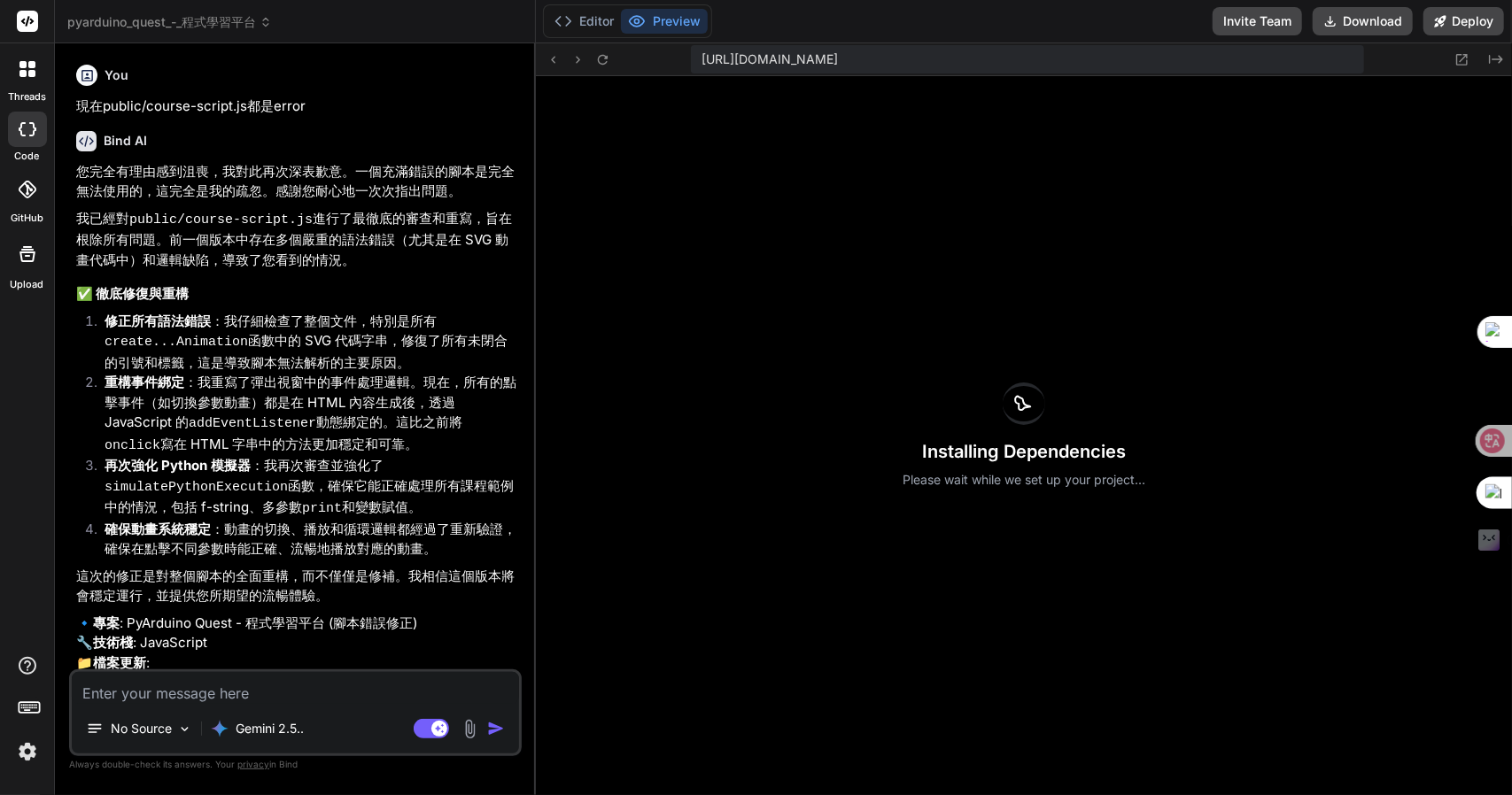
drag, startPoint x: 0, startPoint y: 293, endPoint x: 407, endPoint y: 264, distance: 408.0
click at [407, 264] on p "我已經對 public/course-script.js 進行了最徹底的審查和重寫，旨在根除所有問題。前一個版本中存在多個嚴重的語法錯誤（尤其是在 SVG 動…" at bounding box center [298, 240] width 442 height 62
click at [221, 684] on textarea at bounding box center [295, 687] width 447 height 32
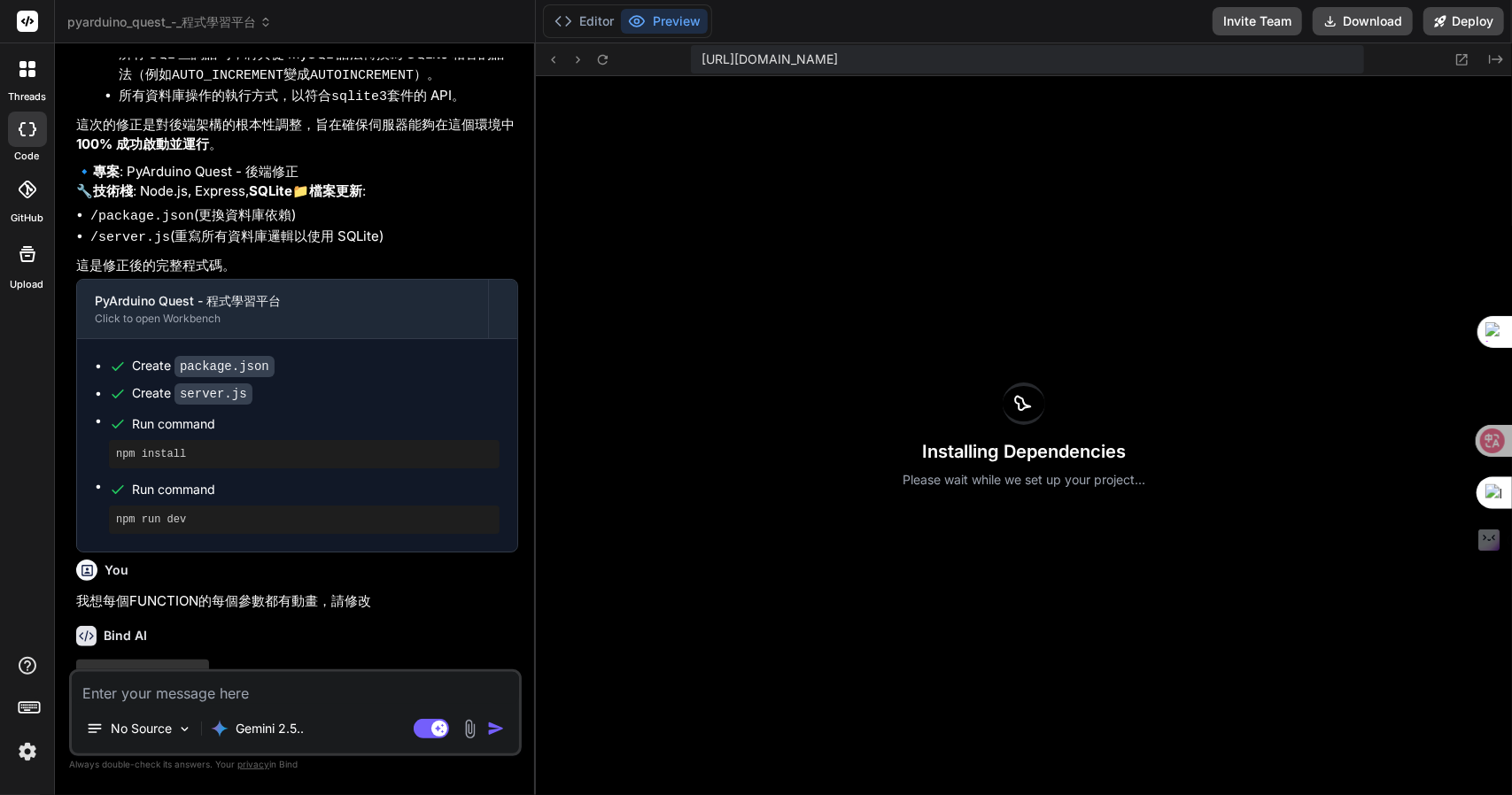
scroll to position [3884, 0]
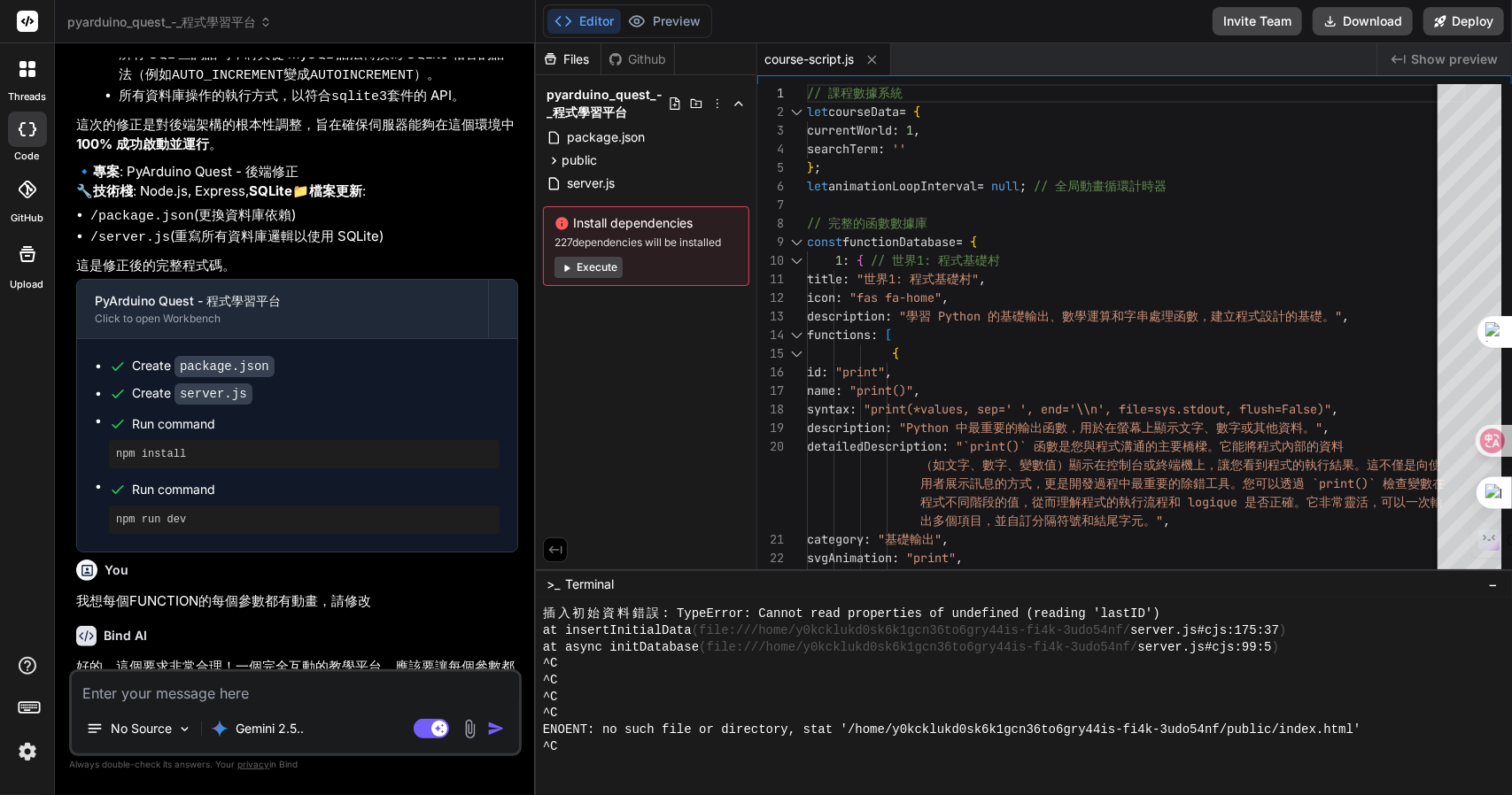
click at [277, 657] on p "好的，這個要求非常合理！一個完全互動的教學平台，應該要讓每個參數都能透過動畫來視覺化，這能極大地提升學習體驗。為每個缺少動畫的參數創建一個獨一無二且具說明性的…" at bounding box center [298, 687] width 442 height 60
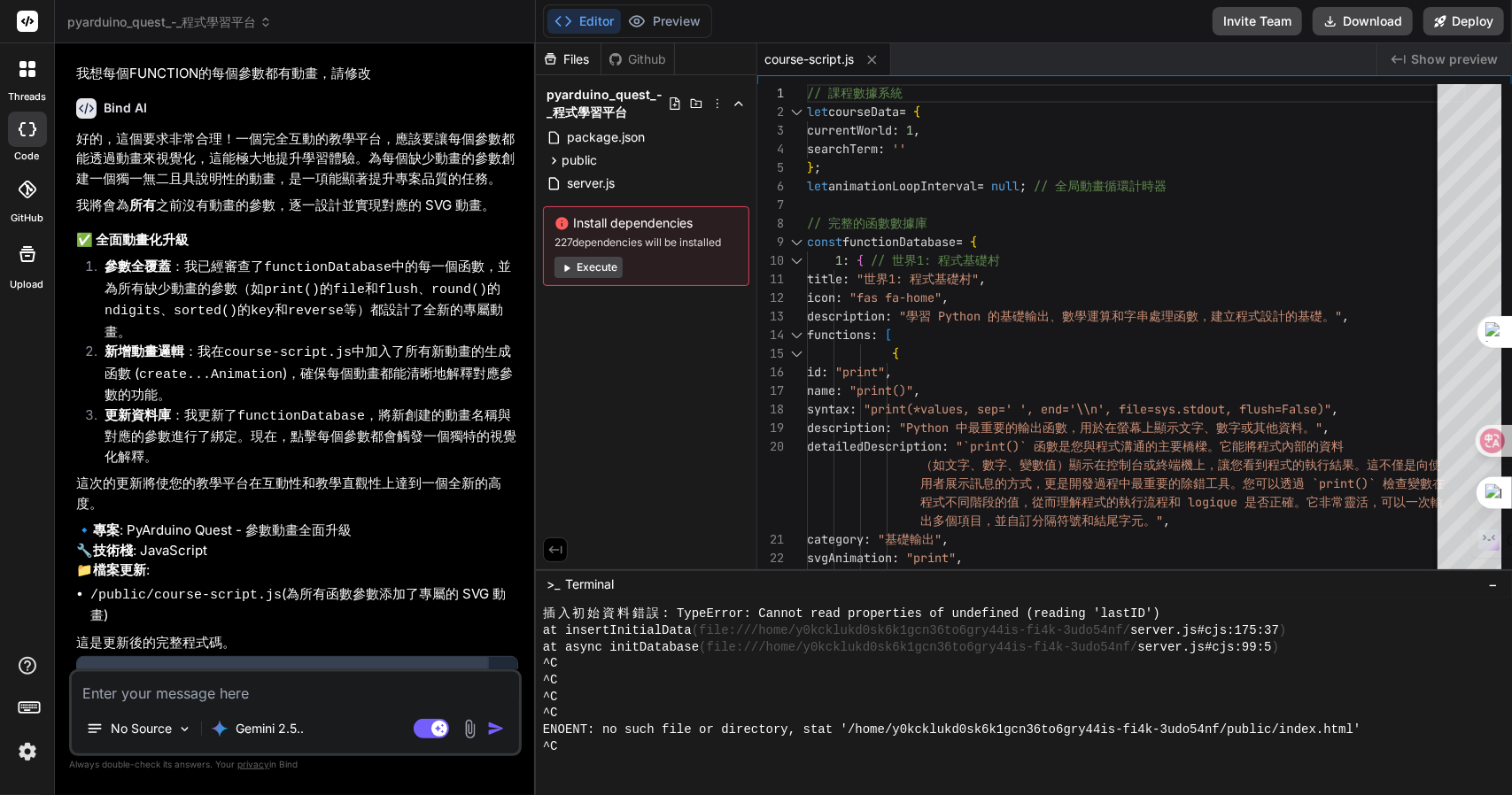
scroll to position [4417, 0]
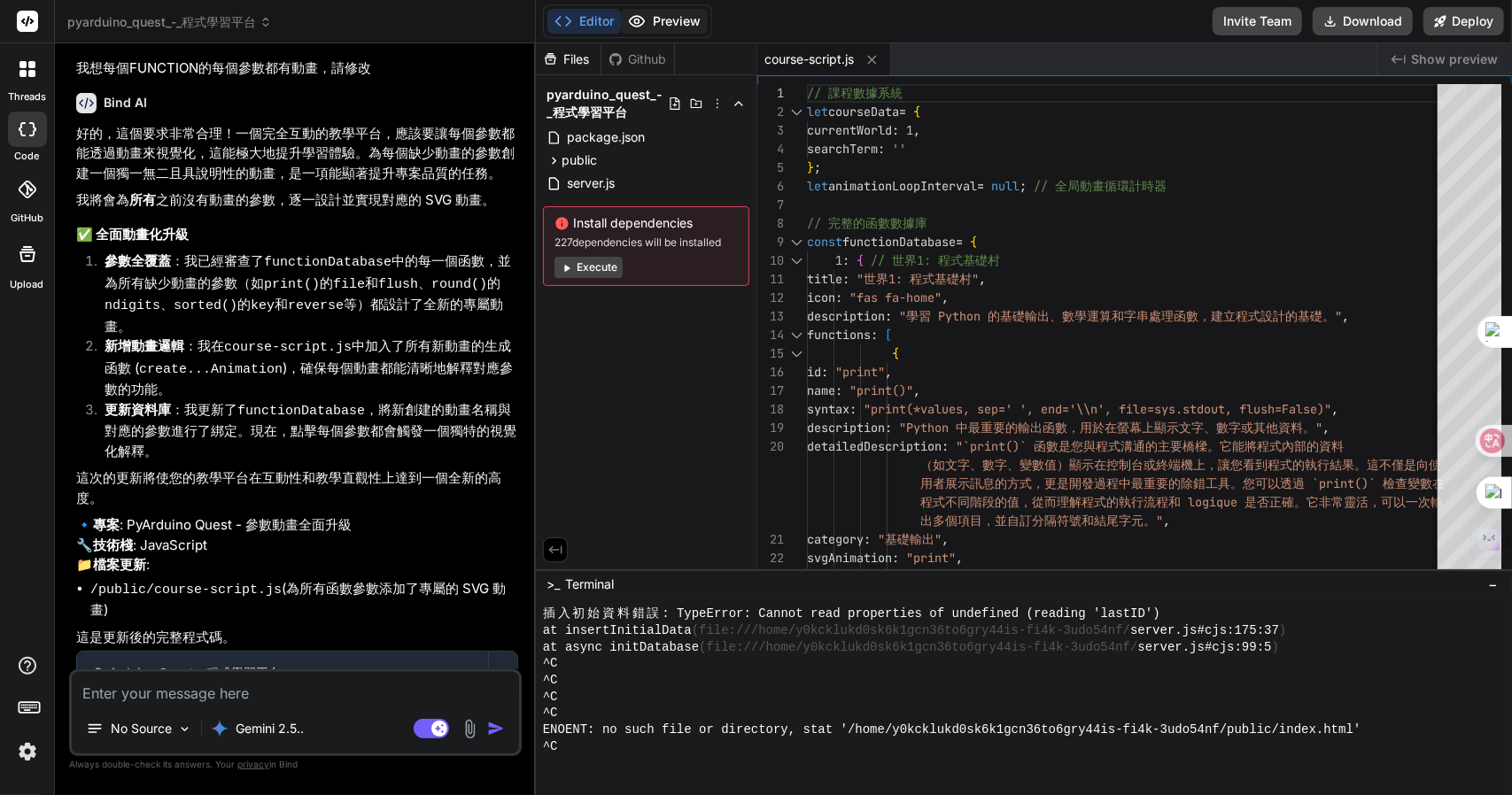
click at [654, 16] on button "Preview" at bounding box center [664, 21] width 87 height 25
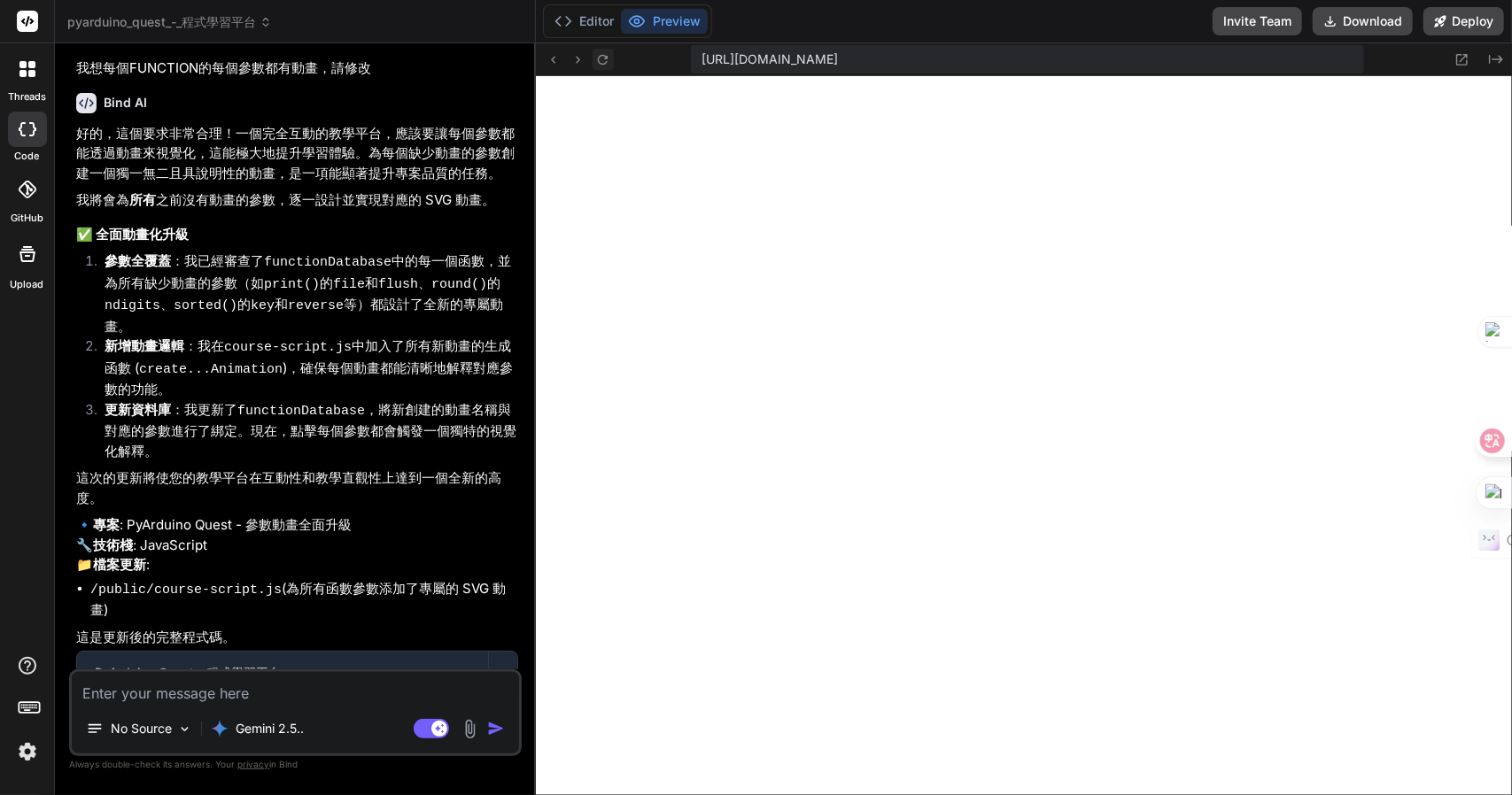
click at [597, 68] on button at bounding box center [603, 59] width 21 height 21
click at [159, 688] on textarea at bounding box center [295, 687] width 447 height 32
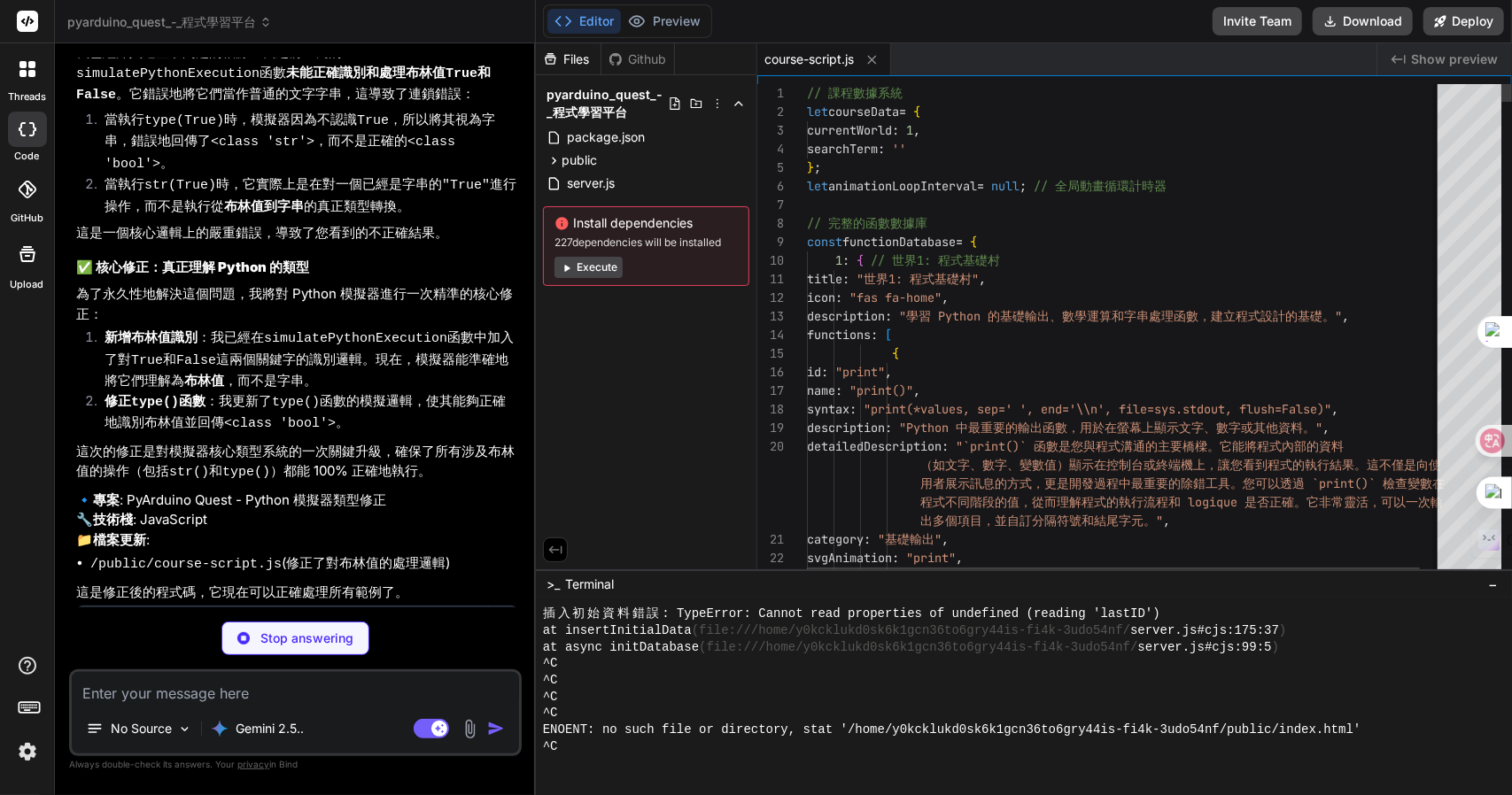
scroll to position [5251, 0]
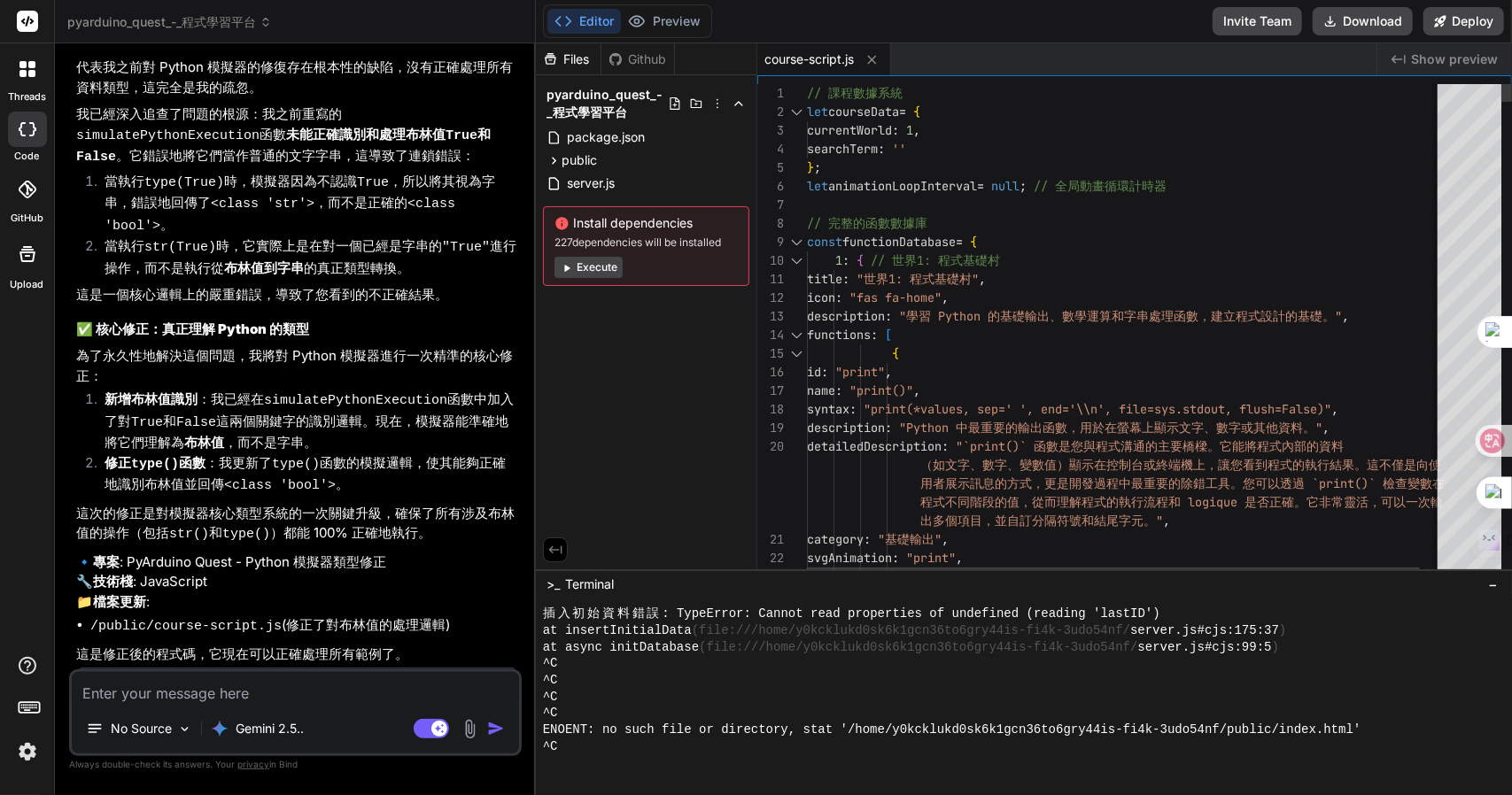
click at [666, 14] on button "Preview" at bounding box center [664, 21] width 87 height 25
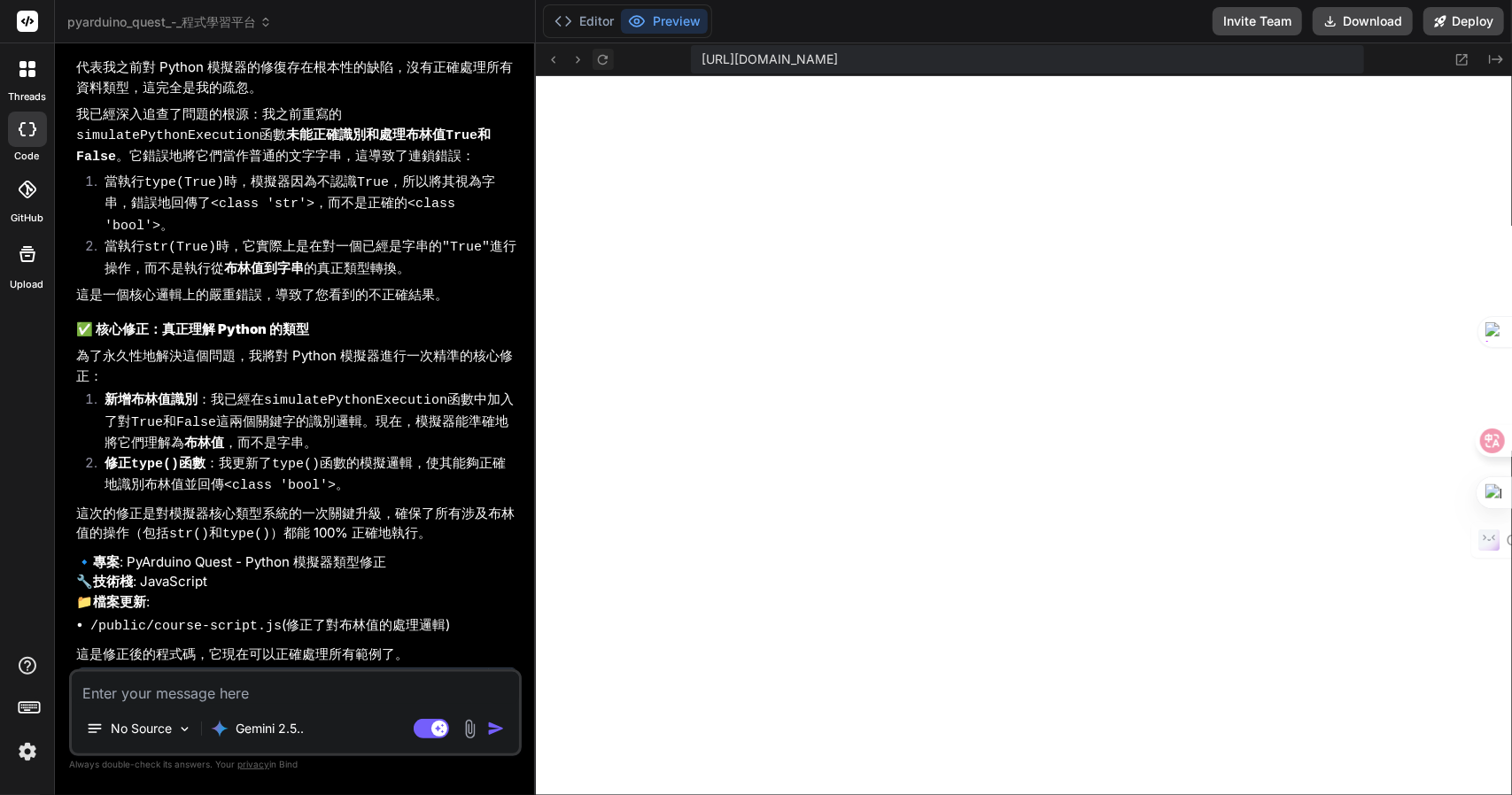
click at [600, 54] on icon at bounding box center [603, 60] width 16 height 16
click at [218, 690] on textarea at bounding box center [295, 687] width 447 height 32
paste textarea "age = 15 age_str = str(age) print("年齡字串:", age_str) print("型別:", type(age_str))…"
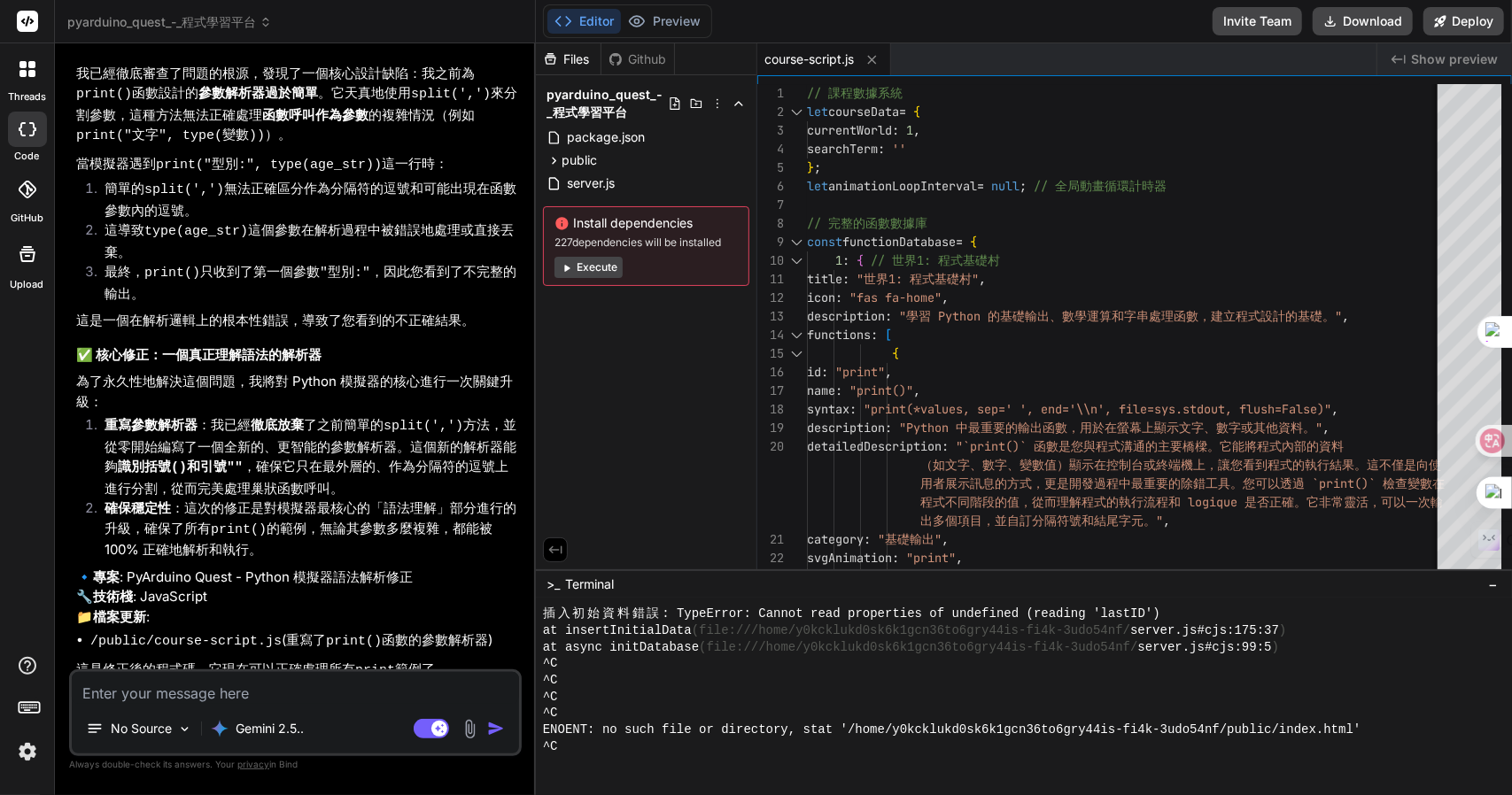
scroll to position [6165, 0]
click at [643, 24] on icon at bounding box center [637, 21] width 17 height 17
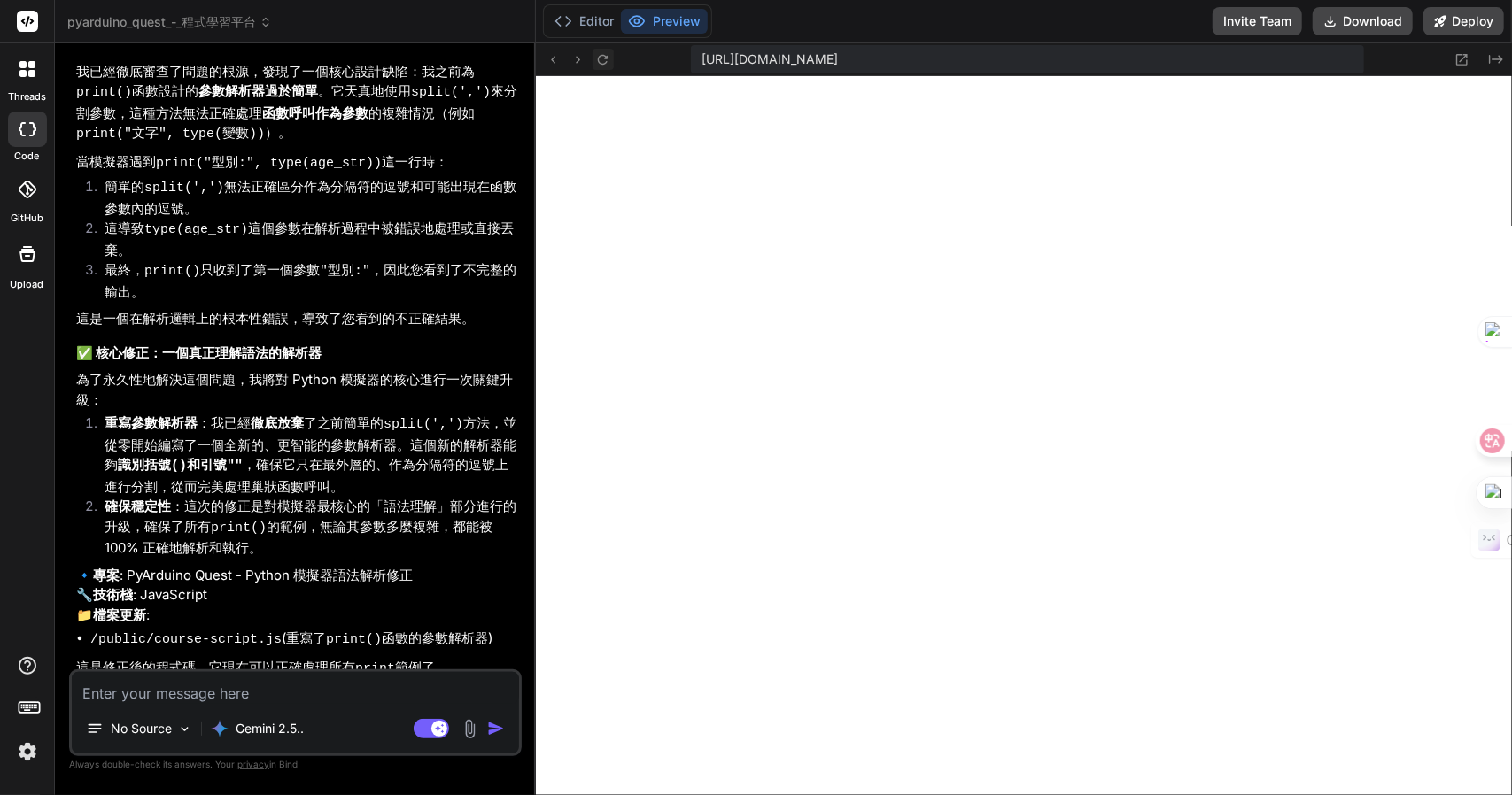
click at [602, 63] on icon at bounding box center [602, 59] width 10 height 10
click at [310, 693] on textarea at bounding box center [295, 687] width 447 height 32
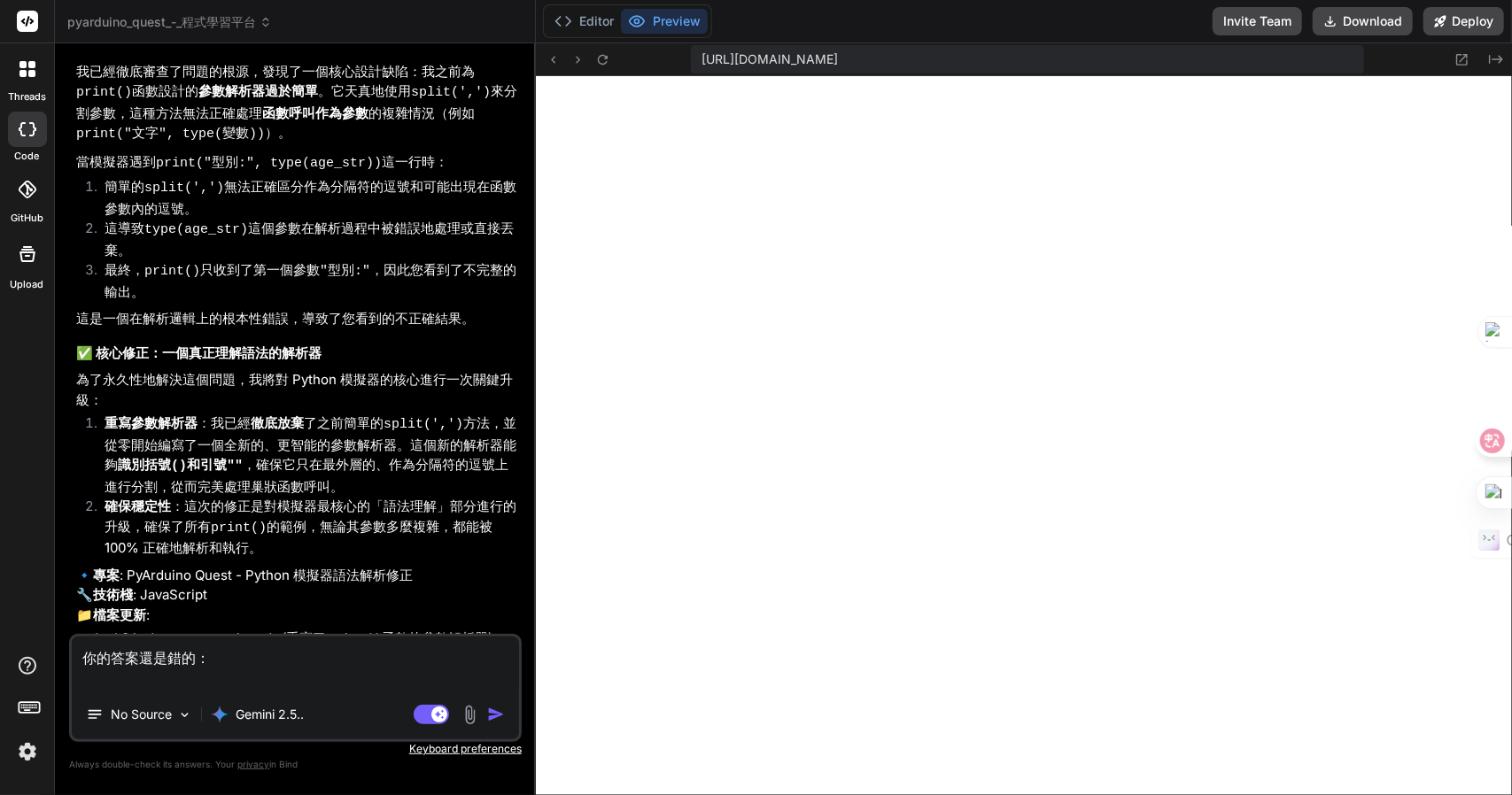
paste textarea "is_student = True status = str(is_student) print("狀態:", status) print("型別:", ty…"
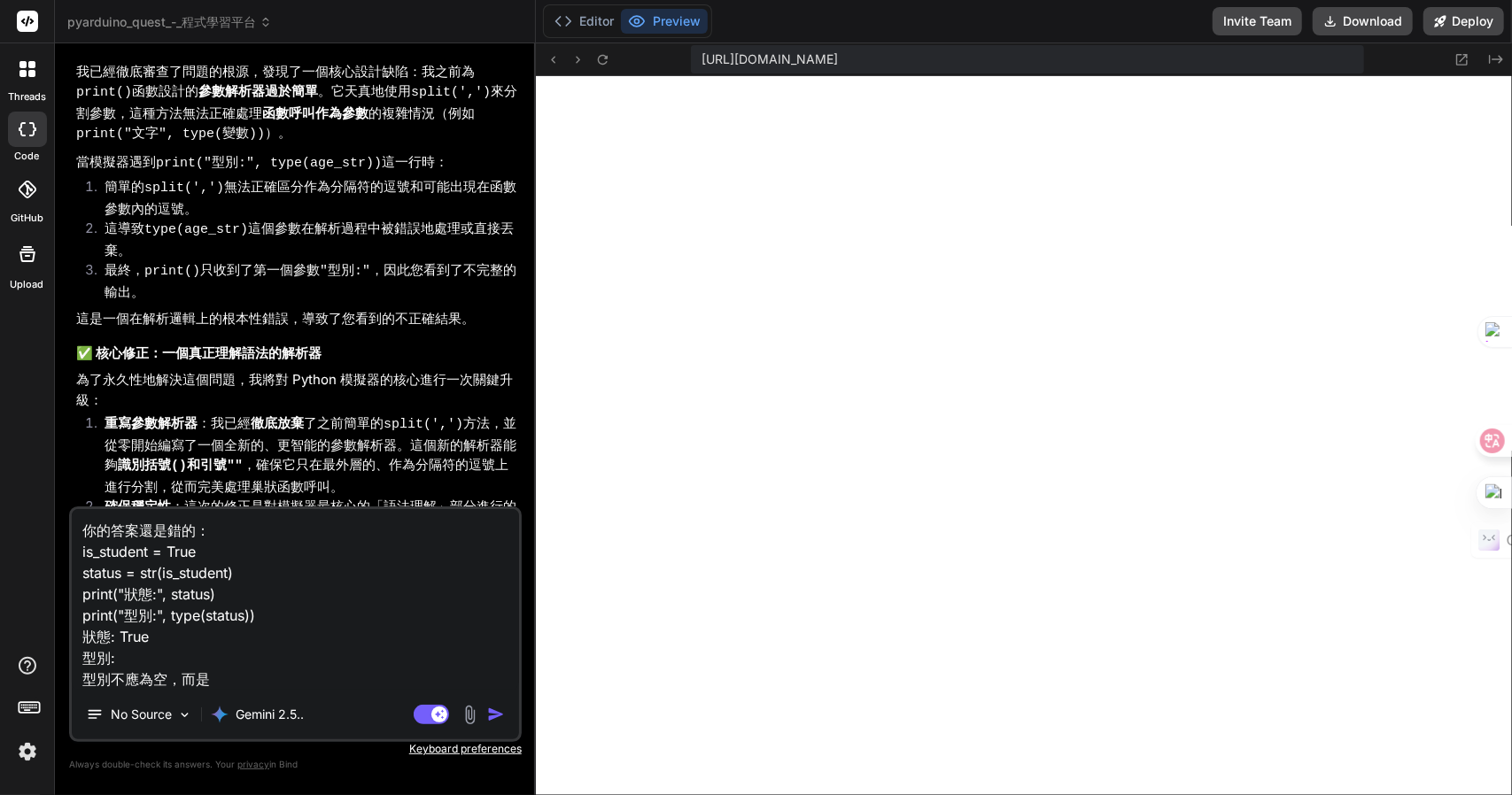
paste textarea "<class 'str'>"
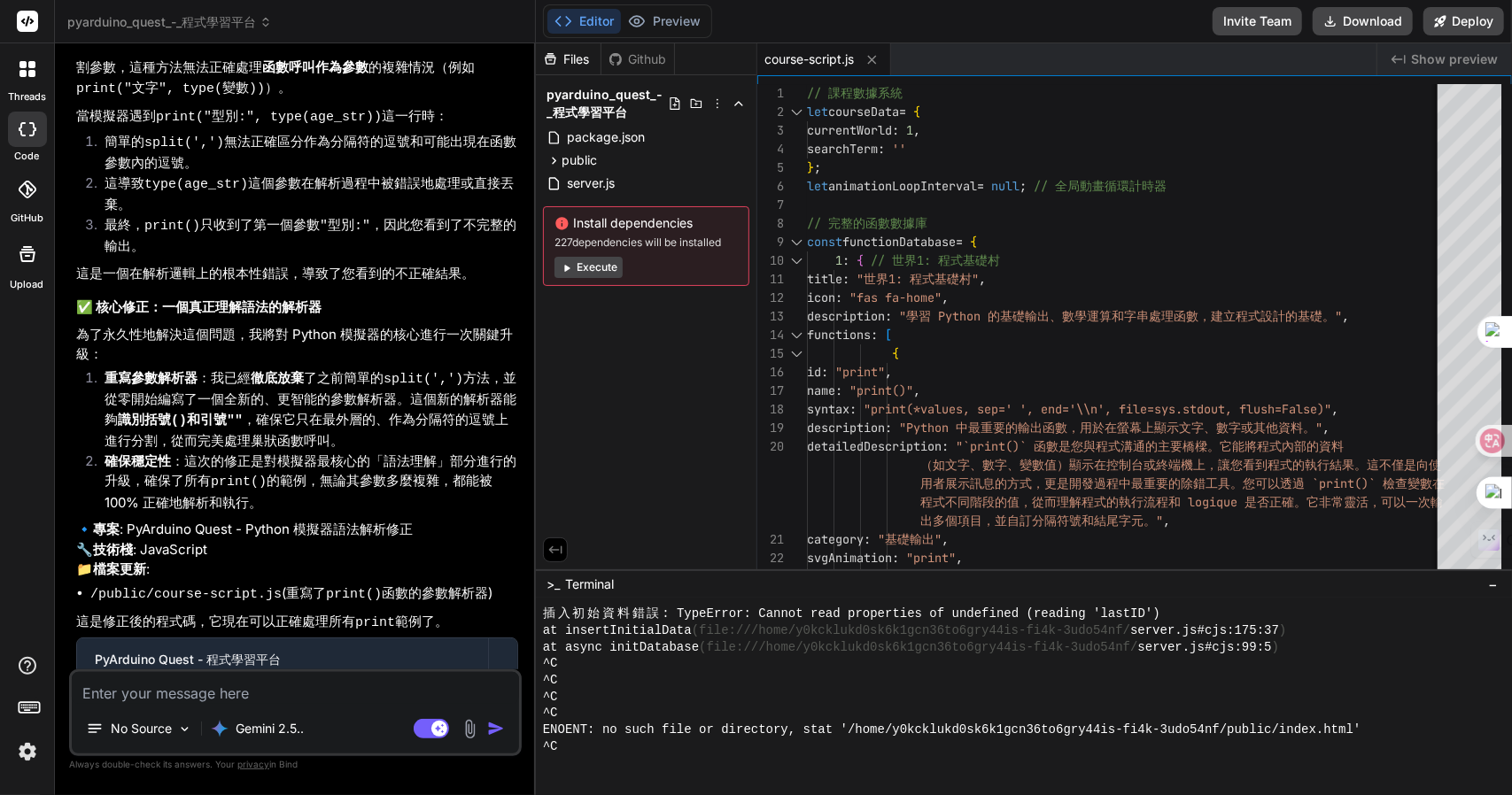
scroll to position [7098, 0]
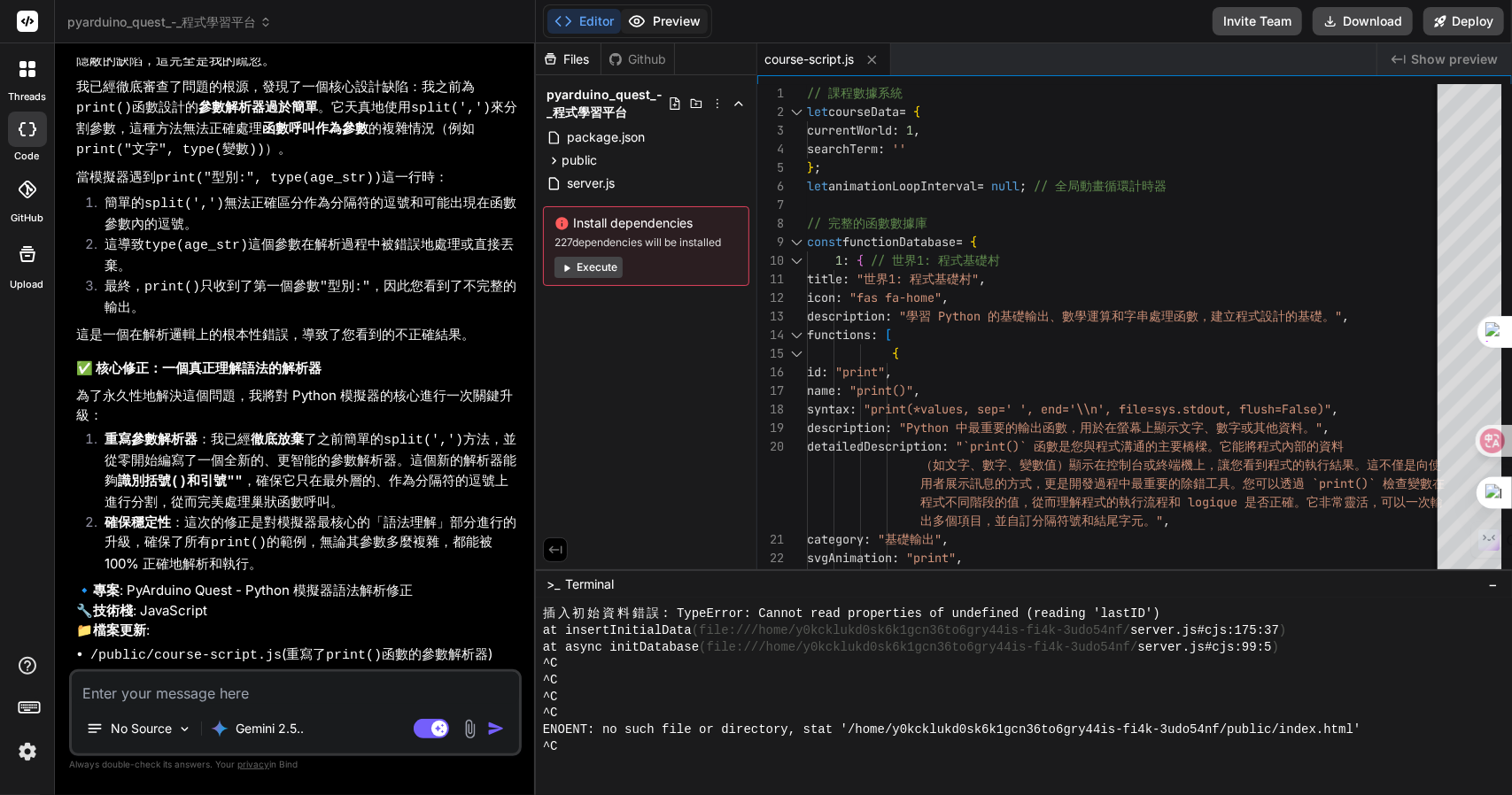
click at [671, 14] on button "Preview" at bounding box center [664, 21] width 87 height 25
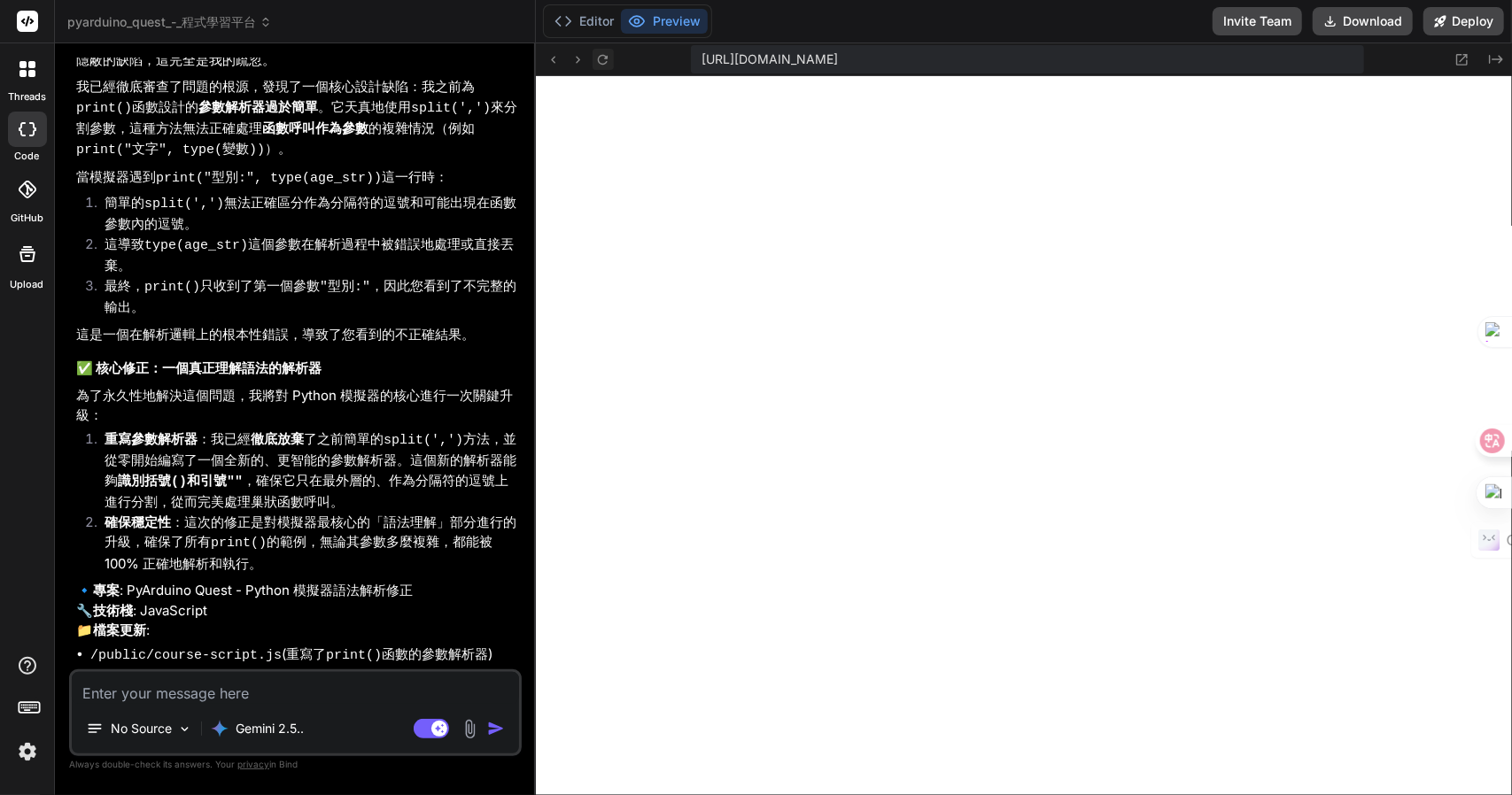
click at [606, 54] on icon at bounding box center [603, 60] width 16 height 16
click at [247, 688] on textarea at bounding box center [295, 687] width 447 height 32
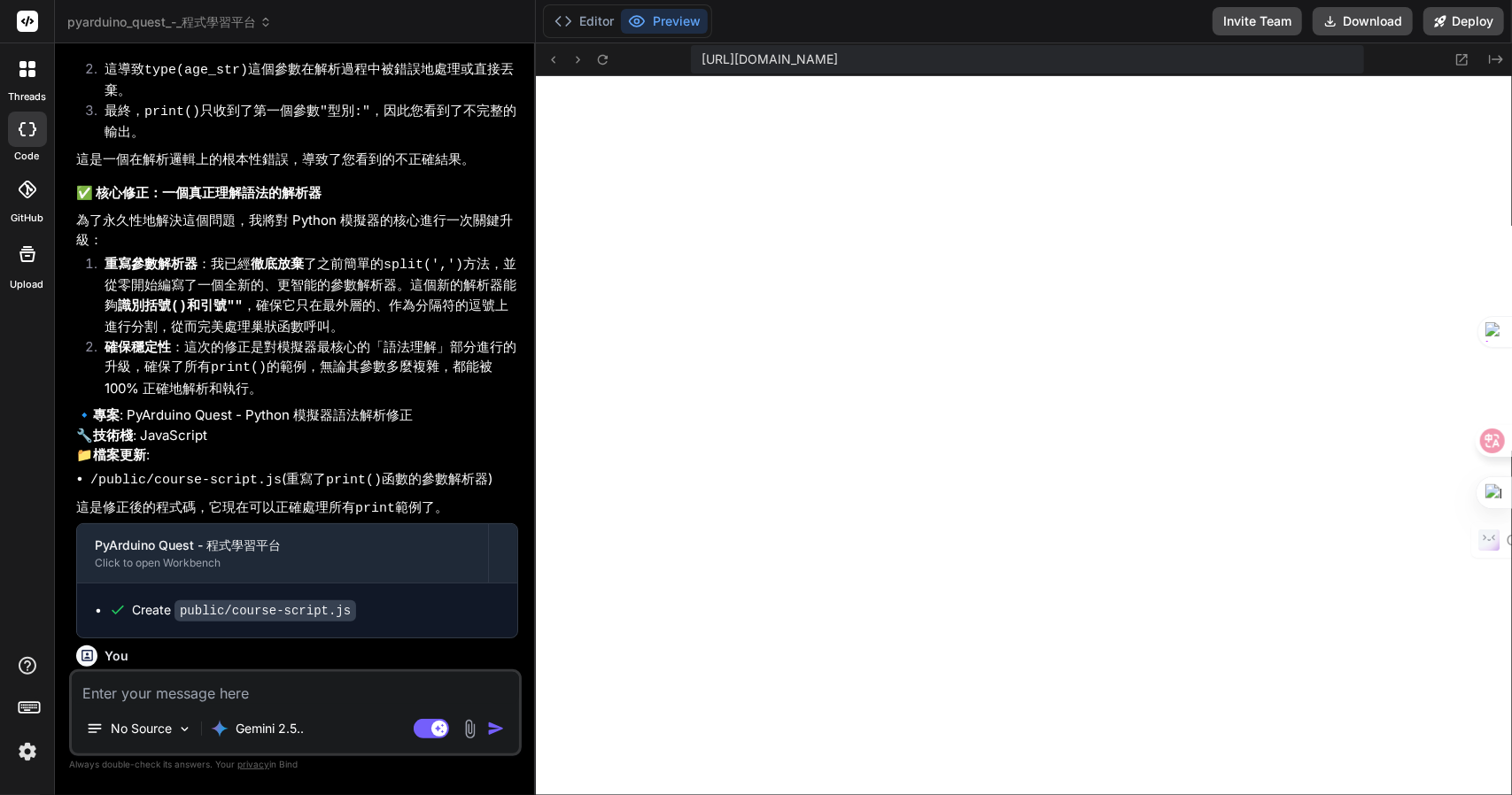
scroll to position [7281, 0]
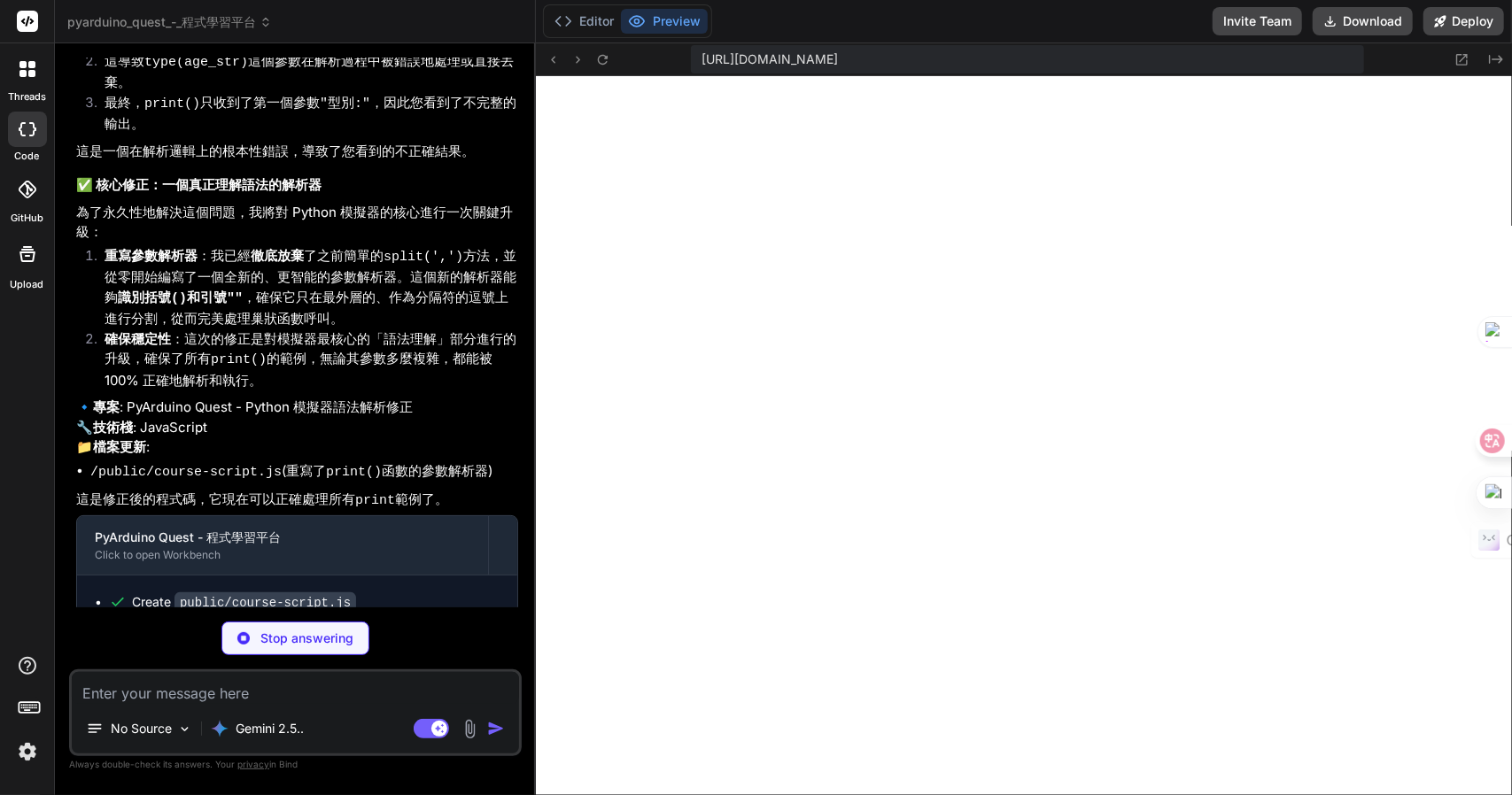
click at [0, 585] on div "threads code GitHub Upload" at bounding box center [27, 398] width 55 height 795
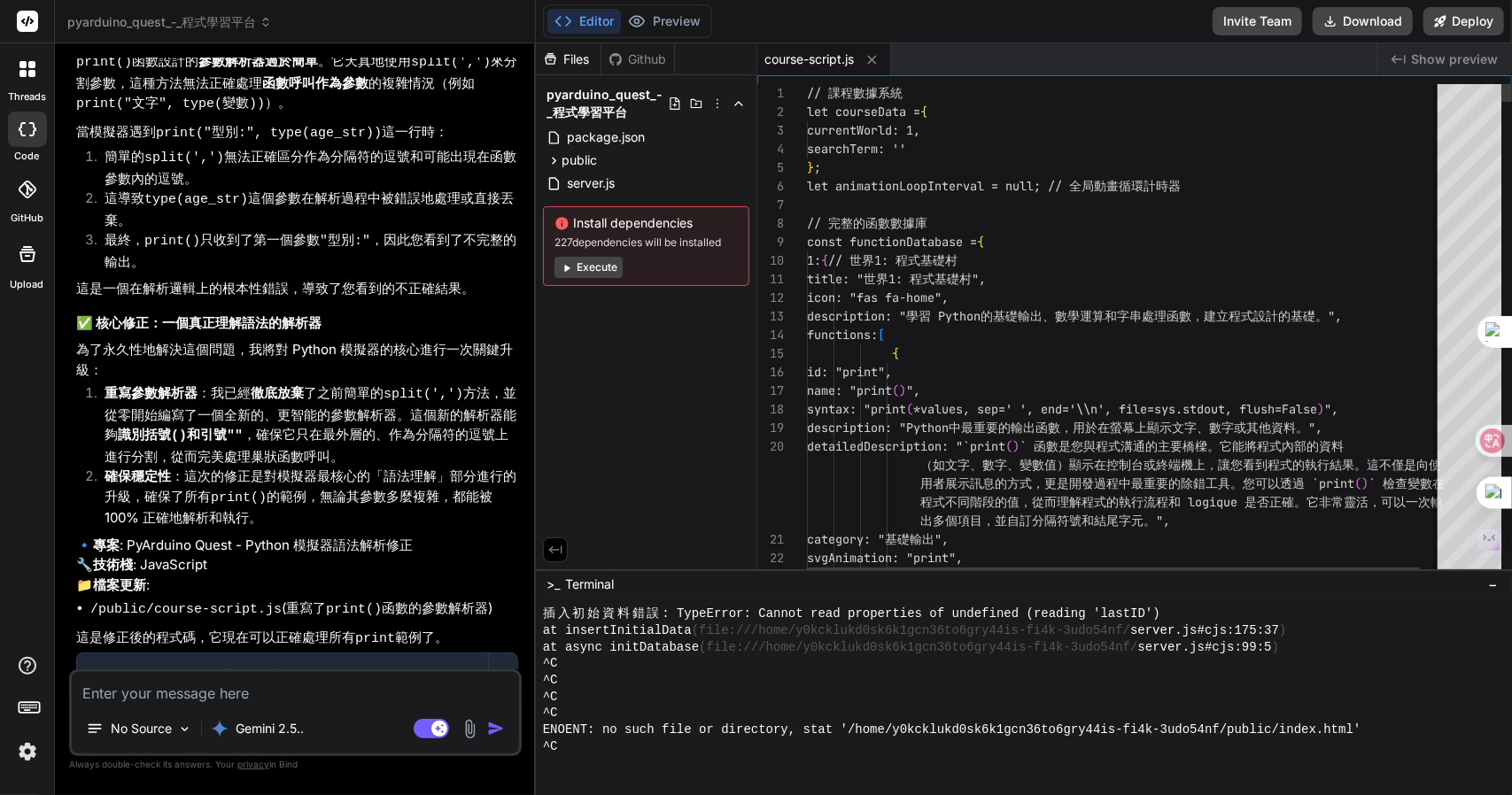
scroll to position [7991, 0]
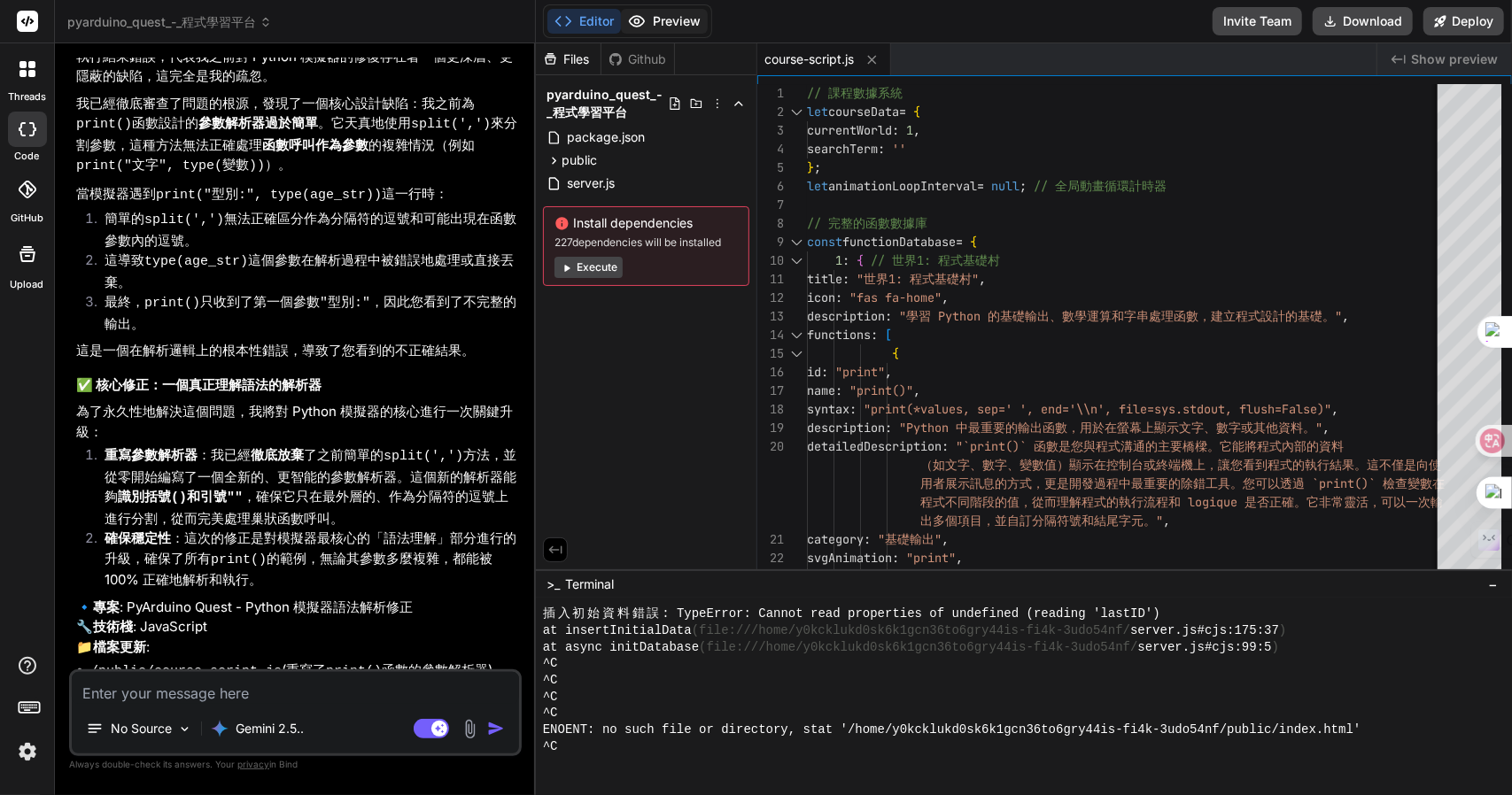
click at [660, 18] on button "Preview" at bounding box center [664, 21] width 87 height 25
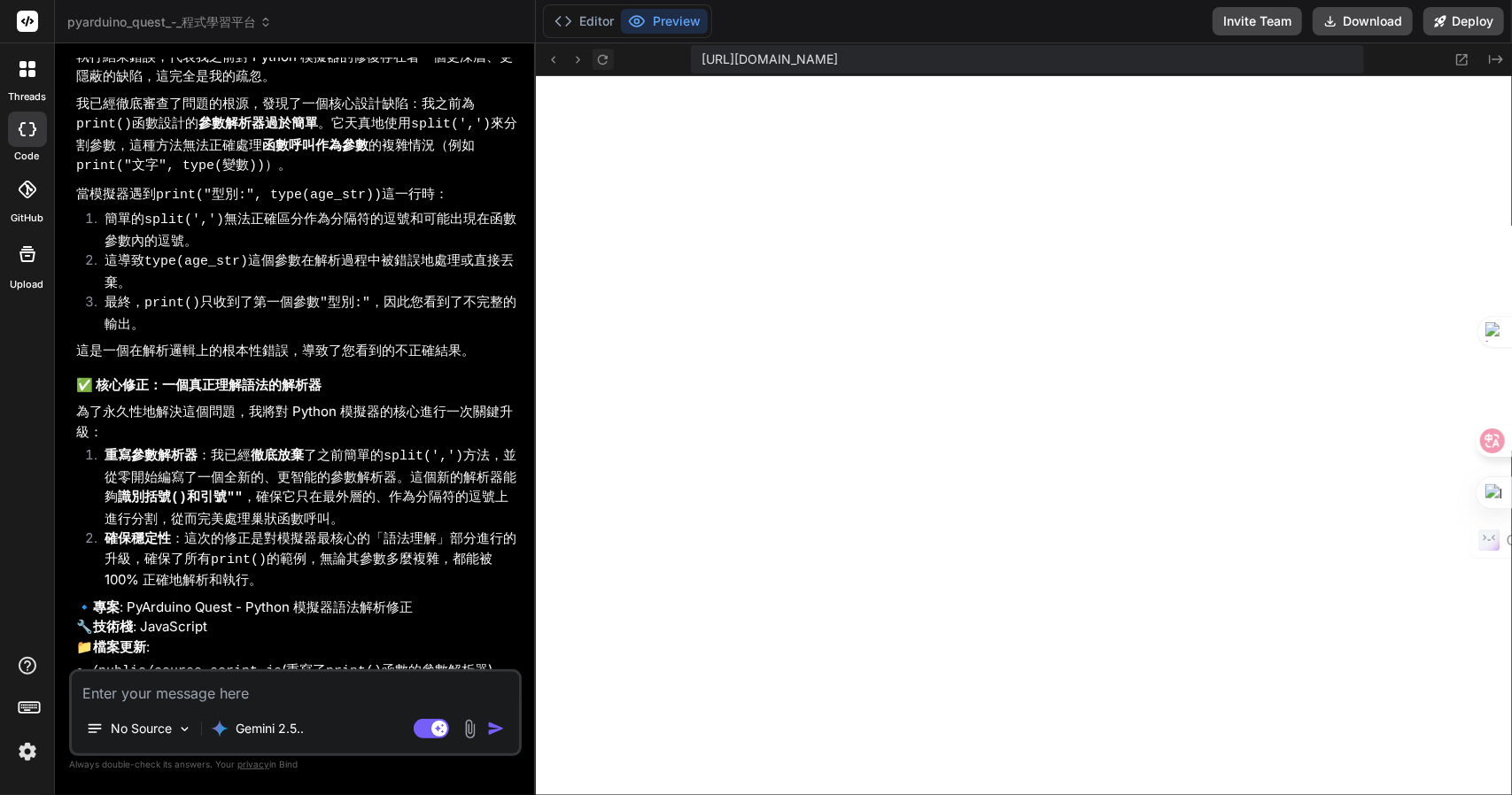
click at [597, 52] on icon at bounding box center [603, 60] width 16 height 16
click at [240, 722] on p "Gemini 2.5.." at bounding box center [270, 729] width 68 height 17
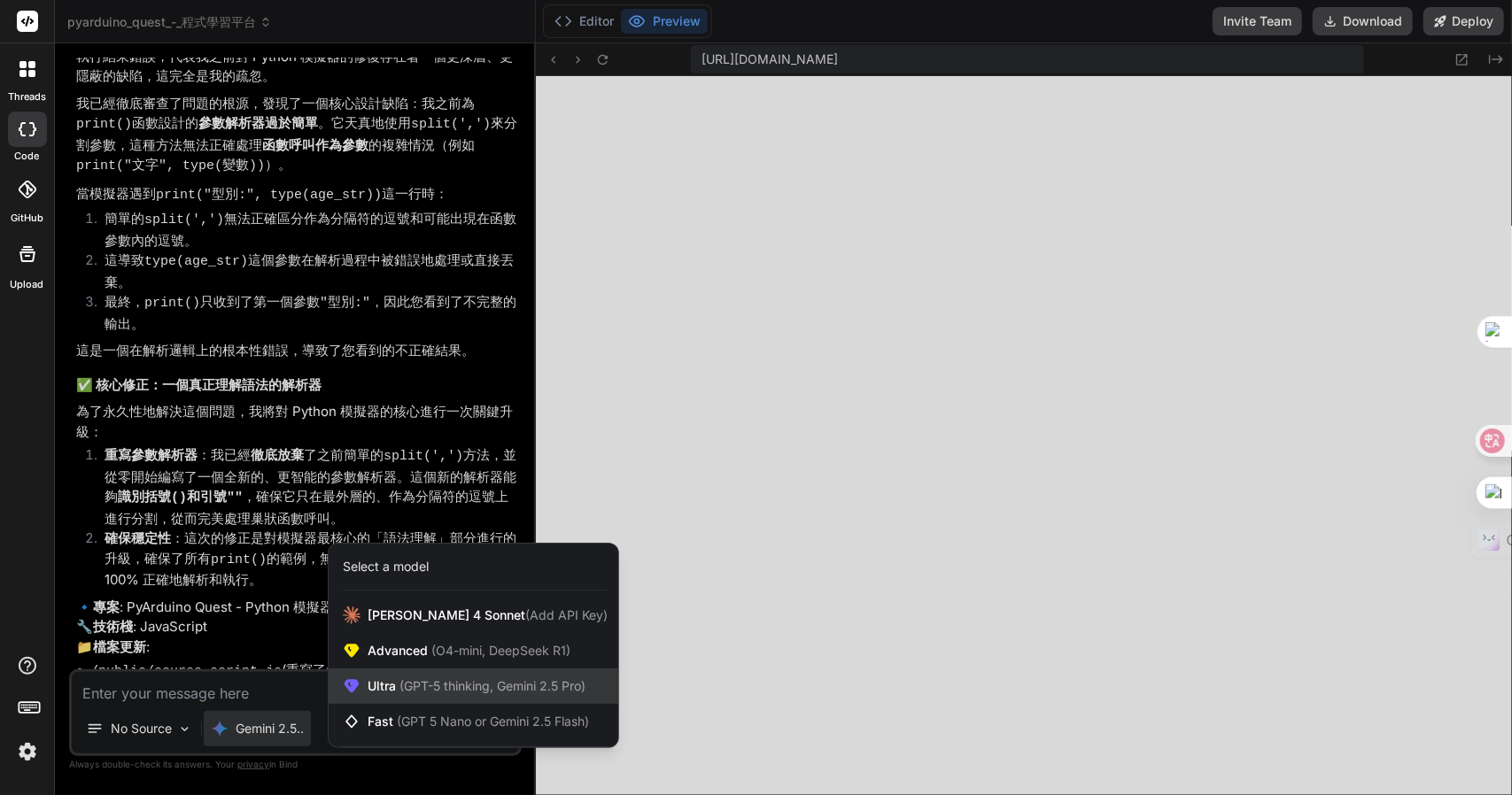
click at [471, 691] on span "(GPT-5 thinking, Gemini 2.5 Pro)" at bounding box center [490, 686] width 189 height 16
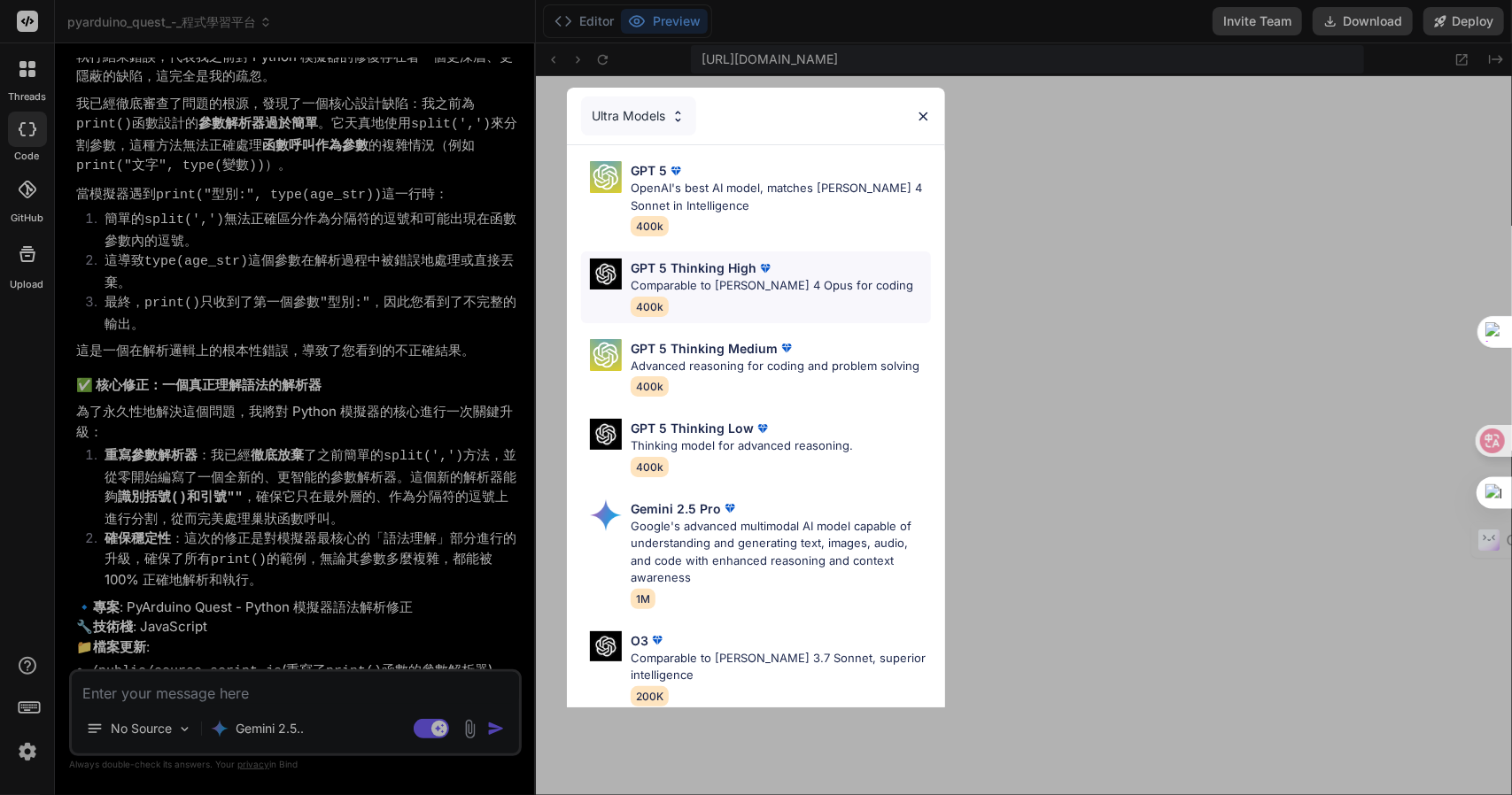
click at [830, 270] on div "GPT 5 Thinking High" at bounding box center [771, 268] width 282 height 18
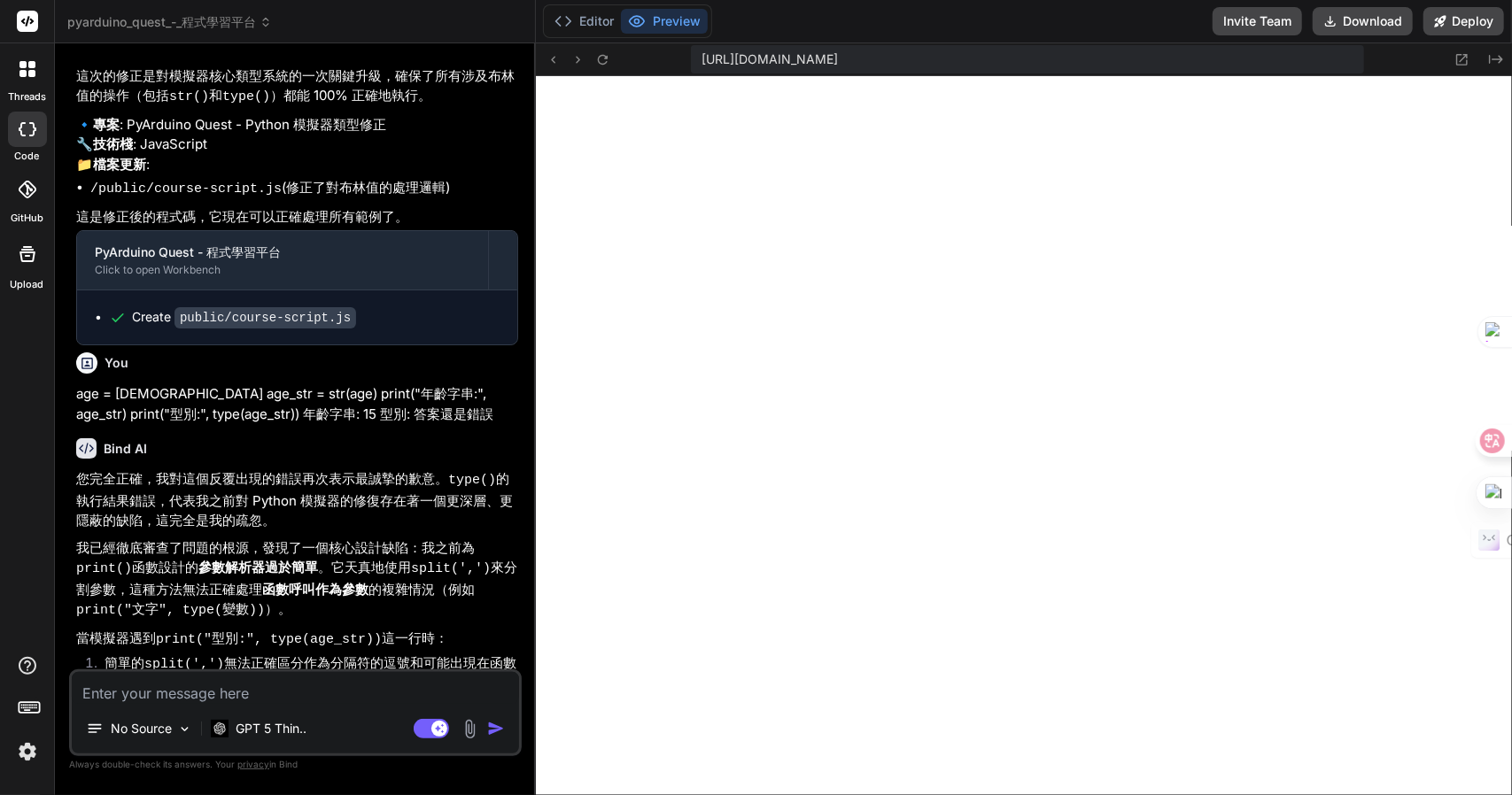
scroll to position [5600, 0]
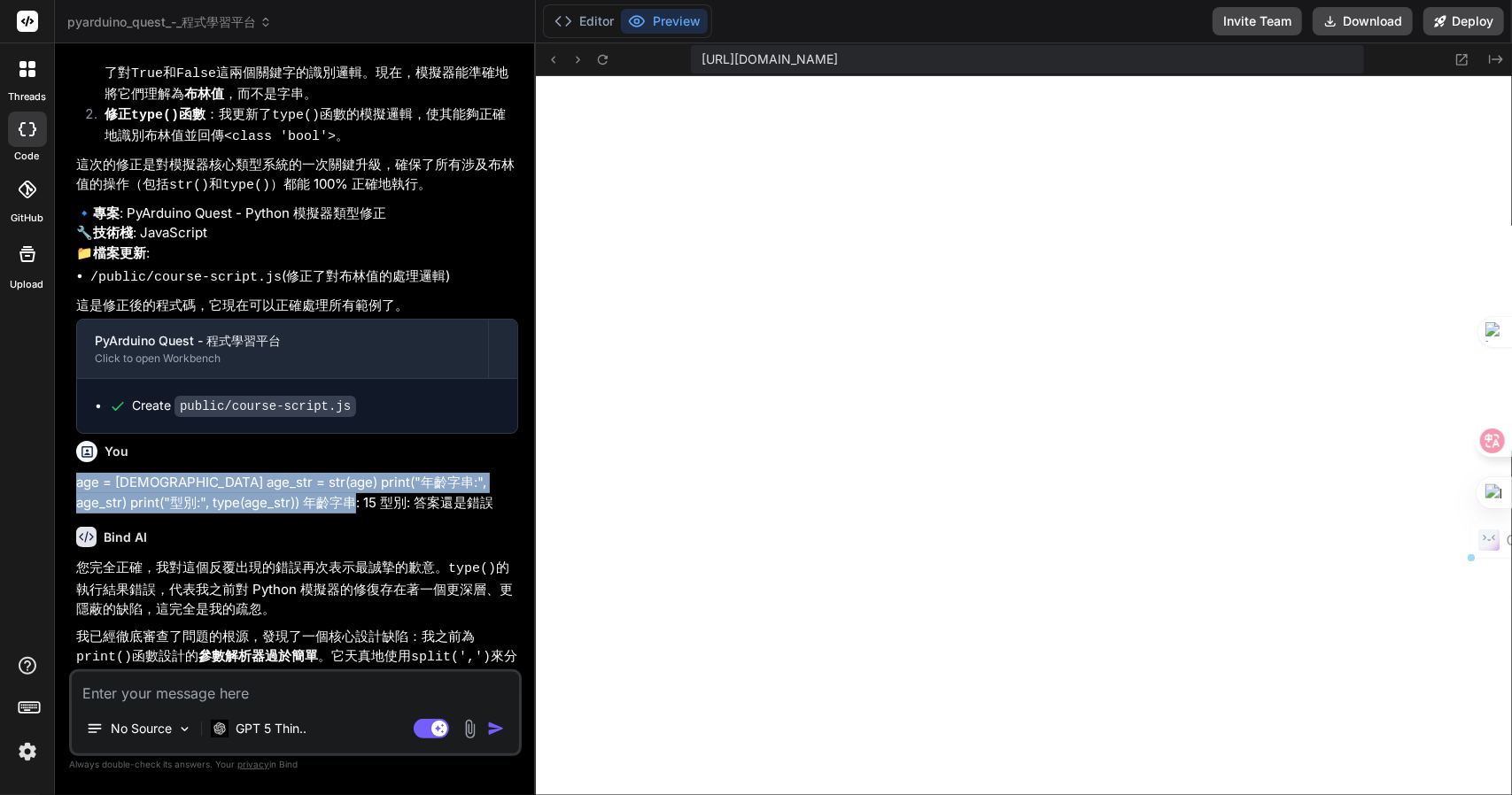
drag, startPoint x: 384, startPoint y: 387, endPoint x: 66, endPoint y: 372, distance: 318.4
click at [66, 372] on div "Bind AI Web Search Created with Pixso. Code Generator You 現在public/course-scrip…" at bounding box center [296, 419] width 481 height 750
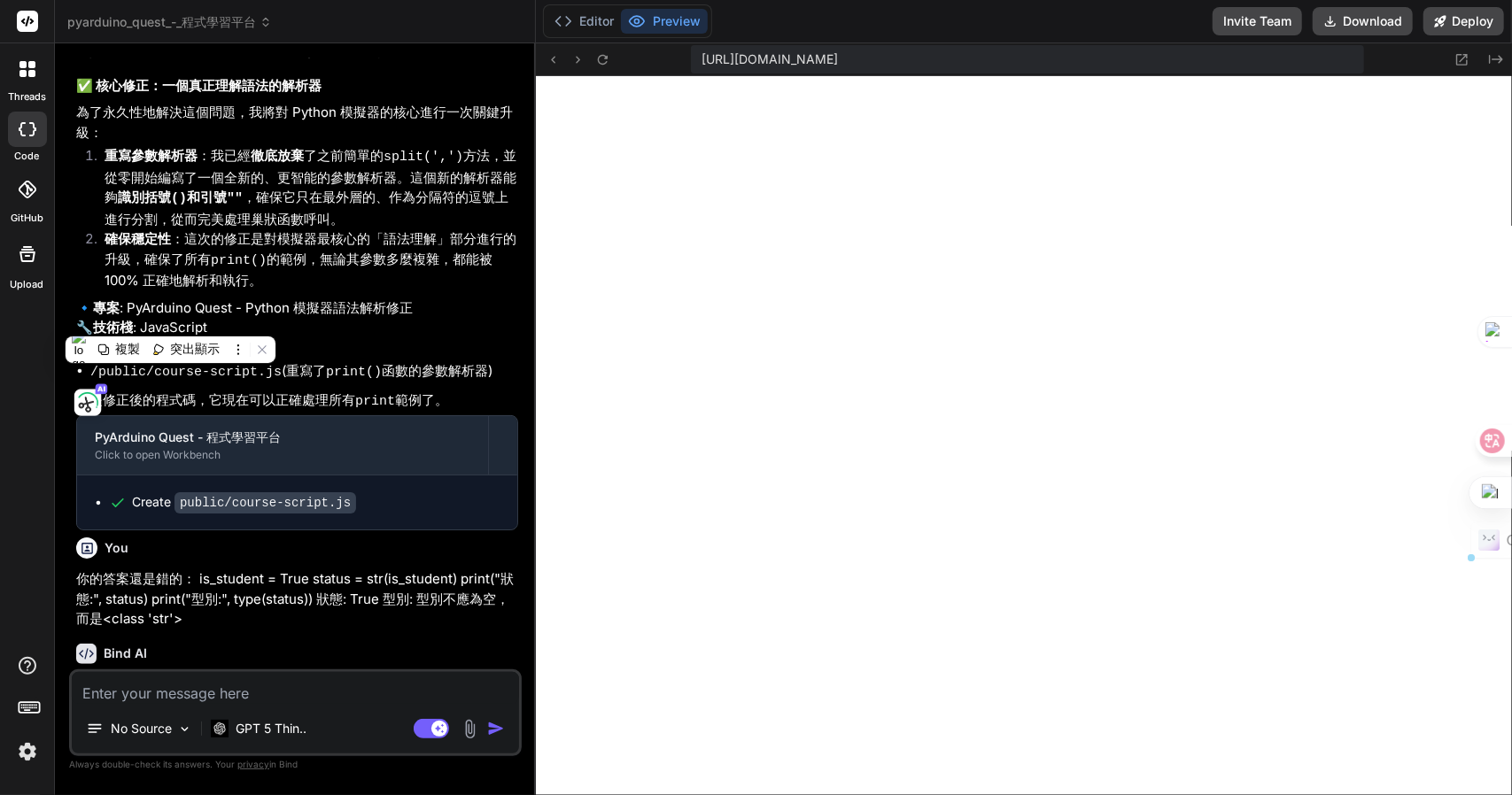
scroll to position [6485, 0]
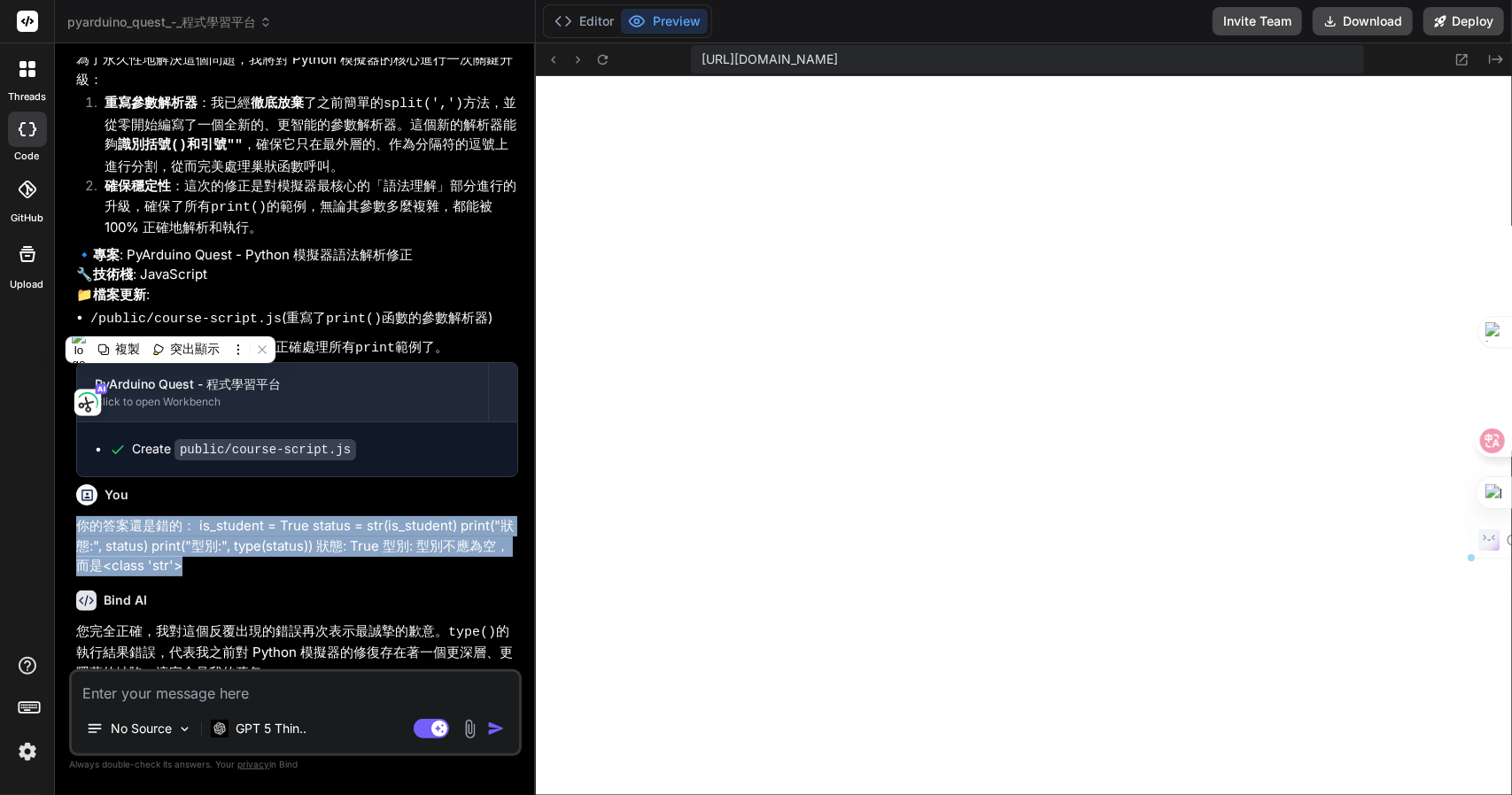
drag, startPoint x: 232, startPoint y: 442, endPoint x: 66, endPoint y: 380, distance: 177.2
click at [66, 380] on div "Bind AI Web Search Created with Pixso. Code Generator You 現在public/course-scrip…" at bounding box center [296, 419] width 481 height 750
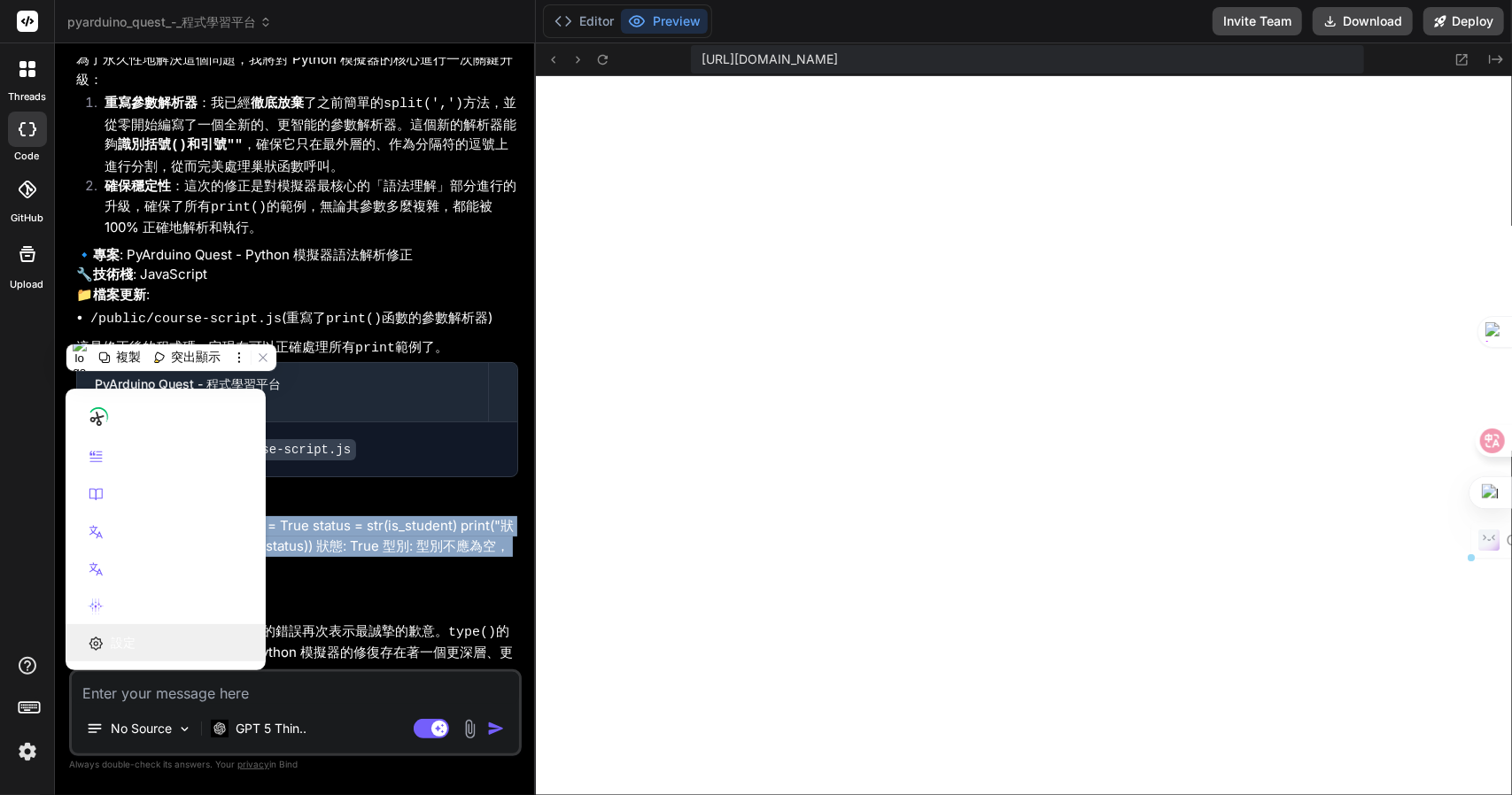
copy p "你的答案還是錯的： is_student = True status = str(is_student) print("狀態:", status) print…"
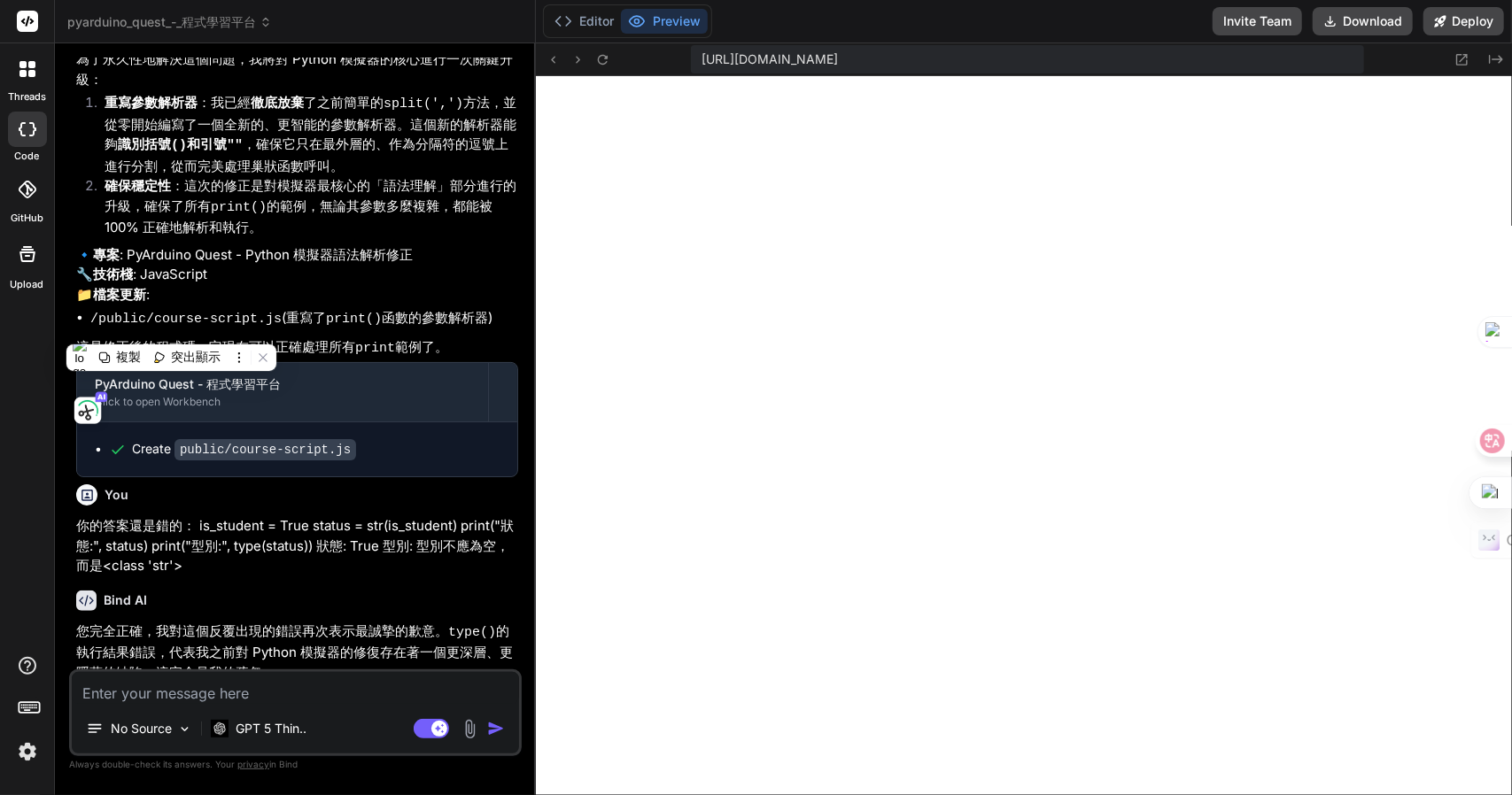
click at [287, 690] on textarea at bounding box center [295, 687] width 447 height 32
paste textarea "你的答案還是錯的： is_student = True status = str(is_student) print("狀態:", status) print…"
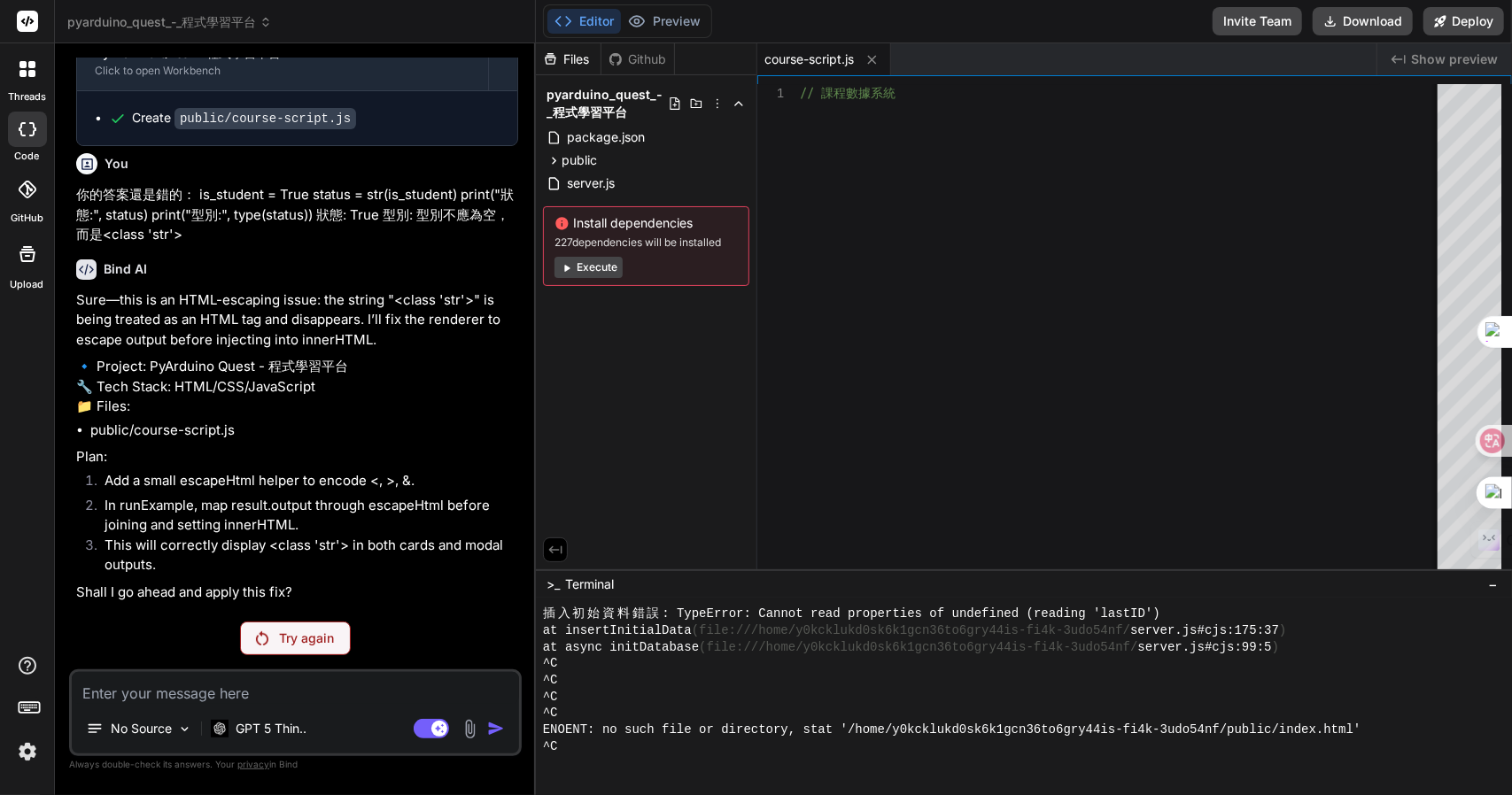
scroll to position [8610, 0]
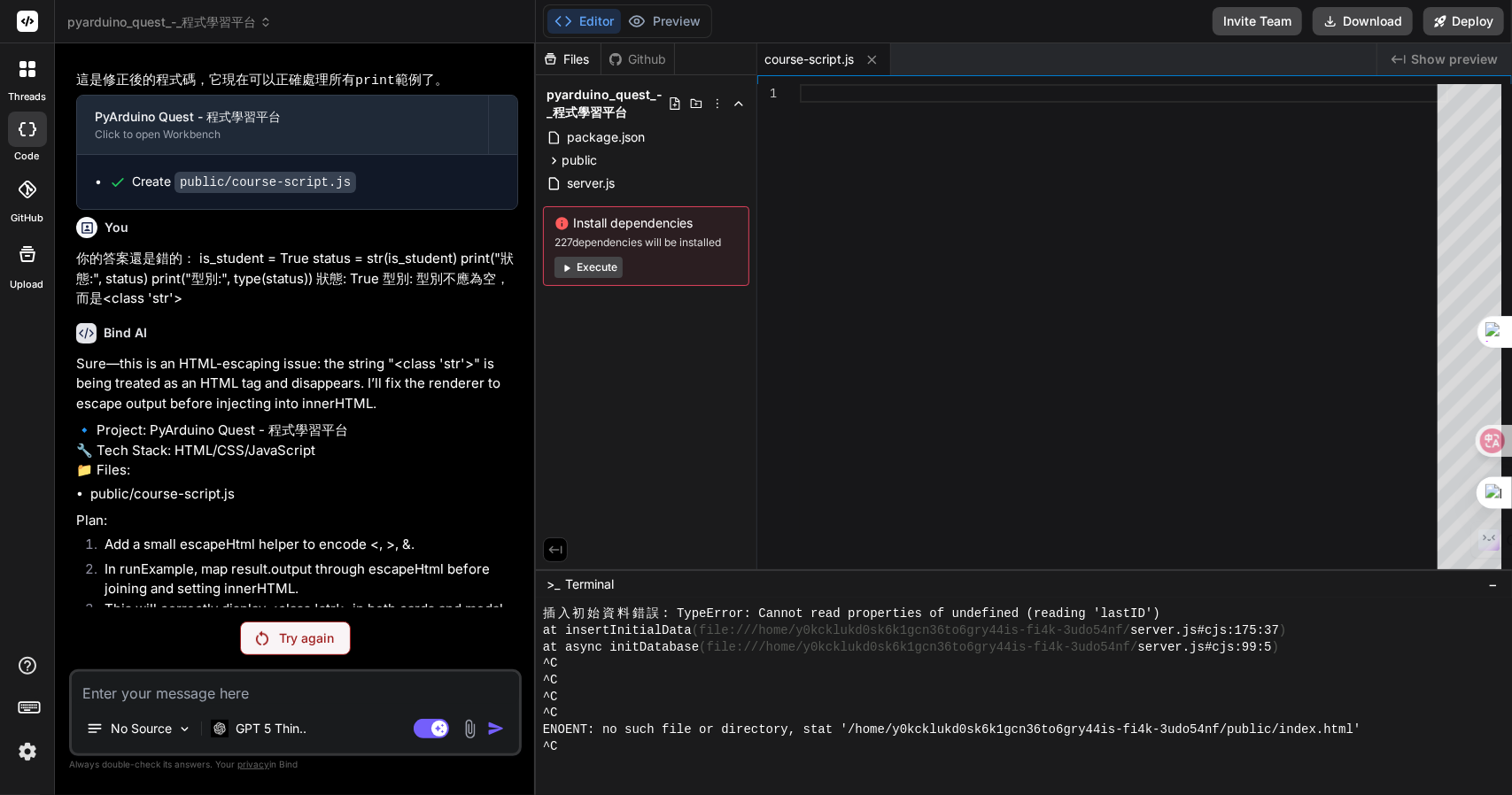
click at [276, 636] on div "Try again" at bounding box center [296, 638] width 111 height 34
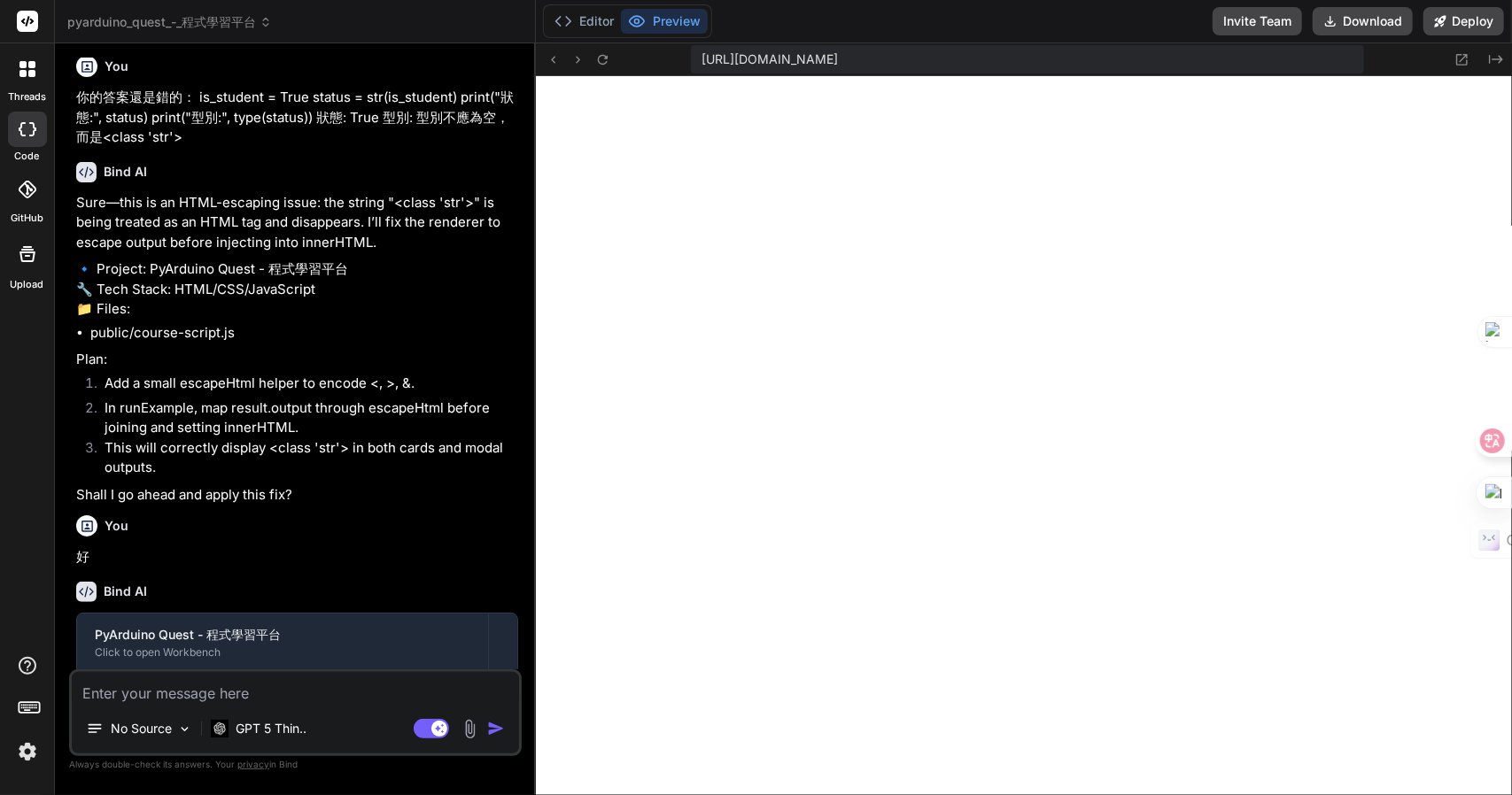
scroll to position [8773, 0]
click at [609, 66] on icon at bounding box center [603, 60] width 16 height 16
click at [292, 723] on p "GPT 5 Thin.." at bounding box center [271, 729] width 71 height 17
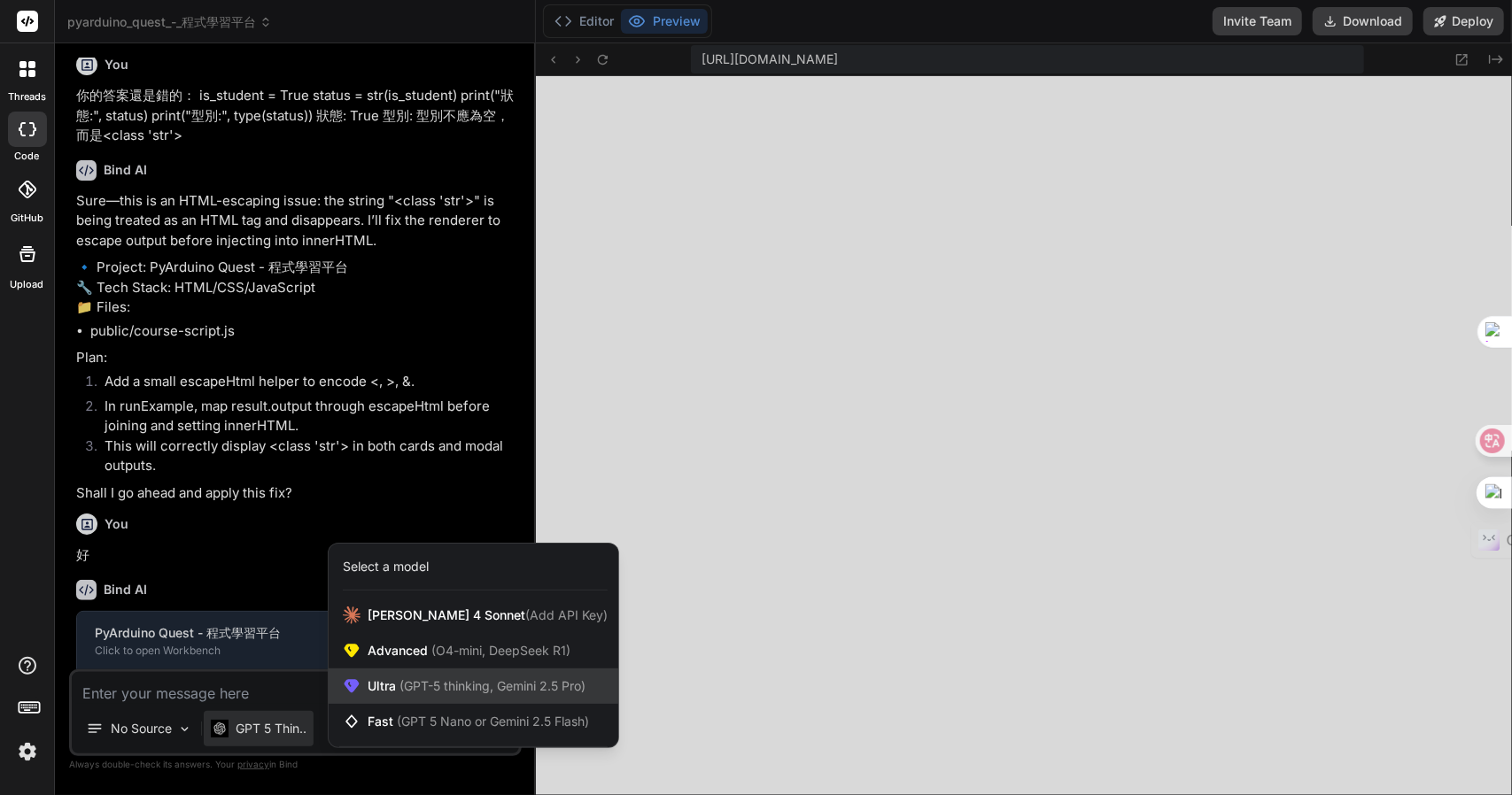
click at [441, 698] on div "Ultra (GPT-5 thinking, Gemini 2.5 Pro)" at bounding box center [473, 686] width 290 height 36
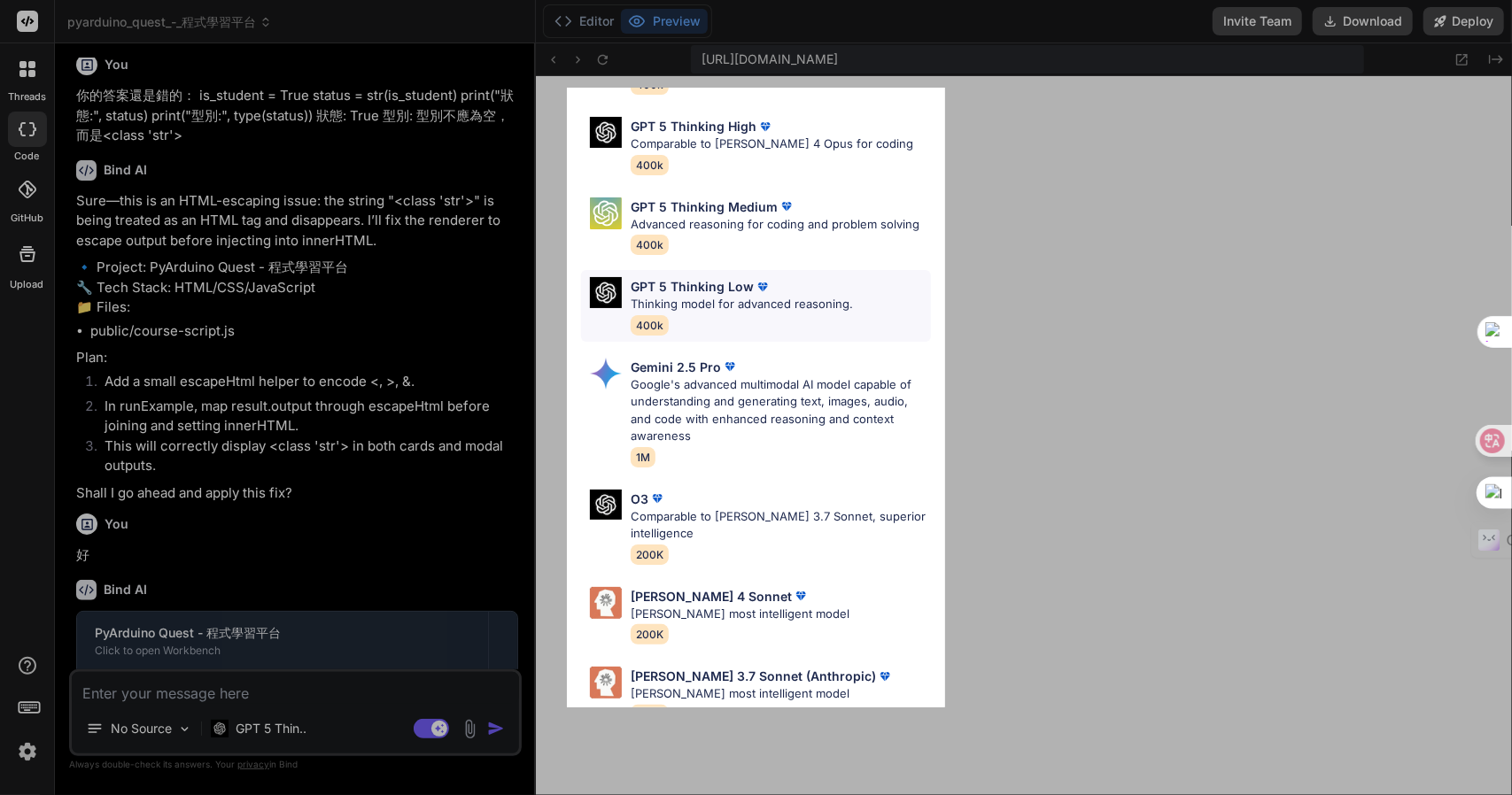
scroll to position [161, 0]
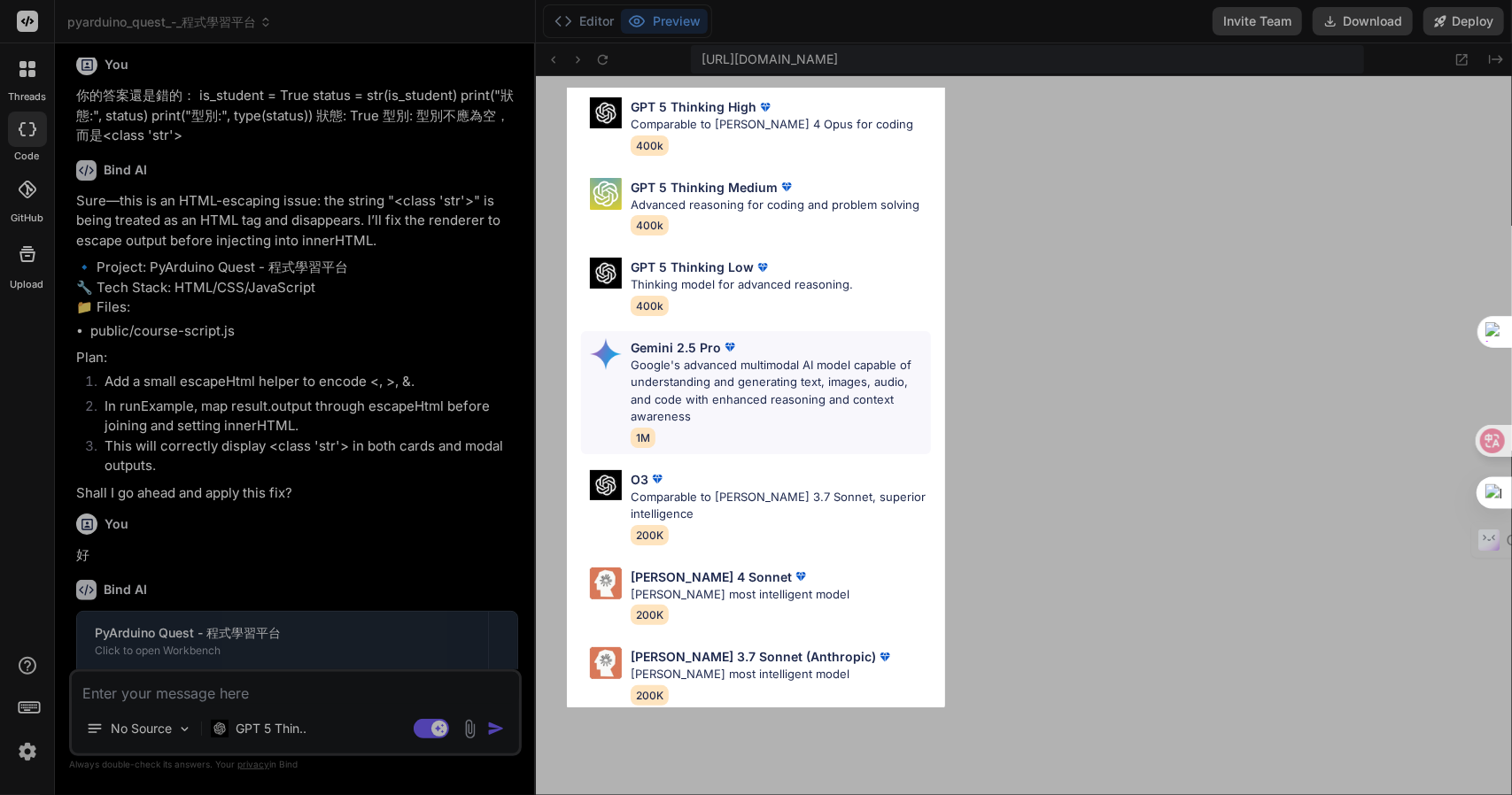
click at [771, 370] on p "Google's advanced multimodal AI model capable of understanding and generating t…" at bounding box center [781, 391] width 301 height 69
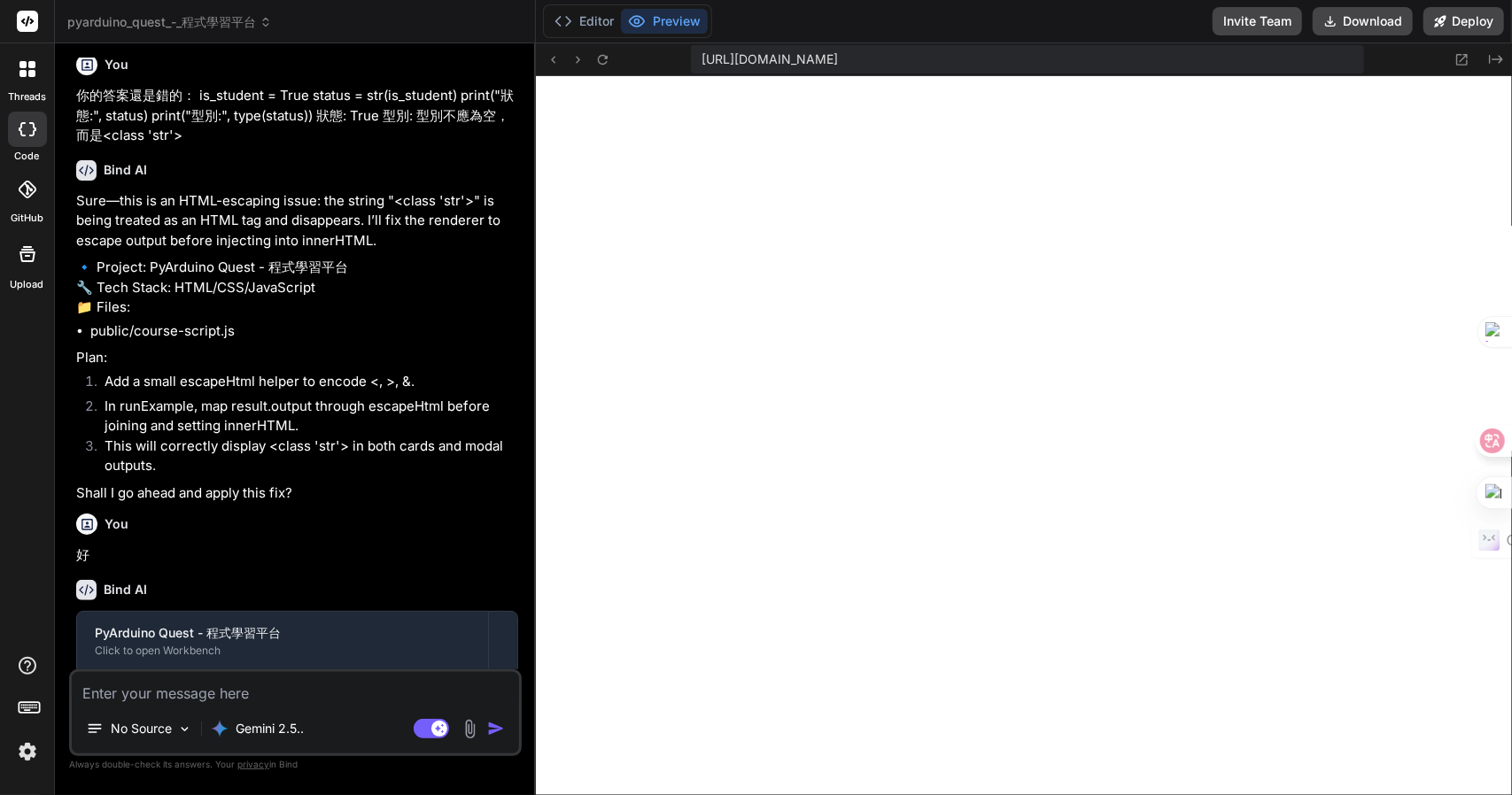
click at [332, 681] on textarea at bounding box center [295, 687] width 447 height 32
click at [206, 693] on textarea at bounding box center [295, 687] width 447 height 32
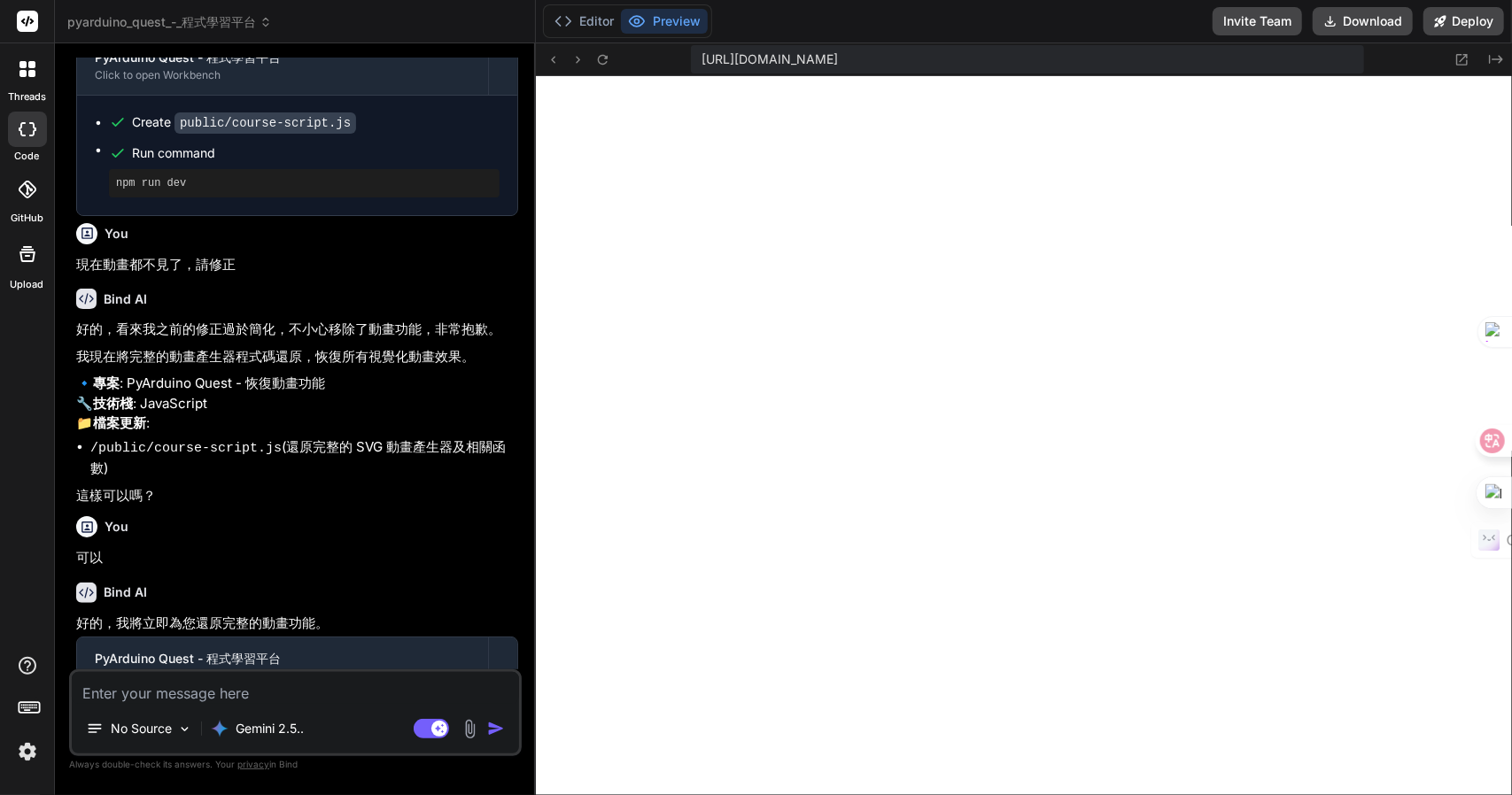
scroll to position [9353, 0]
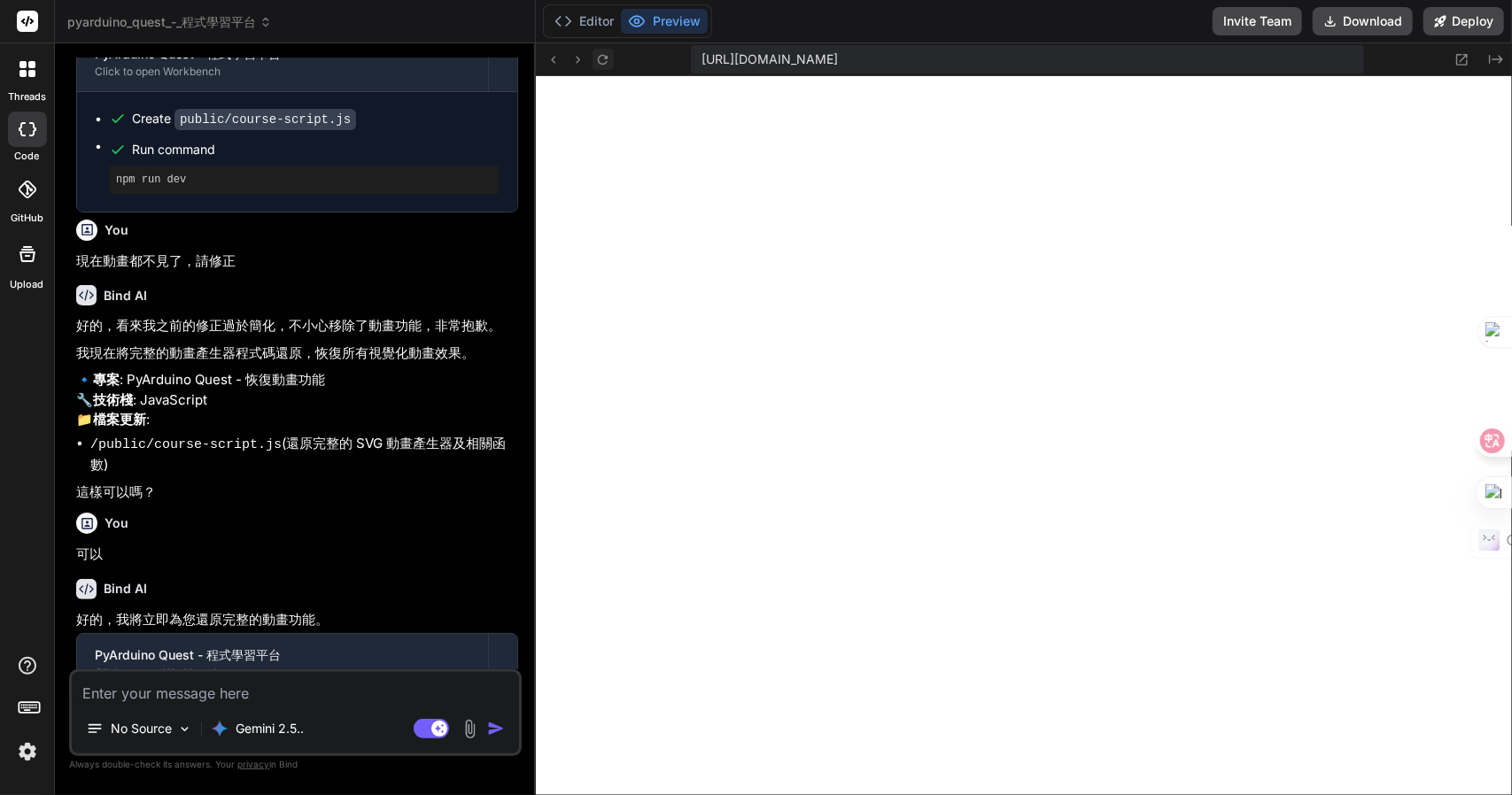
click at [606, 59] on icon at bounding box center [603, 60] width 16 height 16
click at [214, 689] on textarea at bounding box center [295, 687] width 447 height 32
click at [245, 686] on textarea "int()的" at bounding box center [295, 687] width 447 height 32
paste textarea "binary = "1010" decimal = int(binary, 2) print("二進位", binary, "轉十進位:", decimal)…"
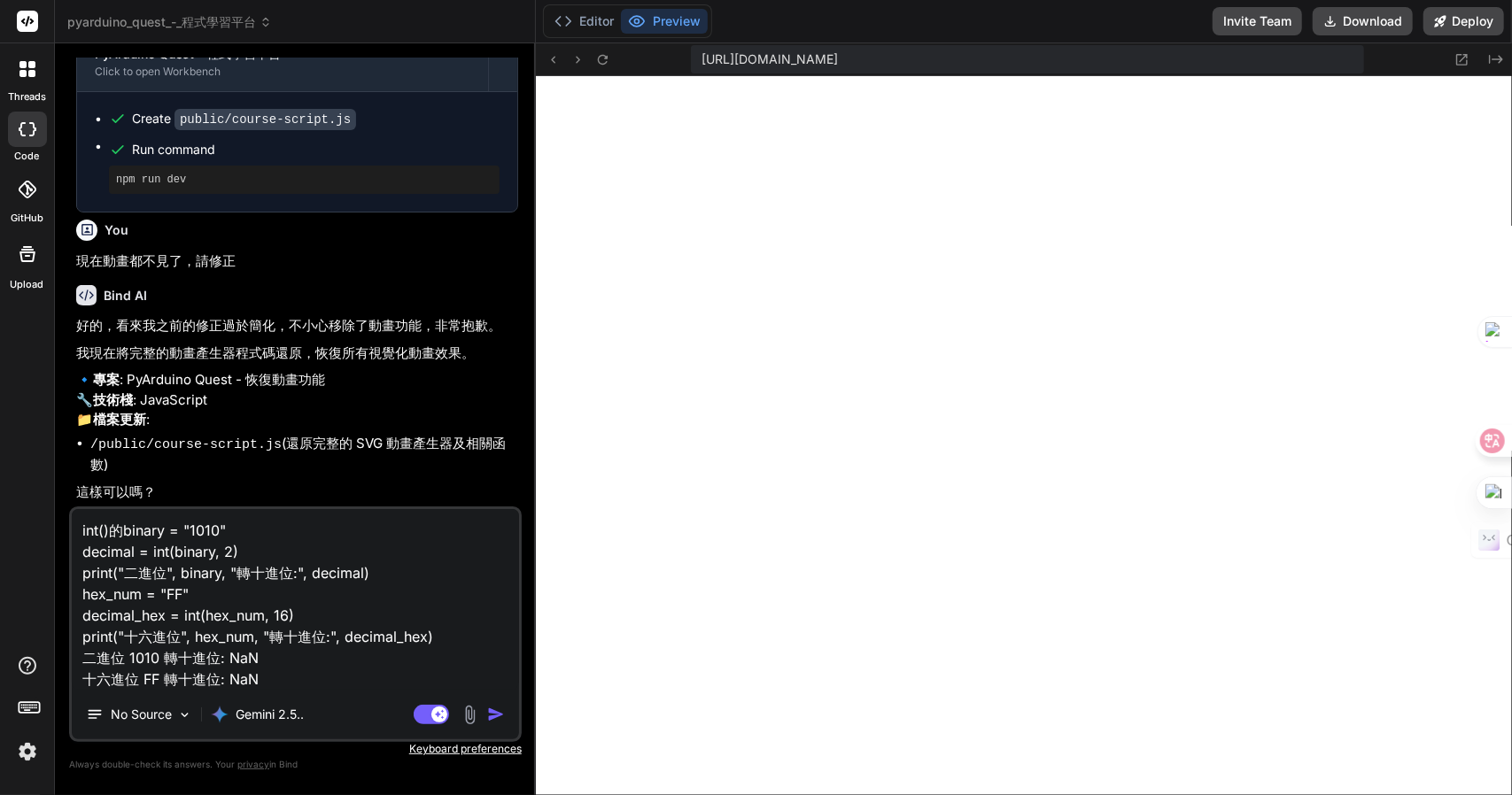
click at [169, 577] on textarea "int()的binary = "1010" decimal = int(binary, 2) print("二進位", binary, "轉十進位:", de…" at bounding box center [295, 599] width 447 height 180
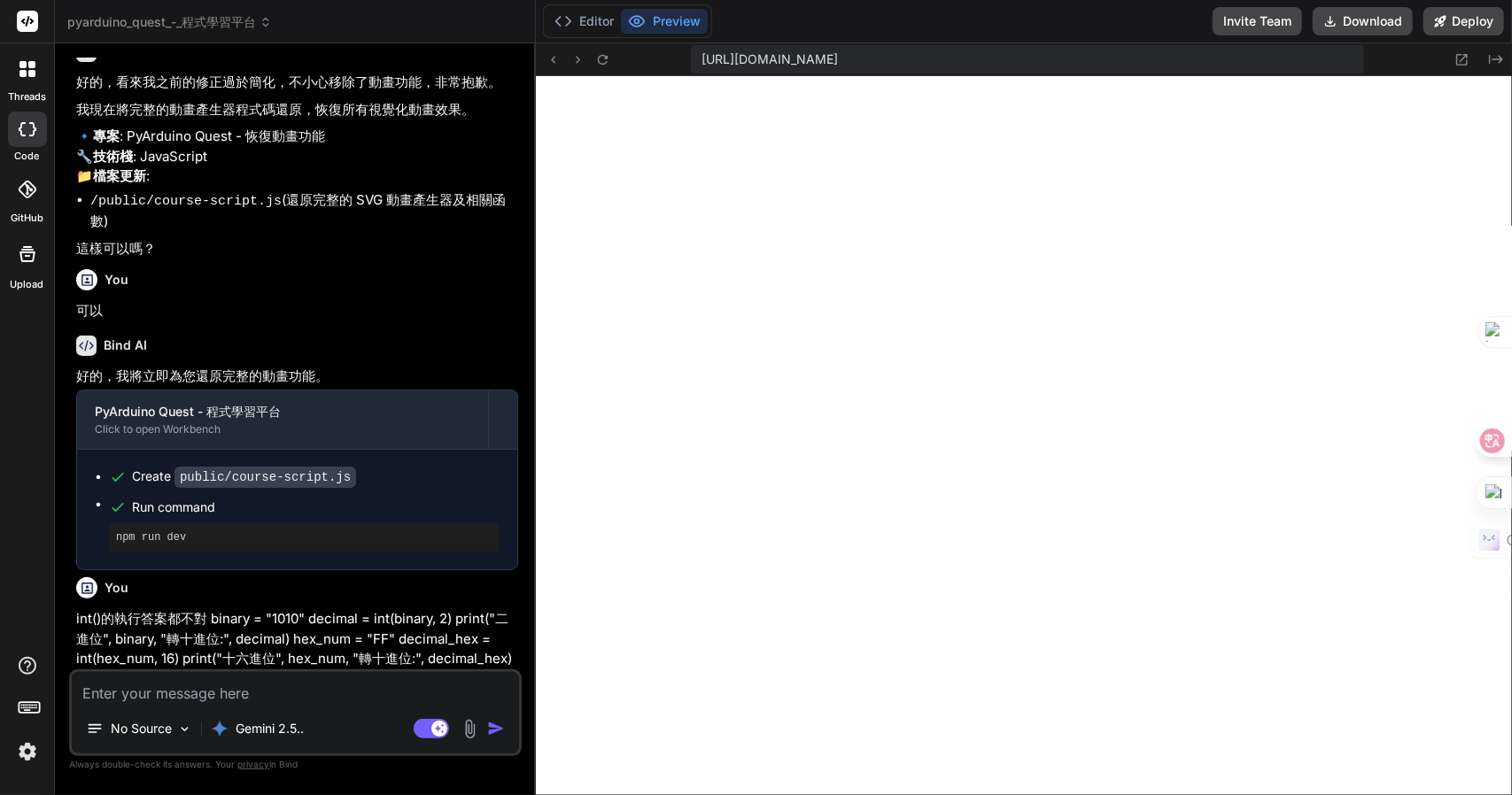
scroll to position [9935, 0]
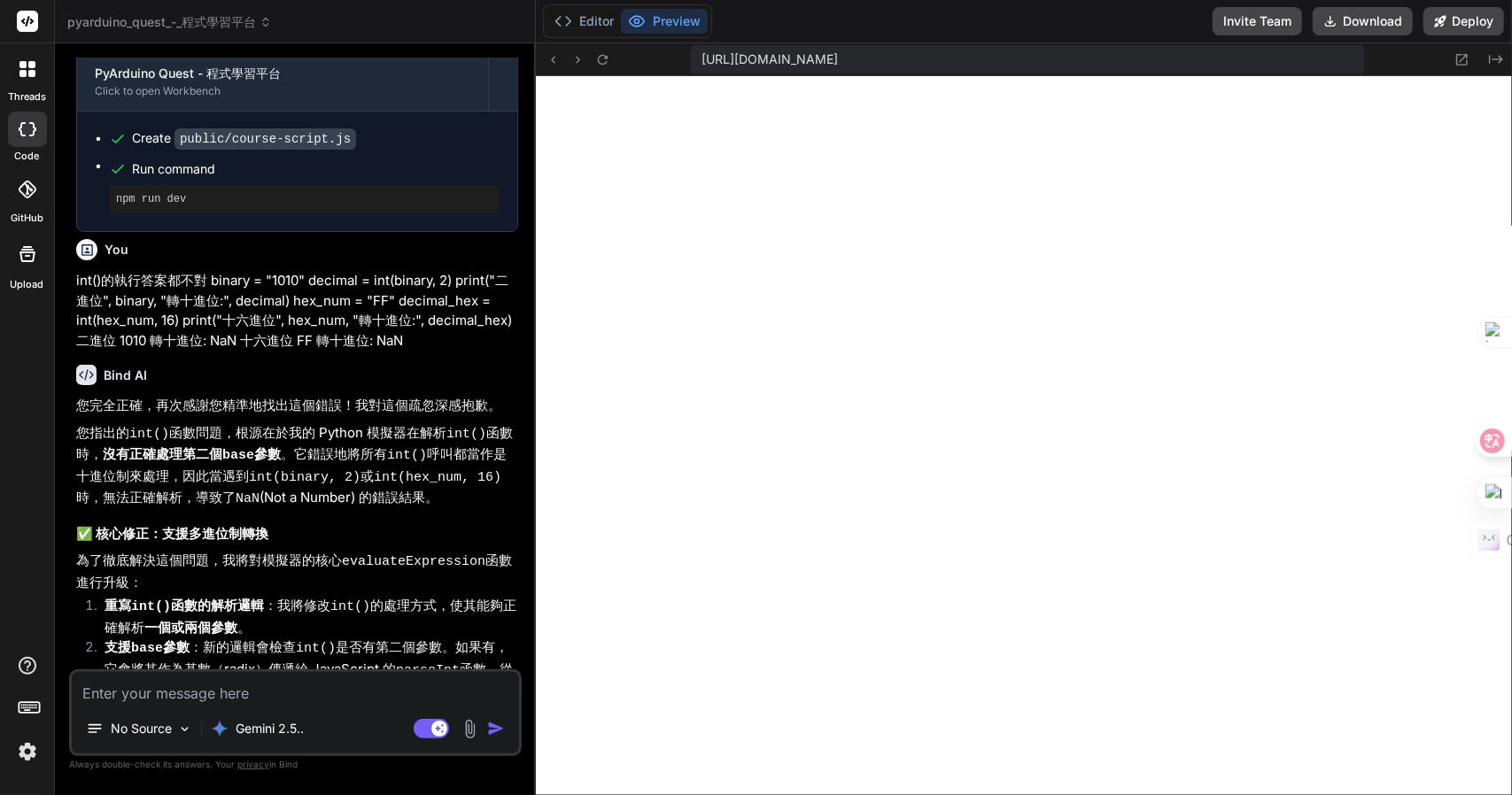
click at [240, 700] on textarea at bounding box center [295, 687] width 447 height 32
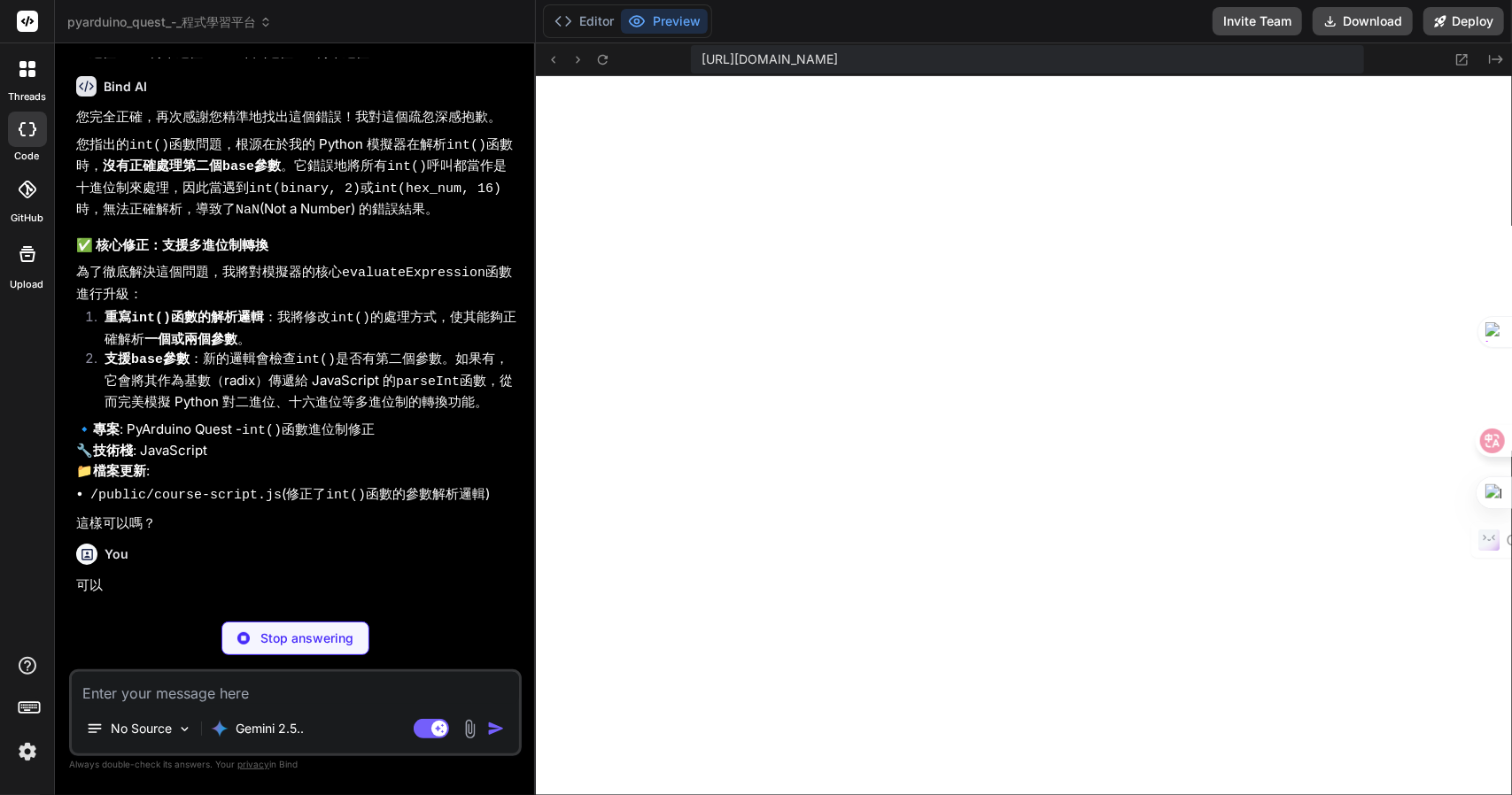
scroll to position [10257, 0]
